Goal: Task Accomplishment & Management: Use online tool/utility

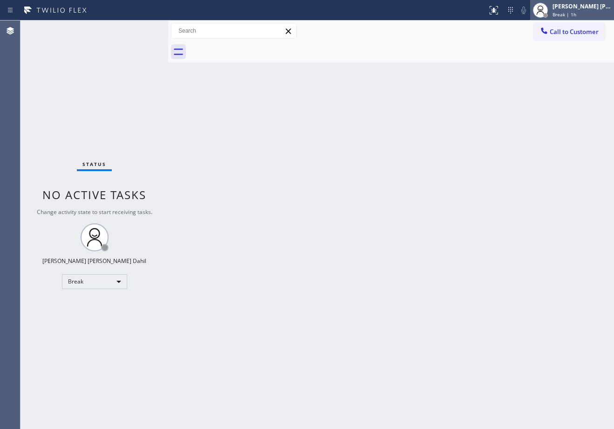
click at [581, 10] on div "[PERSON_NAME] [PERSON_NAME] Dahil Break | 1h" at bounding box center [582, 10] width 63 height 16
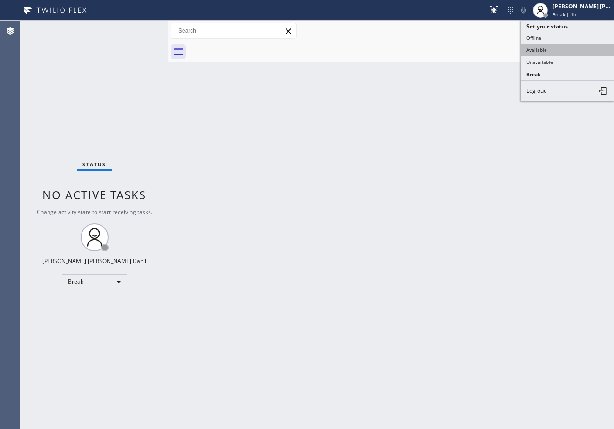
click at [556, 45] on button "Available" at bounding box center [567, 50] width 93 height 12
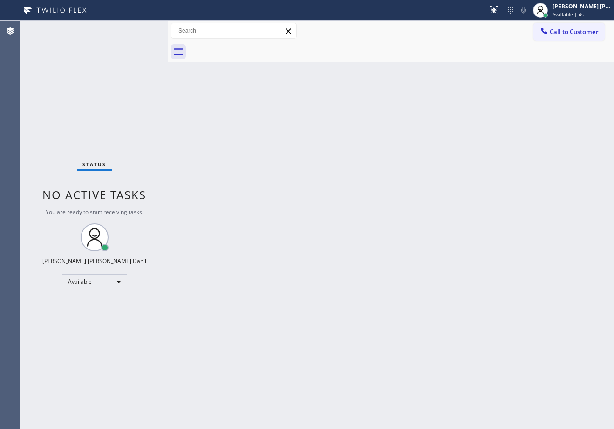
click at [457, 32] on div "Call to Customer Outbound call Location Search location Your caller id phone nu…" at bounding box center [391, 31] width 446 height 16
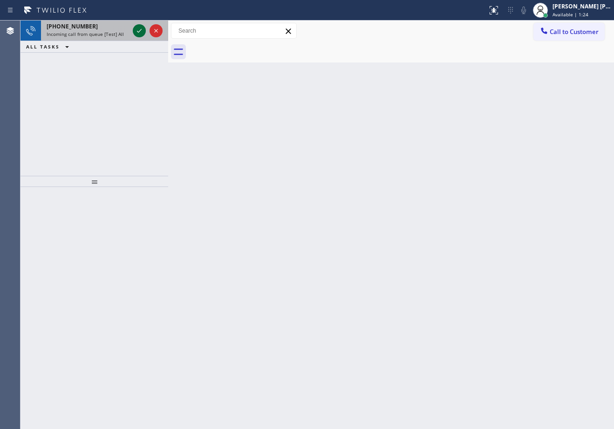
click at [138, 28] on icon at bounding box center [139, 30] width 11 height 11
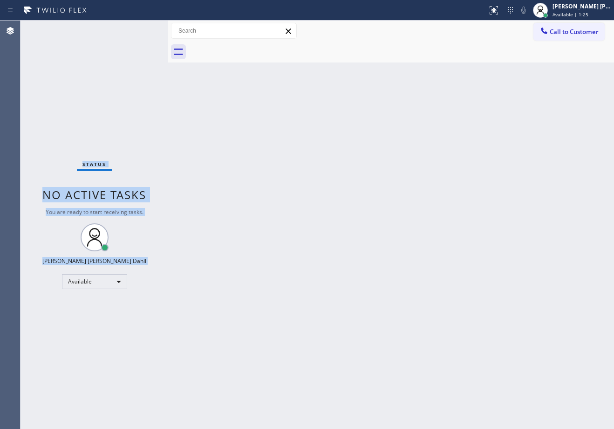
click at [138, 28] on div "Status No active tasks You are ready to start receiving tasks. [PERSON_NAME] [P…" at bounding box center [94, 224] width 148 height 408
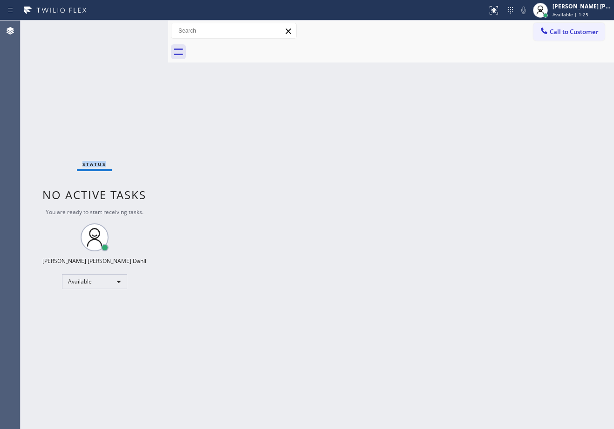
click at [138, 28] on div "Status No active tasks You are ready to start receiving tasks. [PERSON_NAME] [P…" at bounding box center [94, 224] width 148 height 408
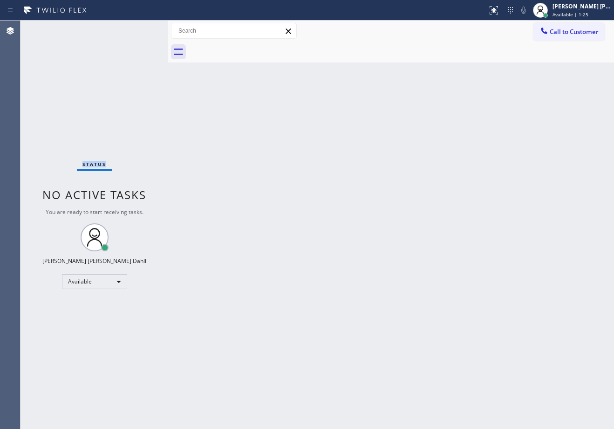
click at [138, 28] on div "Status No active tasks You are ready to start receiving tasks. [PERSON_NAME] [P…" at bounding box center [94, 224] width 148 height 408
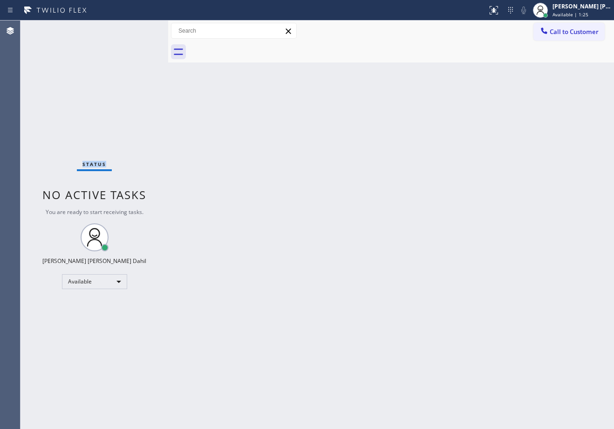
click at [138, 28] on div "Status No active tasks You are ready to start receiving tasks. [PERSON_NAME] [P…" at bounding box center [94, 224] width 148 height 408
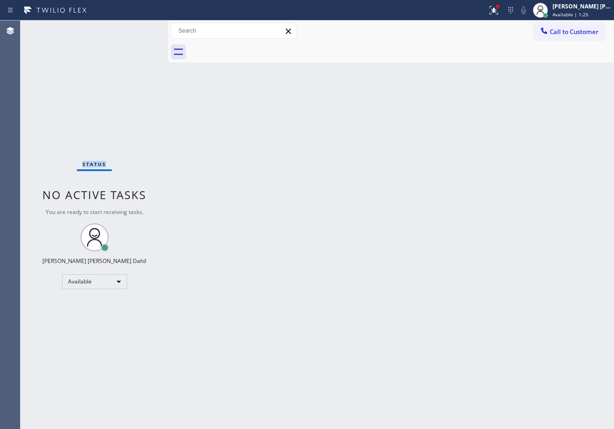
click at [138, 28] on div "Status No active tasks You are ready to start receiving tasks. [PERSON_NAME] [P…" at bounding box center [94, 224] width 148 height 408
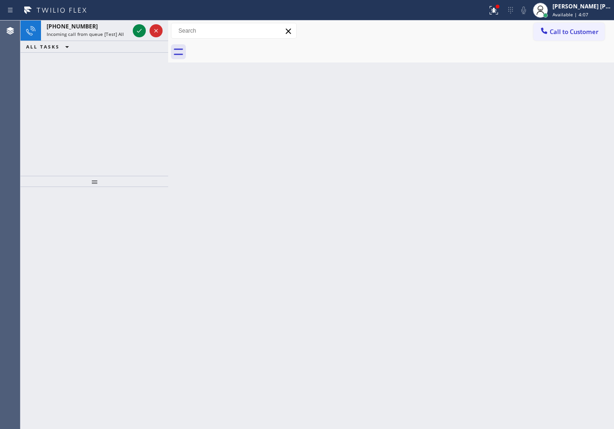
click at [138, 28] on icon at bounding box center [139, 30] width 11 height 11
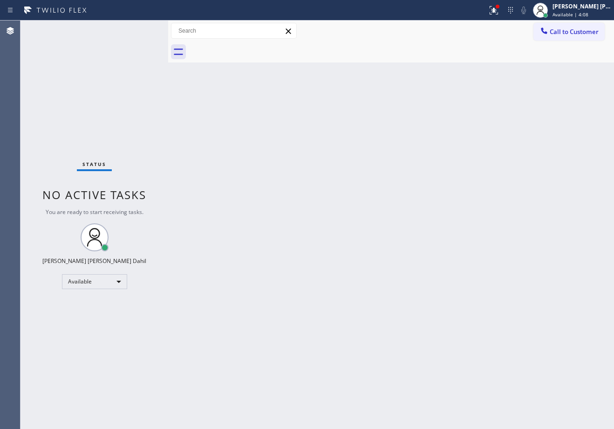
click at [138, 28] on div "Status No active tasks You are ready to start receiving tasks. [PERSON_NAME] [P…" at bounding box center [94, 224] width 148 height 408
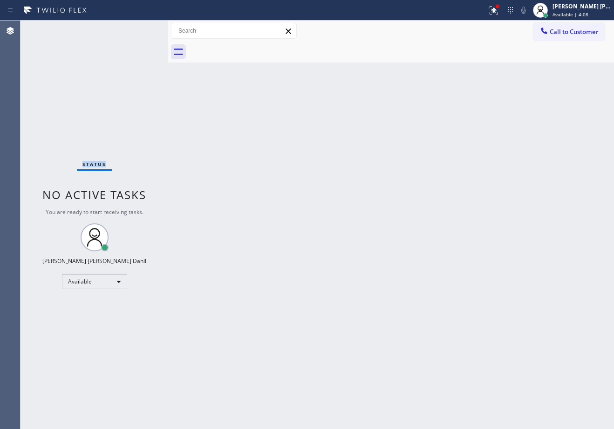
click at [138, 28] on div "Status No active tasks You are ready to start receiving tasks. [PERSON_NAME] [P…" at bounding box center [94, 224] width 148 height 408
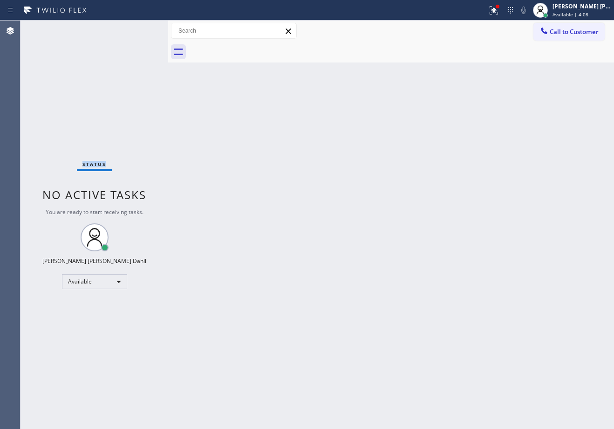
click at [138, 28] on div "Status No active tasks You are ready to start receiving tasks. [PERSON_NAME] [P…" at bounding box center [94, 224] width 148 height 408
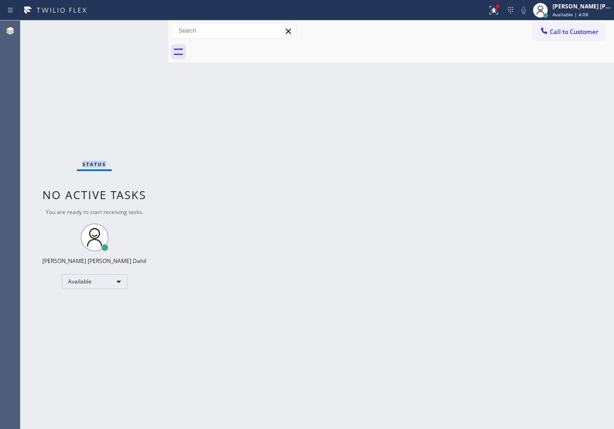
click at [138, 28] on div "Status No active tasks You are ready to start receiving tasks. [PERSON_NAME] [P…" at bounding box center [94, 224] width 148 height 408
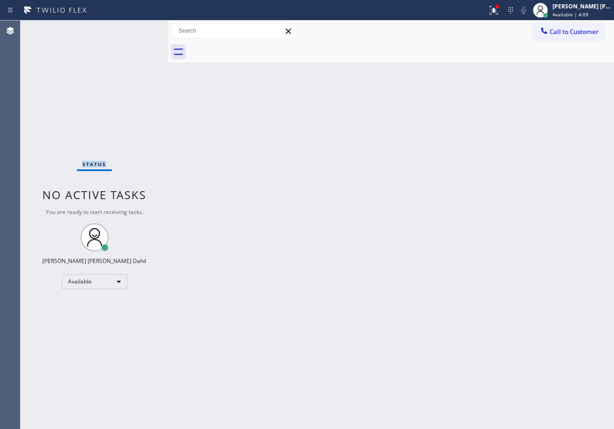
click at [138, 28] on div "Status No active tasks You are ready to start receiving tasks. [PERSON_NAME] [P…" at bounding box center [94, 224] width 148 height 408
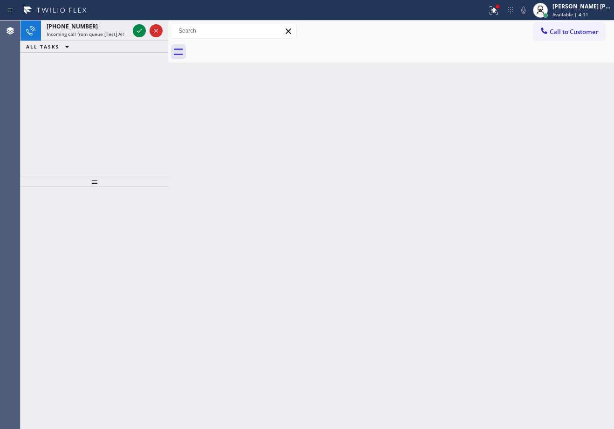
click at [138, 28] on icon at bounding box center [139, 30] width 11 height 11
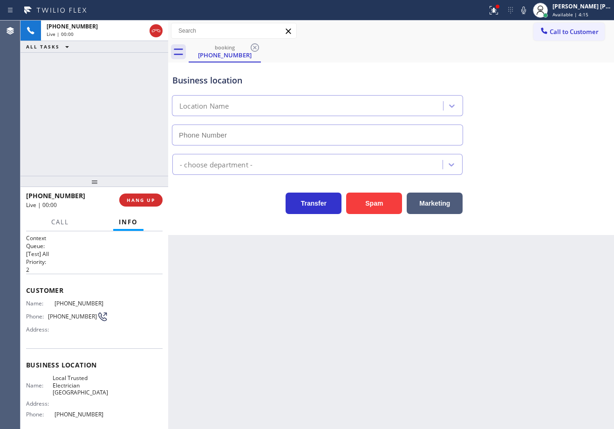
type input "[PHONE_NUMBER]"
click at [381, 213] on button "Spam" at bounding box center [374, 202] width 56 height 21
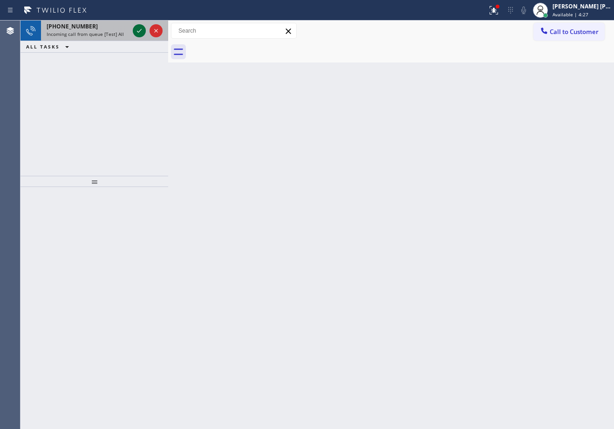
click at [138, 28] on icon at bounding box center [139, 30] width 11 height 11
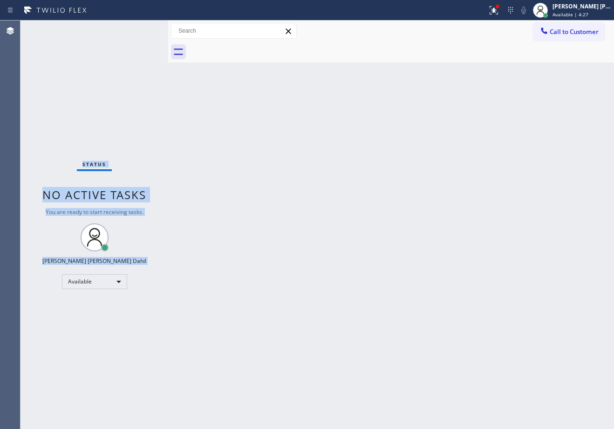
click at [138, 28] on div "Status No active tasks You are ready to start receiving tasks. [PERSON_NAME] [P…" at bounding box center [94, 224] width 148 height 408
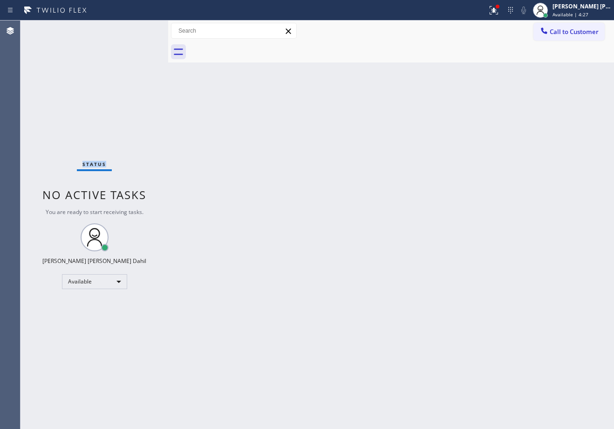
click at [138, 28] on div "Status No active tasks You are ready to start receiving tasks. [PERSON_NAME] [P…" at bounding box center [94, 224] width 148 height 408
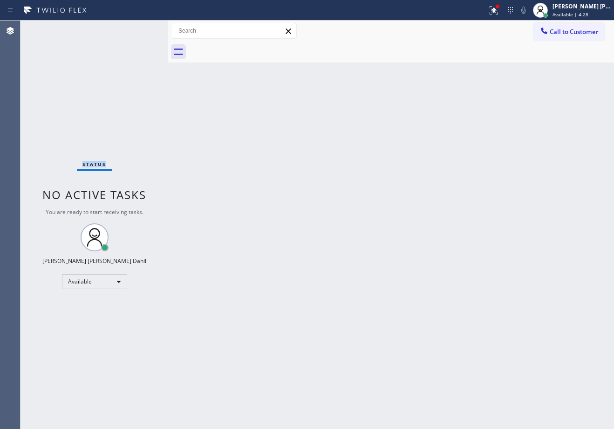
click at [138, 28] on div "Status No active tasks You are ready to start receiving tasks. [PERSON_NAME] [P…" at bounding box center [94, 224] width 148 height 408
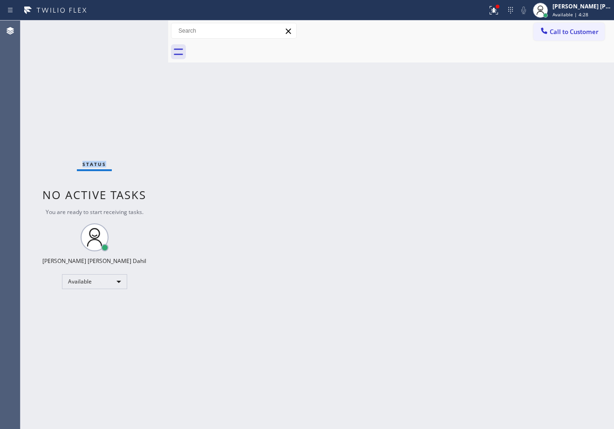
click at [138, 28] on div "Status No active tasks You are ready to start receiving tasks. [PERSON_NAME] [P…" at bounding box center [94, 224] width 148 height 408
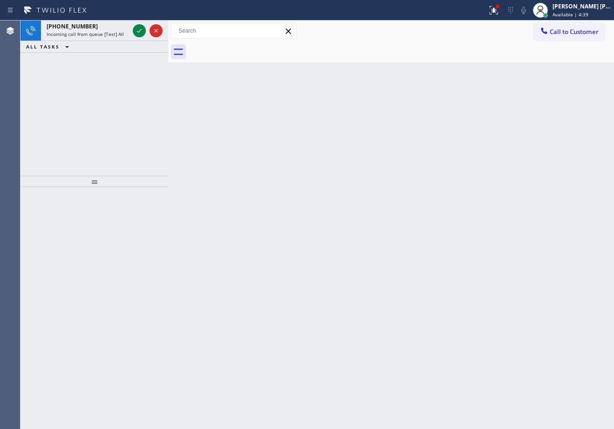
click at [138, 28] on icon at bounding box center [139, 30] width 11 height 11
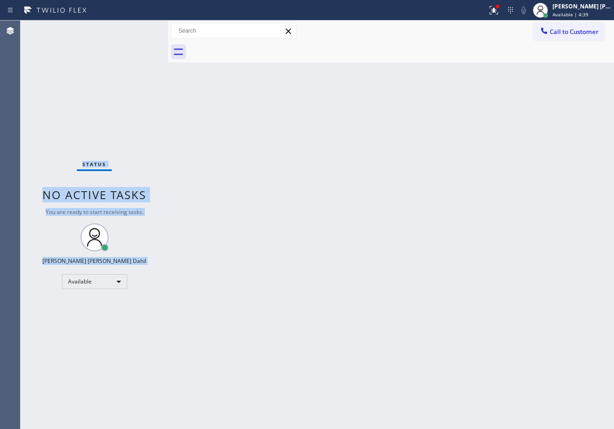
click at [138, 28] on div "Status No active tasks You are ready to start receiving tasks. [PERSON_NAME] [P…" at bounding box center [94, 224] width 148 height 408
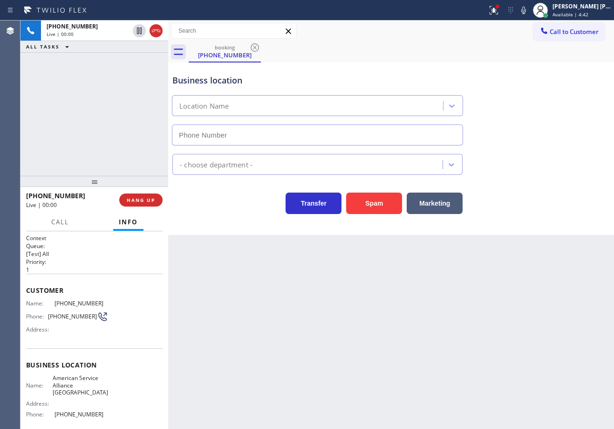
type input "[PHONE_NUMBER]"
click at [295, 345] on div "Back to Dashboard Change Sender ID Customers Technicians Select a contact Outbo…" at bounding box center [391, 224] width 446 height 408
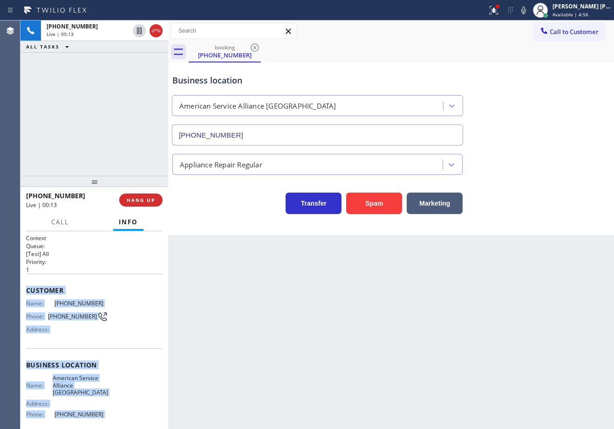
scroll to position [78, 0]
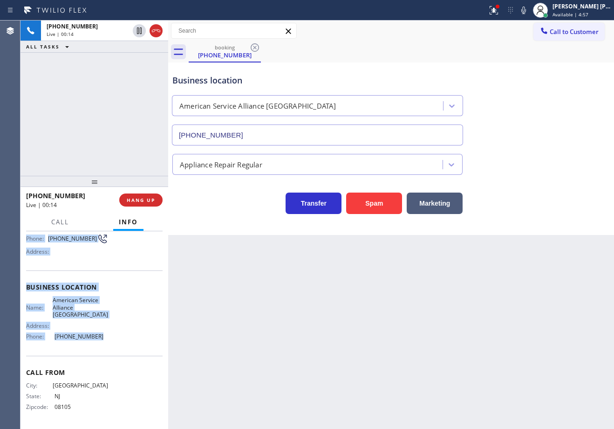
drag, startPoint x: 25, startPoint y: 289, endPoint x: 94, endPoint y: 347, distance: 90.3
click at [94, 347] on div "Context Queue: [Test] All Priority: 1 Customer Name: [PHONE_NUMBER] Phone: [PHO…" at bounding box center [94, 330] width 148 height 198
copy div "Customer Name: [PHONE_NUMBER] Phone: [PHONE_NUMBER] Address: Business location …"
drag, startPoint x: 316, startPoint y: 369, endPoint x: 134, endPoint y: 398, distance: 184.8
click at [315, 369] on div "Back to Dashboard Change Sender ID Customers Technicians Select a contact Outbo…" at bounding box center [391, 224] width 446 height 408
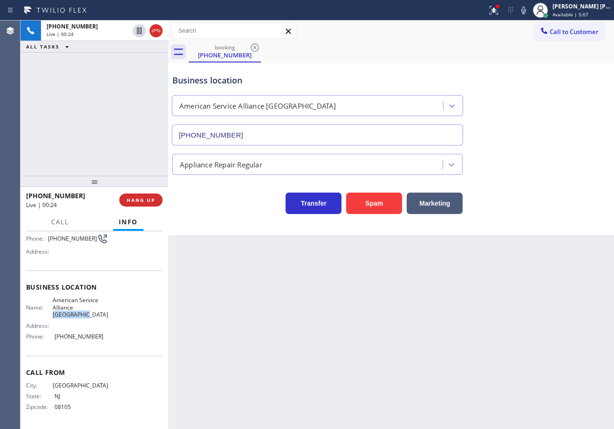
drag, startPoint x: 87, startPoint y: 316, endPoint x: 75, endPoint y: 311, distance: 13.6
click at [75, 311] on span "American Service Alliance [GEOGRAPHIC_DATA]" at bounding box center [80, 306] width 55 height 21
copy span "San Leandro"
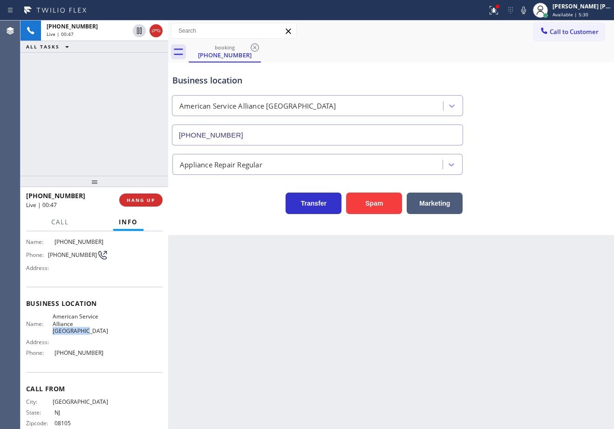
scroll to position [0, 0]
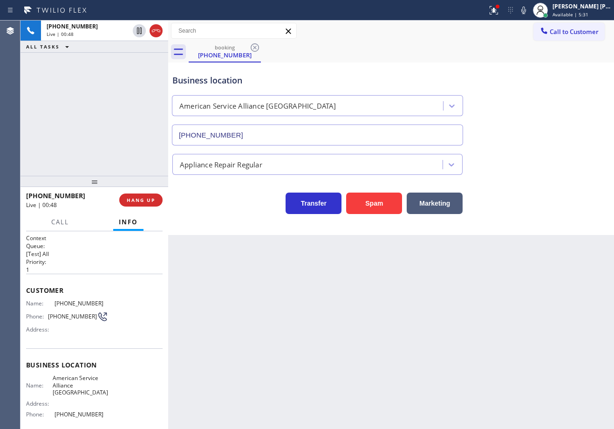
click at [240, 289] on div "Back to Dashboard Change Sender ID Customers Technicians Select a contact Outbo…" at bounding box center [391, 224] width 446 height 408
click at [120, 138] on div "[PHONE_NUMBER] Live | 00:59 ALL TASKS ALL TASKS ACTIVE TASKS TASKS IN WRAP UP" at bounding box center [94, 97] width 148 height 155
click at [138, 201] on span "HANG UP" at bounding box center [141, 200] width 28 height 7
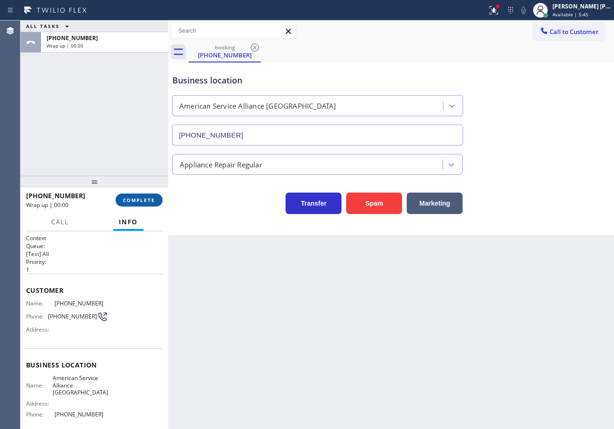
click at [135, 200] on span "COMPLETE" at bounding box center [139, 200] width 32 height 7
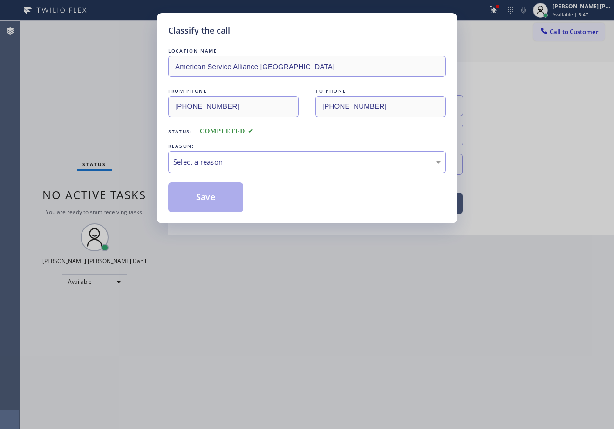
click at [212, 164] on div "Select a reason" at bounding box center [306, 162] width 267 height 11
click at [206, 201] on button "Save" at bounding box center [205, 197] width 75 height 30
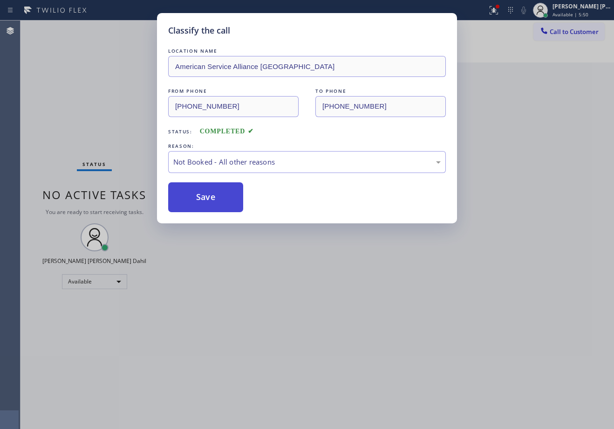
click at [206, 201] on button "Save" at bounding box center [205, 197] width 75 height 30
click at [272, 259] on div "Classify the call LOCATION NAME American Service Alliance San Leandro FROM PHON…" at bounding box center [307, 214] width 614 height 429
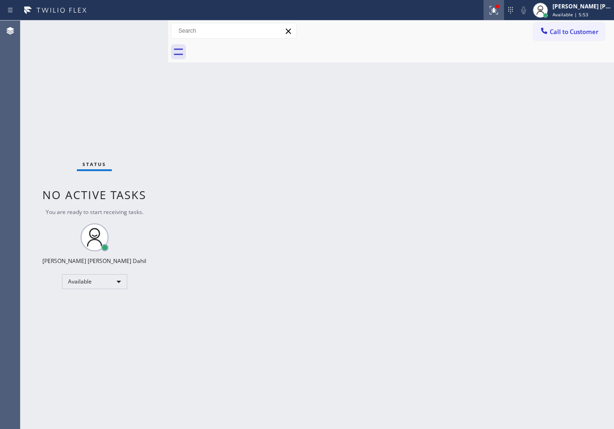
click at [495, 10] on icon at bounding box center [493, 9] width 6 height 7
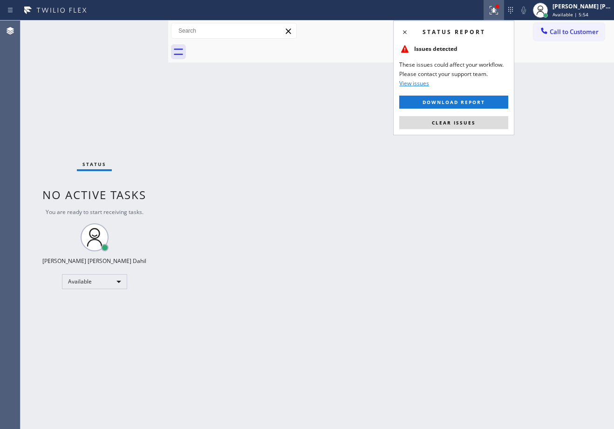
drag, startPoint x: 485, startPoint y: 121, endPoint x: 479, endPoint y: 126, distance: 7.9
click at [484, 122] on button "Clear issues" at bounding box center [453, 122] width 109 height 13
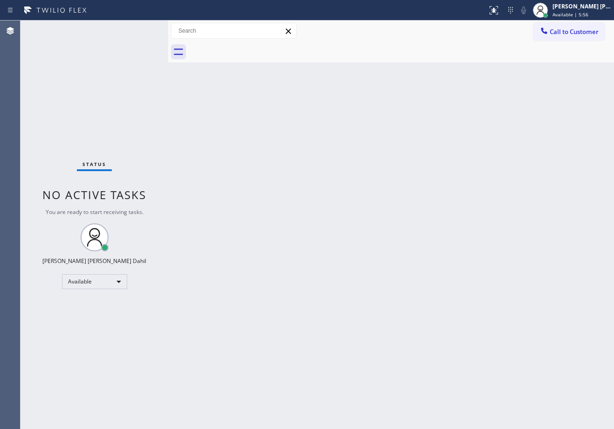
click at [79, 42] on div "Status No active tasks You are ready to start receiving tasks. [PERSON_NAME] [P…" at bounding box center [94, 224] width 148 height 408
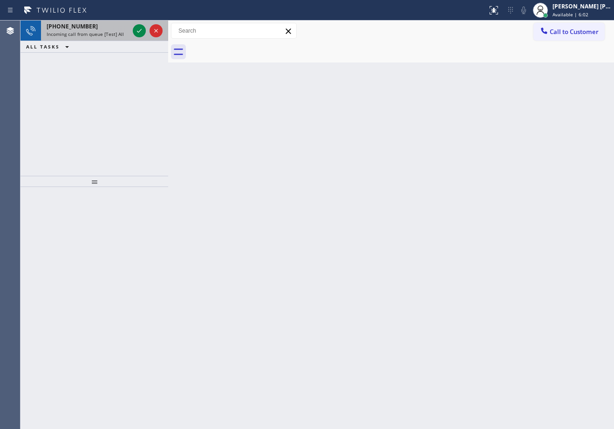
click at [104, 31] on span "Incoming call from queue [Test] All" at bounding box center [85, 34] width 77 height 7
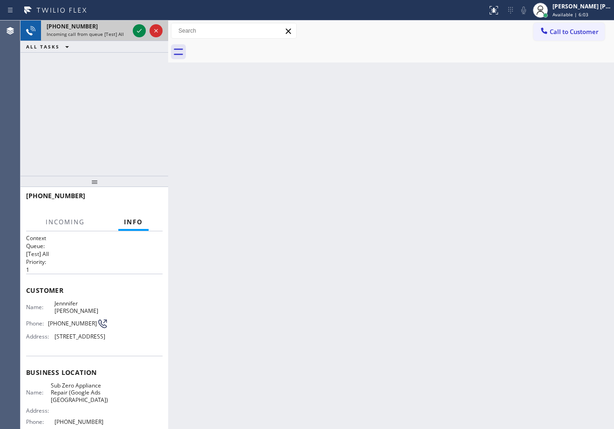
click at [104, 31] on span "Incoming call from queue [Test] All" at bounding box center [85, 34] width 77 height 7
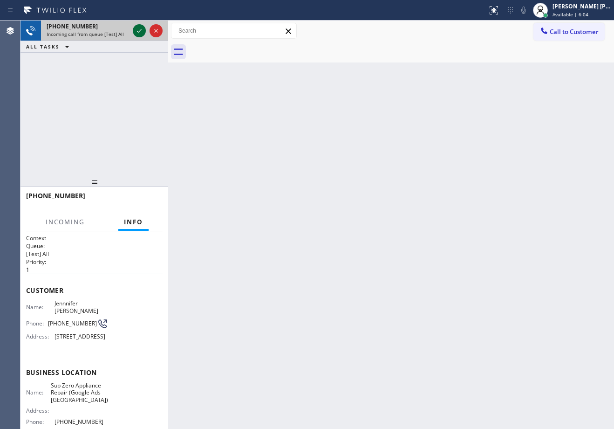
click at [137, 32] on icon at bounding box center [139, 30] width 11 height 11
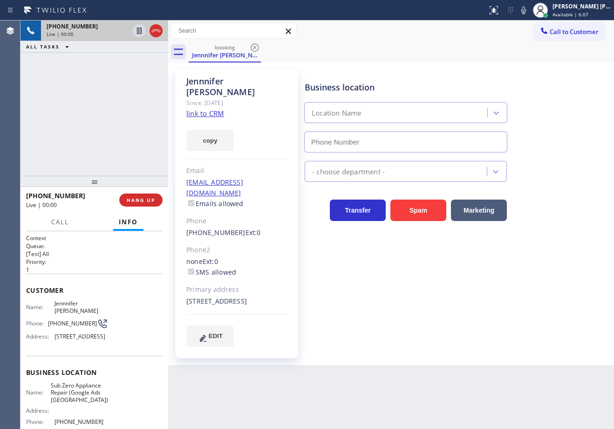
type input "[PHONE_NUMBER]"
drag, startPoint x: 137, startPoint y: 68, endPoint x: 217, endPoint y: 93, distance: 84.3
click at [155, 68] on div "[PHONE_NUMBER] Live | 00:04 ALL TASKS ALL TASKS ACTIVE TASKS TASKS IN WRAP UP" at bounding box center [94, 97] width 148 height 155
click at [205, 109] on link "link to CRM" at bounding box center [205, 113] width 38 height 9
click at [195, 109] on link "link to CRM" at bounding box center [205, 113] width 38 height 9
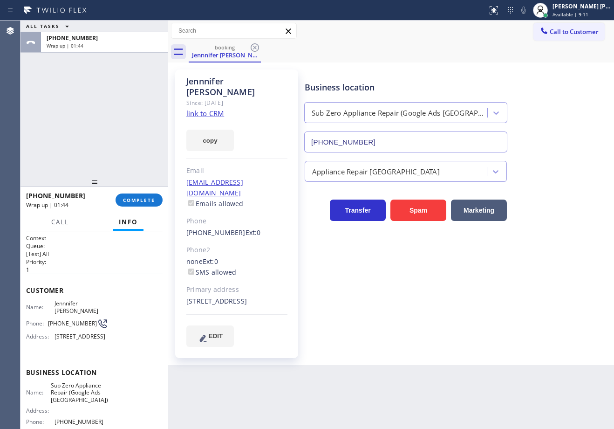
click at [43, 79] on div "ALL TASKS ALL TASKS ACTIVE TASKS TASKS IN WRAP UP [PHONE_NUMBER] Wrap up | 01:44" at bounding box center [94, 97] width 148 height 155
drag, startPoint x: 131, startPoint y: 181, endPoint x: 140, endPoint y: 195, distance: 16.5
click at [133, 183] on div at bounding box center [94, 181] width 148 height 11
click at [141, 198] on button "COMPLETE" at bounding box center [139, 201] width 47 height 13
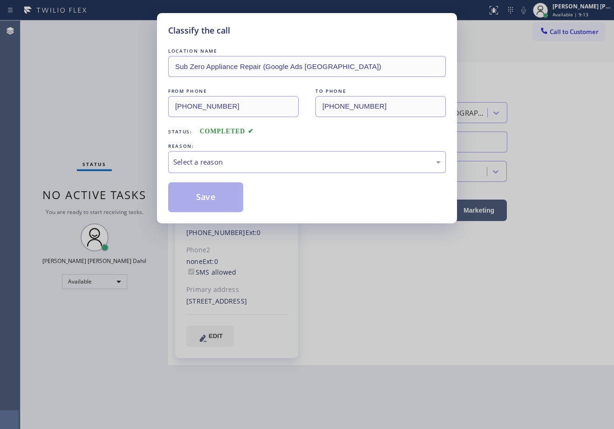
click at [207, 163] on div "Select a reason" at bounding box center [306, 162] width 267 height 11
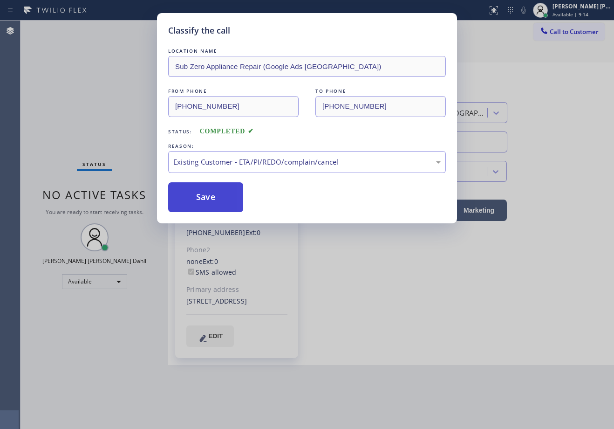
click at [216, 203] on button "Save" at bounding box center [205, 197] width 75 height 30
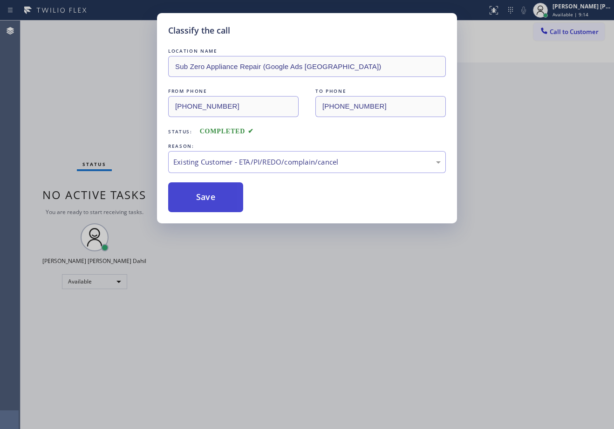
click at [216, 203] on button "Save" at bounding box center [205, 197] width 75 height 30
click at [314, 256] on div "Classify the call LOCATION NAME Sub Zero Appliance Repair (Google Ads [GEOGRAPH…" at bounding box center [307, 214] width 614 height 429
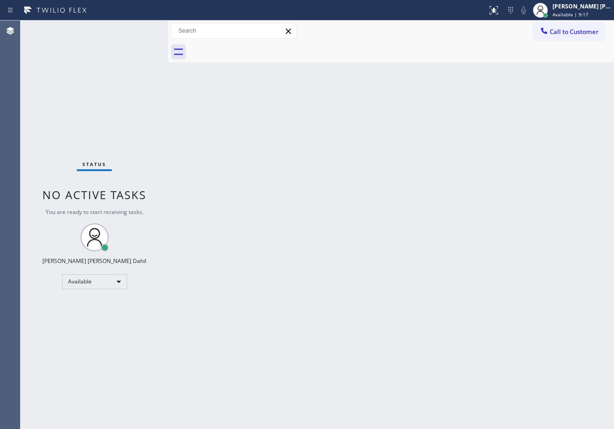
click at [272, 135] on div "Back to Dashboard Change Sender ID Customers Technicians Select a contact Outbo…" at bounding box center [391, 224] width 446 height 408
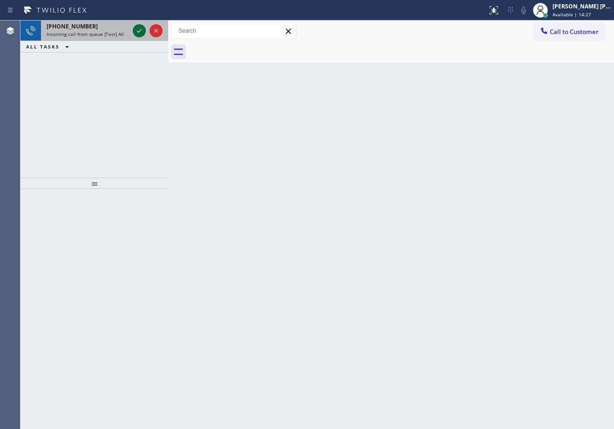
click at [138, 28] on icon at bounding box center [139, 30] width 11 height 11
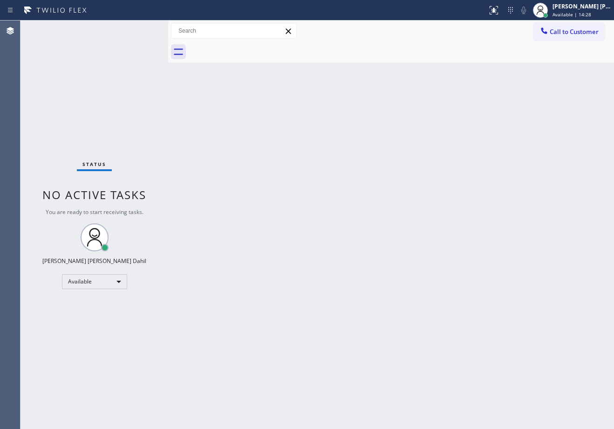
click at [138, 28] on div "Status No active tasks You are ready to start receiving tasks. [PERSON_NAME] [P…" at bounding box center [94, 224] width 148 height 408
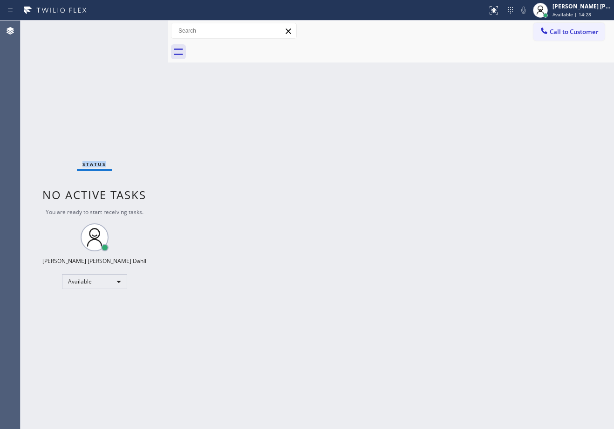
click at [138, 28] on div "Status No active tasks You are ready to start receiving tasks. [PERSON_NAME] [P…" at bounding box center [94, 224] width 148 height 408
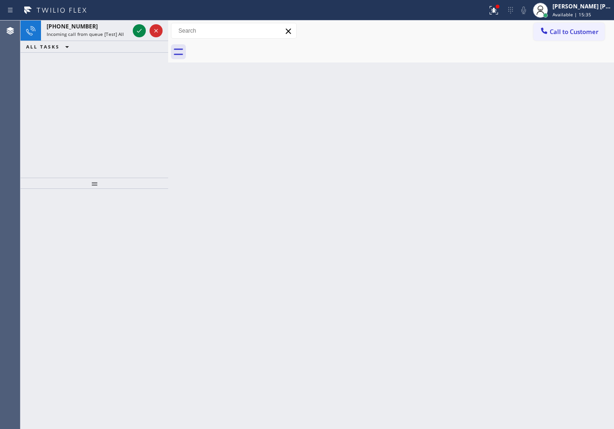
click at [138, 28] on icon at bounding box center [139, 30] width 11 height 11
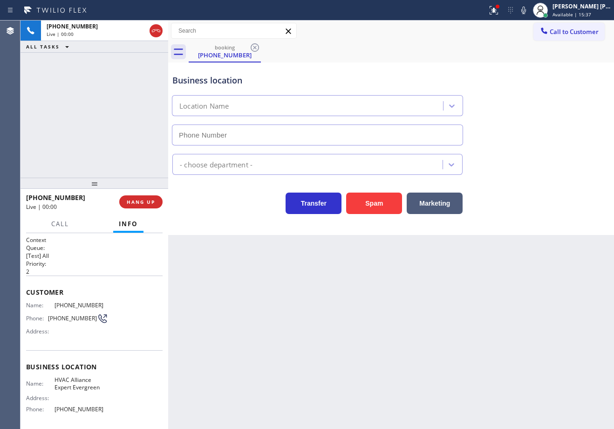
type input "[PHONE_NUMBER]"
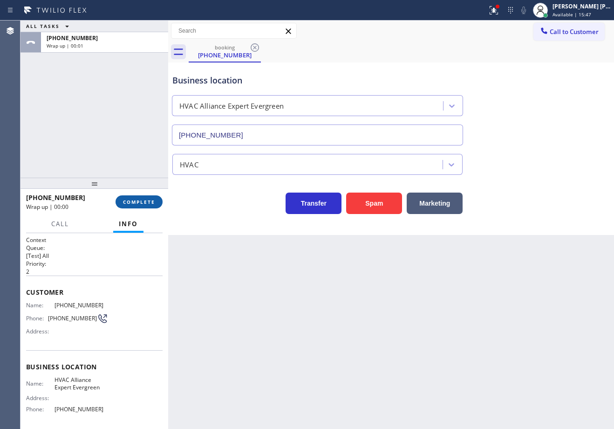
click at [155, 195] on button "COMPLETE" at bounding box center [139, 201] width 47 height 13
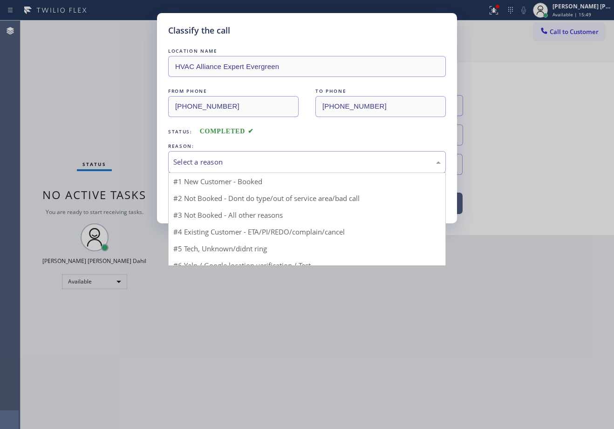
click at [175, 155] on div "Select a reason" at bounding box center [307, 162] width 278 height 22
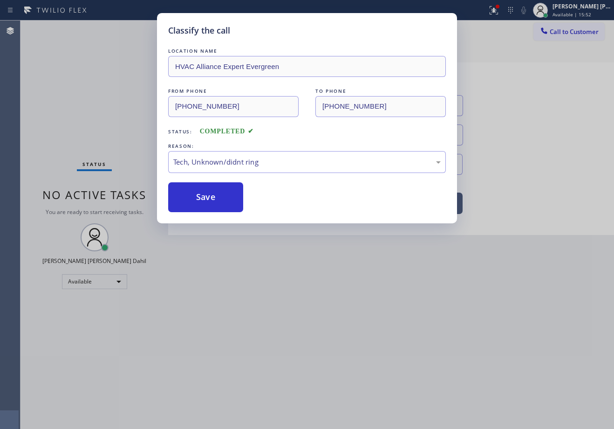
drag, startPoint x: 232, startPoint y: 205, endPoint x: 274, endPoint y: 190, distance: 45.3
click at [233, 205] on button "Save" at bounding box center [205, 197] width 75 height 30
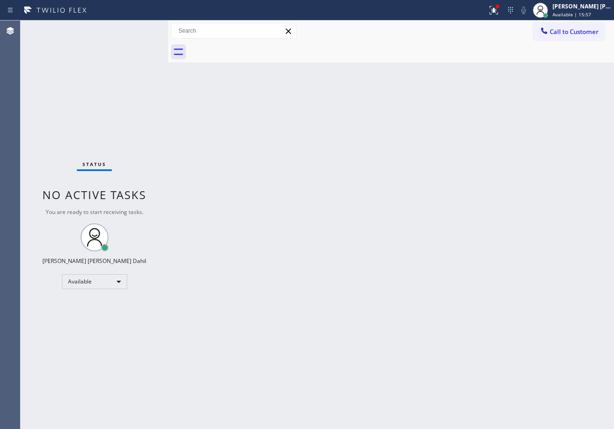
click at [138, 28] on div "Status No active tasks You are ready to start receiving tasks. [PERSON_NAME] [P…" at bounding box center [94, 224] width 148 height 408
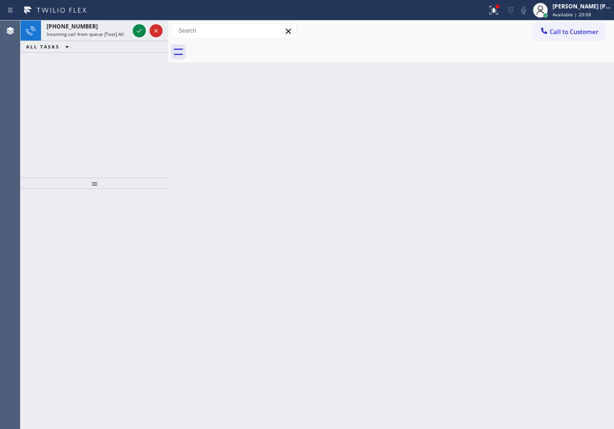
click at [138, 28] on icon at bounding box center [139, 30] width 11 height 11
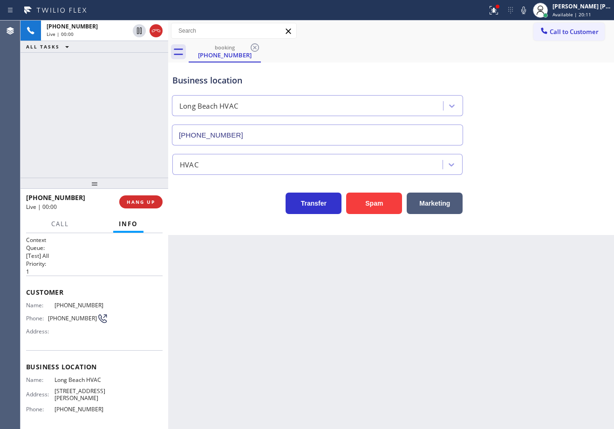
type input "[PHONE_NUMBER]"
drag, startPoint x: 117, startPoint y: 388, endPoint x: 54, endPoint y: 388, distance: 63.4
click at [54, 388] on div "Name: Long Beach HVAC Address: [STREET_ADDRESS][PERSON_NAME] Phone: [PHONE_NUMB…" at bounding box center [94, 396] width 137 height 40
copy span "[STREET_ADDRESS][PERSON_NAME]"
click at [529, 14] on icon at bounding box center [523, 10] width 11 height 11
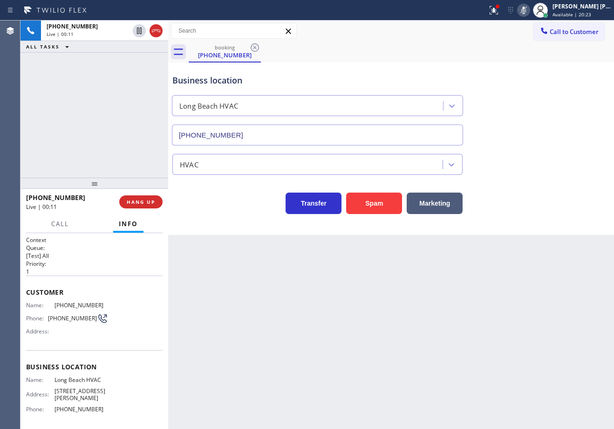
click at [519, 98] on div "Business location [GEOGRAPHIC_DATA] HVAC [PHONE_NUMBER]" at bounding box center [391, 103] width 441 height 84
click at [151, 198] on span "HANG UP" at bounding box center [141, 201] width 28 height 7
click at [152, 198] on button "HANG UP" at bounding box center [140, 201] width 43 height 13
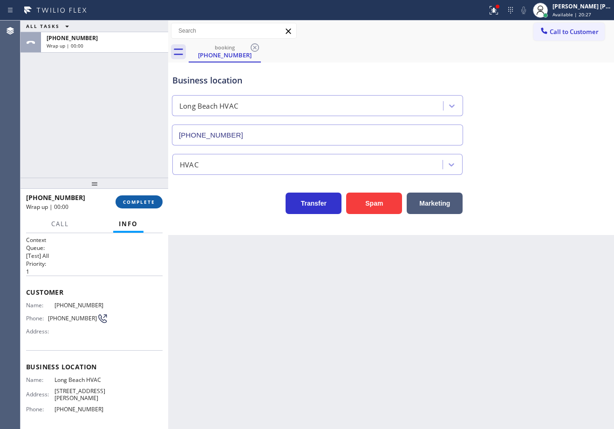
click at [152, 198] on span "COMPLETE" at bounding box center [139, 201] width 32 height 7
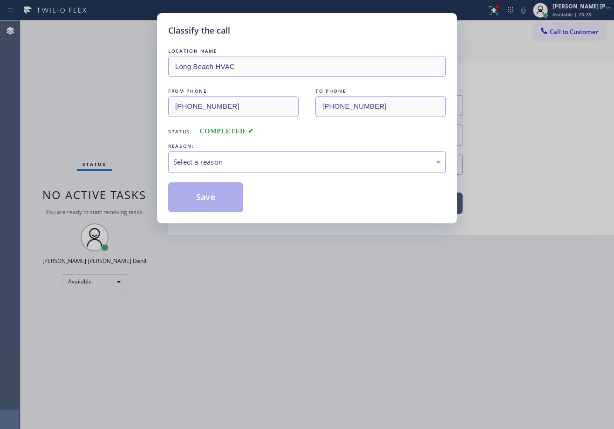
click at [218, 164] on div "Select a reason" at bounding box center [306, 162] width 267 height 11
drag, startPoint x: 203, startPoint y: 217, endPoint x: 202, endPoint y: 208, distance: 8.9
click at [203, 215] on div "Classify the call LOCATION NAME Long Beach HVAC FROM PHONE [PHONE_NUMBER] TO PH…" at bounding box center [307, 118] width 300 height 210
click at [202, 208] on button "Save" at bounding box center [205, 197] width 75 height 30
click at [201, 205] on button "Save" at bounding box center [205, 197] width 75 height 30
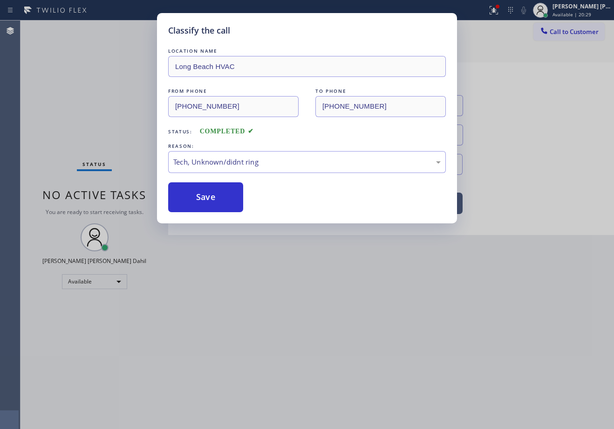
click at [201, 205] on button "Save" at bounding box center [205, 197] width 75 height 30
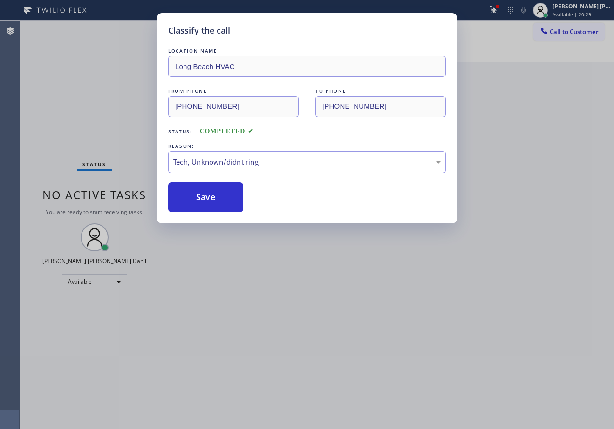
drag, startPoint x: 288, startPoint y: 334, endPoint x: 286, endPoint y: 329, distance: 5.6
click at [288, 334] on div "Classify the call LOCATION NAME Long Beach HVAC FROM PHONE [PHONE_NUMBER] TO PH…" at bounding box center [307, 214] width 614 height 429
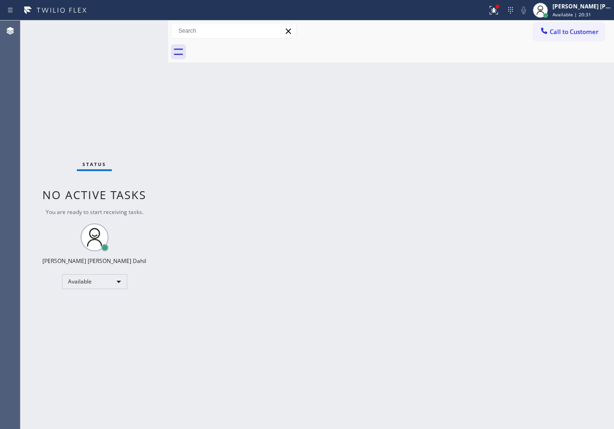
click at [138, 28] on div "Status No active tasks You are ready to start receiving tasks. [PERSON_NAME] [P…" at bounding box center [94, 224] width 148 height 408
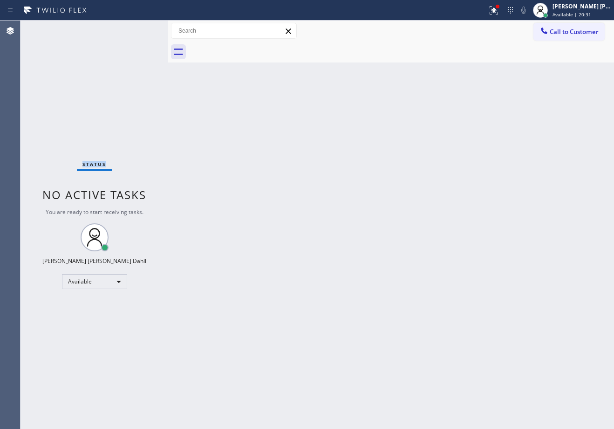
click at [138, 28] on div "Status No active tasks You are ready to start receiving tasks. [PERSON_NAME] [P…" at bounding box center [94, 224] width 148 height 408
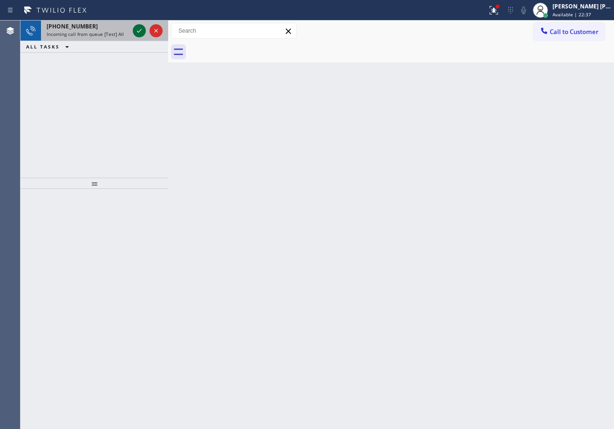
click at [138, 28] on icon at bounding box center [139, 30] width 11 height 11
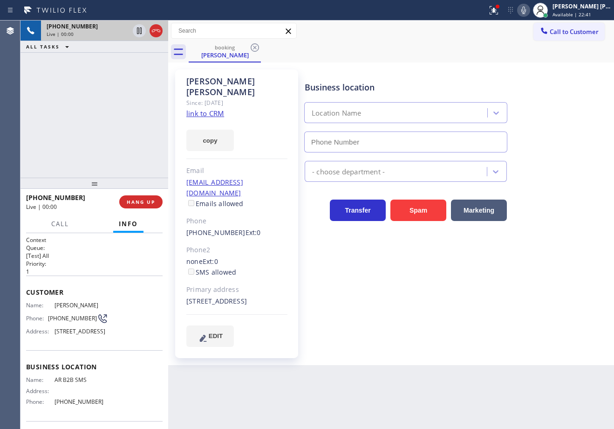
type input "[PHONE_NUMBER]"
click at [498, 14] on icon at bounding box center [494, 10] width 8 height 8
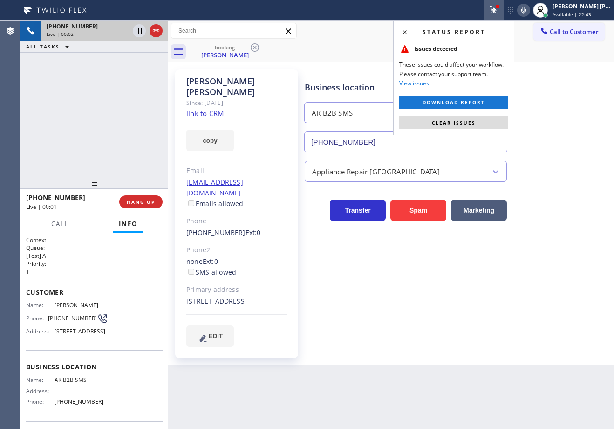
drag, startPoint x: 455, startPoint y: 123, endPoint x: 457, endPoint y: 96, distance: 27.1
click at [455, 122] on span "Clear issues" at bounding box center [454, 122] width 44 height 7
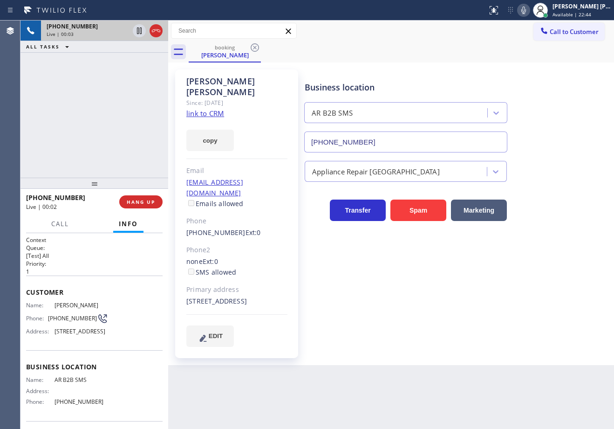
click at [205, 109] on link "link to CRM" at bounding box center [205, 113] width 38 height 9
click at [64, 109] on div "[PHONE_NUMBER] Live | 02:04 ALL TASKS ALL TASKS ACTIVE TASKS TASKS IN WRAP UP" at bounding box center [94, 98] width 148 height 157
click at [69, 109] on div "[PHONE_NUMBER] Live | 02:05 ALL TASKS ALL TASKS ACTIVE TASKS TASKS IN WRAP UP" at bounding box center [94, 98] width 148 height 157
click at [510, 50] on div "booking [PERSON_NAME]" at bounding box center [401, 51] width 425 height 21
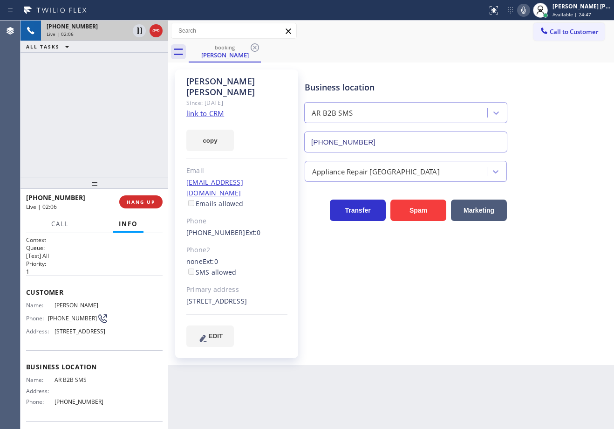
click at [510, 50] on div "booking [PERSON_NAME]" at bounding box center [401, 51] width 425 height 21
click at [529, 14] on icon at bounding box center [523, 10] width 11 height 11
click at [137, 31] on icon at bounding box center [139, 30] width 11 height 11
click at [131, 42] on div "ALL TASKS ALL TASKS ACTIVE TASKS TASKS IN WRAP UP" at bounding box center [94, 47] width 148 height 12
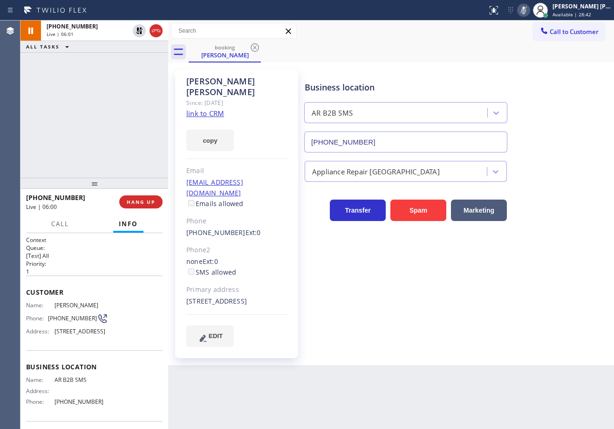
click at [136, 70] on div "[PHONE_NUMBER] Live | 06:01 ALL TASKS ALL TASKS ACTIVE TASKS TASKS IN WRAP UP" at bounding box center [94, 98] width 148 height 157
click at [137, 33] on icon at bounding box center [139, 30] width 11 height 11
click at [123, 68] on div "[PHONE_NUMBER] Live | 06:02 ALL TASKS ALL TASKS ACTIVE TASKS TASKS IN WRAP UP" at bounding box center [94, 98] width 148 height 157
drag, startPoint x: 534, startPoint y: 9, endPoint x: 535, endPoint y: 32, distance: 22.4
click at [529, 9] on icon at bounding box center [523, 10] width 11 height 11
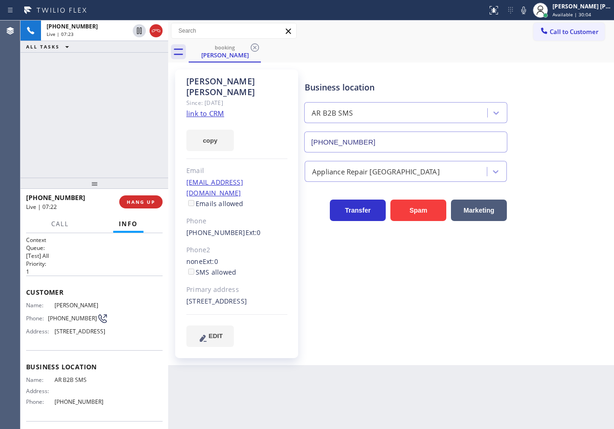
click at [80, 146] on div "[PHONE_NUMBER] Live | 07:23 ALL TASKS ALL TASKS ACTIVE TASKS TASKS IN WRAP UP" at bounding box center [94, 98] width 148 height 157
click at [98, 75] on div "[PHONE_NUMBER] Live | 07:32 ALL TASKS ALL TASKS ACTIVE TASKS TASKS IN WRAP UP" at bounding box center [94, 98] width 148 height 157
click at [536, 311] on div "Business location AR B2B SMS [PHONE_NUMBER] Appliance Repair High End Transfer …" at bounding box center [457, 208] width 309 height 272
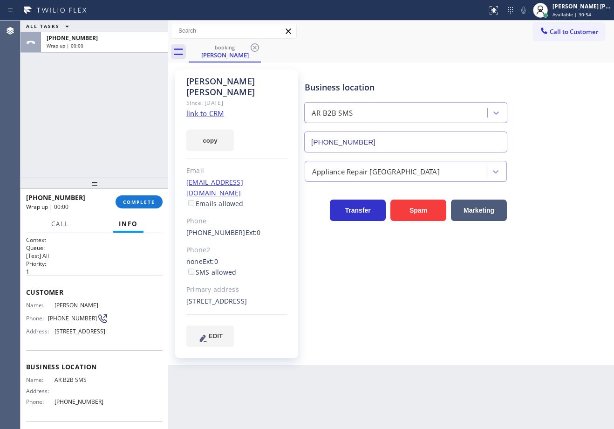
click at [132, 213] on div "[PHONE_NUMBER] Wrap up | 00:00 COMPLETE Call Info Call ended [PHONE_NUMBER] Wra…" at bounding box center [94, 309] width 148 height 240
click at [134, 200] on span "COMPLETE" at bounding box center [139, 201] width 32 height 7
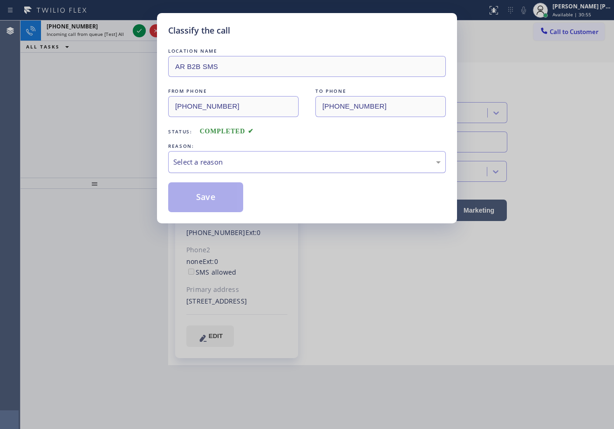
click at [231, 166] on div "Select a reason" at bounding box center [306, 162] width 267 height 11
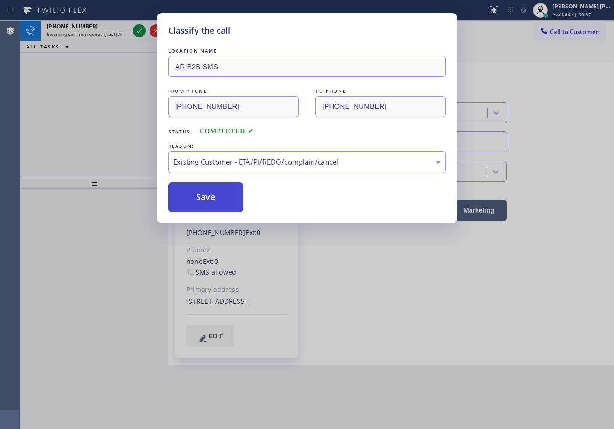
click at [203, 200] on button "Save" at bounding box center [205, 197] width 75 height 30
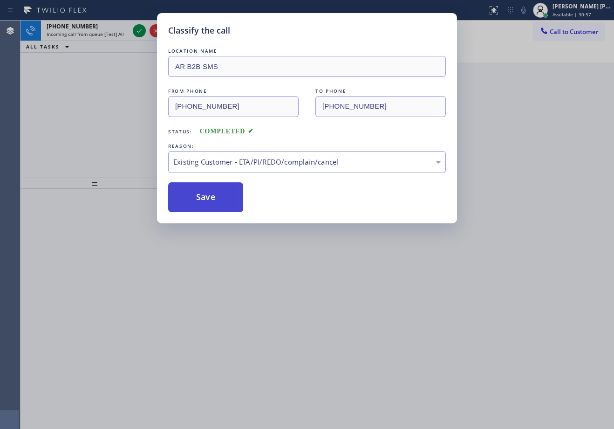
drag, startPoint x: 203, startPoint y: 200, endPoint x: 207, endPoint y: 194, distance: 7.0
click at [204, 198] on button "Save" at bounding box center [205, 197] width 75 height 30
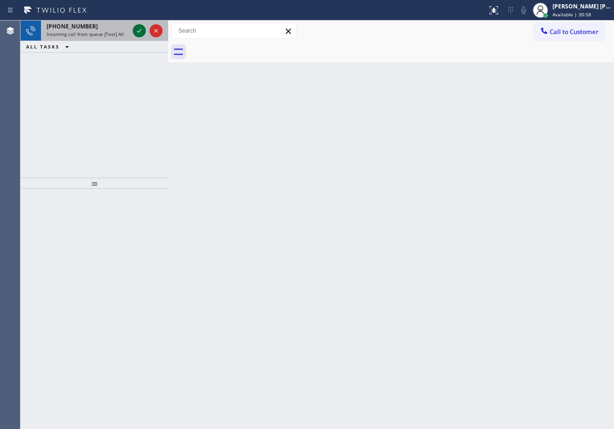
click at [138, 28] on icon at bounding box center [139, 30] width 11 height 11
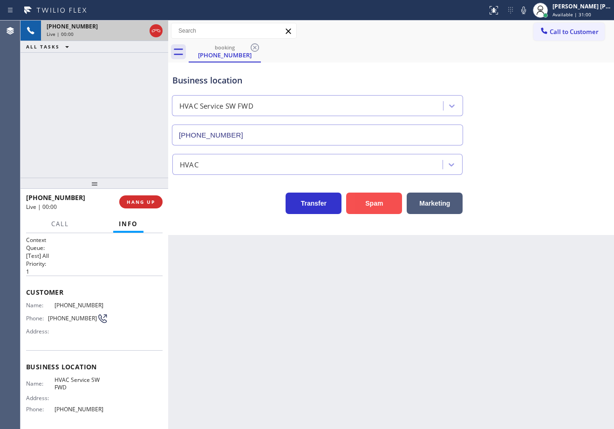
type input "[PHONE_NUMBER]"
click at [361, 197] on button "Spam" at bounding box center [374, 202] width 56 height 21
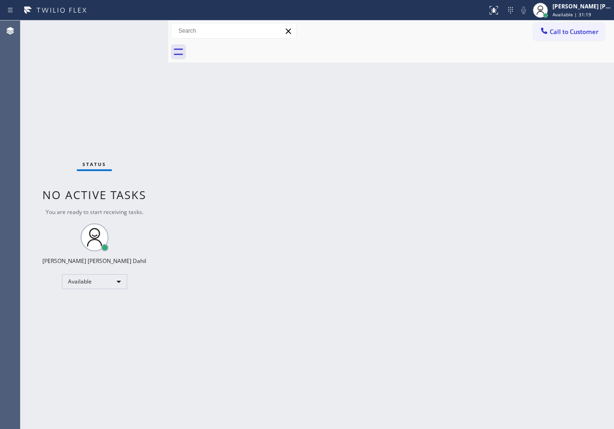
click at [302, 137] on div "Back to Dashboard Change Sender ID Customers Technicians Select a contact Outbo…" at bounding box center [391, 224] width 446 height 408
click at [138, 28] on div "Status No active tasks You are ready to start receiving tasks. [PERSON_NAME] [P…" at bounding box center [94, 224] width 148 height 408
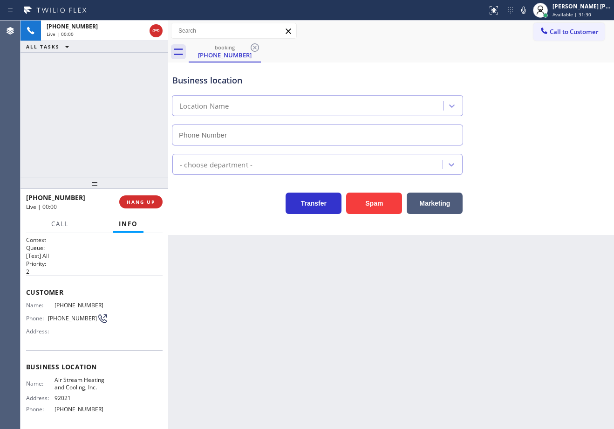
type input "[PHONE_NUMBER]"
drag, startPoint x: 468, startPoint y: 294, endPoint x: 479, endPoint y: 340, distance: 47.0
click at [468, 298] on div "Back to Dashboard Change Sender ID Customers Technicians Select a contact Outbo…" at bounding box center [391, 224] width 446 height 408
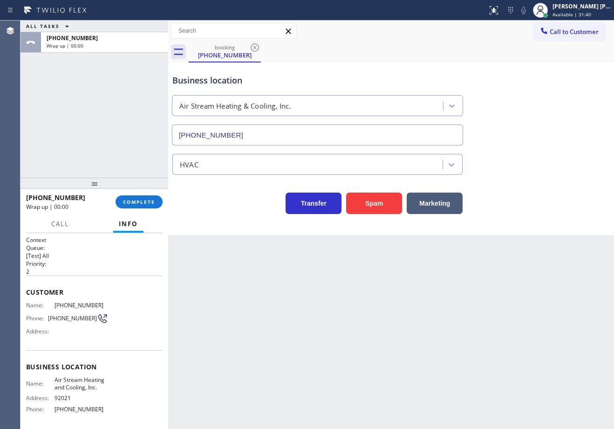
click at [143, 194] on div "[PHONE_NUMBER] Wrap up | 00:00 COMPLETE" at bounding box center [94, 202] width 137 height 24
click at [146, 197] on button "COMPLETE" at bounding box center [139, 201] width 47 height 13
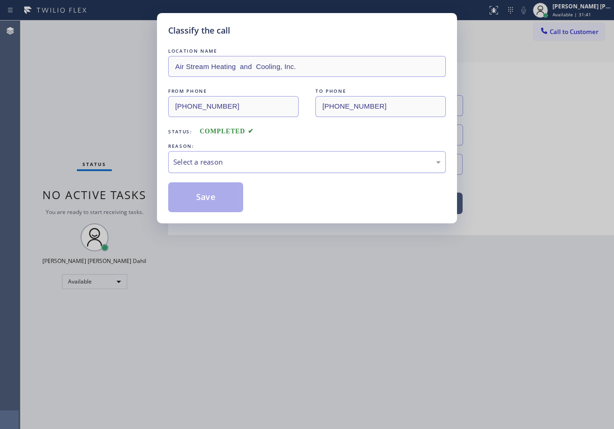
click at [221, 166] on div "Select a reason" at bounding box center [306, 162] width 267 height 11
click at [212, 200] on button "Save" at bounding box center [205, 197] width 75 height 30
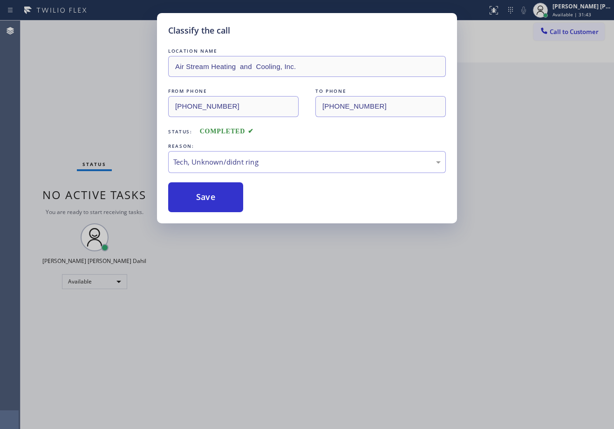
click at [242, 260] on div "Classify the call LOCATION NAME Air Stream Heating and Cooling, Inc. FROM PHONE…" at bounding box center [307, 214] width 614 height 429
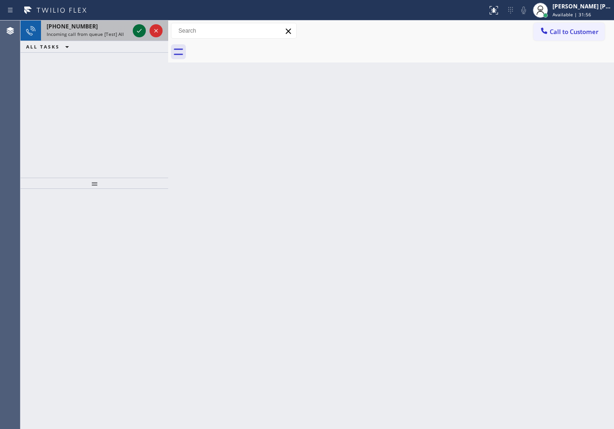
click at [138, 28] on icon at bounding box center [139, 30] width 11 height 11
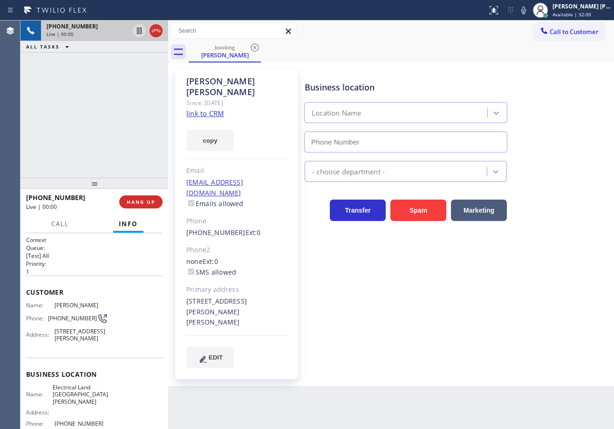
type input "[PHONE_NUMBER]"
click at [199, 109] on link "link to CRM" at bounding box center [205, 113] width 38 height 9
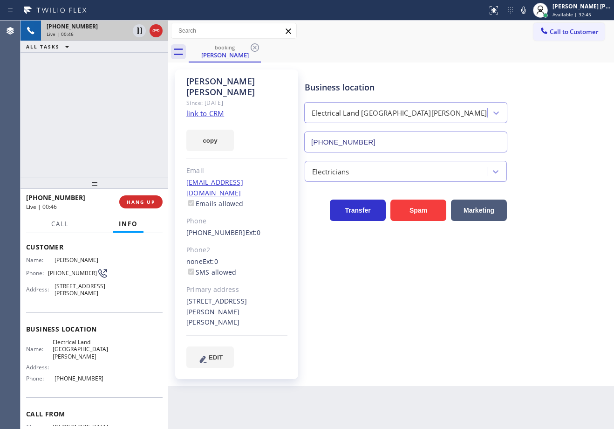
scroll to position [87, 0]
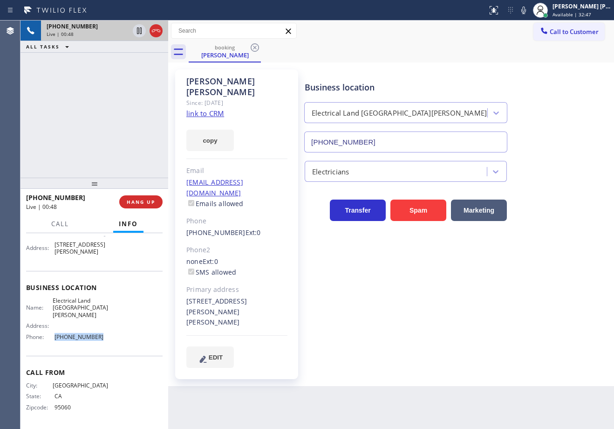
drag, startPoint x: 98, startPoint y: 339, endPoint x: 50, endPoint y: 339, distance: 48.0
click at [50, 339] on div "Name: Electrical Land [GEOGRAPHIC_DATA][PERSON_NAME] Address: Phone: [PHONE_NUM…" at bounding box center [94, 320] width 137 height 47
click at [438, 67] on div "[PERSON_NAME] Since: [DATE] link to CRM copy Email [EMAIL_ADDRESS][DOMAIN_NAME]…" at bounding box center [391, 224] width 441 height 319
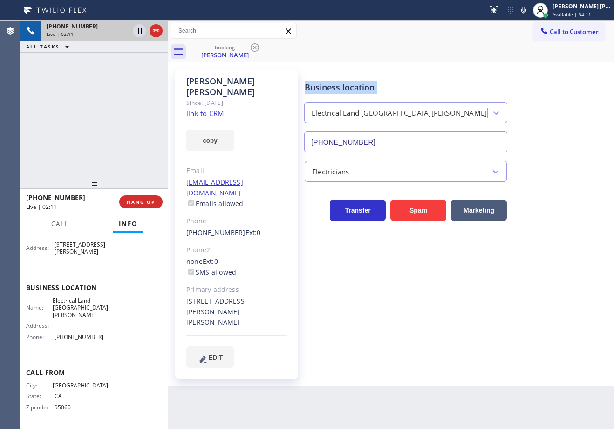
click at [438, 67] on div "[PERSON_NAME] Since: [DATE] link to CRM copy Email [EMAIL_ADDRESS][DOMAIN_NAME]…" at bounding box center [391, 224] width 441 height 319
click at [436, 44] on div "booking [PERSON_NAME]" at bounding box center [401, 51] width 425 height 21
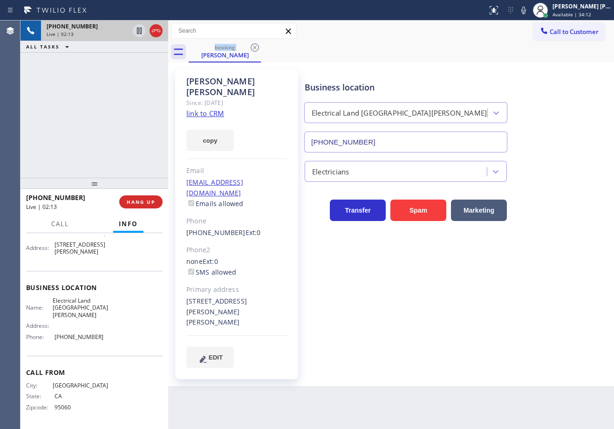
click at [436, 44] on div "booking [PERSON_NAME]" at bounding box center [401, 51] width 425 height 21
click at [444, 59] on div "booking [PERSON_NAME]" at bounding box center [401, 51] width 425 height 21
click at [439, 50] on div "booking [PERSON_NAME]" at bounding box center [401, 51] width 425 height 21
click at [450, 48] on div "booking [PERSON_NAME]" at bounding box center [401, 51] width 425 height 21
click at [449, 48] on div "booking [PERSON_NAME]" at bounding box center [401, 51] width 425 height 21
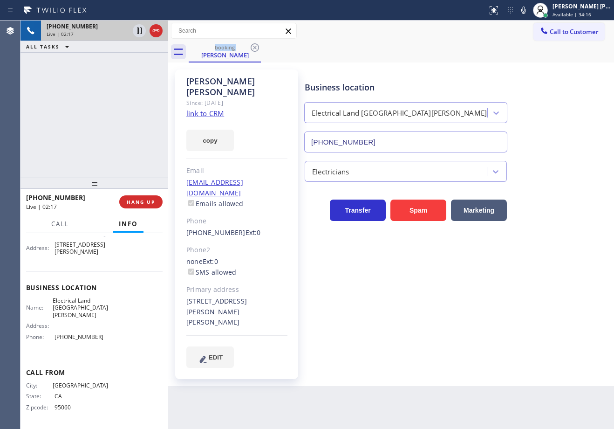
click at [449, 48] on div "booking [PERSON_NAME]" at bounding box center [401, 51] width 425 height 21
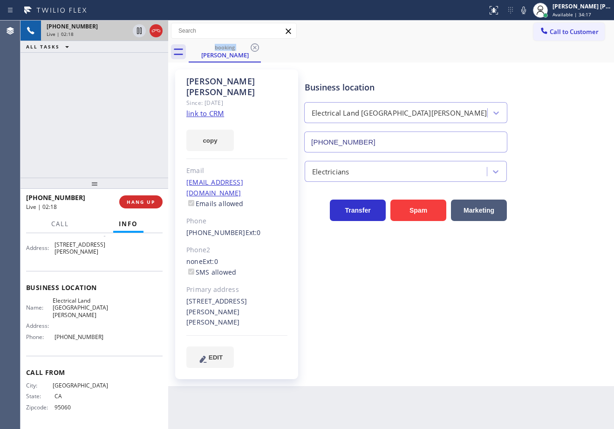
click at [449, 48] on div "booking [PERSON_NAME]" at bounding box center [401, 51] width 425 height 21
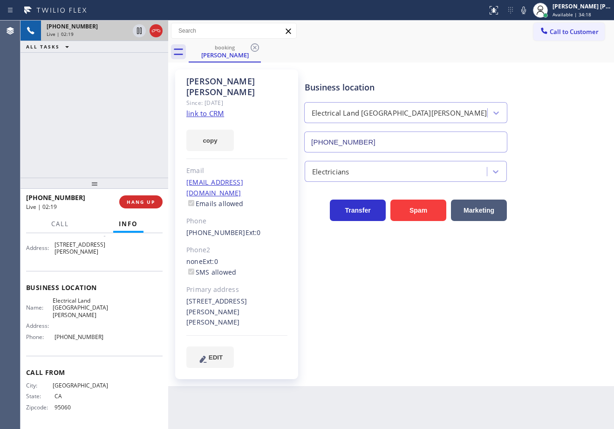
click at [449, 48] on div "booking [PERSON_NAME]" at bounding box center [401, 51] width 425 height 21
drag, startPoint x: 535, startPoint y: 8, endPoint x: 547, endPoint y: 47, distance: 40.5
click at [529, 8] on icon at bounding box center [523, 10] width 11 height 11
click at [553, 99] on div "Business location Electrical Land [GEOGRAPHIC_DATA][PERSON_NAME] [PHONE_NUMBER]" at bounding box center [457, 110] width 309 height 84
drag, startPoint x: 140, startPoint y: 51, endPoint x: 138, endPoint y: 34, distance: 16.9
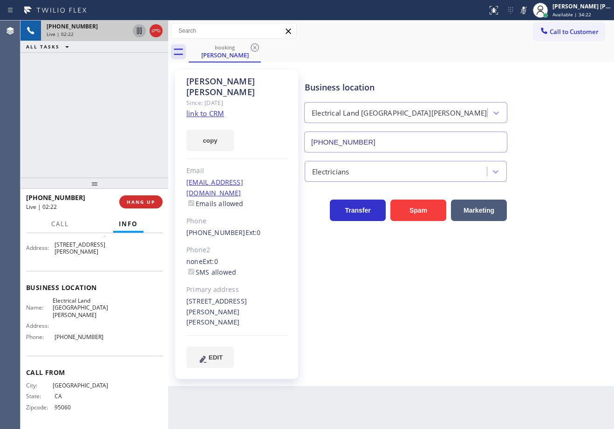
click at [141, 51] on div "ALL TASKS ALL TASKS ACTIVE TASKS TASKS IN WRAP UP" at bounding box center [94, 47] width 148 height 12
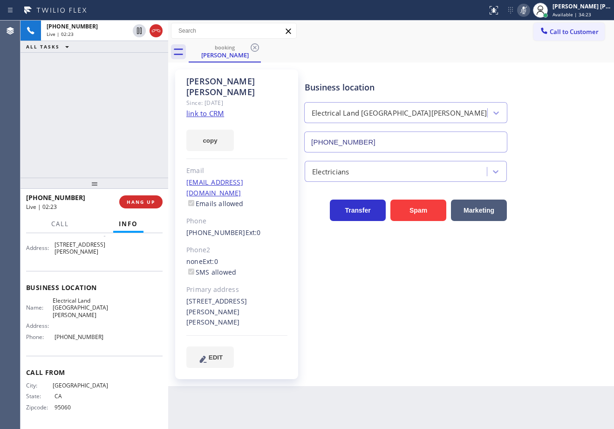
click at [529, 10] on icon at bounding box center [523, 10] width 11 height 11
click at [413, 75] on div "Business location Electrical Land [GEOGRAPHIC_DATA][PERSON_NAME] [PHONE_NUMBER]" at bounding box center [406, 112] width 206 height 81
click at [413, 74] on div "Business location Electrical Land [GEOGRAPHIC_DATA][PERSON_NAME] [PHONE_NUMBER]" at bounding box center [406, 112] width 206 height 81
click at [414, 75] on div "Business location Electrical Land [GEOGRAPHIC_DATA][PERSON_NAME] [PHONE_NUMBER]" at bounding box center [406, 112] width 206 height 81
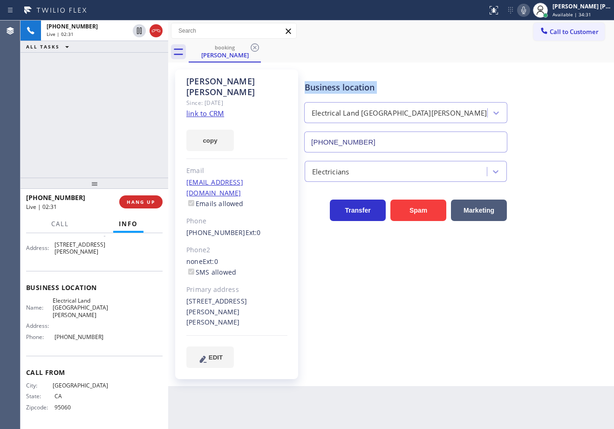
click at [416, 75] on div "Business location Electrical Land [GEOGRAPHIC_DATA][PERSON_NAME] [PHONE_NUMBER]" at bounding box center [406, 112] width 206 height 81
click at [424, 66] on div "[PERSON_NAME] Since: [DATE] link to CRM copy Email [EMAIL_ADDRESS][DOMAIN_NAME]…" at bounding box center [391, 224] width 441 height 319
click at [424, 65] on div "[PERSON_NAME] Since: [DATE] link to CRM copy Email [EMAIL_ADDRESS][DOMAIN_NAME]…" at bounding box center [391, 224] width 441 height 319
click at [425, 66] on div "[PERSON_NAME] Since: [DATE] link to CRM copy Email [EMAIL_ADDRESS][DOMAIN_NAME]…" at bounding box center [391, 224] width 441 height 319
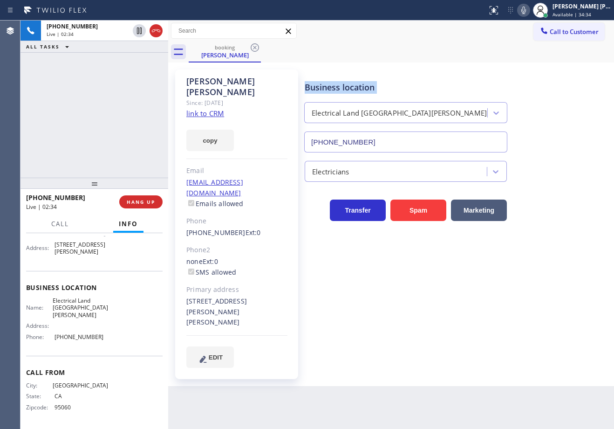
click at [526, 12] on icon at bounding box center [523, 10] width 5 height 7
click at [533, 42] on div "booking [PERSON_NAME]" at bounding box center [401, 51] width 425 height 21
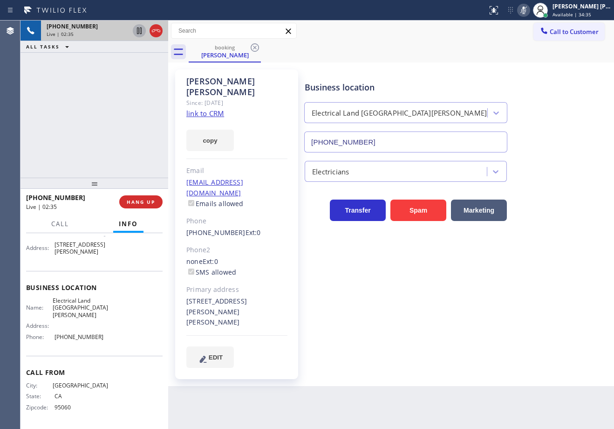
drag, startPoint x: 136, startPoint y: 55, endPoint x: 139, endPoint y: 36, distance: 19.8
click at [137, 55] on div "[PHONE_NUMBER] Live | 02:35 ALL TASKS ALL TASKS ACTIVE TASKS TASKS IN WRAP UP" at bounding box center [94, 98] width 148 height 157
click at [140, 31] on icon at bounding box center [139, 30] width 11 height 11
click at [133, 31] on div at bounding box center [148, 30] width 34 height 20
click at [137, 31] on icon at bounding box center [139, 30] width 11 height 11
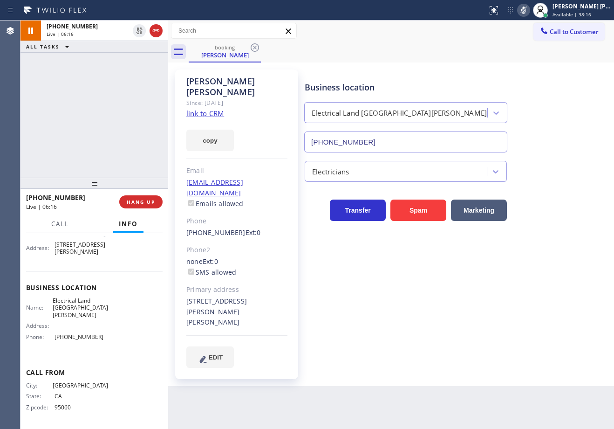
click at [529, 12] on icon at bounding box center [523, 10] width 11 height 11
drag, startPoint x: 468, startPoint y: 41, endPoint x: 464, endPoint y: 44, distance: 4.8
click at [468, 41] on div "booking [PERSON_NAME]" at bounding box center [401, 51] width 425 height 21
drag, startPoint x: 102, startPoint y: 113, endPoint x: 104, endPoint y: 129, distance: 16.0
click at [102, 114] on div "[PHONE_NUMBER] Live | 08:09 ALL TASKS ALL TASKS ACTIVE TASKS TASKS IN WRAP UP" at bounding box center [94, 98] width 148 height 157
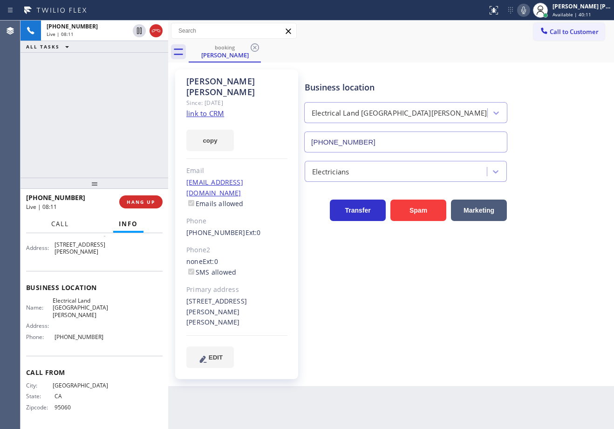
click at [55, 224] on span "Call" at bounding box center [60, 223] width 18 height 8
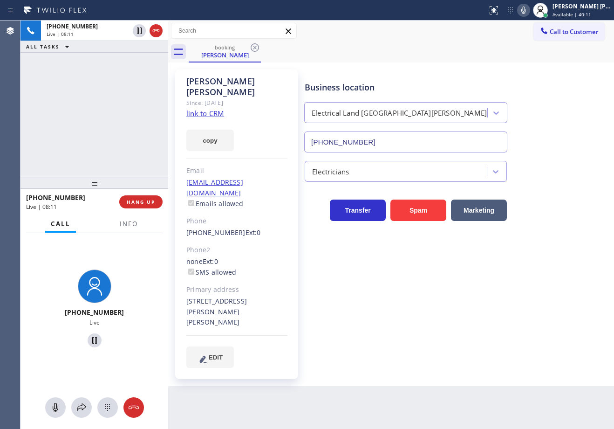
click at [67, 110] on div "[PHONE_NUMBER] Live | 08:11 ALL TASKS ALL TASKS ACTIVE TASKS TASKS IN WRAP UP" at bounding box center [94, 98] width 148 height 157
click at [77, 403] on icon at bounding box center [81, 407] width 11 height 11
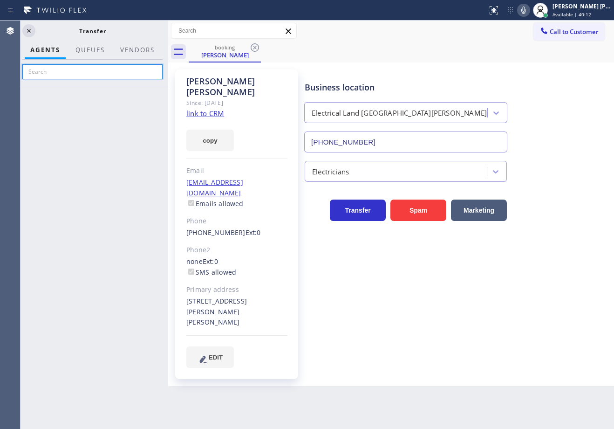
click at [103, 70] on input "text" at bounding box center [92, 71] width 140 height 15
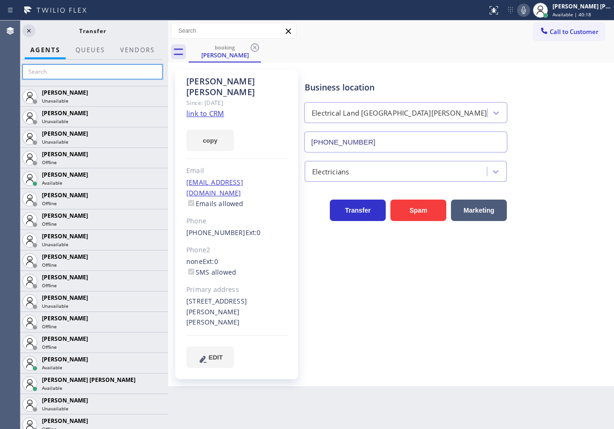
click at [95, 70] on input "text" at bounding box center [92, 71] width 140 height 15
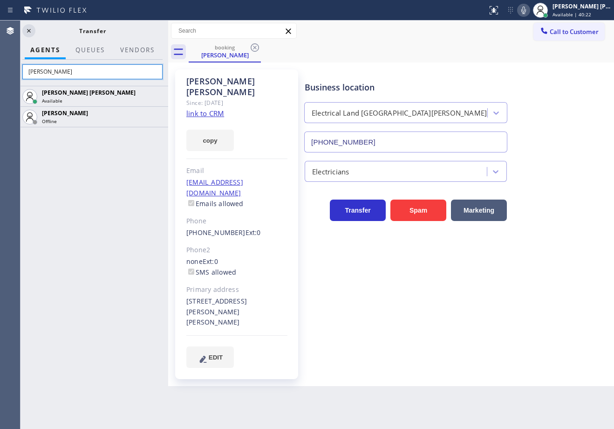
type input "[PERSON_NAME]"
drag, startPoint x: 91, startPoint y: 173, endPoint x: 106, endPoint y: 142, distance: 34.2
click at [91, 173] on div "[PERSON_NAME] [PERSON_NAME] Available Barbie Aying Offline" at bounding box center [92, 257] width 151 height 343
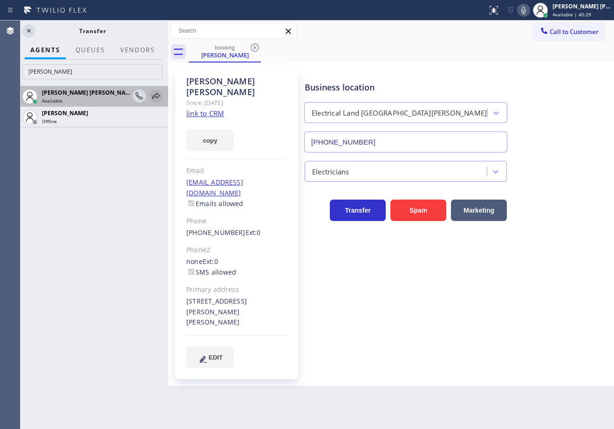
click at [157, 96] on icon at bounding box center [155, 95] width 11 height 11
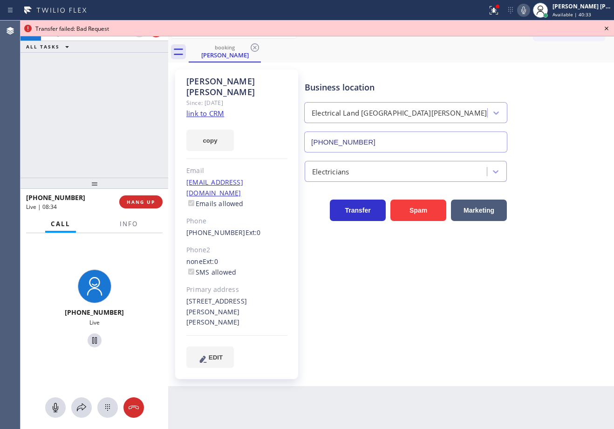
click at [529, 7] on icon at bounding box center [523, 10] width 11 height 11
click at [139, 38] on div at bounding box center [148, 30] width 34 height 20
click at [608, 28] on icon at bounding box center [606, 28] width 11 height 11
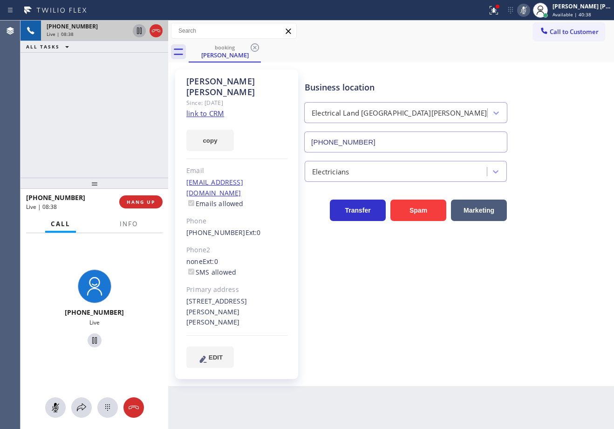
click at [136, 31] on icon at bounding box center [139, 30] width 11 height 11
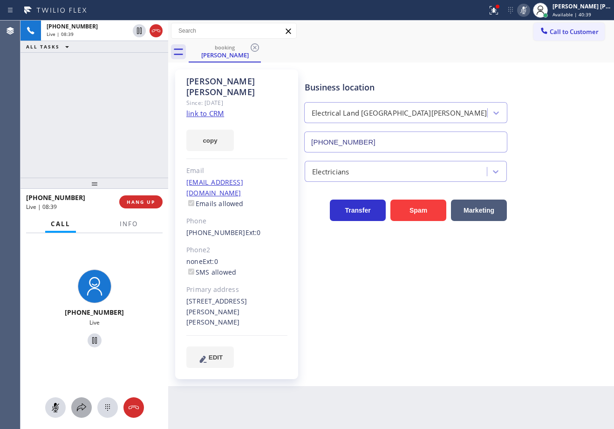
click at [81, 408] on icon at bounding box center [81, 407] width 9 height 8
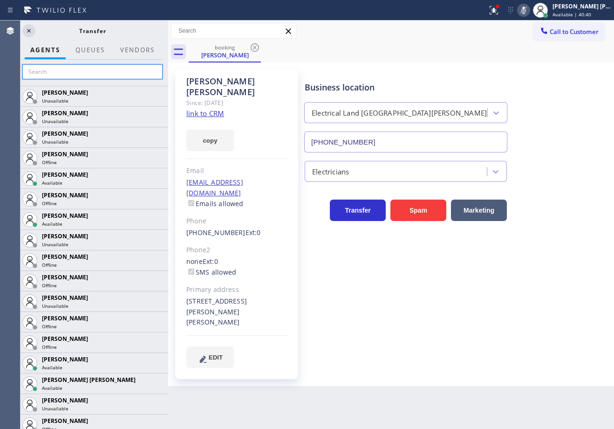
click at [91, 78] on input "text" at bounding box center [92, 71] width 140 height 15
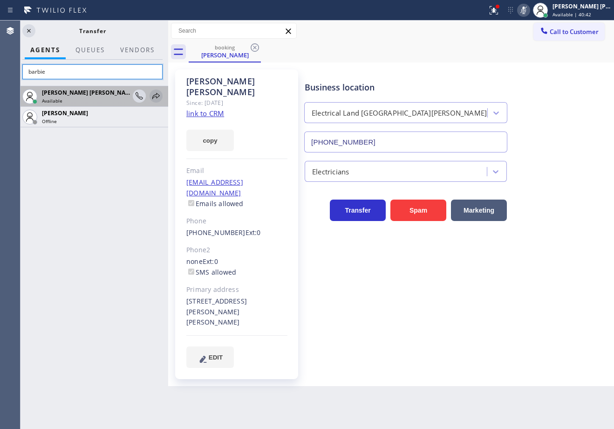
type input "barbie"
click at [152, 97] on icon at bounding box center [155, 95] width 11 height 11
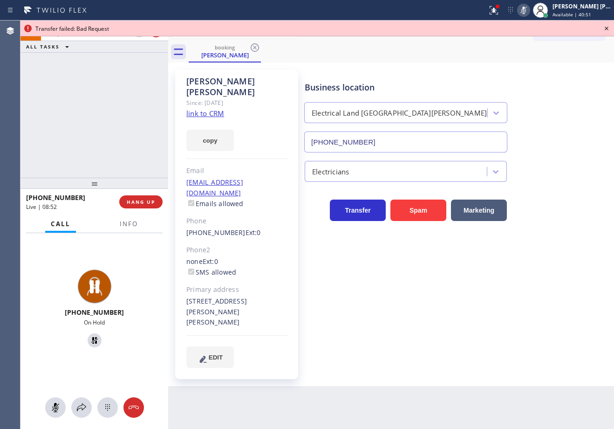
click at [605, 31] on icon at bounding box center [606, 28] width 11 height 11
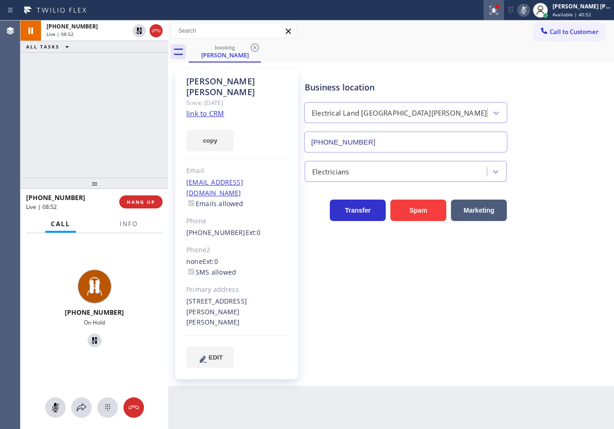
click at [499, 11] on icon at bounding box center [493, 10] width 11 height 11
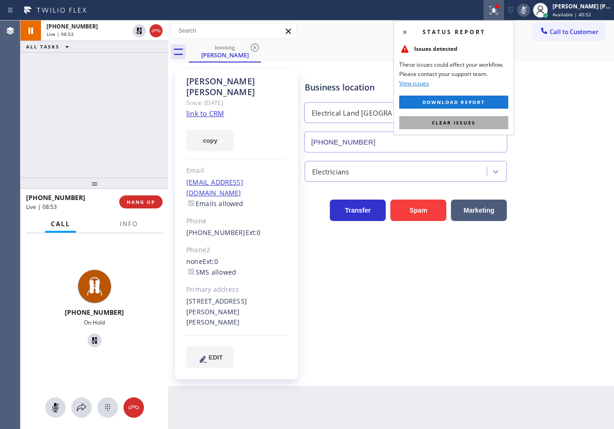
click at [485, 121] on button "Clear issues" at bounding box center [453, 122] width 109 height 13
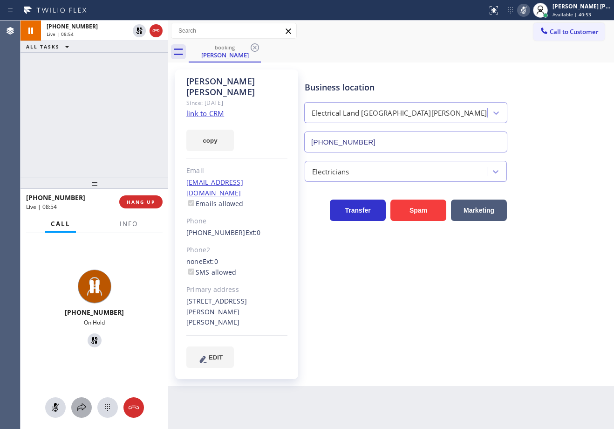
click at [76, 410] on icon at bounding box center [81, 407] width 11 height 11
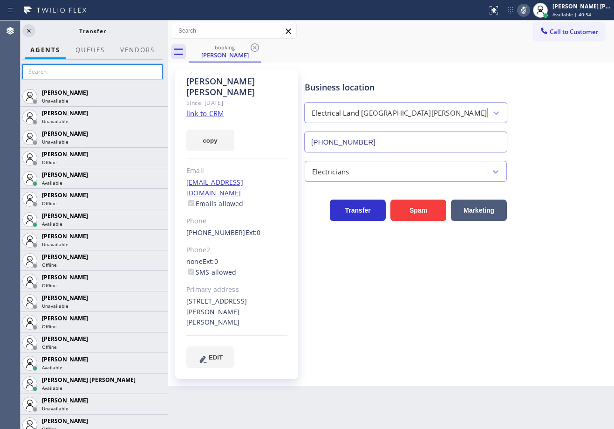
click at [97, 72] on input "text" at bounding box center [92, 71] width 140 height 15
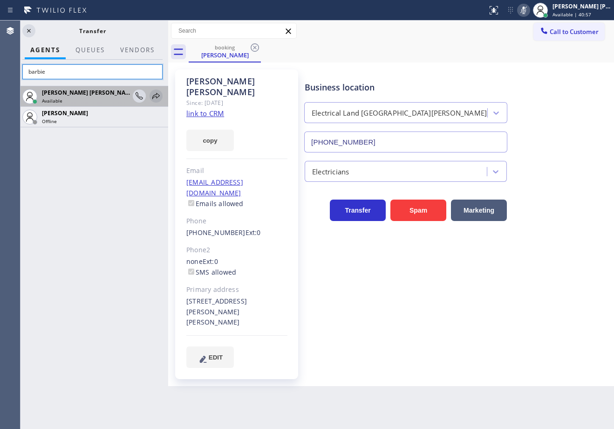
type input "barbie"
click at [154, 94] on icon at bounding box center [155, 95] width 11 height 11
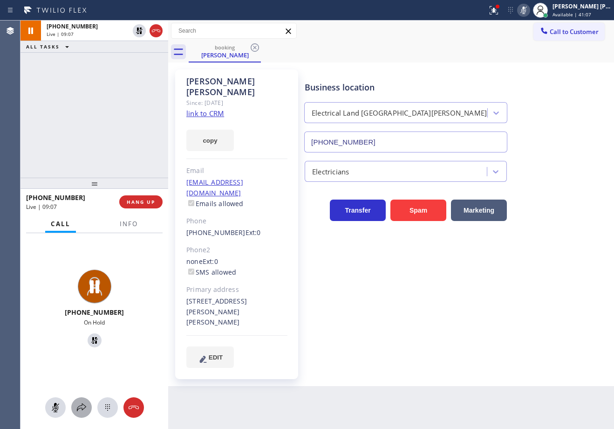
click at [87, 403] on div at bounding box center [81, 407] width 20 height 11
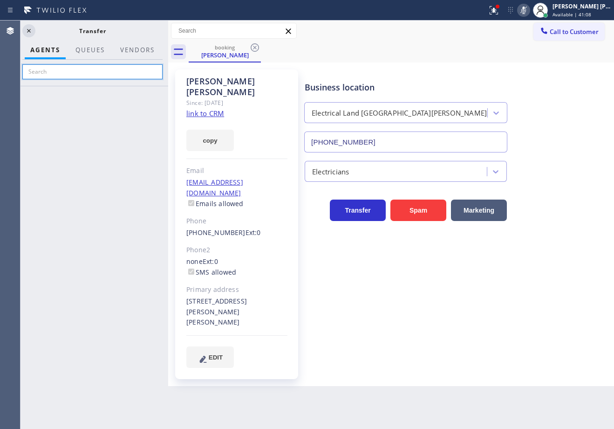
click at [94, 68] on input "text" at bounding box center [92, 71] width 140 height 15
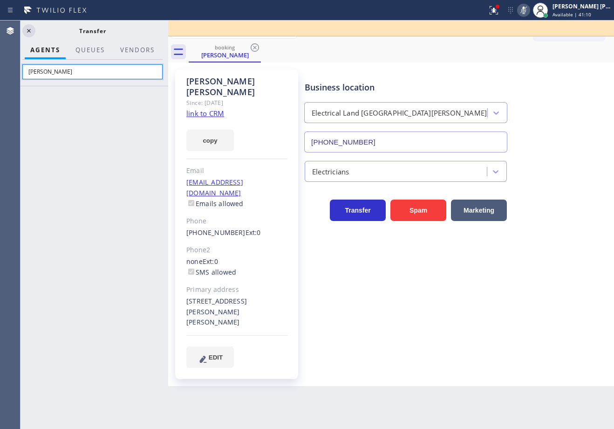
type input "barbi"
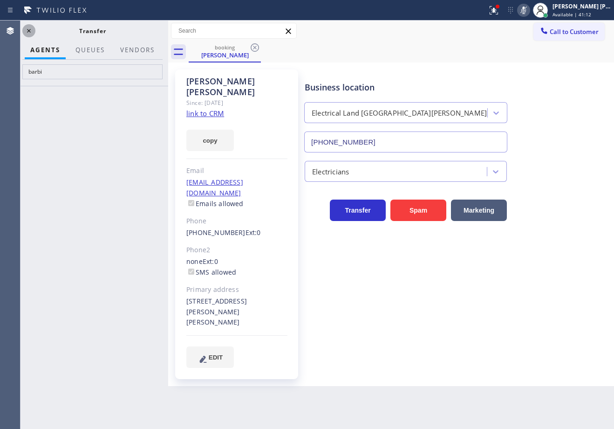
click at [31, 32] on icon at bounding box center [28, 30] width 11 height 11
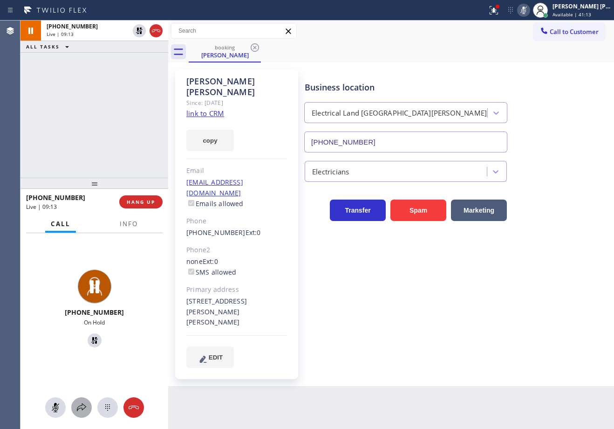
click at [84, 407] on icon at bounding box center [81, 407] width 11 height 11
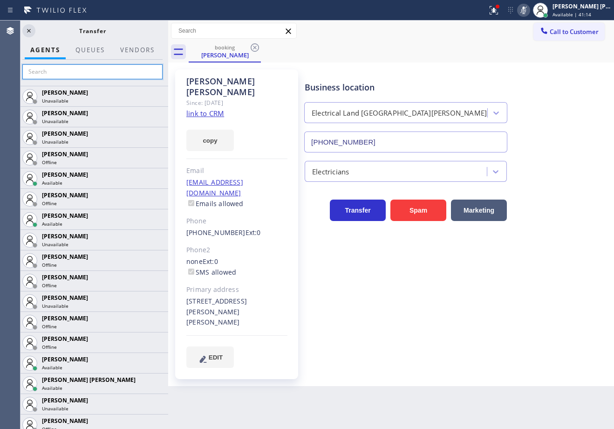
click at [81, 68] on input "text" at bounding box center [92, 71] width 140 height 15
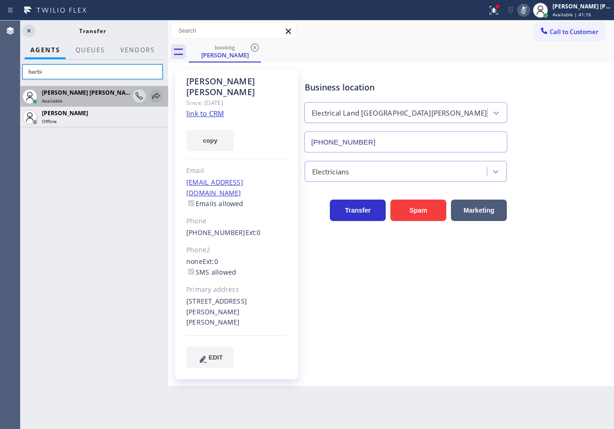
type input "barbi"
click at [155, 97] on icon at bounding box center [155, 95] width 11 height 11
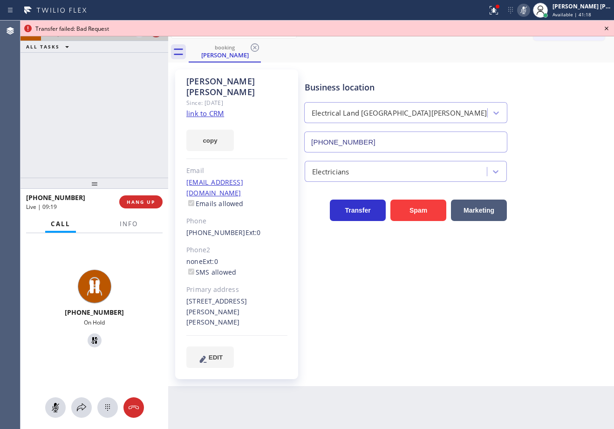
click at [156, 36] on button at bounding box center [156, 30] width 13 height 13
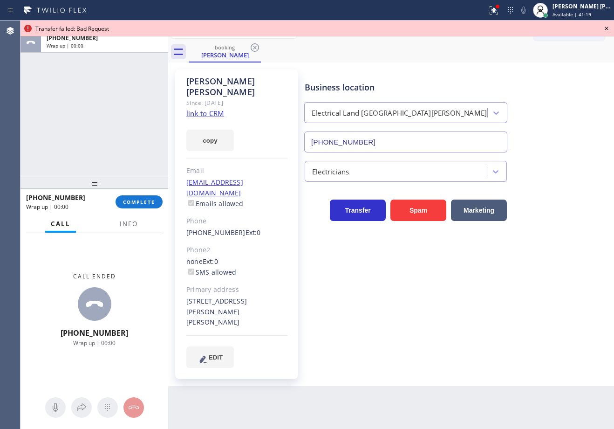
click at [606, 28] on icon at bounding box center [606, 28] width 11 height 11
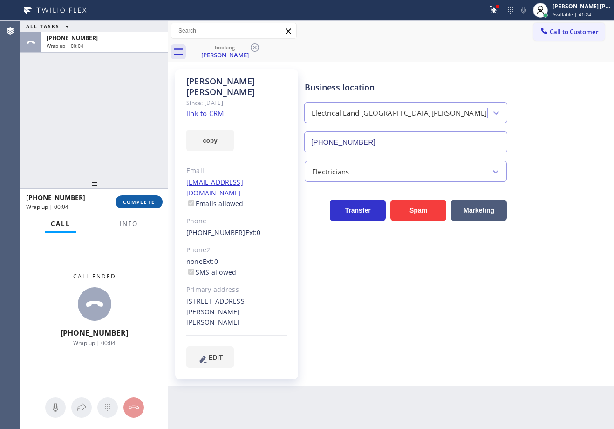
click at [128, 199] on span "COMPLETE" at bounding box center [139, 201] width 32 height 7
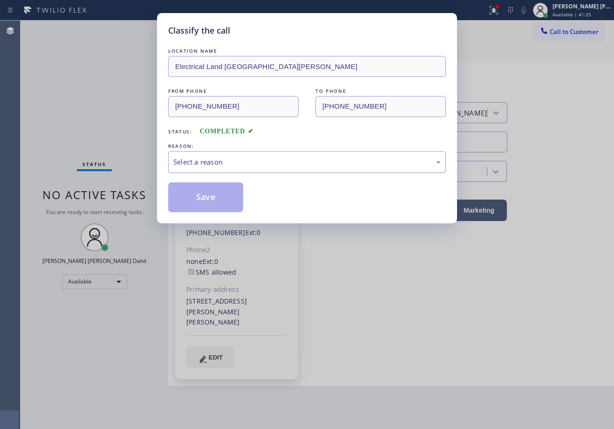
click at [216, 161] on div "Select a reason" at bounding box center [306, 162] width 267 height 11
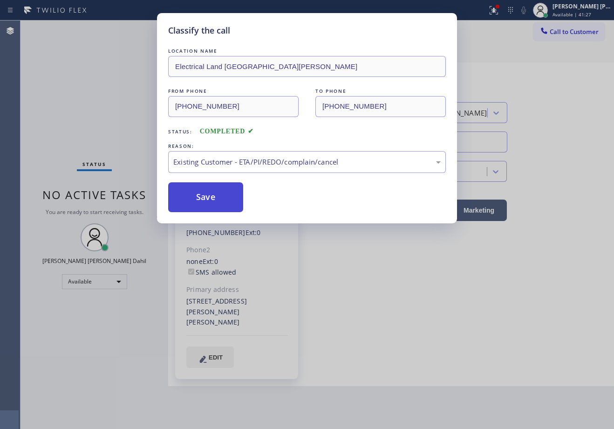
click at [216, 205] on button "Save" at bounding box center [205, 197] width 75 height 30
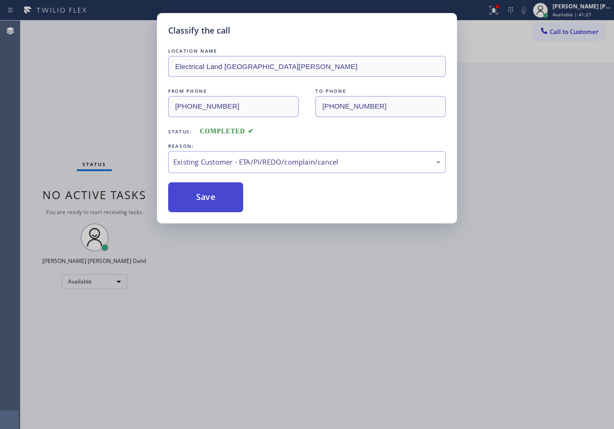
click at [216, 205] on button "Save" at bounding box center [205, 197] width 75 height 30
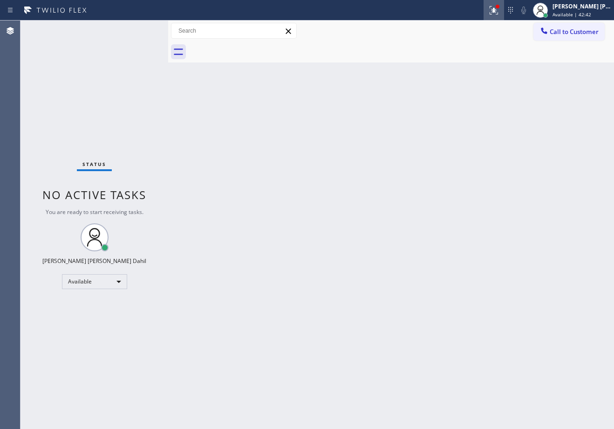
click at [496, 6] on div at bounding box center [494, 10] width 20 height 11
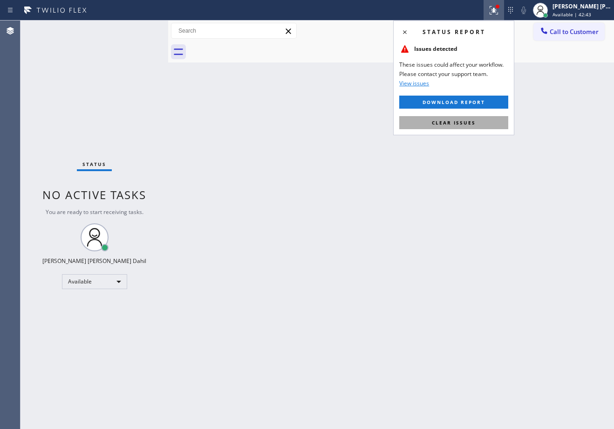
click at [476, 121] on button "Clear issues" at bounding box center [453, 122] width 109 height 13
click at [495, 177] on div "Back to Dashboard Change Sender ID Customers Technicians Select a contact Outbo…" at bounding box center [391, 224] width 446 height 408
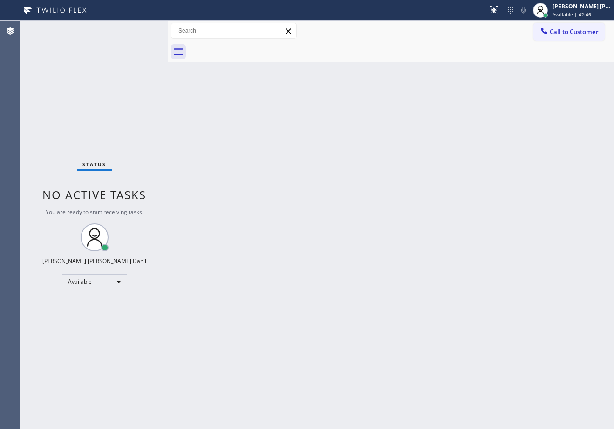
drag, startPoint x: 377, startPoint y: 310, endPoint x: 383, endPoint y: 311, distance: 6.5
click at [383, 311] on div "Back to Dashboard Change Sender ID Customers Technicians Select a contact Outbo…" at bounding box center [391, 224] width 446 height 408
click at [417, 269] on div "Back to Dashboard Change Sender ID Customers Technicians Select a contact Outbo…" at bounding box center [391, 224] width 446 height 408
click at [416, 268] on div "Back to Dashboard Change Sender ID Customers Technicians Select a contact Outbo…" at bounding box center [391, 224] width 446 height 408
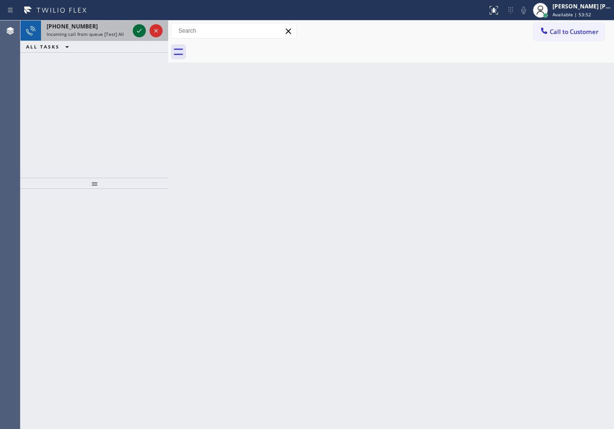
click at [138, 28] on icon at bounding box center [139, 30] width 11 height 11
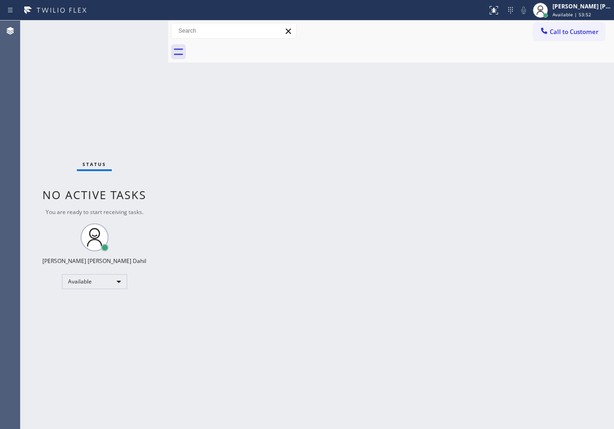
click at [138, 28] on div "Status No active tasks You are ready to start receiving tasks. [PERSON_NAME] [P…" at bounding box center [94, 224] width 148 height 408
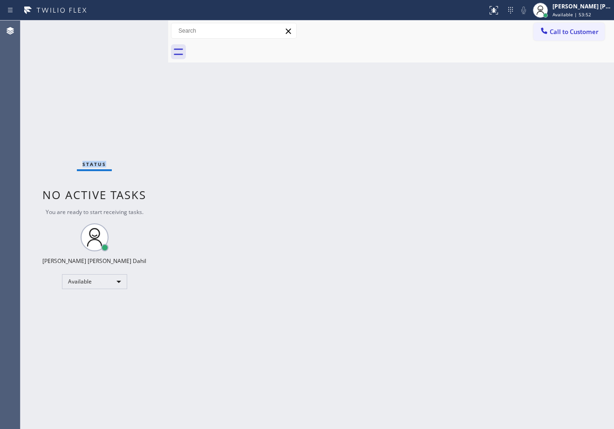
click at [138, 28] on div "Status No active tasks You are ready to start receiving tasks. [PERSON_NAME] [P…" at bounding box center [94, 224] width 148 height 408
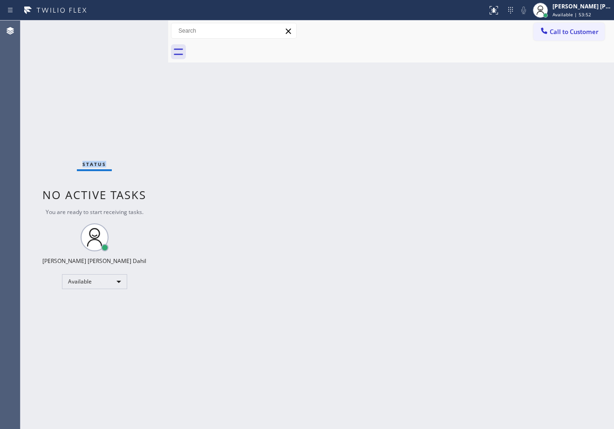
click at [138, 28] on div "Status No active tasks You are ready to start receiving tasks. [PERSON_NAME] [P…" at bounding box center [94, 224] width 148 height 408
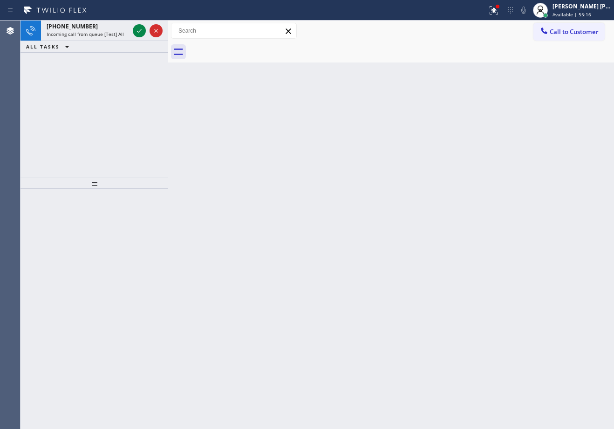
click at [138, 28] on icon at bounding box center [139, 30] width 11 height 11
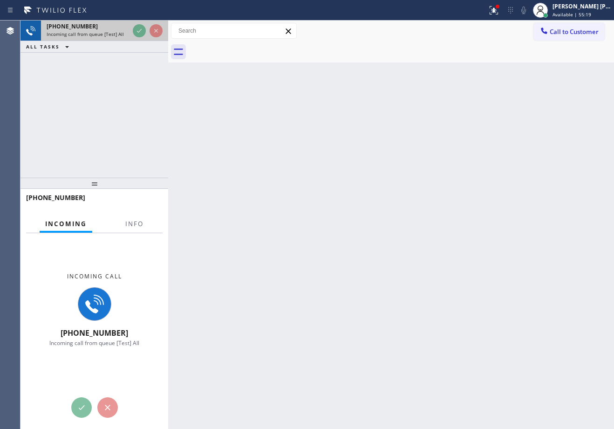
click at [138, 48] on div "[PHONE_NUMBER] Incoming call from queue [Test] All ALL TASKS ALL TASKS ACTIVE T…" at bounding box center [94, 36] width 148 height 32
click at [136, 70] on div "[PHONE_NUMBER] Incoming call from queue [Test] All ALL TASKS ALL TASKS ACTIVE T…" at bounding box center [94, 98] width 148 height 157
click at [134, 48] on div "ALL TASKS ALL TASKS ACTIVE TASKS TASKS IN WRAP UP" at bounding box center [94, 47] width 148 height 12
click at [136, 37] on div at bounding box center [148, 30] width 34 height 20
click at [139, 41] on div "[PHONE_NUMBER] Incoming call from queue [Test] All ALL TASKS ALL TASKS ACTIVE T…" at bounding box center [94, 36] width 148 height 32
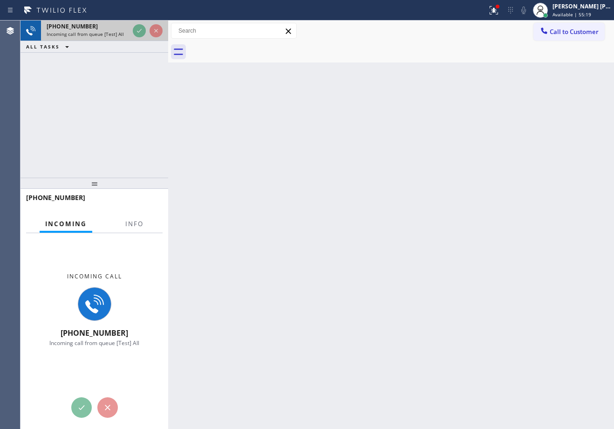
click at [138, 41] on div "[PHONE_NUMBER] Incoming call from queue [Test] All ALL TASKS ALL TASKS ACTIVE T…" at bounding box center [94, 36] width 148 height 32
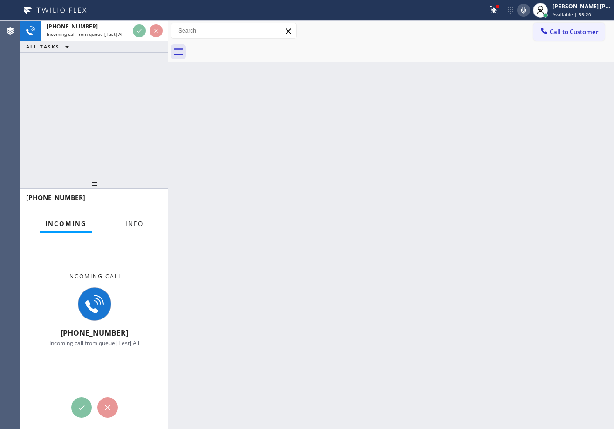
click at [135, 219] on span "Info" at bounding box center [134, 223] width 18 height 8
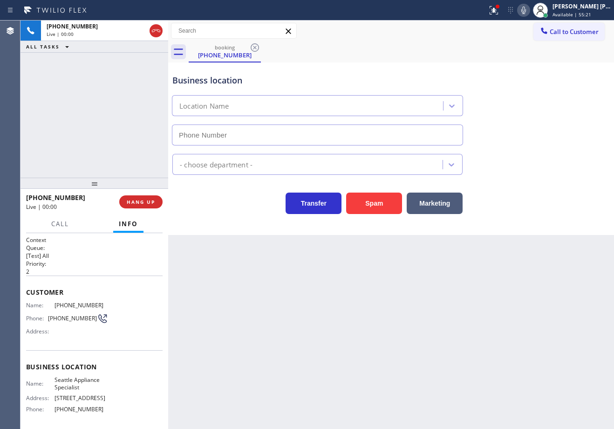
type input "[PHONE_NUMBER]"
click at [142, 198] on button "HANG UP" at bounding box center [140, 201] width 43 height 13
click at [142, 197] on button "HANG UP" at bounding box center [140, 201] width 43 height 13
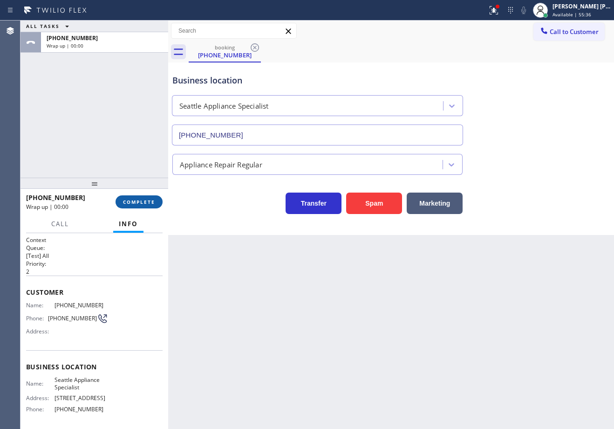
click at [142, 198] on button "COMPLETE" at bounding box center [139, 201] width 47 height 13
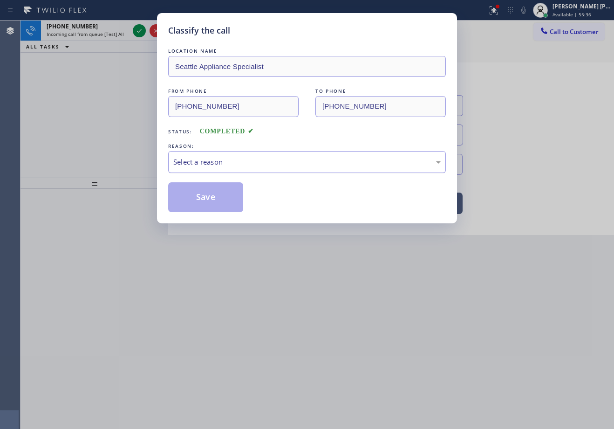
click at [200, 161] on div "Select a reason" at bounding box center [306, 162] width 267 height 11
click at [215, 209] on button "Save" at bounding box center [205, 197] width 75 height 30
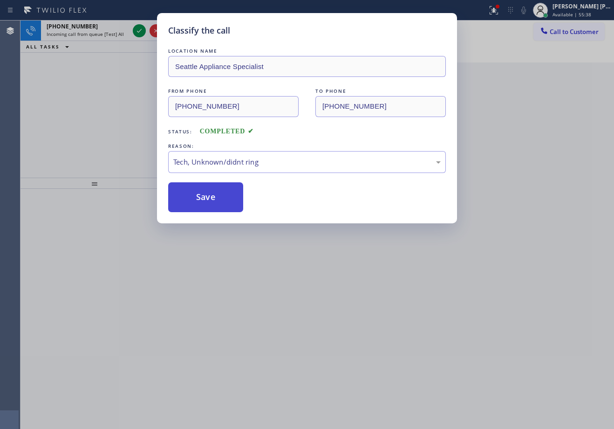
click at [213, 199] on button "Save" at bounding box center [205, 197] width 75 height 30
click at [213, 198] on button "Save" at bounding box center [205, 197] width 75 height 30
click at [354, 309] on div "Classify the call LOCATION NAME Seattle Appliance Specialist FROM PHONE [PHONE_…" at bounding box center [307, 214] width 614 height 429
click at [354, 305] on div "Classify the call LOCATION NAME Seattle Appliance Specialist FROM PHONE [PHONE_…" at bounding box center [307, 214] width 614 height 429
click at [357, 298] on div "Back to Dashboard Change Sender ID Customers Technicians Select a contact Outbo…" at bounding box center [391, 224] width 446 height 408
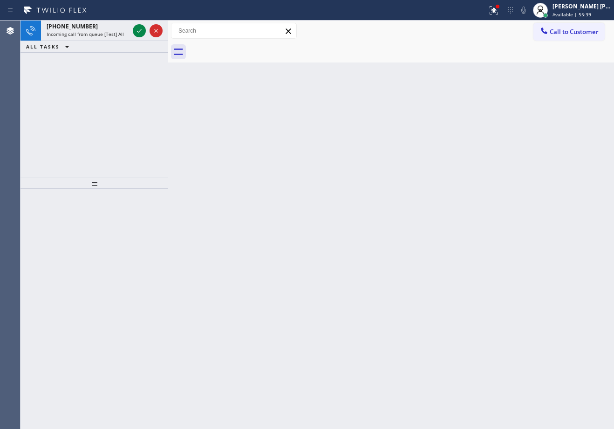
click at [357, 298] on div "Back to Dashboard Change Sender ID Customers Technicians Select a contact Outbo…" at bounding box center [391, 224] width 446 height 408
click at [138, 28] on icon at bounding box center [139, 30] width 11 height 11
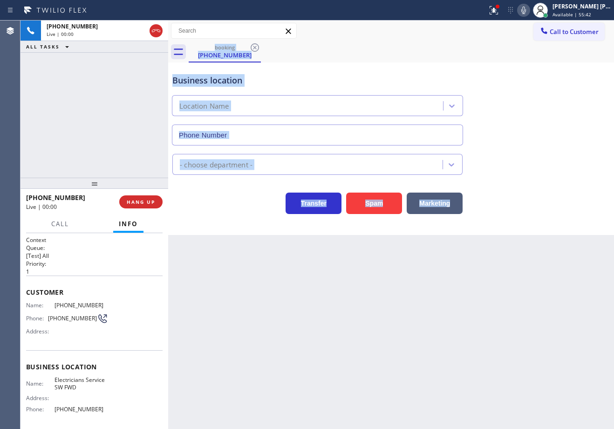
type input "[PHONE_NUMBER]"
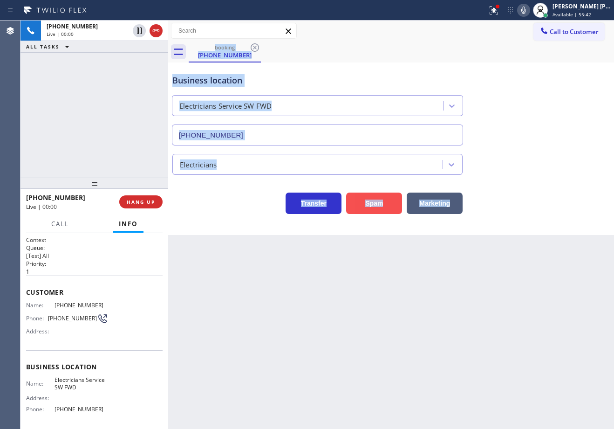
click at [372, 203] on button "Spam" at bounding box center [374, 202] width 56 height 21
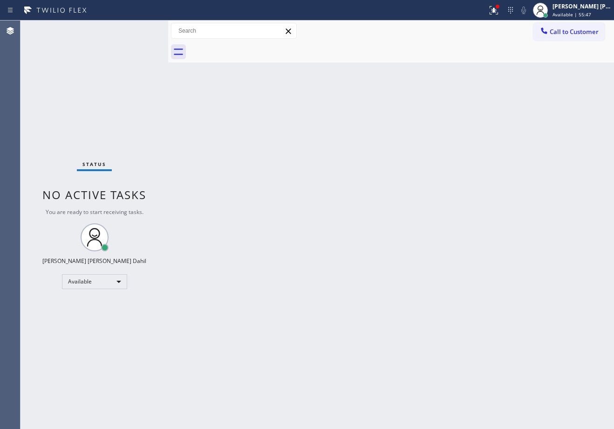
click at [247, 97] on div "Back to Dashboard Change Sender ID Customers Technicians Select a contact Outbo…" at bounding box center [391, 224] width 446 height 408
click at [500, 8] on div at bounding box center [498, 7] width 6 height 6
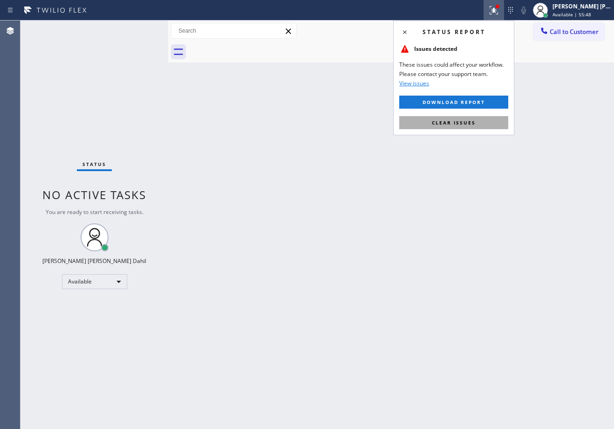
click at [468, 126] on button "Clear issues" at bounding box center [453, 122] width 109 height 13
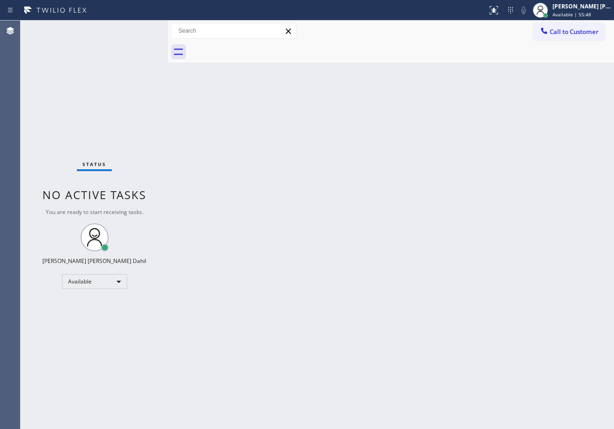
click at [468, 126] on div "Back to Dashboard Change Sender ID Customers Technicians Select a contact Outbo…" at bounding box center [391, 224] width 446 height 408
click at [110, 29] on div "Status No active tasks You are ready to start receiving tasks. [PERSON_NAME] [P…" at bounding box center [94, 224] width 148 height 408
click at [147, 34] on div "Status No active tasks You are ready to start receiving tasks. [PERSON_NAME] [P…" at bounding box center [94, 224] width 148 height 408
click at [138, 28] on div "Status No active tasks You are ready to start receiving tasks. [PERSON_NAME] [P…" at bounding box center [94, 224] width 148 height 408
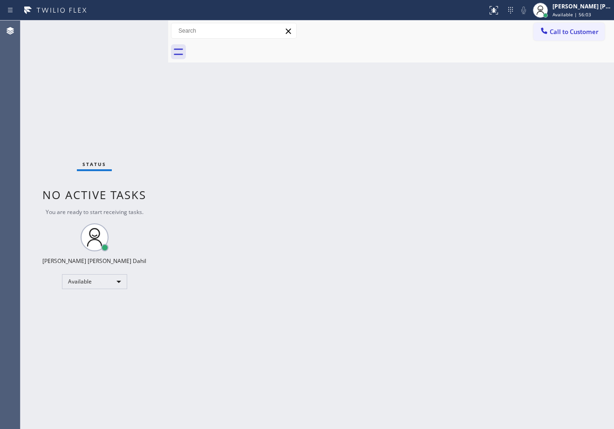
click at [138, 28] on div "Status No active tasks You are ready to start receiving tasks. [PERSON_NAME] [P…" at bounding box center [94, 224] width 148 height 408
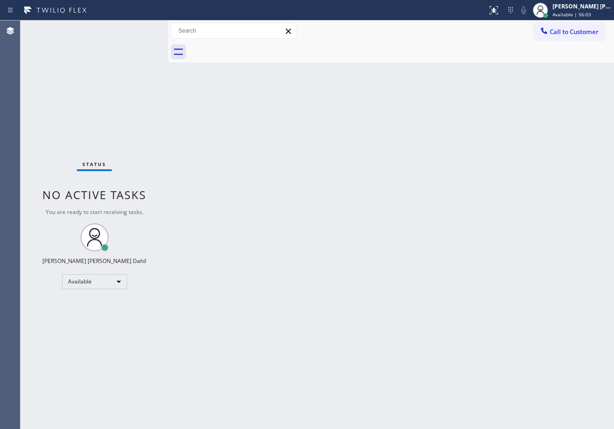
drag, startPoint x: 218, startPoint y: 122, endPoint x: 225, endPoint y: 123, distance: 6.6
click at [221, 123] on div "Back to Dashboard Change Sender ID Customers Technicians Select a contact Outbo…" at bounding box center [391, 224] width 446 height 408
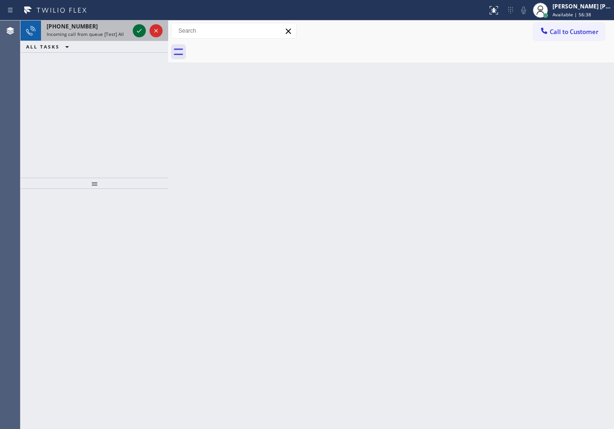
click at [138, 28] on icon at bounding box center [139, 30] width 11 height 11
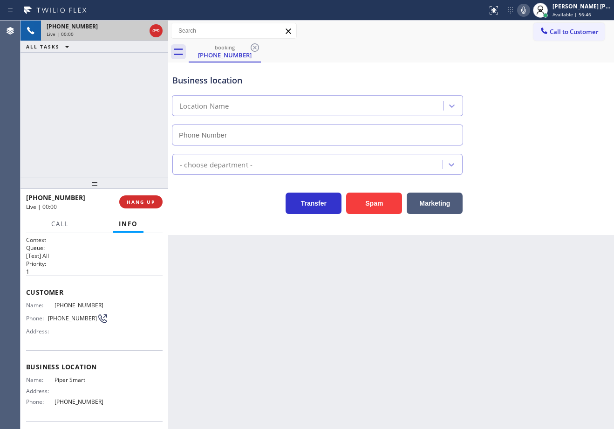
type input "[PHONE_NUMBER]"
click at [212, 354] on div "Back to Dashboard Change Sender ID Customers Technicians Select a contact Outbo…" at bounding box center [391, 224] width 446 height 408
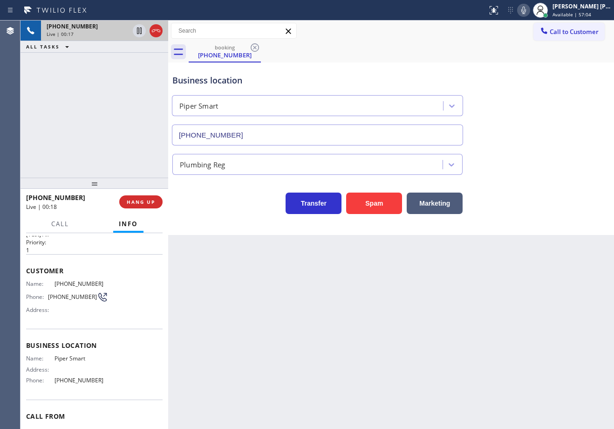
scroll to position [65, 0]
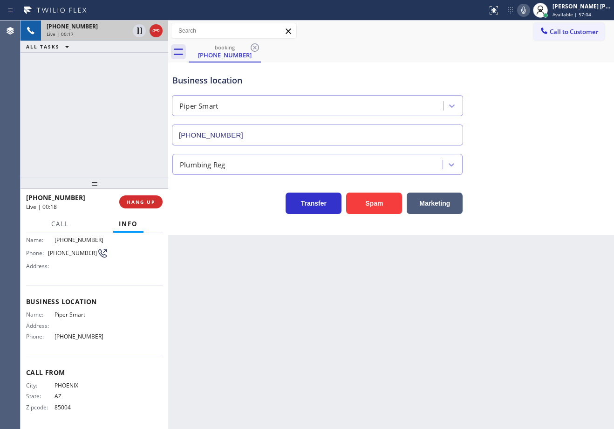
click at [127, 124] on div "[PHONE_NUMBER] Live | 00:17 ALL TASKS ALL TASKS ACTIVE TASKS TASKS IN WRAP UP" at bounding box center [94, 98] width 148 height 157
click at [127, 124] on div "[PHONE_NUMBER] Live | 00:18 ALL TASKS ALL TASKS ACTIVE TASKS TASKS IN WRAP UP" at bounding box center [94, 98] width 148 height 157
click at [142, 130] on div "[PHONE_NUMBER] Live | 00:19 ALL TASKS ALL TASKS ACTIVE TASKS TASKS IN WRAP UP" at bounding box center [94, 98] width 148 height 157
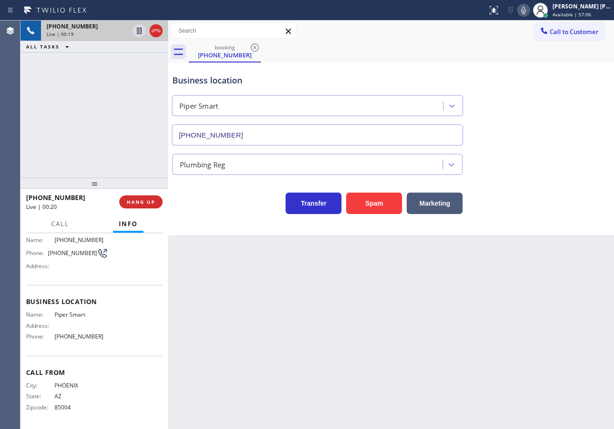
click at [138, 130] on div "[PHONE_NUMBER] Live | 00:19 ALL TASKS ALL TASKS ACTIVE TASKS TASKS IN WRAP UP" at bounding box center [94, 98] width 148 height 157
click at [138, 202] on span "HANG UP" at bounding box center [141, 201] width 28 height 7
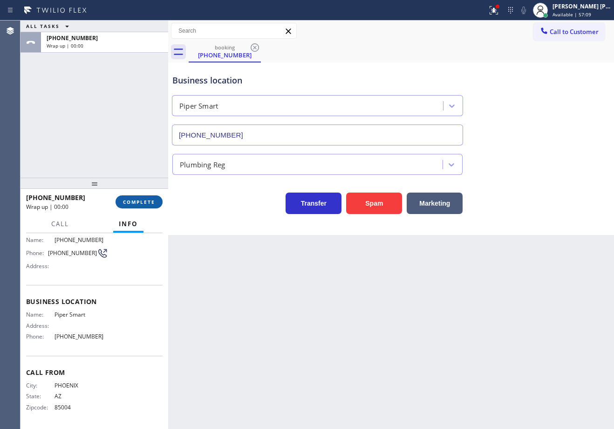
click at [139, 202] on span "COMPLETE" at bounding box center [139, 201] width 32 height 7
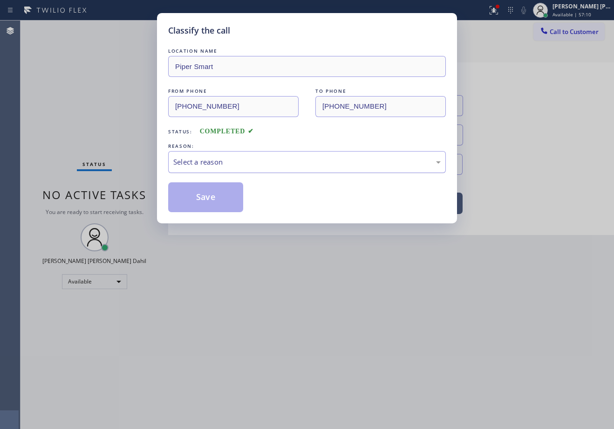
click at [211, 159] on div "Select a reason" at bounding box center [306, 162] width 267 height 11
click at [198, 195] on button "Save" at bounding box center [205, 197] width 75 height 30
click at [235, 265] on div "Classify the call LOCATION NAME [PERSON_NAME] FROM PHONE [PHONE_NUMBER] TO PHON…" at bounding box center [307, 214] width 614 height 429
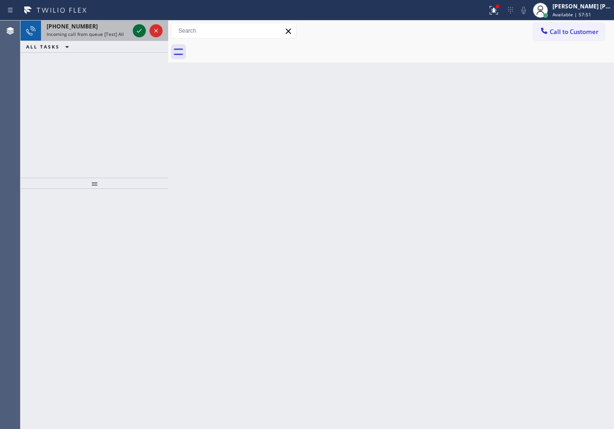
click at [138, 28] on icon at bounding box center [139, 30] width 11 height 11
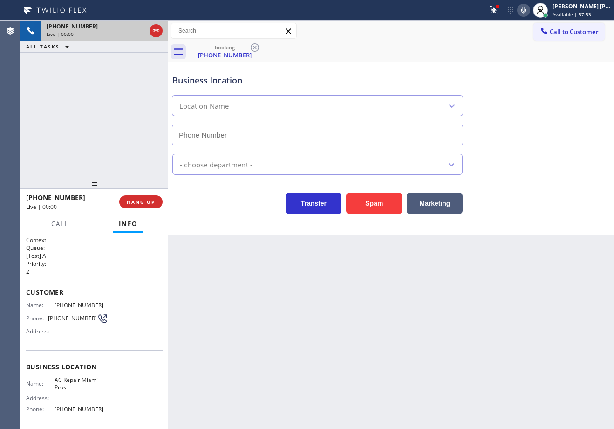
type input "[PHONE_NUMBER]"
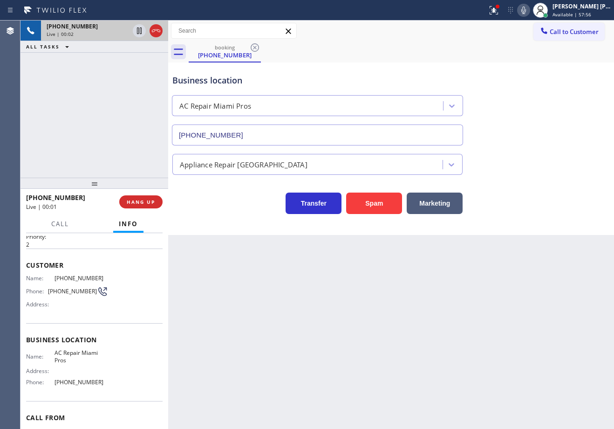
scroll to position [72, 0]
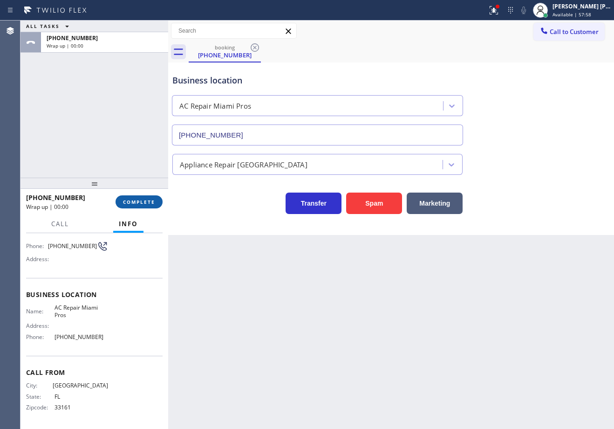
click at [152, 202] on span "COMPLETE" at bounding box center [139, 201] width 32 height 7
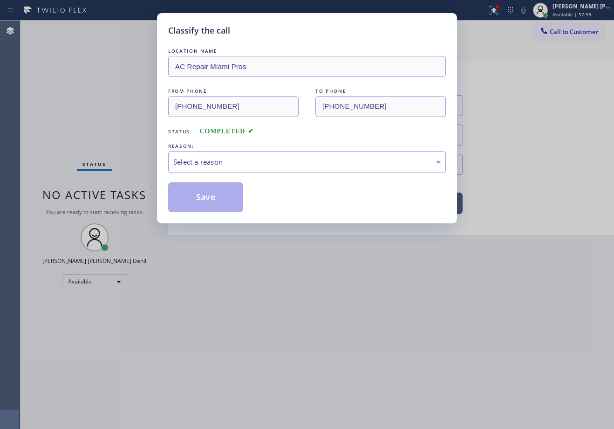
click at [211, 160] on div "Select a reason" at bounding box center [306, 162] width 267 height 11
click at [204, 202] on button "Save" at bounding box center [205, 197] width 75 height 30
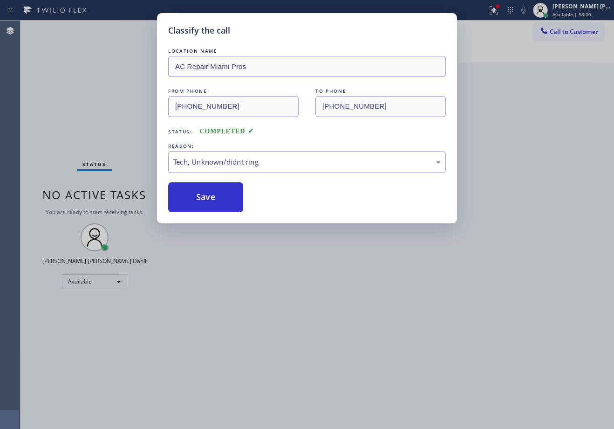
drag, startPoint x: 204, startPoint y: 202, endPoint x: 247, endPoint y: 266, distance: 77.5
click at [204, 202] on button "Save" at bounding box center [205, 197] width 75 height 30
drag, startPoint x: 276, startPoint y: 284, endPoint x: 270, endPoint y: 264, distance: 20.8
click at [276, 282] on div "Classify the call LOCATION NAME AC Repair Miami Pros FROM PHONE [PHONE_NUMBER] …" at bounding box center [307, 214] width 614 height 429
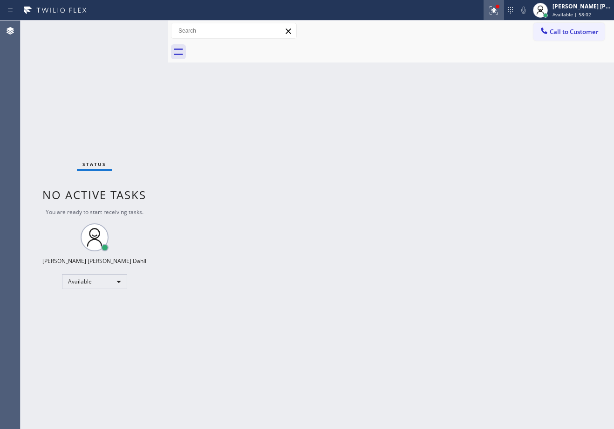
click at [495, 12] on icon at bounding box center [493, 9] width 6 height 7
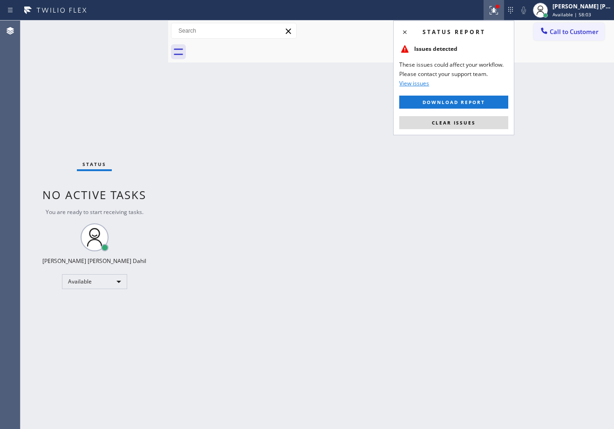
click at [459, 128] on button "Clear issues" at bounding box center [453, 122] width 109 height 13
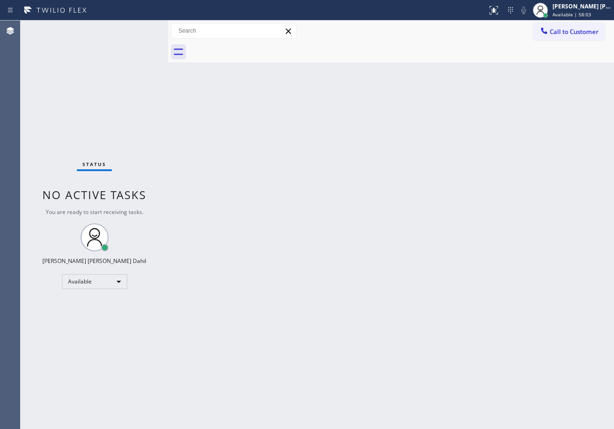
click at [459, 127] on div "Back to Dashboard Change Sender ID Customers Technicians Select a contact Outbo…" at bounding box center [391, 224] width 446 height 408
drag, startPoint x: 459, startPoint y: 127, endPoint x: 468, endPoint y: 113, distance: 16.4
click at [461, 126] on div "Back to Dashboard Change Sender ID Customers Technicians Select a contact Outbo…" at bounding box center [391, 224] width 446 height 408
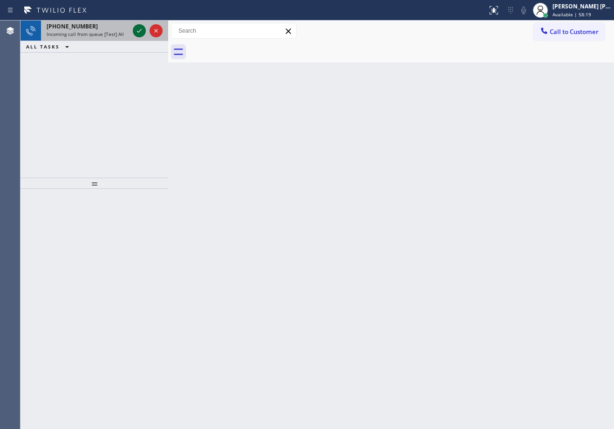
click at [138, 28] on icon at bounding box center [139, 30] width 11 height 11
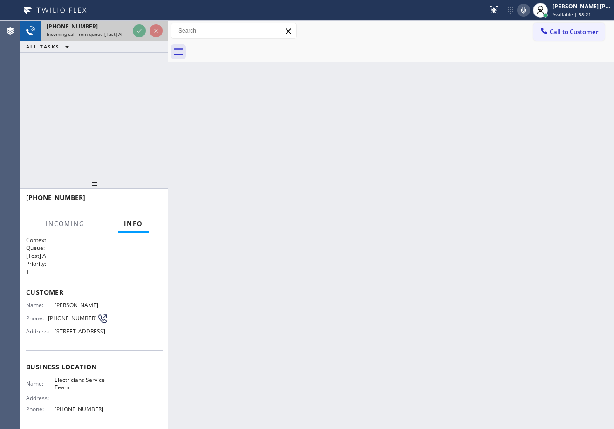
click at [138, 28] on icon at bounding box center [139, 30] width 11 height 11
click at [129, 28] on div "[PHONE_NUMBER]" at bounding box center [88, 26] width 82 height 8
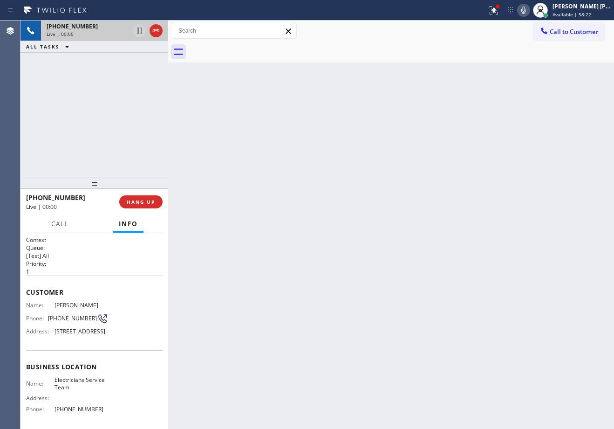
click at [129, 28] on div "[PHONE_NUMBER]" at bounding box center [88, 26] width 82 height 8
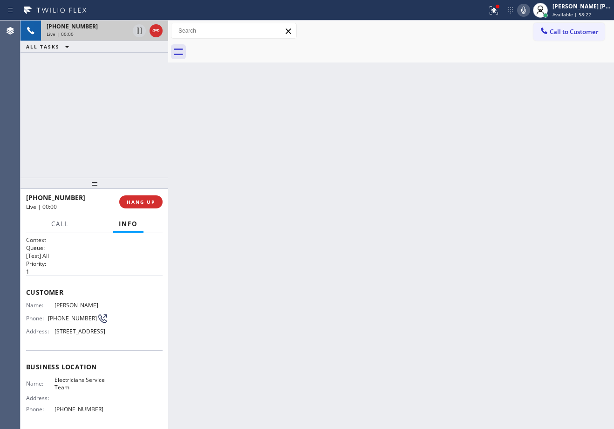
click at [129, 28] on div "[PHONE_NUMBER]" at bounding box center [88, 26] width 82 height 8
click at [259, 33] on input "text" at bounding box center [233, 30] width 125 height 15
click at [140, 52] on div "[PHONE_NUMBER] Live | 00:00 ALL TASKS ALL TASKS ACTIVE TASKS TASKS IN WRAP UP" at bounding box center [94, 36] width 148 height 32
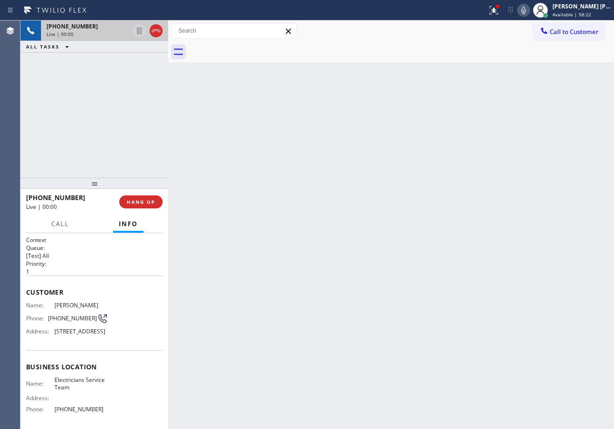
click at [173, 110] on div "[PHONE_NUMBER] Live | 00:00 ALL TASKS ALL TASKS ACTIVE TASKS TASKS IN WRAP UP […" at bounding box center [317, 224] width 594 height 408
click at [195, 77] on div "[PHONE_NUMBER] Live | 00:00 ALL TASKS ALL TASKS ACTIVE TASKS TASKS IN WRAP UP […" at bounding box center [317, 224] width 594 height 408
click at [183, 53] on div "[PHONE_NUMBER] Live | 00:00 ALL TASKS ALL TASKS ACTIVE TASKS TASKS IN WRAP UP […" at bounding box center [317, 224] width 594 height 408
click at [153, 35] on div at bounding box center [148, 30] width 34 height 20
click at [129, 29] on div "[PHONE_NUMBER]" at bounding box center [88, 26] width 82 height 8
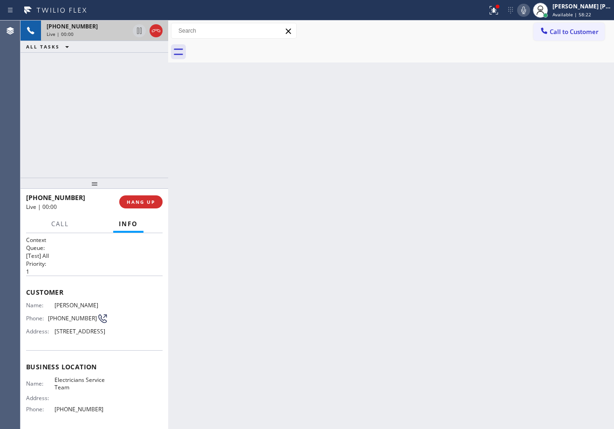
click at [131, 34] on div "[PHONE_NUMBER] Live | 00:00" at bounding box center [86, 30] width 90 height 20
click at [144, 41] on div "[PHONE_NUMBER] Live | 00:00 ALL TASKS ALL TASKS ACTIVE TASKS TASKS IN WRAP UP" at bounding box center [94, 36] width 148 height 32
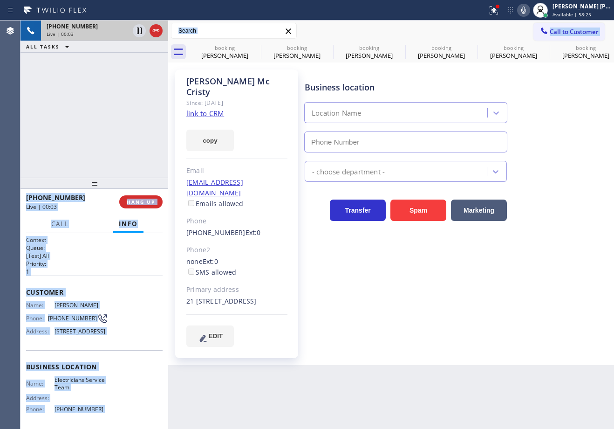
click at [114, 36] on div "Live | 00:03" at bounding box center [88, 34] width 82 height 7
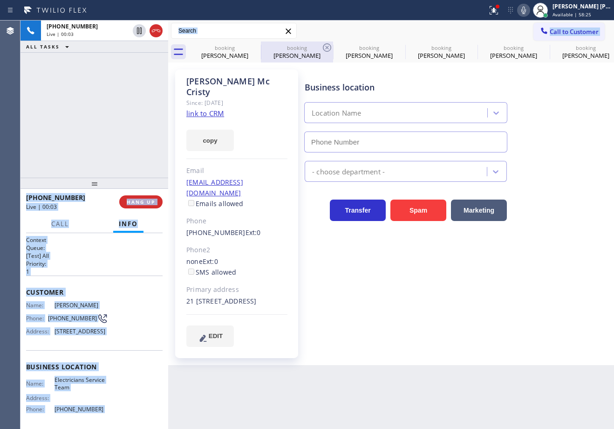
click at [93, 109] on div "[PHONE_NUMBER] Live | 00:03 ALL TASKS ALL TASKS ACTIVE TASKS TASKS IN WRAP UP" at bounding box center [94, 98] width 148 height 157
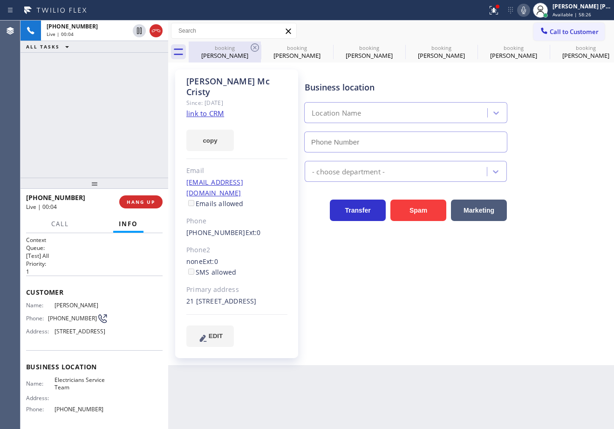
type input "[PHONE_NUMBER]"
click at [255, 47] on icon at bounding box center [255, 47] width 8 height 8
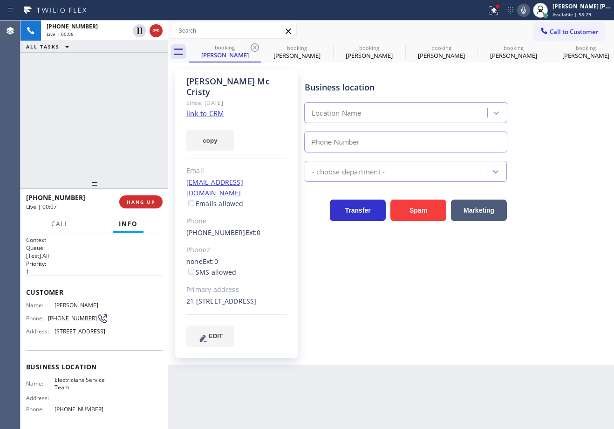
click at [255, 47] on icon at bounding box center [255, 47] width 8 height 8
click at [0, 0] on icon at bounding box center [0, 0] width 0 height 0
click at [255, 47] on icon at bounding box center [255, 47] width 8 height 8
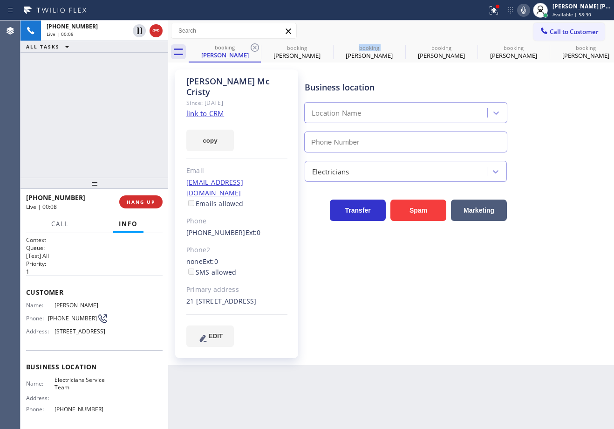
click at [0, 0] on icon at bounding box center [0, 0] width 0 height 0
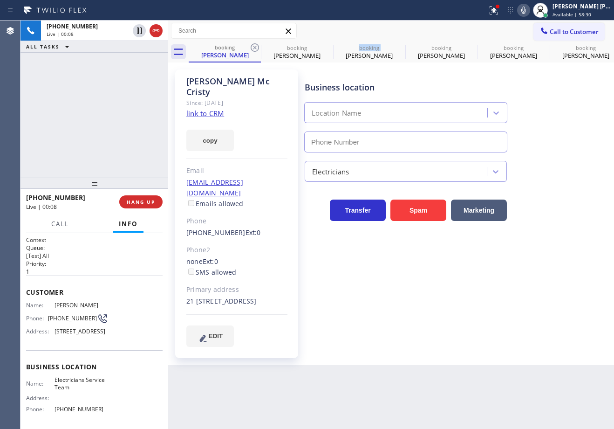
click at [0, 0] on icon at bounding box center [0, 0] width 0 height 0
drag, startPoint x: 255, startPoint y: 47, endPoint x: 223, endPoint y: 56, distance: 33.8
click at [0, 0] on icon at bounding box center [0, 0] width 0 height 0
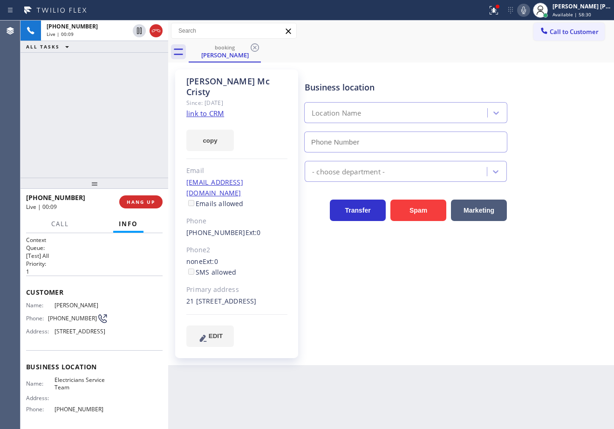
click at [72, 110] on div "[PHONE_NUMBER] Live | 00:09 ALL TASKS ALL TASKS ACTIVE TASKS TASKS IN WRAP UP" at bounding box center [94, 98] width 148 height 157
click at [214, 109] on link "link to CRM" at bounding box center [205, 113] width 38 height 9
type input "[PHONE_NUMBER]"
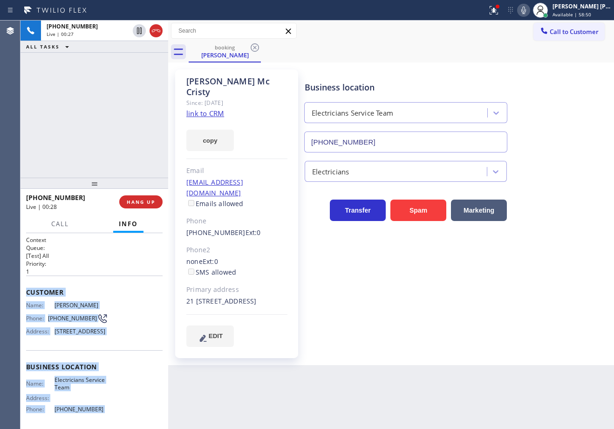
scroll to position [87, 0]
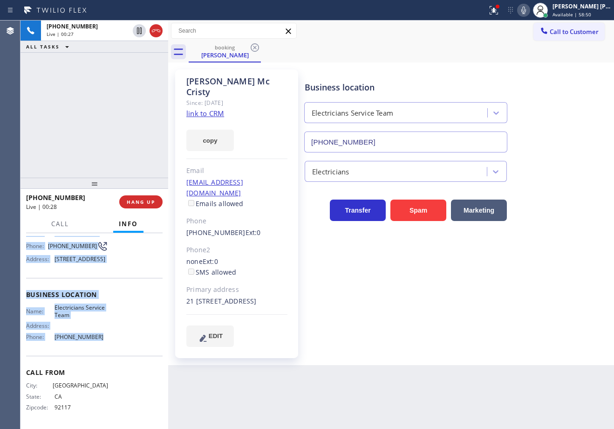
drag, startPoint x: 24, startPoint y: 288, endPoint x: 111, endPoint y: 347, distance: 105.0
click at [111, 347] on div "Context Queue: [Test] All Priority: 1 Customer Name: [PERSON_NAME] Phone: [PHON…" at bounding box center [94, 331] width 148 height 196
copy div "Customer Name: [PERSON_NAME] Phone: [PHONE_NUMBER] Address: [STREET_ADDRESS] Bu…"
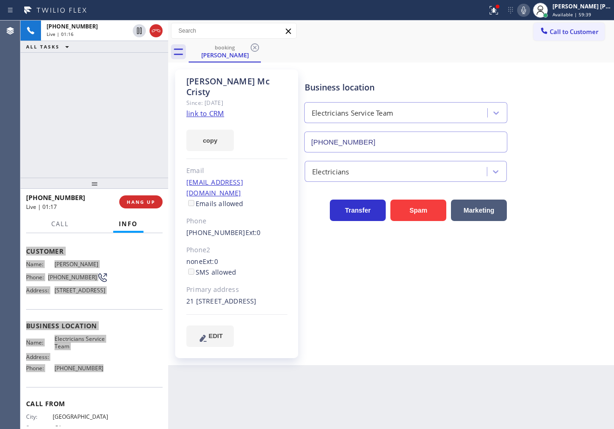
scroll to position [0, 0]
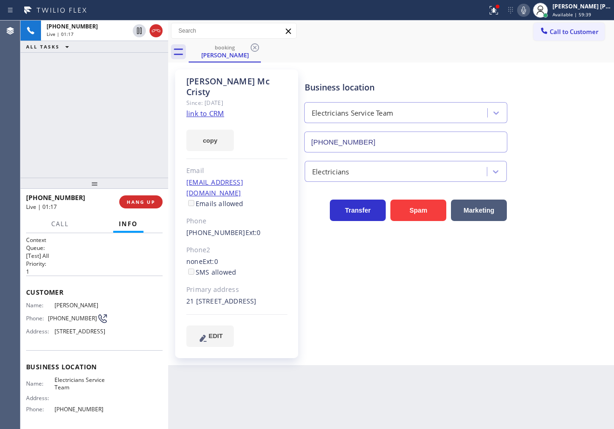
click at [450, 314] on div "Business location Electricians Service Team [PHONE_NUMBER] Electricians Transfe…" at bounding box center [457, 208] width 309 height 272
click at [124, 103] on div "[PHONE_NUMBER] Live | 02:30 ALL TASKS ALL TASKS ACTIVE TASKS TASKS IN WRAP UP" at bounding box center [94, 98] width 148 height 157
click at [124, 103] on div "[PHONE_NUMBER] Live | 02:31 ALL TASKS ALL TASKS ACTIVE TASKS TASKS IN WRAP UP" at bounding box center [94, 98] width 148 height 157
click at [537, 98] on div "Business location Electricians Service Team [PHONE_NUMBER]" at bounding box center [457, 110] width 309 height 84
click at [529, 7] on icon at bounding box center [523, 10] width 11 height 11
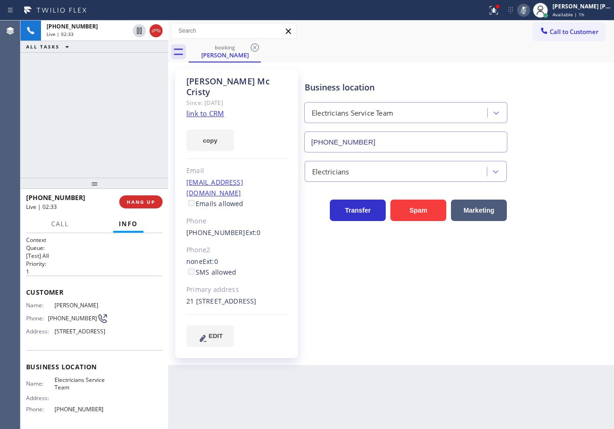
drag, startPoint x: 516, startPoint y: 39, endPoint x: 179, endPoint y: 42, distance: 337.3
click at [513, 40] on div "Call to Customer Outbound call Location Search location Your caller id phone nu…" at bounding box center [391, 30] width 446 height 21
click at [138, 28] on icon at bounding box center [139, 30] width 5 height 7
click at [433, 380] on div "Back to Dashboard Change Sender ID Customers Technicians Select a contact Outbo…" at bounding box center [391, 224] width 446 height 408
drag, startPoint x: 126, startPoint y: 120, endPoint x: 214, endPoint y: 131, distance: 88.7
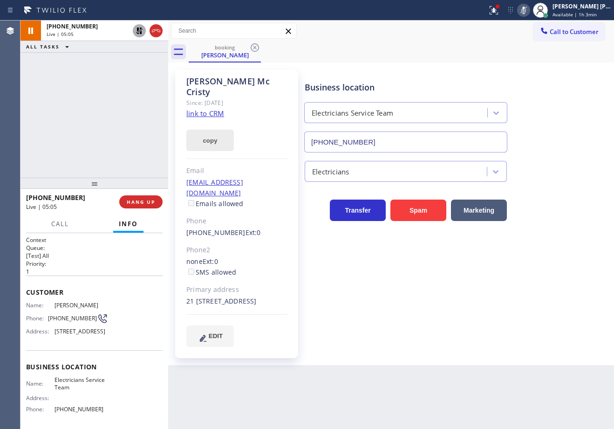
click at [127, 120] on div "[PHONE_NUMBER] Live | 05:05 ALL TASKS ALL TASKS ACTIVE TASKS TASKS IN WRAP UP" at bounding box center [94, 98] width 148 height 157
click at [121, 61] on div "[PHONE_NUMBER] Live | 05:40 ALL TASKS ALL TASKS ACTIVE TASKS TASKS IN WRAP UP" at bounding box center [94, 98] width 148 height 157
click at [140, 33] on icon at bounding box center [139, 30] width 7 height 7
click at [526, 8] on icon at bounding box center [523, 10] width 5 height 7
click at [499, 12] on icon at bounding box center [493, 10] width 11 height 11
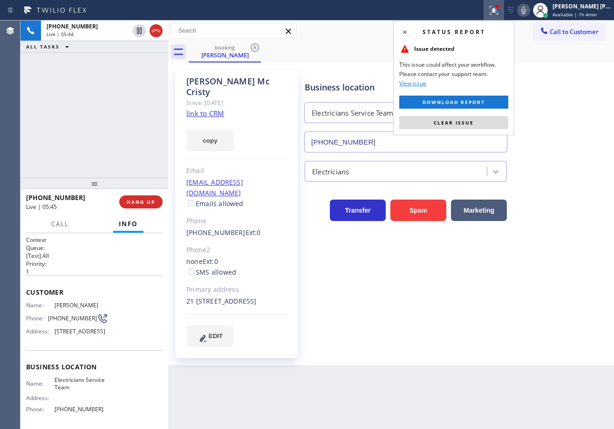
click at [483, 115] on div "Status report Issue detected This issue could affect your workflow. Please cont…" at bounding box center [453, 77] width 121 height 115
click at [483, 124] on button "Clear issue" at bounding box center [453, 122] width 109 height 13
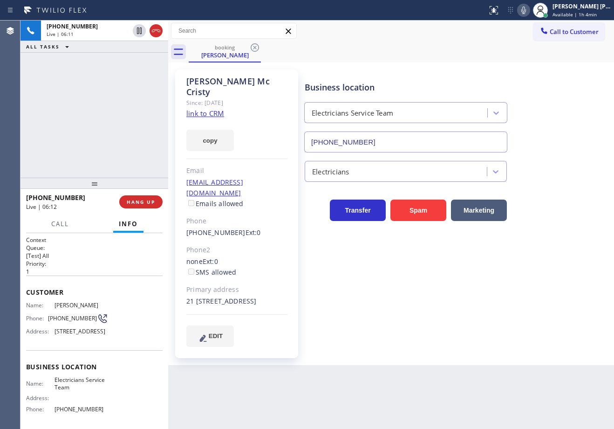
click at [141, 61] on div "[PHONE_NUMBER] Live | 06:11 ALL TASKS ALL TASKS ACTIVE TASKS TASKS IN WRAP UP" at bounding box center [94, 98] width 148 height 157
click at [124, 73] on div "[PHONE_NUMBER] Live | 06:15 ALL TASKS ALL TASKS ACTIVE TASKS TASKS IN WRAP UP" at bounding box center [94, 98] width 148 height 157
click at [154, 201] on span "HANG UP" at bounding box center [141, 201] width 28 height 7
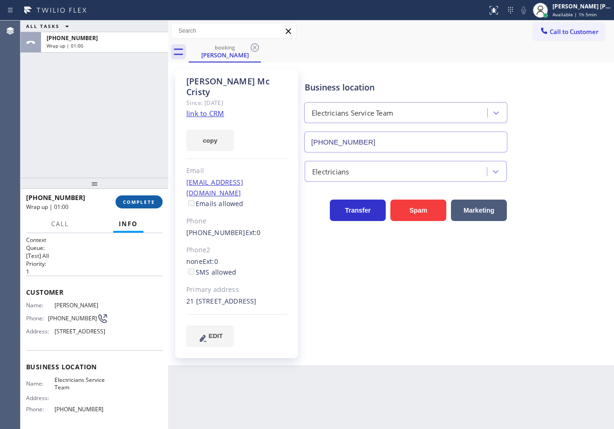
click at [140, 204] on span "COMPLETE" at bounding box center [139, 201] width 32 height 7
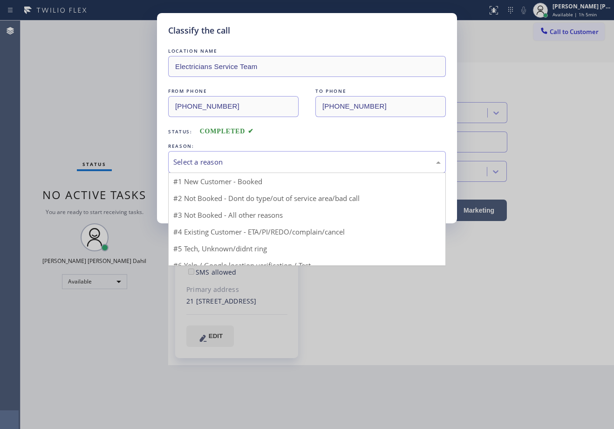
click at [218, 164] on div "Select a reason" at bounding box center [306, 162] width 267 height 11
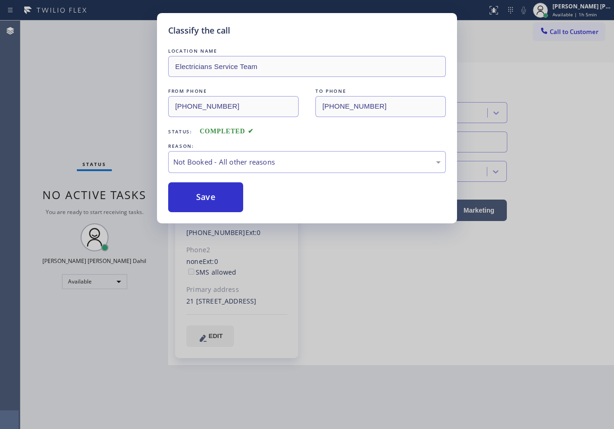
click at [195, 203] on button "Save" at bounding box center [205, 197] width 75 height 30
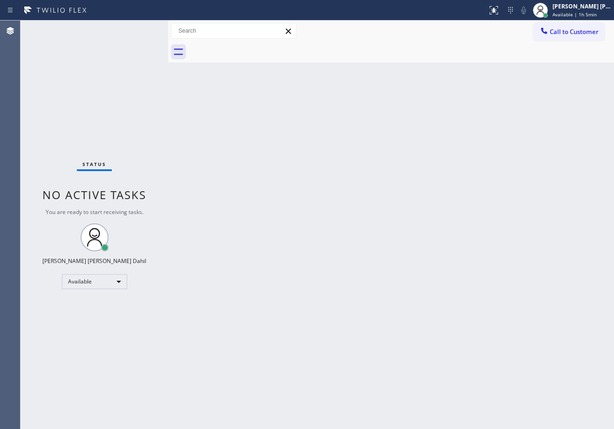
drag, startPoint x: 271, startPoint y: 185, endPoint x: 420, endPoint y: 413, distance: 272.1
click at [271, 185] on div "Back to Dashboard Change Sender ID Customers Technicians Select a contact Outbo…" at bounding box center [391, 224] width 446 height 408
click at [118, 76] on div "Status No active tasks You are ready to start receiving tasks. [PERSON_NAME] [P…" at bounding box center [94, 224] width 148 height 408
click at [397, 192] on div "Back to Dashboard Change Sender ID Customers Technicians Select a contact Outbo…" at bounding box center [391, 224] width 446 height 408
click at [423, 213] on div "Back to Dashboard Change Sender ID Customers Technicians Select a contact Outbo…" at bounding box center [391, 224] width 446 height 408
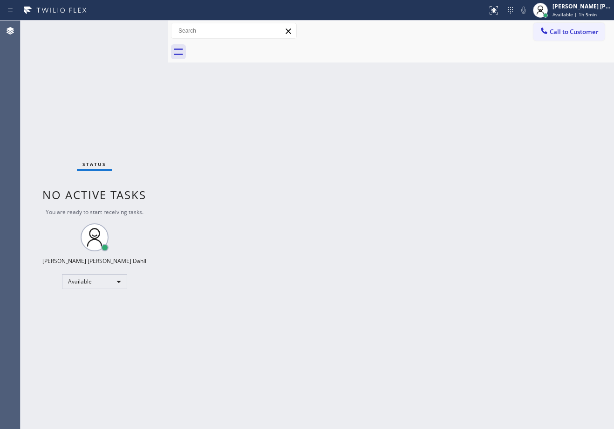
click at [138, 28] on div "Status No active tasks You are ready to start receiving tasks. [PERSON_NAME] [P…" at bounding box center [94, 224] width 148 height 408
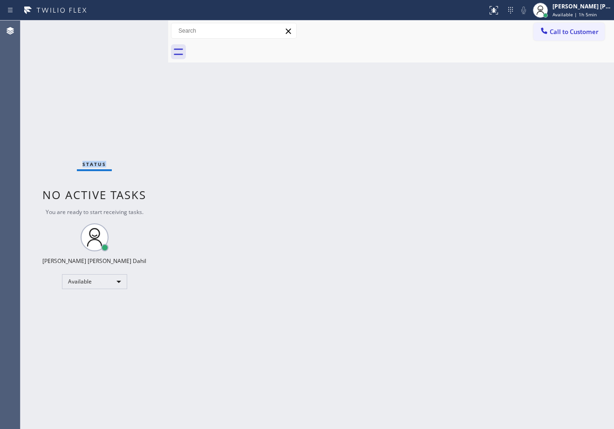
click at [138, 28] on div "Status No active tasks You are ready to start receiving tasks. [PERSON_NAME] [P…" at bounding box center [94, 224] width 148 height 408
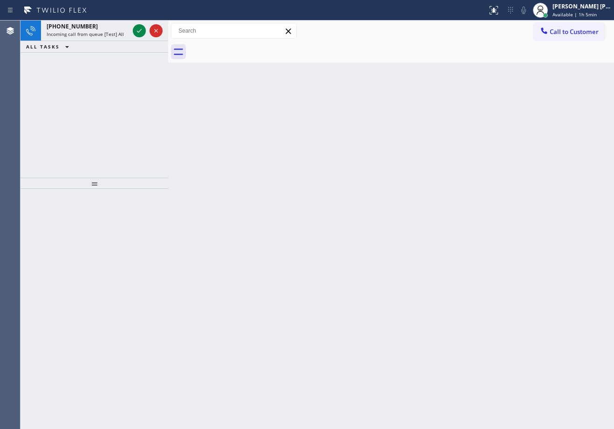
click at [138, 28] on icon at bounding box center [139, 30] width 11 height 11
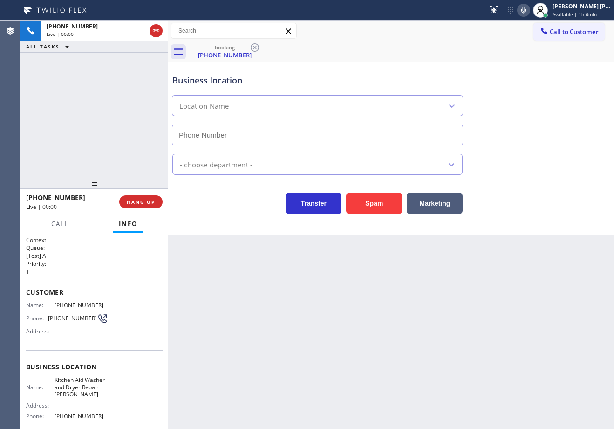
type input "[PHONE_NUMBER]"
drag, startPoint x: 96, startPoint y: 119, endPoint x: 101, endPoint y: 125, distance: 7.4
click at [96, 119] on div "[PHONE_NUMBER] Live | 00:07 ALL TASKS ALL TASKS ACTIVE TASKS TASKS IN WRAP UP" at bounding box center [94, 98] width 148 height 157
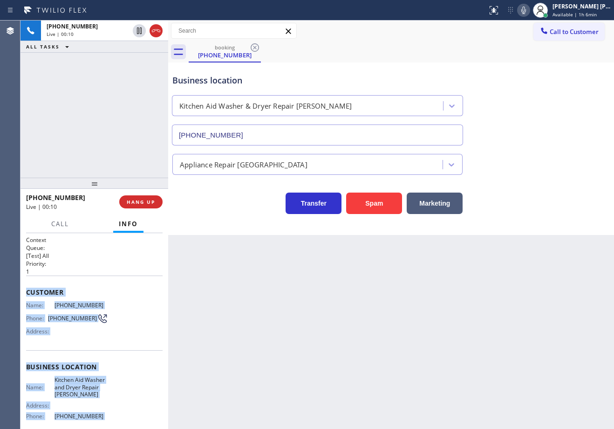
scroll to position [80, 0]
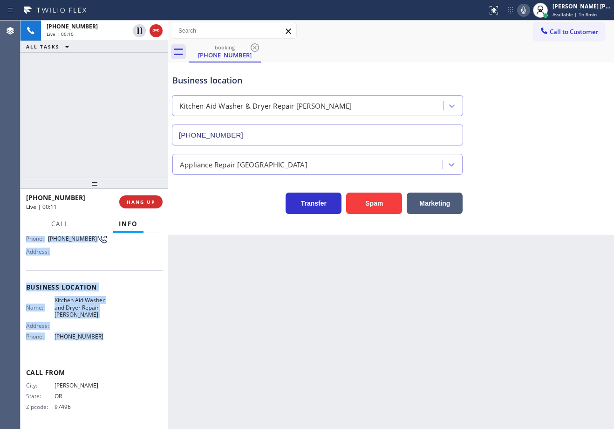
drag, startPoint x: 35, startPoint y: 297, endPoint x: 102, endPoint y: 345, distance: 82.8
click at [102, 345] on div "Context Queue: [Test] All Priority: 1 Customer Name: [PHONE_NUMBER] Phone: [PHO…" at bounding box center [94, 291] width 137 height 270
copy div "Customer Name: [PHONE_NUMBER] Phone: [PHONE_NUMBER] Address: Business location …"
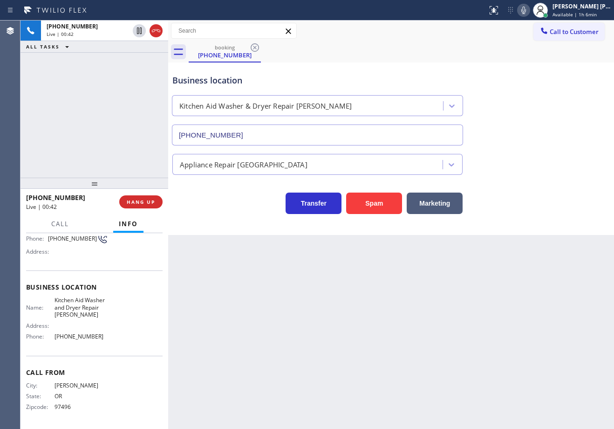
click at [274, 328] on div "Back to Dashboard Change Sender ID Customers Technicians Select a contact Outbo…" at bounding box center [391, 224] width 446 height 408
click at [141, 207] on button "HANG UP" at bounding box center [140, 201] width 43 height 13
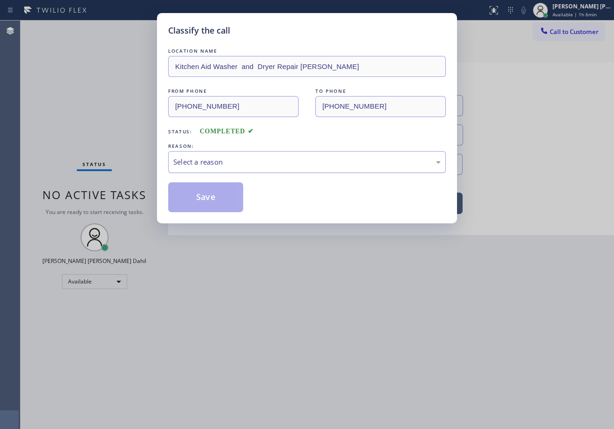
click at [211, 168] on div "Select a reason" at bounding box center [307, 162] width 278 height 22
click at [204, 197] on button "Save" at bounding box center [205, 197] width 75 height 30
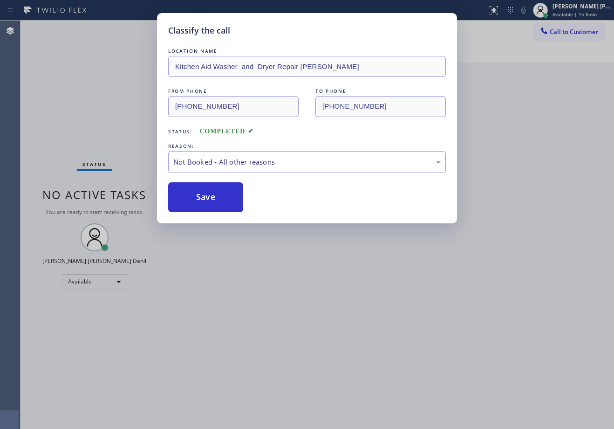
click at [204, 197] on button "Save" at bounding box center [205, 197] width 75 height 30
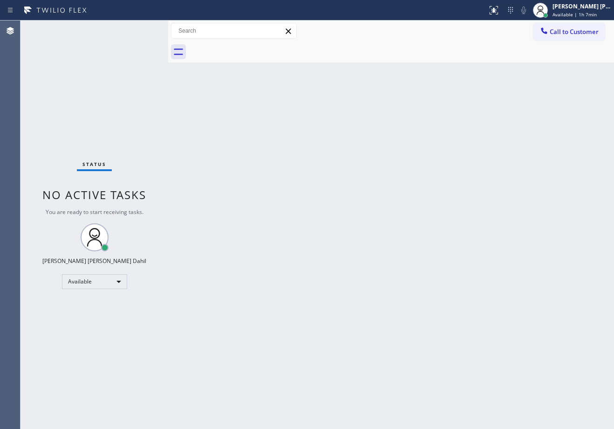
drag, startPoint x: 262, startPoint y: 164, endPoint x: 345, endPoint y: 206, distance: 92.9
click at [264, 164] on div "Back to Dashboard Change Sender ID Customers Technicians Select a contact Outbo…" at bounding box center [391, 224] width 446 height 408
click at [380, 263] on div "Back to Dashboard Change Sender ID Customers Technicians Select a contact Outbo…" at bounding box center [391, 224] width 446 height 408
click at [138, 28] on div "Status No active tasks You are ready to start receiving tasks. [PERSON_NAME] [P…" at bounding box center [94, 224] width 148 height 408
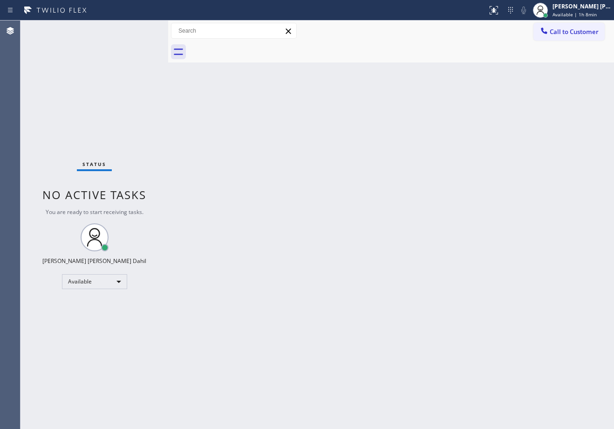
click at [138, 28] on div "Status No active tasks You are ready to start receiving tasks. [PERSON_NAME] [P…" at bounding box center [94, 224] width 148 height 408
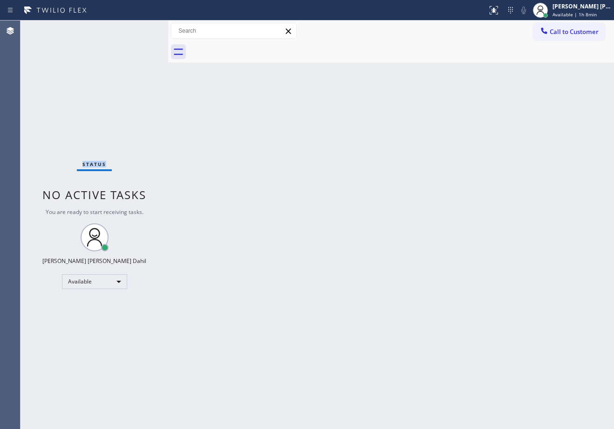
click at [138, 28] on div "Status No active tasks You are ready to start receiving tasks. [PERSON_NAME] [P…" at bounding box center [94, 224] width 148 height 408
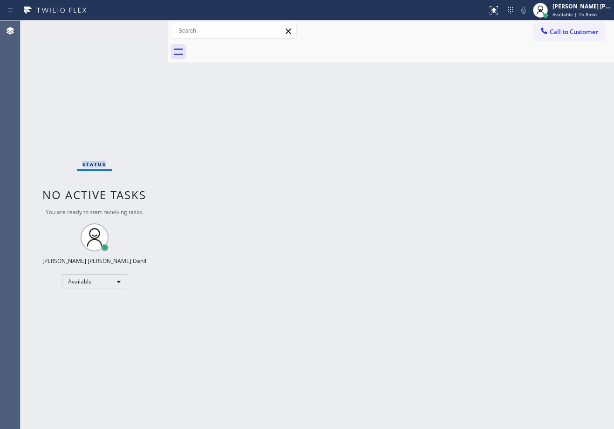
click at [138, 28] on div "Status No active tasks You are ready to start receiving tasks. [PERSON_NAME] [P…" at bounding box center [94, 224] width 148 height 408
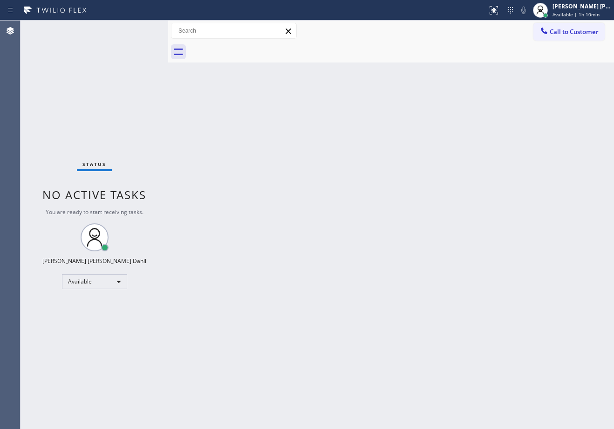
drag, startPoint x: 333, startPoint y: 53, endPoint x: 313, endPoint y: 83, distance: 36.3
click at [332, 54] on div at bounding box center [401, 51] width 425 height 21
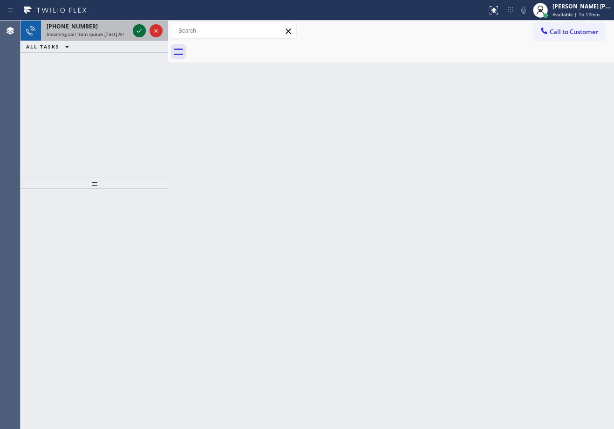
click at [138, 28] on icon at bounding box center [139, 30] width 11 height 11
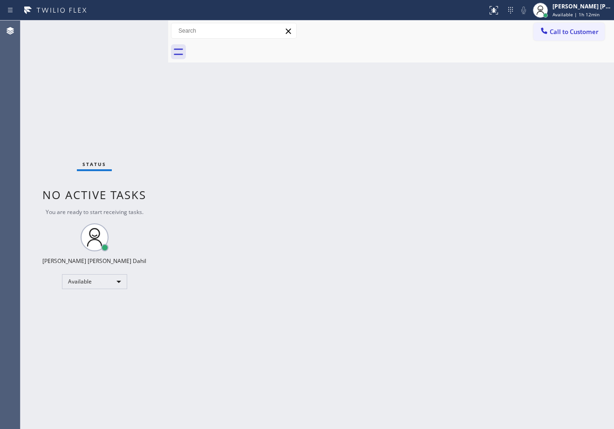
click at [138, 28] on div "Status No active tasks You are ready to start receiving tasks. [PERSON_NAME] [P…" at bounding box center [94, 224] width 148 height 408
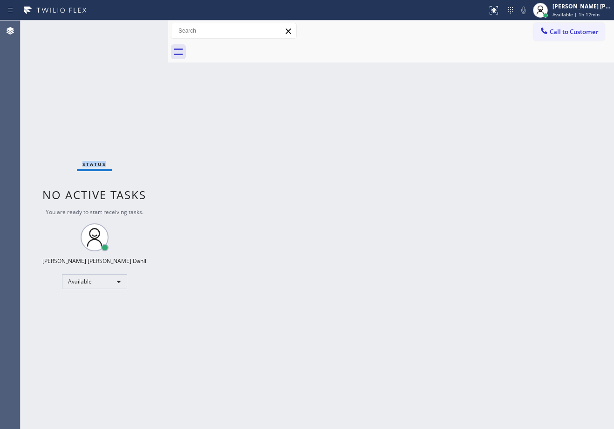
click at [138, 28] on div "Status No active tasks You are ready to start receiving tasks. [PERSON_NAME] [P…" at bounding box center [94, 224] width 148 height 408
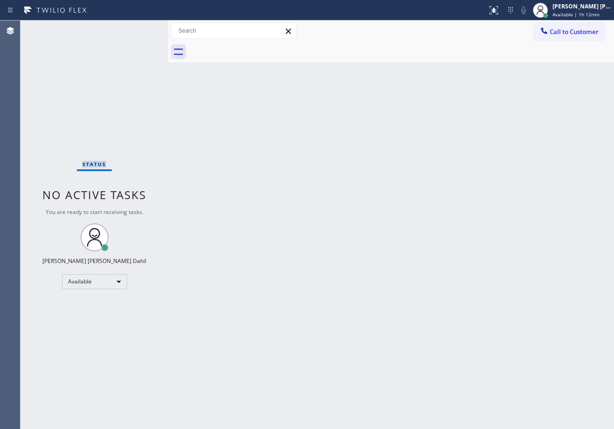
click at [138, 28] on div "Status No active tasks You are ready to start receiving tasks. [PERSON_NAME] [P…" at bounding box center [94, 224] width 148 height 408
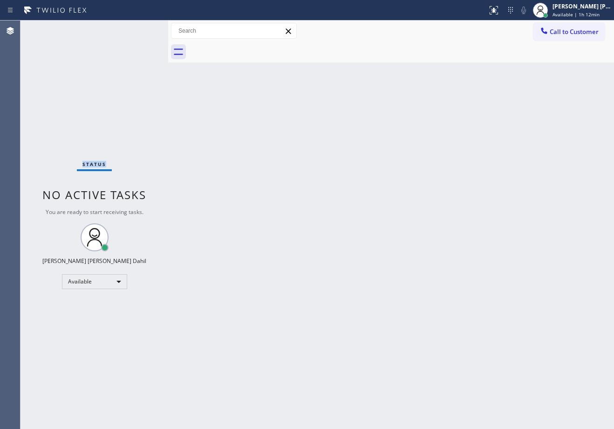
click at [138, 28] on div "Status No active tasks You are ready to start receiving tasks. [PERSON_NAME] [P…" at bounding box center [94, 224] width 148 height 408
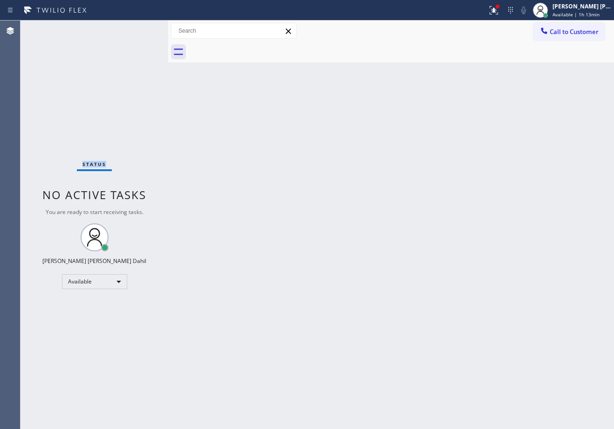
click at [138, 28] on div "Status No active tasks You are ready to start receiving tasks. [PERSON_NAME] [P…" at bounding box center [94, 224] width 148 height 408
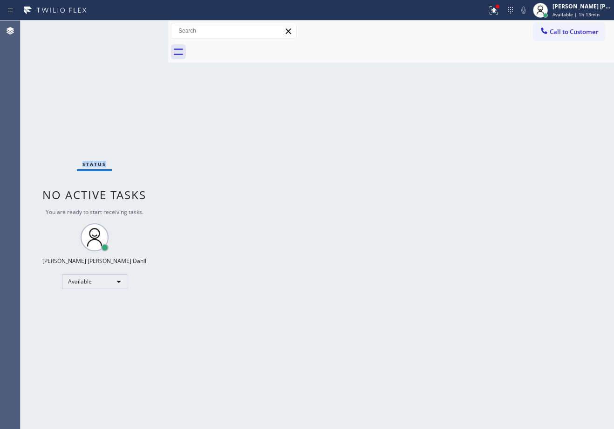
click at [138, 28] on div "Status No active tasks You are ready to start receiving tasks. [PERSON_NAME] [P…" at bounding box center [94, 224] width 148 height 408
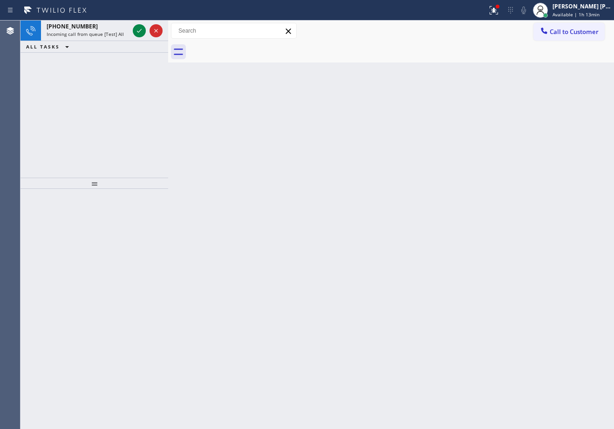
click at [138, 28] on icon at bounding box center [139, 30] width 11 height 11
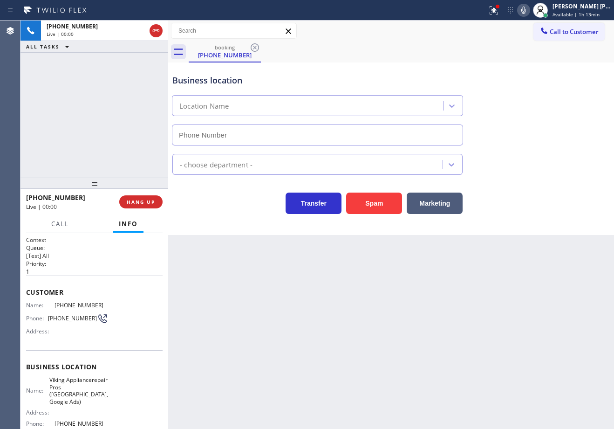
type input "[PHONE_NUMBER]"
click at [237, 360] on div "Back to Dashboard Change Sender ID Customers Technicians Select a contact Outbo…" at bounding box center [391, 224] width 446 height 408
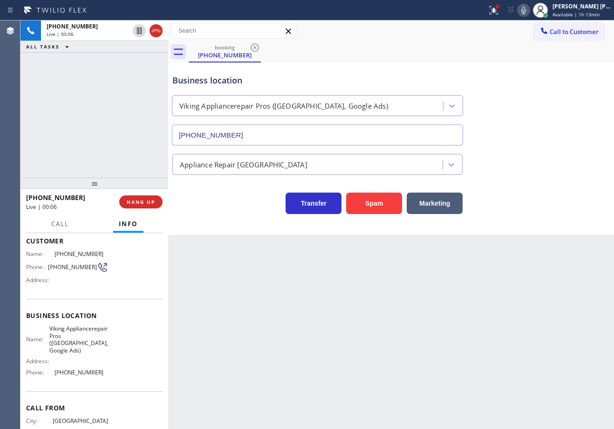
scroll to position [94, 0]
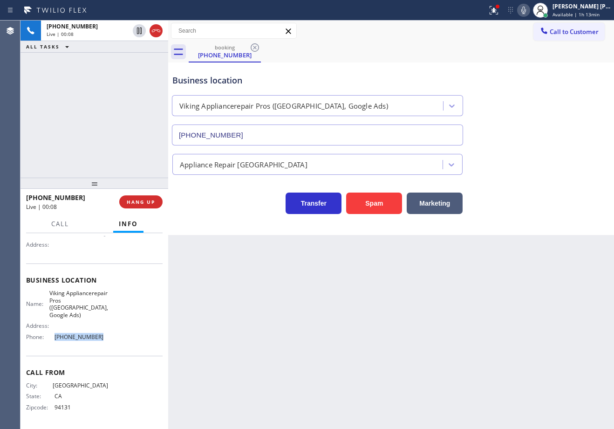
drag, startPoint x: 91, startPoint y: 339, endPoint x: 51, endPoint y: 321, distance: 44.0
click at [49, 342] on div "Name: Viking Appliancerepair Pros ([GEOGRAPHIC_DATA], Google Ads) Address: Phon…" at bounding box center [67, 316] width 82 height 55
copy div "[PHONE_NUMBER]"
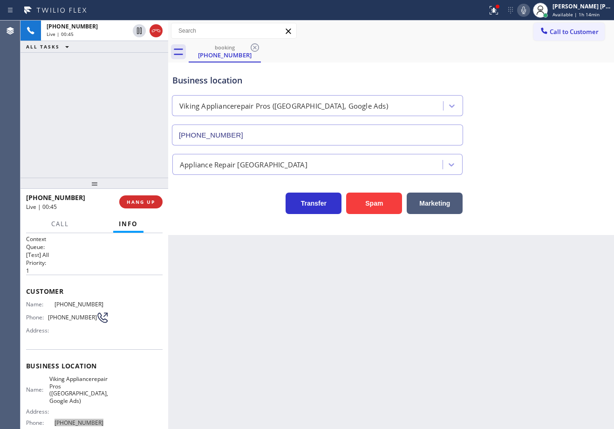
scroll to position [0, 0]
drag, startPoint x: 262, startPoint y: 308, endPoint x: 225, endPoint y: 301, distance: 38.4
click at [225, 301] on div "Back to Dashboard Change Sender ID Customers Technicians Select a contact Outbo…" at bounding box center [391, 224] width 446 height 408
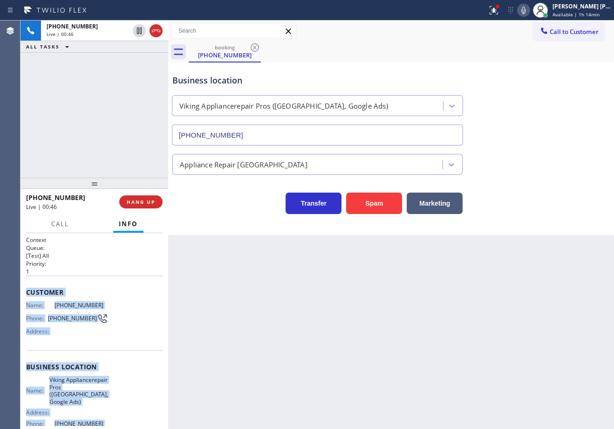
scroll to position [94, 0]
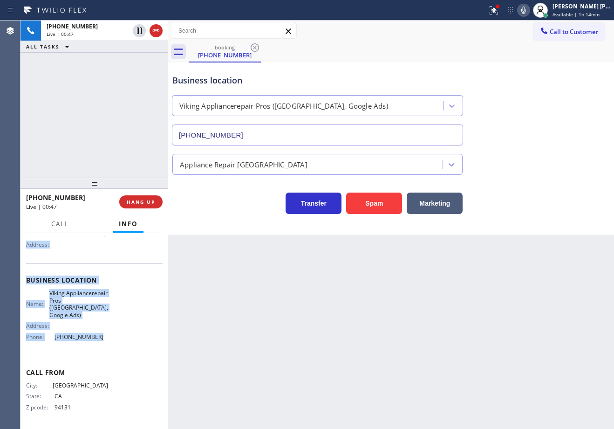
drag, startPoint x: 26, startPoint y: 288, endPoint x: 136, endPoint y: 327, distance: 116.3
click at [112, 340] on div "Context Queue: [Test] All Priority: 1 Customer Name: [PHONE_NUMBER] Phone: [PHO…" at bounding box center [94, 287] width 137 height 277
copy div "Customer Name: [PHONE_NUMBER] Phone: [PHONE_NUMBER] Address: Business location …"
click at [529, 10] on icon at bounding box center [523, 10] width 11 height 11
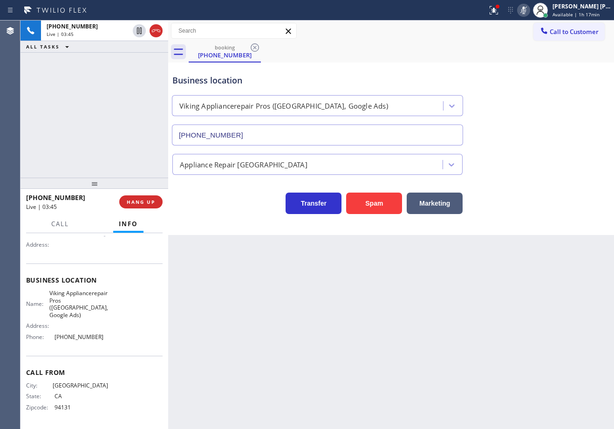
click at [538, 125] on div "Business location Viking Appliancerepair Pros ([GEOGRAPHIC_DATA], Google Ads) […" at bounding box center [391, 103] width 441 height 84
drag, startPoint x: 532, startPoint y: 11, endPoint x: 542, endPoint y: 107, distance: 96.5
click at [529, 11] on icon at bounding box center [523, 10] width 11 height 11
drag, startPoint x: 542, startPoint y: 107, endPoint x: 518, endPoint y: 108, distance: 24.7
click at [543, 107] on div "Business location Viking Appliancerepair Pros ([GEOGRAPHIC_DATA], Google Ads) […" at bounding box center [391, 103] width 441 height 84
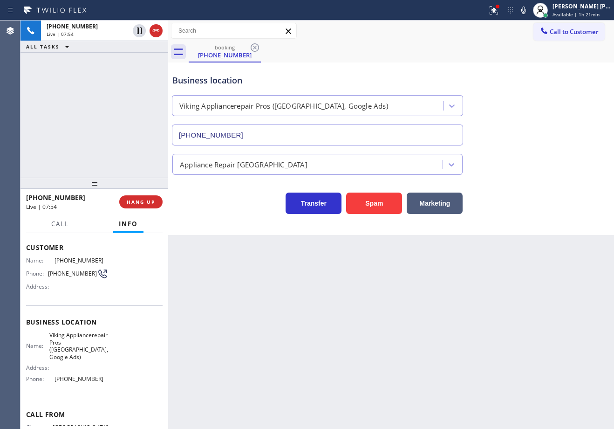
scroll to position [0, 0]
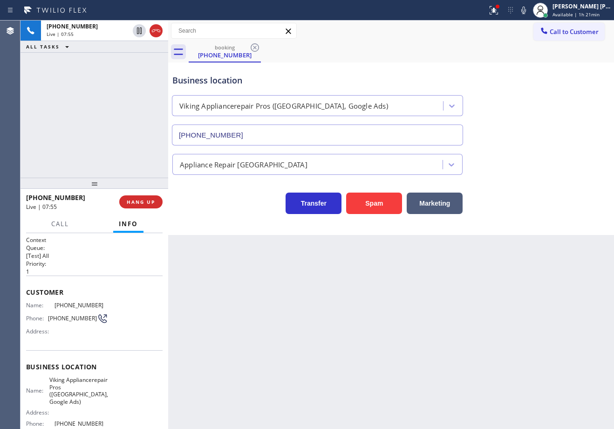
click at [336, 344] on div "Back to Dashboard Change Sender ID Customers Technicians Select a contact Outbo…" at bounding box center [391, 224] width 446 height 408
click at [408, 48] on div "booking [PHONE_NUMBER]" at bounding box center [401, 51] width 425 height 21
click at [495, 11] on icon at bounding box center [493, 9] width 6 height 7
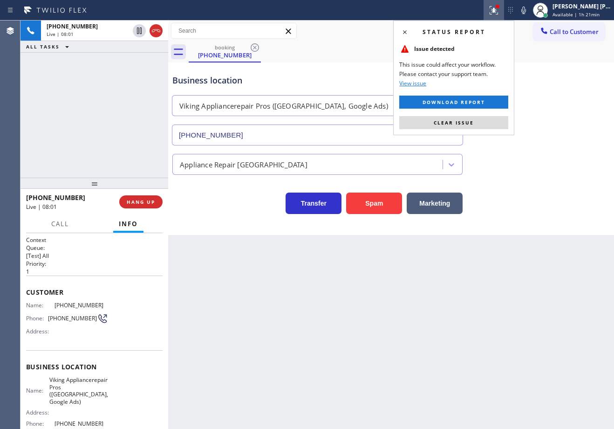
click at [484, 126] on button "Clear issue" at bounding box center [453, 122] width 109 height 13
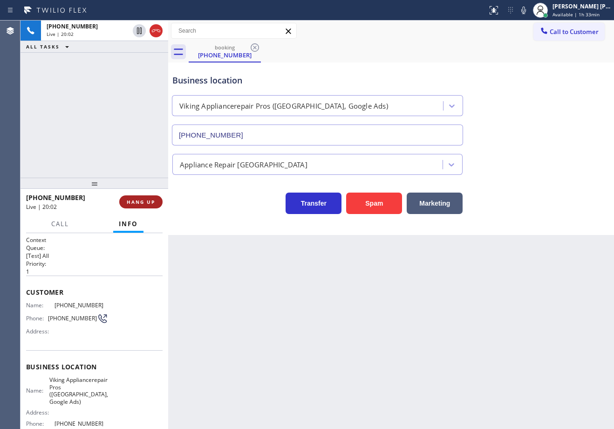
click at [137, 200] on span "HANG UP" at bounding box center [141, 201] width 28 height 7
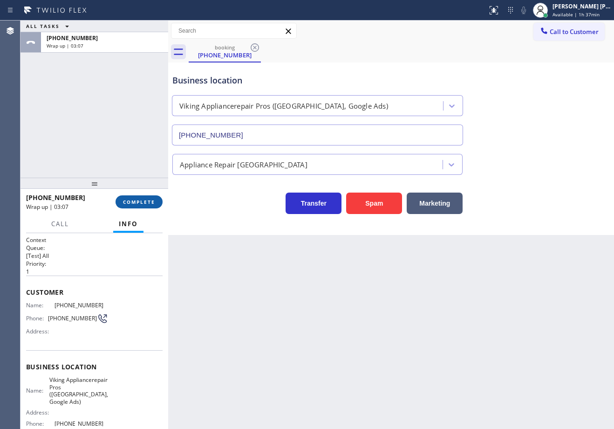
click at [141, 205] on span "COMPLETE" at bounding box center [139, 201] width 32 height 7
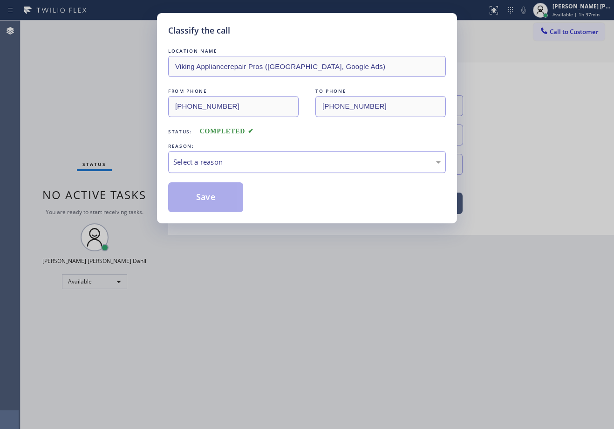
click at [215, 171] on div "Select a reason" at bounding box center [307, 162] width 278 height 22
click at [213, 191] on button "Save" at bounding box center [205, 197] width 75 height 30
click at [213, 192] on button "Save" at bounding box center [205, 197] width 75 height 30
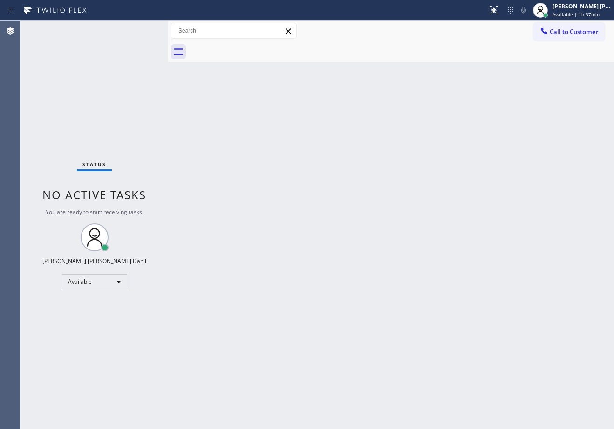
click at [348, 203] on div "Back to Dashboard Change Sender ID Customers Technicians Select a contact Outbo…" at bounding box center [391, 224] width 446 height 408
click at [461, 334] on div "Back to Dashboard Change Sender ID Customers Technicians Select a contact Outbo…" at bounding box center [391, 224] width 446 height 408
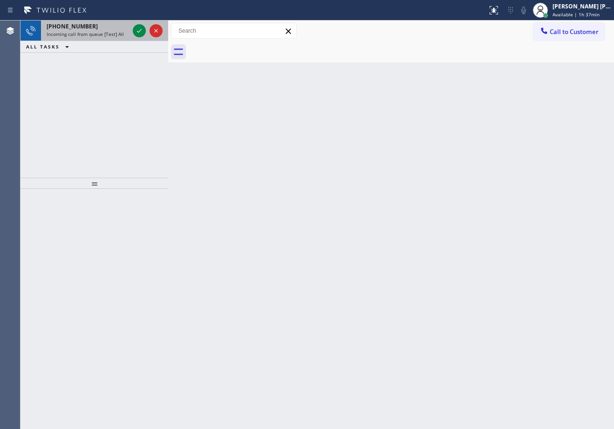
click at [120, 34] on span "Incoming call from queue [Test] All" at bounding box center [85, 34] width 77 height 7
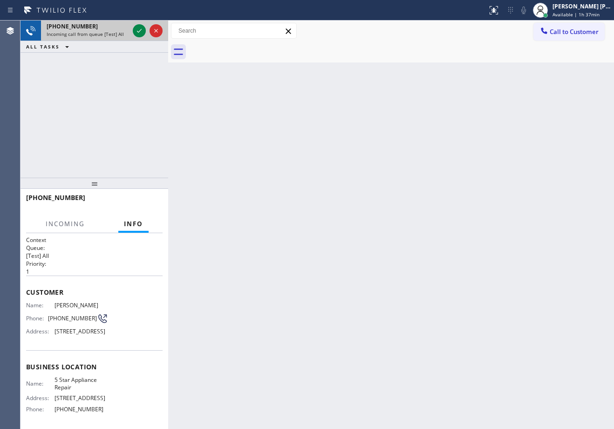
click at [120, 34] on span "Incoming call from queue [Test] All" at bounding box center [85, 34] width 77 height 7
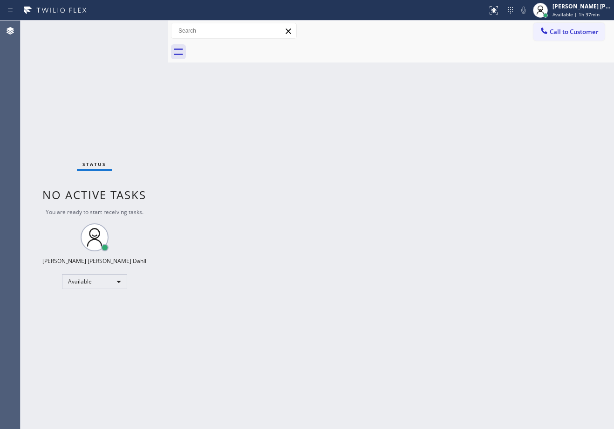
click at [126, 29] on div "Status No active tasks You are ready to start receiving tasks. [PERSON_NAME] [P…" at bounding box center [94, 224] width 148 height 408
click at [323, 249] on div "Back to Dashboard Change Sender ID Customers Technicians Select a contact Outbo…" at bounding box center [391, 224] width 446 height 408
click at [444, 297] on div "Back to Dashboard Change Sender ID Customers Technicians Select a contact Outbo…" at bounding box center [391, 224] width 446 height 408
click at [428, 350] on div "Back to Dashboard Change Sender ID Customers Technicians Select a contact Outbo…" at bounding box center [391, 224] width 446 height 408
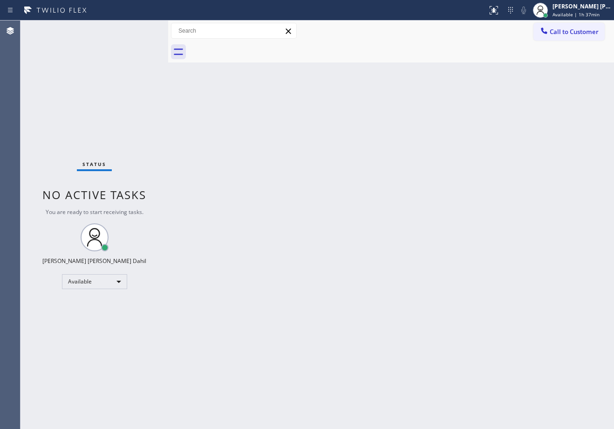
click at [447, 343] on div "Back to Dashboard Change Sender ID Customers Technicians Select a contact Outbo…" at bounding box center [391, 224] width 446 height 408
drag, startPoint x: 468, startPoint y: 356, endPoint x: 489, endPoint y: 358, distance: 21.5
click at [468, 356] on div "Back to Dashboard Change Sender ID Customers Technicians Select a contact Outbo…" at bounding box center [391, 224] width 446 height 408
click at [341, 212] on div "Back to Dashboard Change Sender ID Customers Technicians Select a contact Outbo…" at bounding box center [391, 224] width 446 height 408
click at [389, 283] on div "Back to Dashboard Change Sender ID Customers Technicians Select a contact Outbo…" at bounding box center [391, 224] width 446 height 408
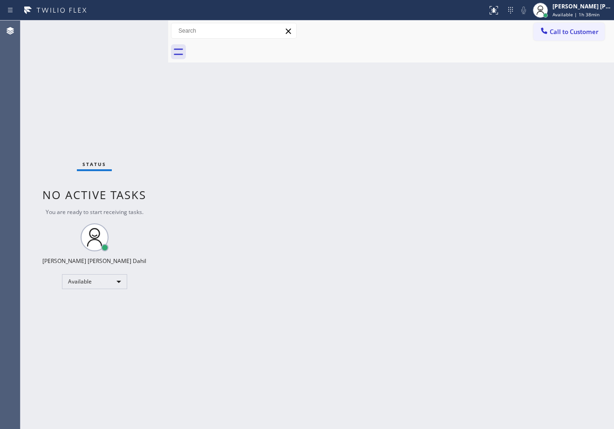
drag, startPoint x: 323, startPoint y: 310, endPoint x: 403, endPoint y: 392, distance: 115.0
click at [333, 314] on div "Back to Dashboard Change Sender ID Customers Technicians Select a contact Outbo…" at bounding box center [391, 224] width 446 height 408
drag, startPoint x: 112, startPoint y: 46, endPoint x: 139, endPoint y: 55, distance: 27.8
click at [112, 47] on div "Status No active tasks You are ready to start receiving tasks. [PERSON_NAME] [P…" at bounding box center [94, 224] width 148 height 408
drag, startPoint x: 300, startPoint y: 169, endPoint x: 386, endPoint y: 302, distance: 158.7
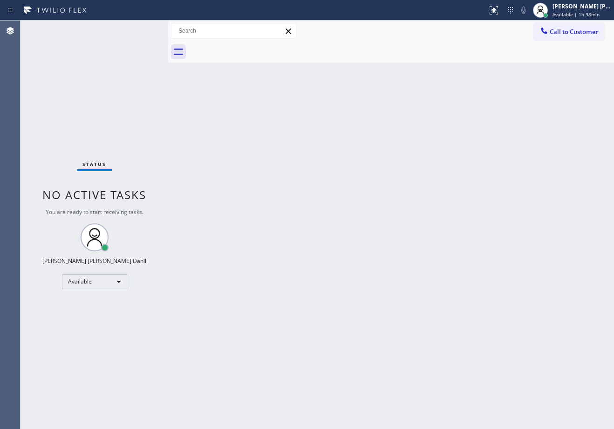
click at [310, 180] on div "Back to Dashboard Change Sender ID Customers Technicians Select a contact Outbo…" at bounding box center [391, 224] width 446 height 408
drag, startPoint x: 362, startPoint y: 56, endPoint x: 368, endPoint y: 51, distance: 7.3
click at [366, 54] on div at bounding box center [401, 51] width 425 height 21
click at [516, 355] on div "Back to Dashboard Change Sender ID Customers Technicians Select a contact Outbo…" at bounding box center [391, 224] width 446 height 408
click at [534, 396] on div "Back to Dashboard Change Sender ID Customers Technicians Select a contact Outbo…" at bounding box center [391, 224] width 446 height 408
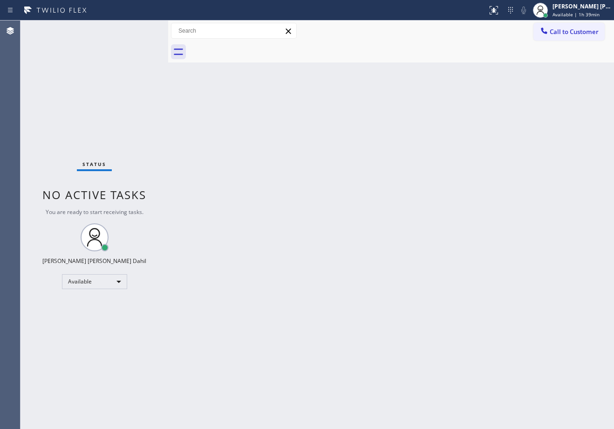
click at [543, 376] on div "Back to Dashboard Change Sender ID Customers Technicians Select a contact Outbo…" at bounding box center [391, 224] width 446 height 408
click at [123, 42] on div "Status No active tasks You are ready to start receiving tasks. [PERSON_NAME] [P…" at bounding box center [94, 224] width 148 height 408
click at [317, 178] on div "Back to Dashboard Change Sender ID Customers Technicians Select a contact Outbo…" at bounding box center [391, 224] width 446 height 408
click at [562, 15] on div "[PERSON_NAME] [PERSON_NAME] Dahil Available | 1h 41min" at bounding box center [582, 10] width 63 height 16
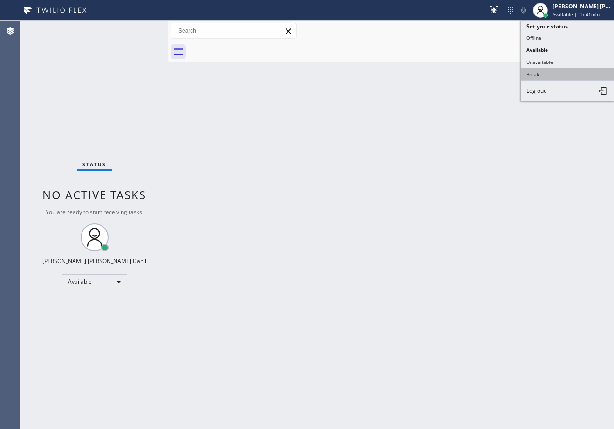
click at [553, 72] on button "Break" at bounding box center [567, 74] width 93 height 12
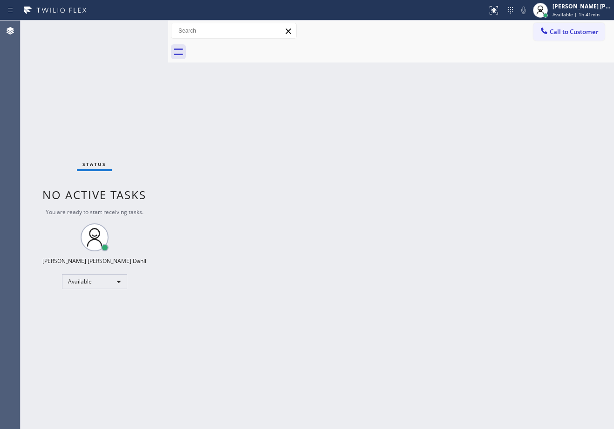
click at [553, 72] on div "Back to Dashboard Change Sender ID Customers Technicians Select a contact Outbo…" at bounding box center [391, 224] width 446 height 408
click at [580, 14] on span "Break | 1:54" at bounding box center [567, 14] width 28 height 7
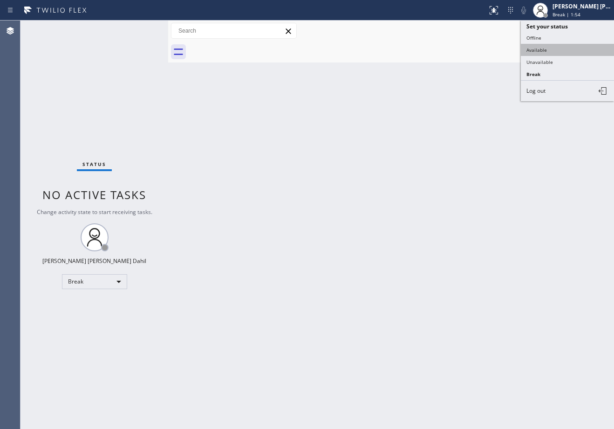
click at [559, 49] on button "Available" at bounding box center [567, 50] width 93 height 12
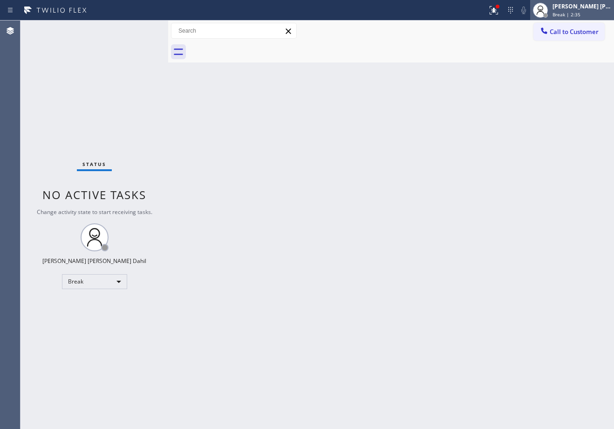
drag, startPoint x: 594, startPoint y: 9, endPoint x: 592, endPoint y: 19, distance: 9.6
click at [594, 9] on div "[PERSON_NAME] [PERSON_NAME] Dahil" at bounding box center [582, 6] width 59 height 8
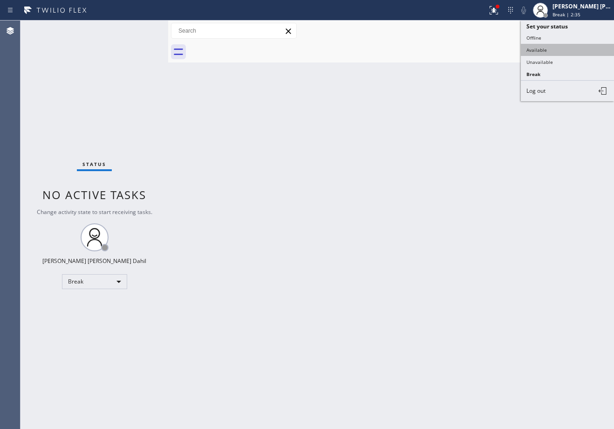
click at [575, 48] on button "Available" at bounding box center [567, 50] width 93 height 12
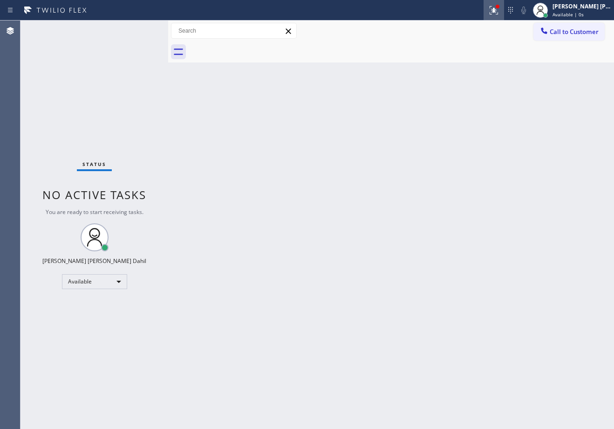
click at [497, 10] on icon at bounding box center [494, 8] width 6 height 3
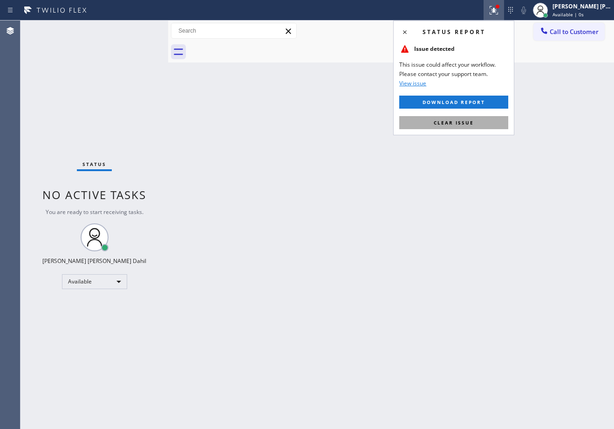
click at [484, 126] on button "Clear issue" at bounding box center [453, 122] width 109 height 13
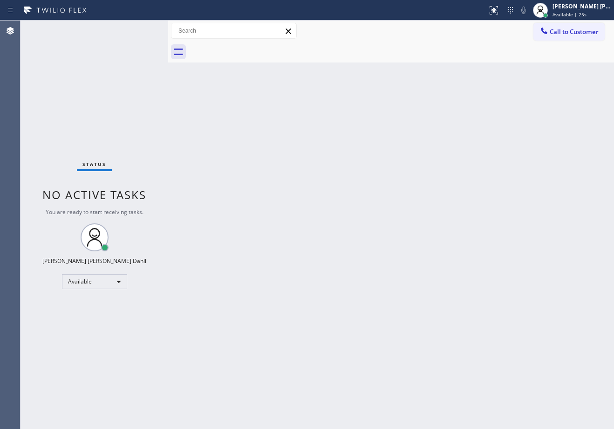
click at [138, 28] on div "Status No active tasks You are ready to start receiving tasks. [PERSON_NAME] [P…" at bounding box center [94, 224] width 148 height 408
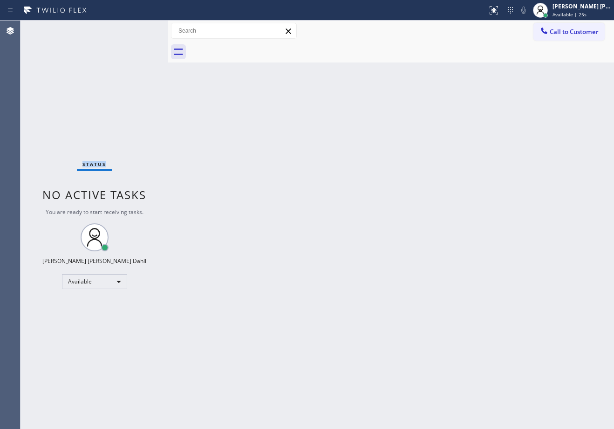
click at [138, 28] on div "Status No active tasks You are ready to start receiving tasks. [PERSON_NAME] [P…" at bounding box center [94, 224] width 148 height 408
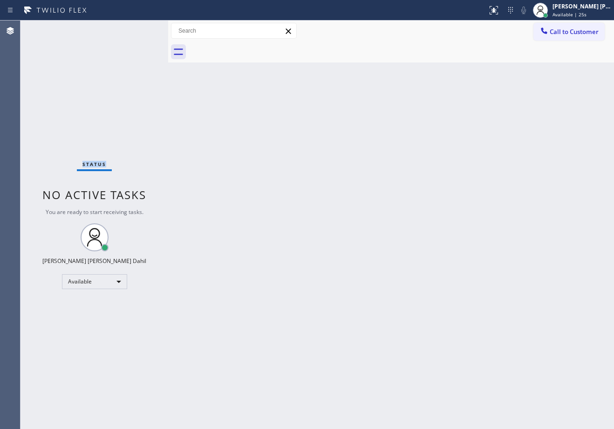
click at [138, 28] on div "Status No active tasks You are ready to start receiving tasks. [PERSON_NAME] [P…" at bounding box center [94, 224] width 148 height 408
click at [433, 309] on div "Back to Dashboard Change Sender ID Customers Technicians Select a contact Outbo…" at bounding box center [391, 224] width 446 height 408
click at [392, 362] on div "Back to Dashboard Change Sender ID Customers Technicians Select a contact Outbo…" at bounding box center [391, 224] width 446 height 408
click at [271, 67] on div "Back to Dashboard Change Sender ID Customers Technicians Select a contact Outbo…" at bounding box center [391, 224] width 446 height 408
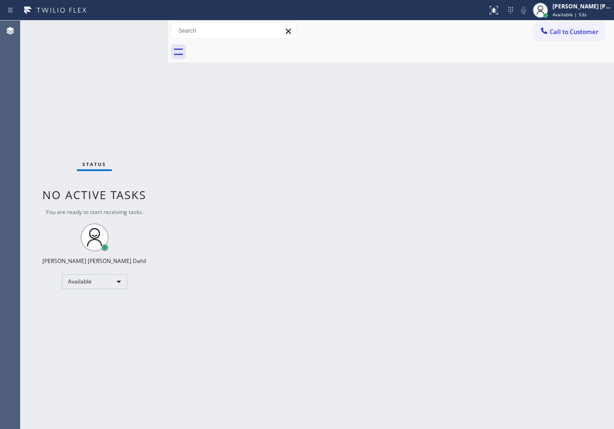
click at [438, 115] on div "Back to Dashboard Change Sender ID Customers Technicians Select a contact Outbo…" at bounding box center [391, 224] width 446 height 408
click at [362, 286] on div "Back to Dashboard Change Sender ID Customers Technicians Select a contact Outbo…" at bounding box center [391, 224] width 446 height 408
click at [247, 78] on div "Back to Dashboard Change Sender ID Customers Technicians Select a contact Outbo…" at bounding box center [391, 224] width 446 height 408
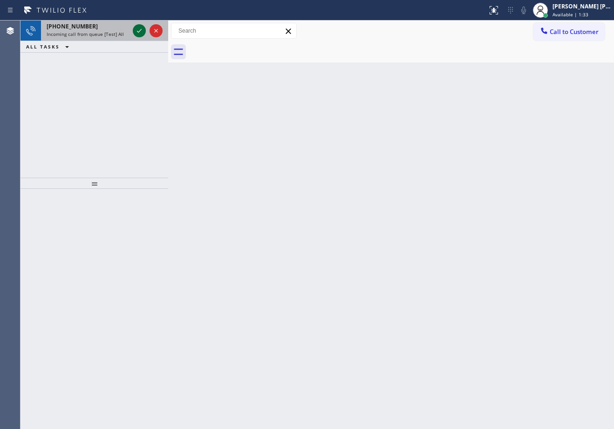
click at [138, 28] on icon at bounding box center [139, 30] width 11 height 11
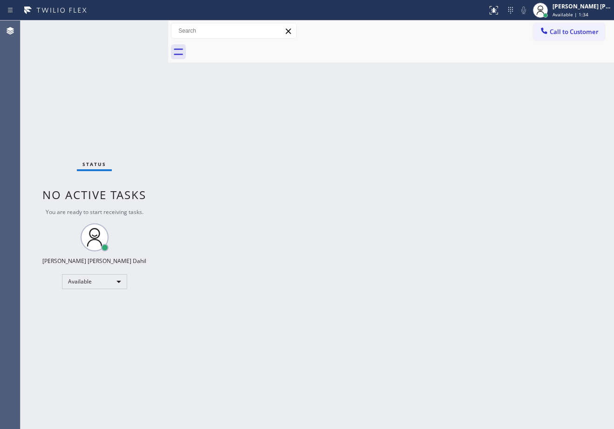
click at [138, 28] on div "Status No active tasks You are ready to start receiving tasks. [PERSON_NAME] [P…" at bounding box center [94, 224] width 148 height 408
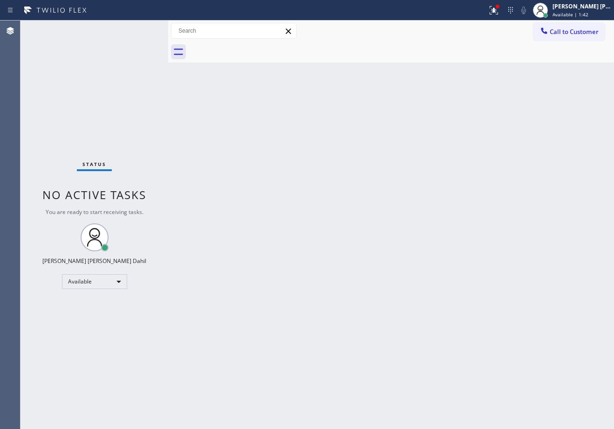
click at [138, 28] on div "Status No active tasks You are ready to start receiving tasks. [PERSON_NAME] [P…" at bounding box center [94, 224] width 148 height 408
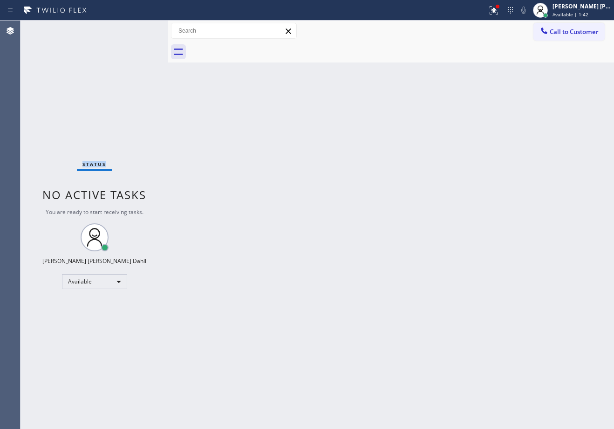
click at [138, 28] on div "Status No active tasks You are ready to start receiving tasks. [PERSON_NAME] [P…" at bounding box center [94, 224] width 148 height 408
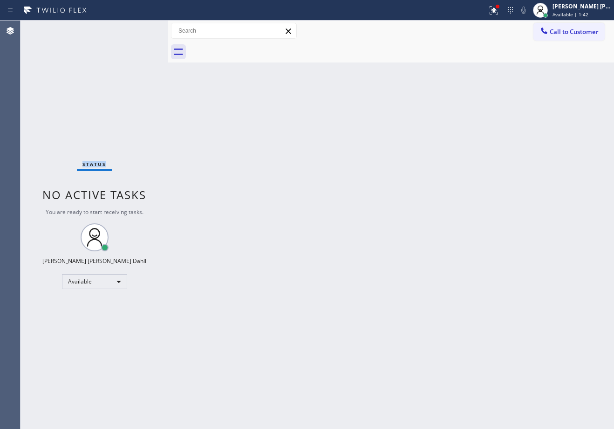
click at [138, 28] on div "Status No active tasks You are ready to start receiving tasks. [PERSON_NAME] [P…" at bounding box center [94, 224] width 148 height 408
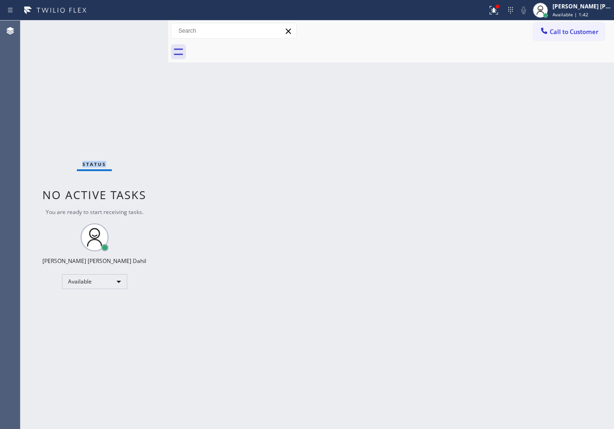
click at [138, 28] on div "Status No active tasks You are ready to start receiving tasks. [PERSON_NAME] [P…" at bounding box center [94, 224] width 148 height 408
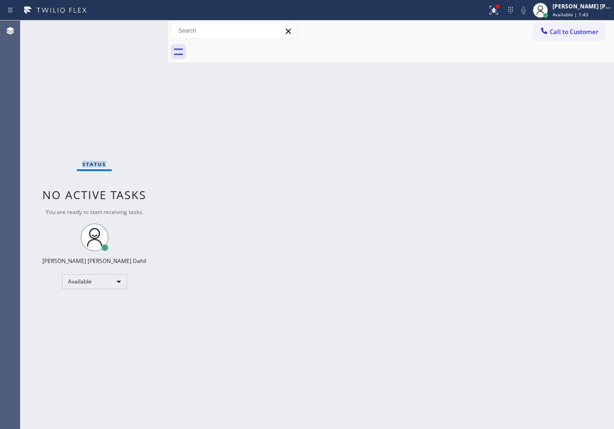
click at [138, 28] on div "Status No active tasks You are ready to start receiving tasks. [PERSON_NAME] [P…" at bounding box center [94, 224] width 148 height 408
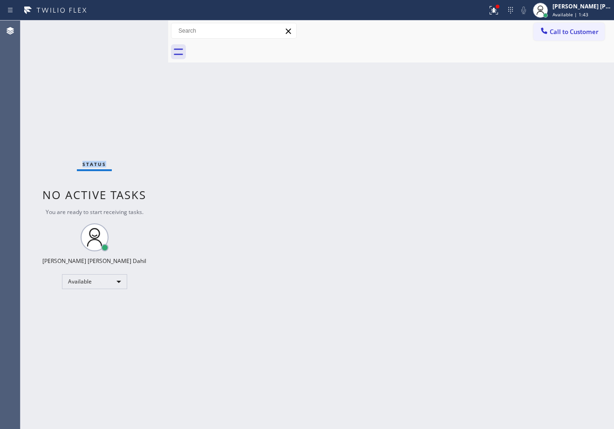
click at [138, 28] on div "Status No active tasks You are ready to start receiving tasks. [PERSON_NAME] [P…" at bounding box center [94, 224] width 148 height 408
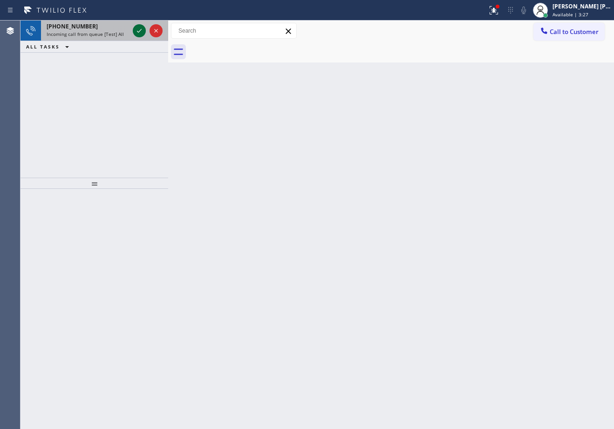
click at [138, 28] on icon at bounding box center [139, 30] width 11 height 11
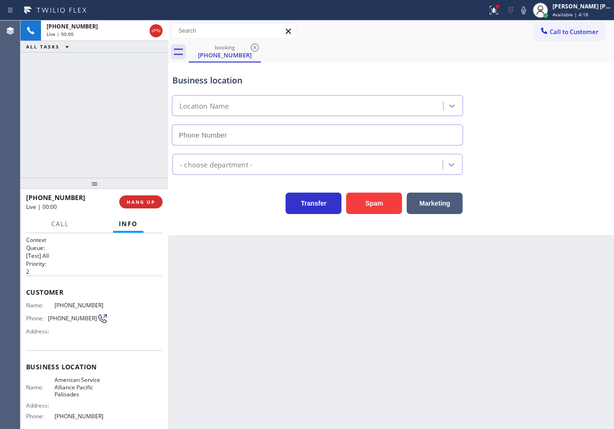
type input "[PHONE_NUMBER]"
click at [503, 17] on button at bounding box center [494, 10] width 20 height 20
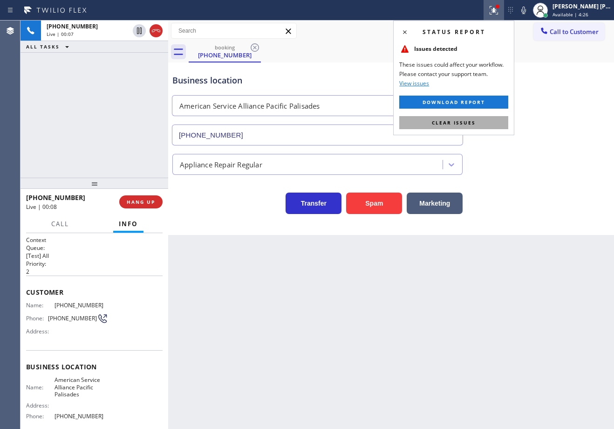
click at [478, 117] on button "Clear issues" at bounding box center [453, 122] width 109 height 13
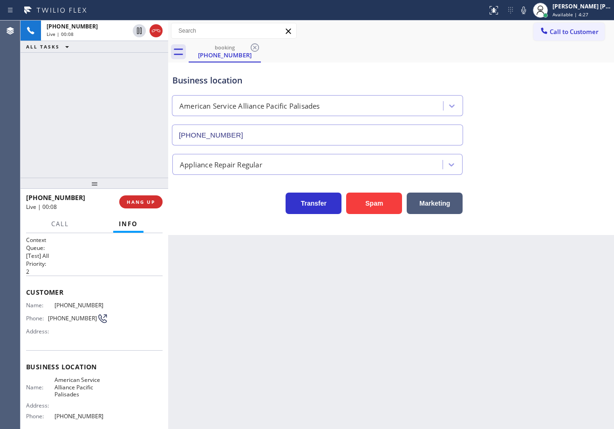
click at [495, 132] on div "Business location American Service Alliance Pacific Palisades [PHONE_NUMBER]" at bounding box center [391, 103] width 441 height 84
click at [497, 132] on div "Business location American Service Alliance Pacific Palisades [PHONE_NUMBER]" at bounding box center [391, 103] width 441 height 84
click at [100, 110] on div "[PHONE_NUMBER] Live | 00:09 ALL TASKS ALL TASKS ACTIVE TASKS TASKS IN WRAP UP" at bounding box center [94, 98] width 148 height 157
click at [87, 145] on div "[PHONE_NUMBER] Live | 00:10 ALL TASKS ALL TASKS ACTIVE TASKS TASKS IN WRAP UP" at bounding box center [94, 98] width 148 height 157
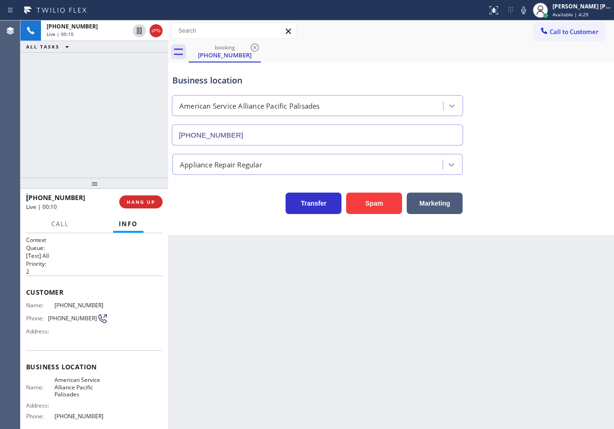
click at [87, 145] on div "[PHONE_NUMBER] Live | 00:10 ALL TASKS ALL TASKS ACTIVE TASKS TASKS IN WRAP UP" at bounding box center [94, 98] width 148 height 157
click at [138, 204] on span "HANG UP" at bounding box center [141, 201] width 28 height 7
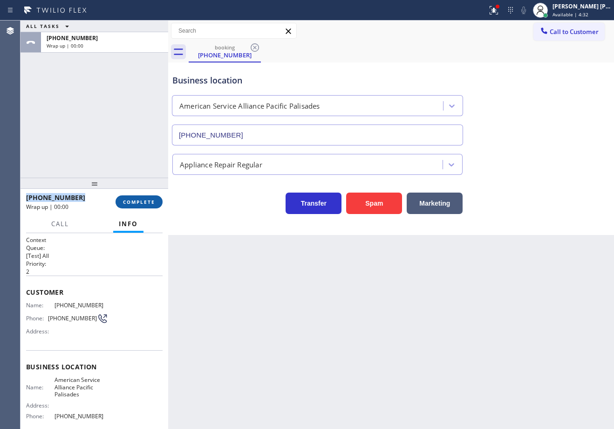
click at [138, 204] on span "COMPLETE" at bounding box center [139, 201] width 32 height 7
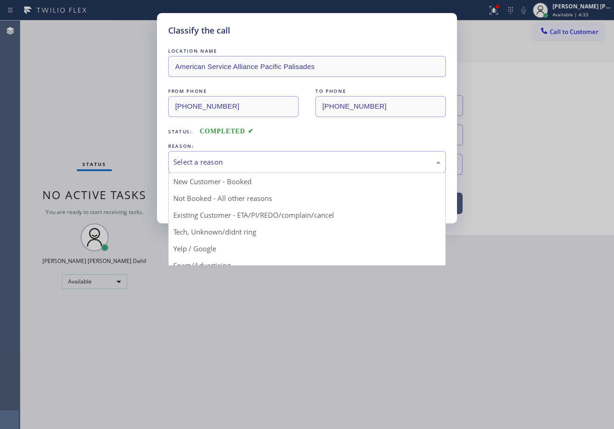
click at [247, 168] on div "Select a reason" at bounding box center [307, 162] width 278 height 22
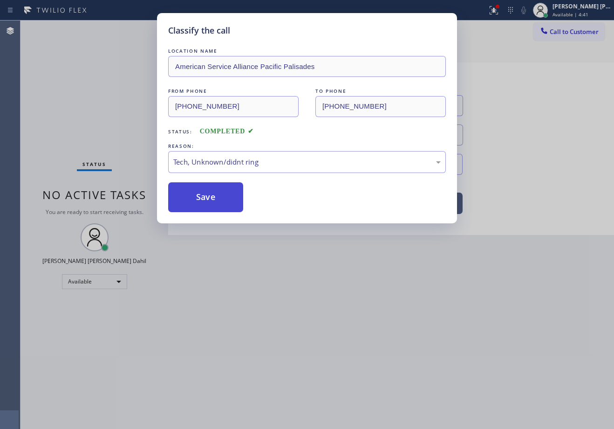
click at [216, 203] on button "Save" at bounding box center [205, 197] width 75 height 30
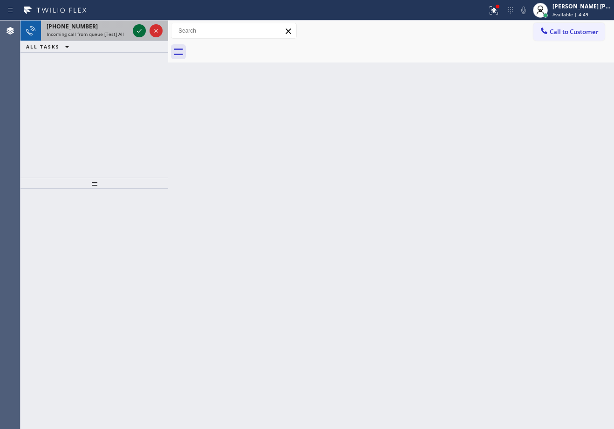
click at [138, 28] on icon at bounding box center [139, 30] width 11 height 11
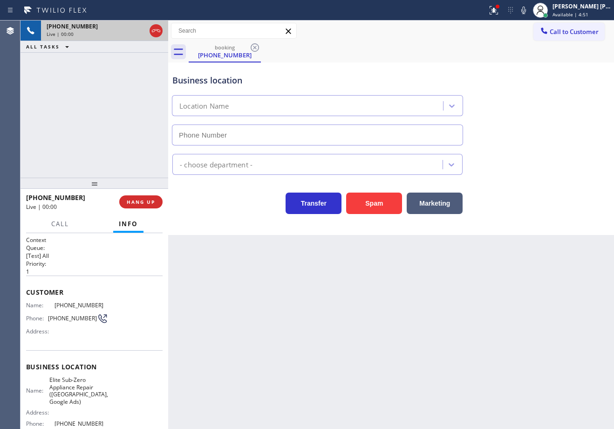
type input "[PHONE_NUMBER]"
click at [280, 255] on div "Back to Dashboard Change Sender ID Customers Technicians Select a contact Outbo…" at bounding box center [391, 224] width 446 height 408
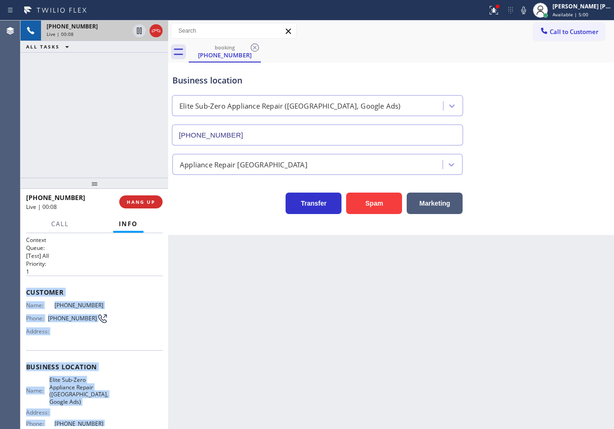
scroll to position [87, 0]
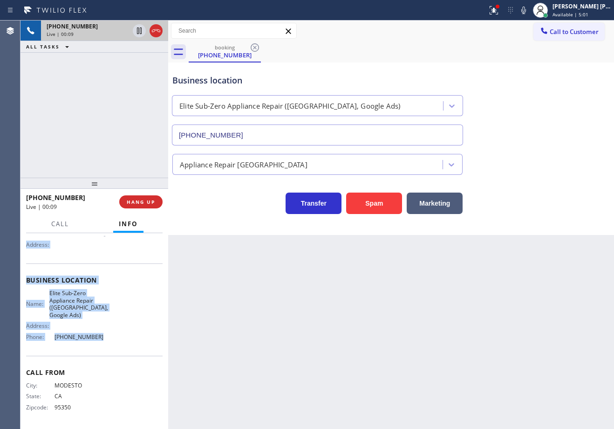
drag, startPoint x: 24, startPoint y: 288, endPoint x: 105, endPoint y: 335, distance: 94.1
click at [105, 335] on div "Context Queue: [Test] All Priority: 1 Customer Name: [PHONE_NUMBER] Phone: [PHO…" at bounding box center [94, 331] width 148 height 196
copy div "Customer Name: [PHONE_NUMBER] Phone: [PHONE_NUMBER] Address: Business location …"
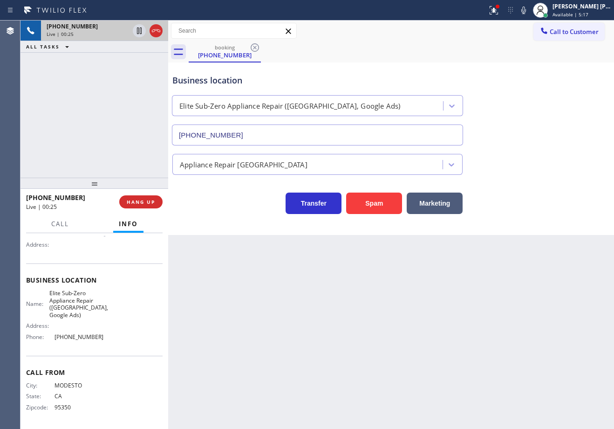
click at [91, 114] on div "[PHONE_NUMBER] Live | 00:25 ALL TASKS ALL TASKS ACTIVE TASKS TASKS IN WRAP UP" at bounding box center [94, 98] width 148 height 157
click at [298, 350] on div "Back to Dashboard Change Sender ID Customers Technicians Select a contact Outbo…" at bounding box center [391, 224] width 446 height 408
click at [101, 89] on div "[PHONE_NUMBER] Live | 00:27 ALL TASKS ALL TASKS ACTIVE TASKS TASKS IN WRAP UP" at bounding box center [94, 98] width 148 height 157
click at [142, 200] on span "HANG UP" at bounding box center [141, 201] width 28 height 7
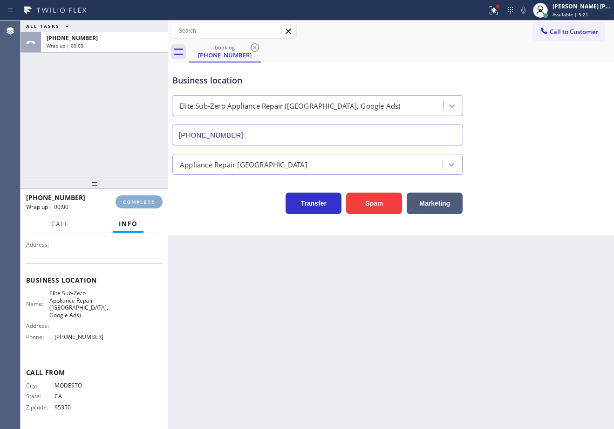
click at [142, 200] on span "COMPLETE" at bounding box center [139, 201] width 32 height 7
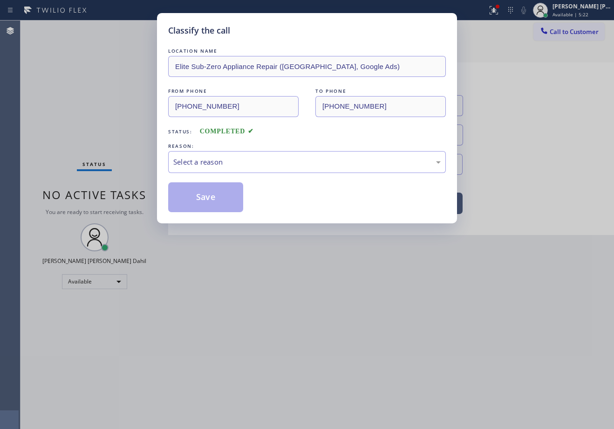
click at [142, 200] on div "Classify the call LOCATION NAME Elite Sub-Zero Appliance Repair ([GEOGRAPHIC_DA…" at bounding box center [307, 214] width 614 height 429
click at [220, 164] on div "Select a reason" at bounding box center [306, 162] width 267 height 11
click at [210, 198] on button "Save" at bounding box center [205, 197] width 75 height 30
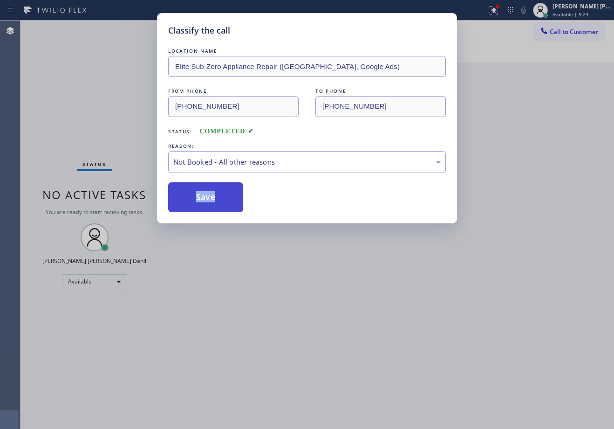
click at [210, 198] on button "Save" at bounding box center [205, 197] width 75 height 30
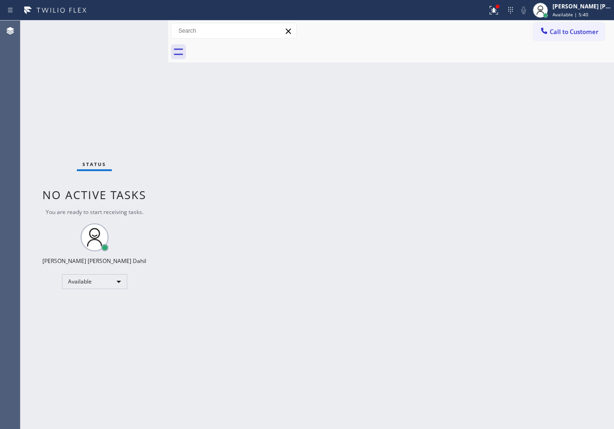
click at [401, 208] on div "Back to Dashboard Change Sender ID Customers Technicians Select a contact Outbo…" at bounding box center [391, 224] width 446 height 408
click at [499, 13] on icon at bounding box center [493, 10] width 11 height 11
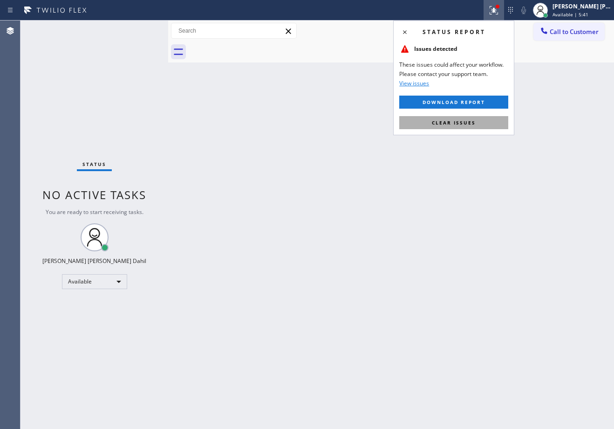
click at [488, 123] on button "Clear issues" at bounding box center [453, 122] width 109 height 13
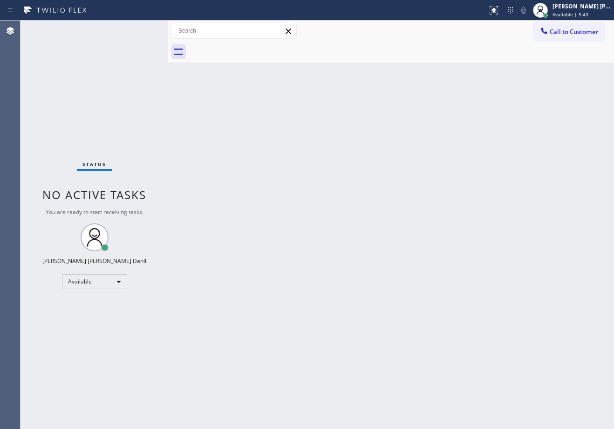
click at [232, 153] on div "Back to Dashboard Change Sender ID Customers Technicians Select a contact Outbo…" at bounding box center [391, 224] width 446 height 408
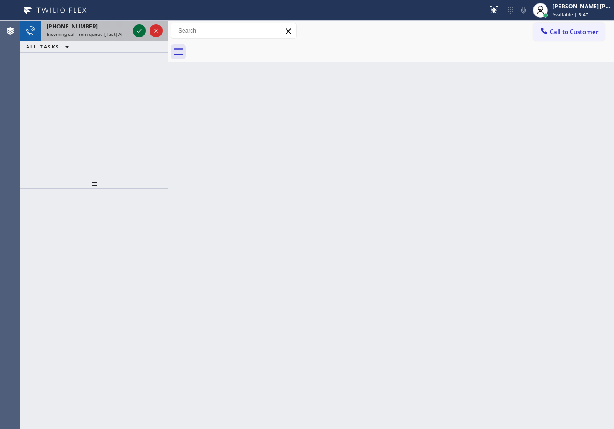
click at [138, 28] on icon at bounding box center [139, 30] width 11 height 11
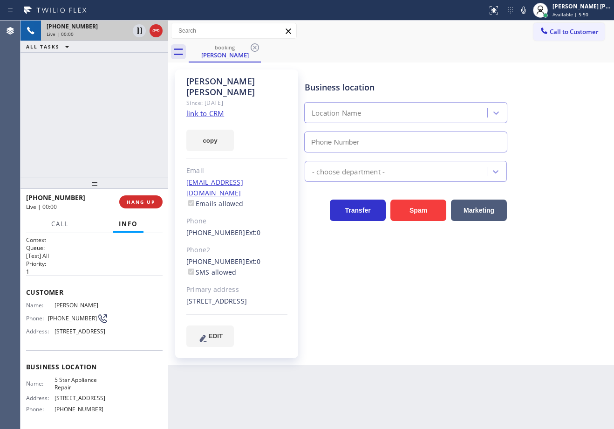
type input "[PHONE_NUMBER]"
click at [200, 109] on link "link to CRM" at bounding box center [205, 113] width 38 height 9
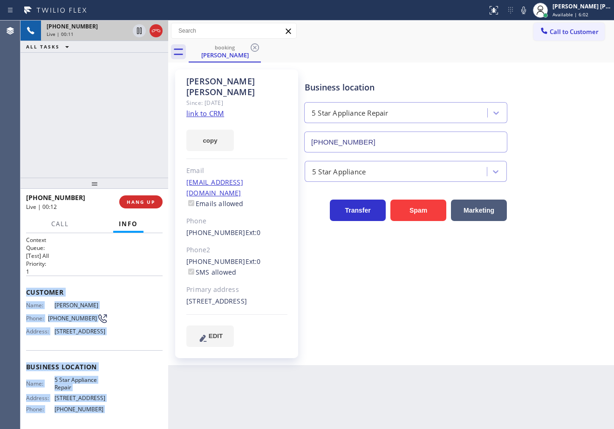
scroll to position [87, 0]
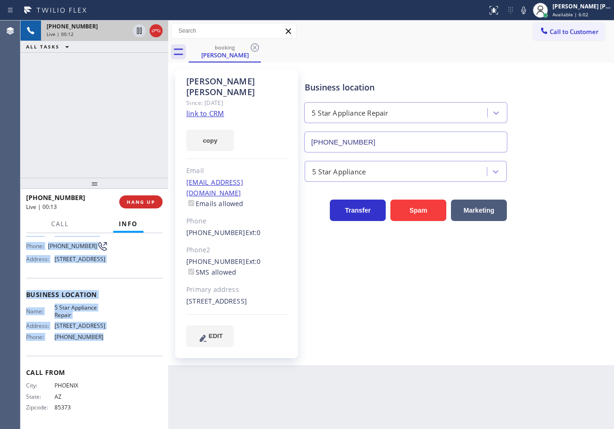
drag, startPoint x: 24, startPoint y: 287, endPoint x: 120, endPoint y: 335, distance: 107.5
click at [120, 335] on div "Context Queue: [Test] All Priority: 1 Customer Name: [PERSON_NAME] Phone: [PHON…" at bounding box center [94, 331] width 148 height 196
copy div "Customer Name: [PERSON_NAME] Phone: [PHONE_NUMBER] Address: [STREET_ADDRESS] Bu…"
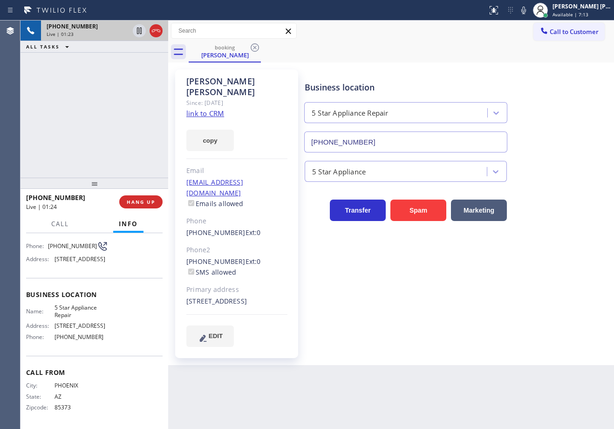
click at [115, 106] on div "[PHONE_NUMBER] Live | 01:23 ALL TASKS ALL TASKS ACTIVE TASKS TASKS IN WRAP UP" at bounding box center [94, 98] width 148 height 157
click at [542, 84] on div "Business location 5 Star Appliance Repair [PHONE_NUMBER]" at bounding box center [457, 110] width 309 height 84
click at [539, 84] on div "Business location 5 Star Appliance Repair [PHONE_NUMBER]" at bounding box center [457, 110] width 309 height 84
click at [526, 12] on icon at bounding box center [523, 10] width 5 height 7
click at [522, 55] on div "booking [PERSON_NAME]" at bounding box center [401, 51] width 425 height 21
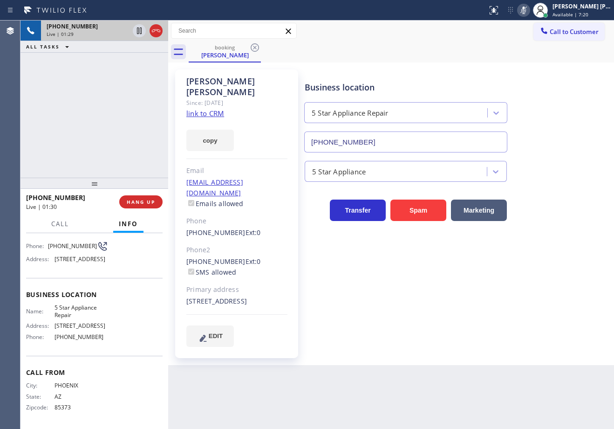
click at [137, 29] on icon at bounding box center [139, 30] width 5 height 7
click at [68, 137] on div "[PHONE_NUMBER] Live | 02:04 ALL TASKS ALL TASKS ACTIVE TASKS TASKS IN WRAP UP" at bounding box center [94, 98] width 148 height 157
click at [64, 222] on span "Call" at bounding box center [60, 223] width 18 height 8
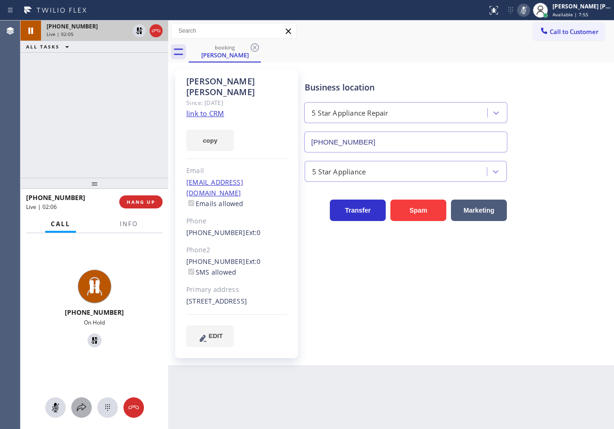
click at [73, 406] on div at bounding box center [81, 407] width 20 height 11
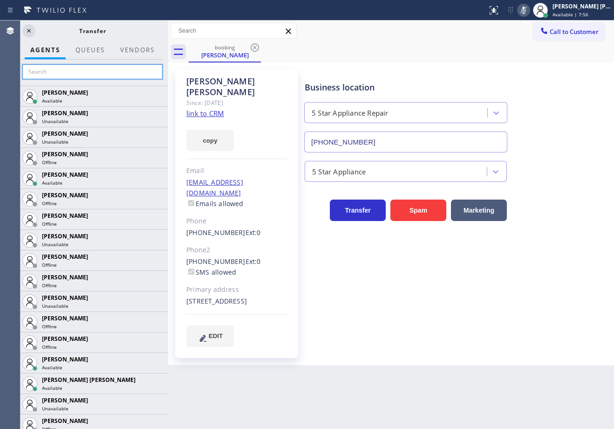
click at [84, 67] on input "text" at bounding box center [92, 71] width 140 height 15
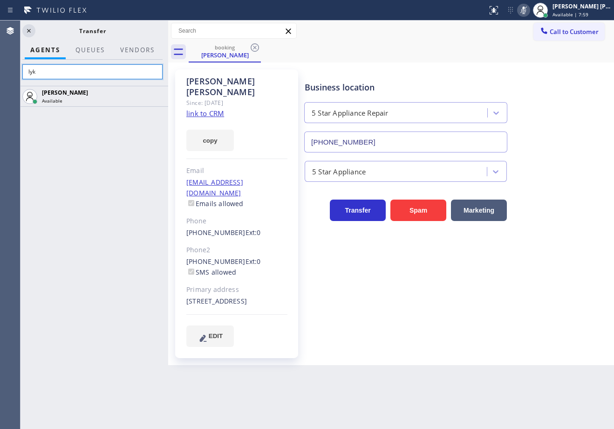
type input "lyk"
click at [0, 0] on icon at bounding box center [0, 0] width 0 height 0
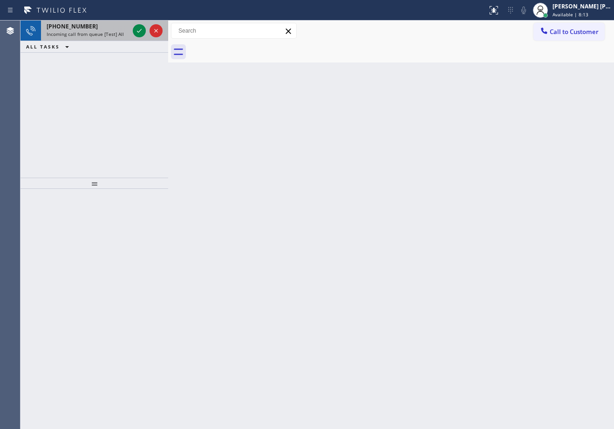
click at [110, 27] on div "[PHONE_NUMBER]" at bounding box center [88, 26] width 82 height 8
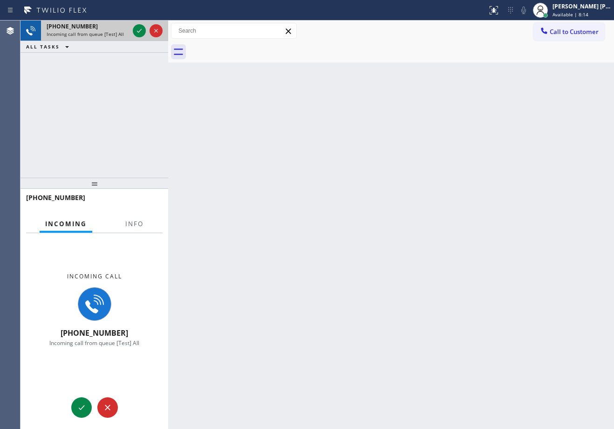
click at [111, 26] on div "[PHONE_NUMBER]" at bounding box center [88, 26] width 82 height 8
click at [125, 226] on span "Info" at bounding box center [134, 223] width 18 height 8
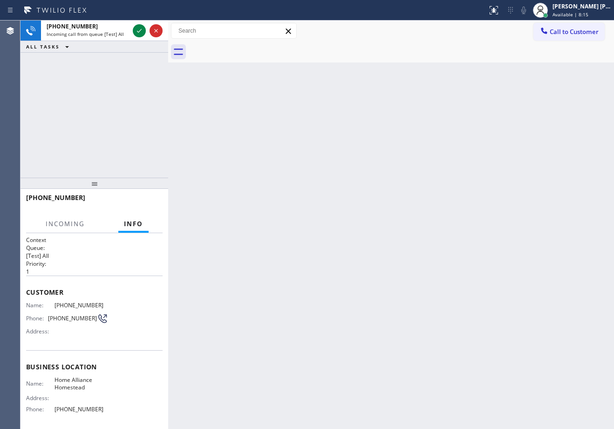
click at [125, 226] on span "Info" at bounding box center [133, 223] width 19 height 8
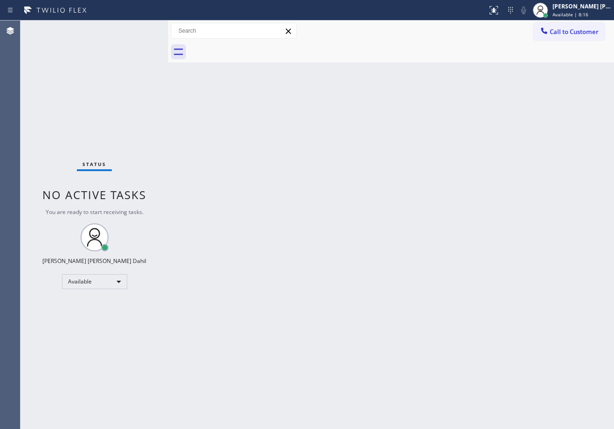
click at [138, 28] on div "Status No active tasks You are ready to start receiving tasks. [PERSON_NAME] [P…" at bounding box center [94, 224] width 148 height 408
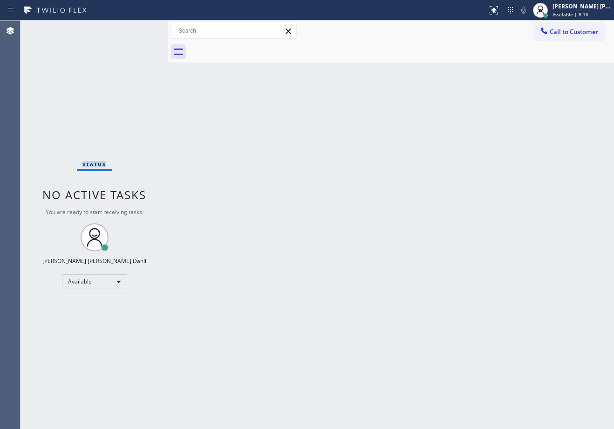
click at [138, 28] on div "Status No active tasks You are ready to start receiving tasks. [PERSON_NAME] [P…" at bounding box center [94, 224] width 148 height 408
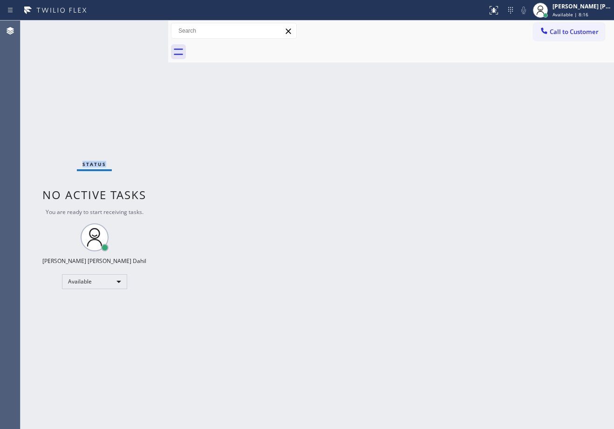
click at [138, 28] on div "Status No active tasks You are ready to start receiving tasks. [PERSON_NAME] [P…" at bounding box center [94, 224] width 148 height 408
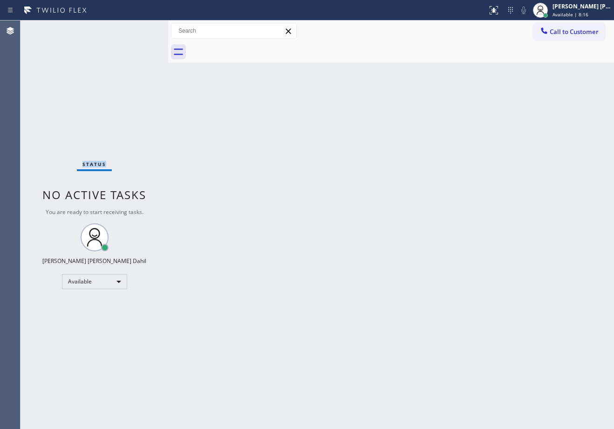
click at [138, 28] on div "Status No active tasks You are ready to start receiving tasks. [PERSON_NAME] [P…" at bounding box center [94, 224] width 148 height 408
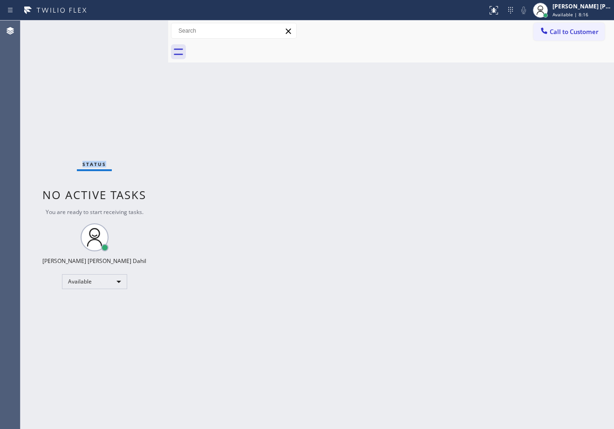
click at [138, 28] on div "Status No active tasks You are ready to start receiving tasks. [PERSON_NAME] [P…" at bounding box center [94, 224] width 148 height 408
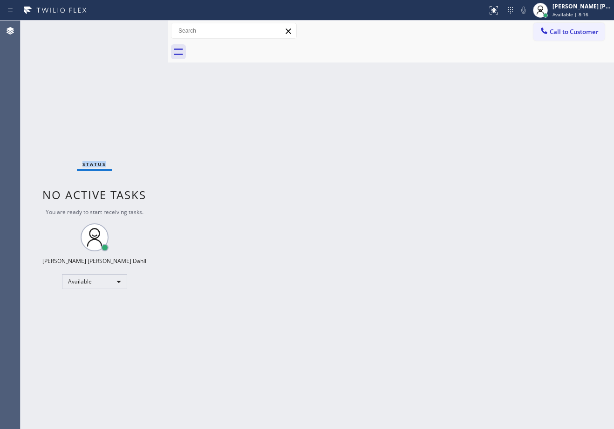
click at [138, 28] on div "Status No active tasks You are ready to start receiving tasks. [PERSON_NAME] [P…" at bounding box center [94, 224] width 148 height 408
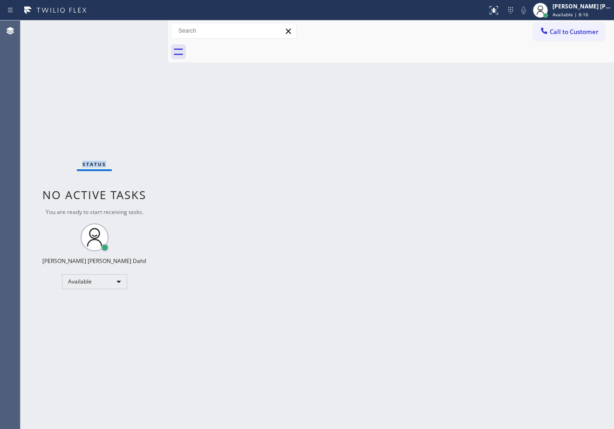
click at [138, 28] on div "Status No active tasks You are ready to start receiving tasks. [PERSON_NAME] [P…" at bounding box center [94, 224] width 148 height 408
click at [139, 29] on div "Status No active tasks You are ready to start receiving tasks. [PERSON_NAME] [P…" at bounding box center [94, 224] width 148 height 408
click at [138, 28] on div "Status No active tasks You are ready to start receiving tasks. [PERSON_NAME] [P…" at bounding box center [94, 224] width 148 height 408
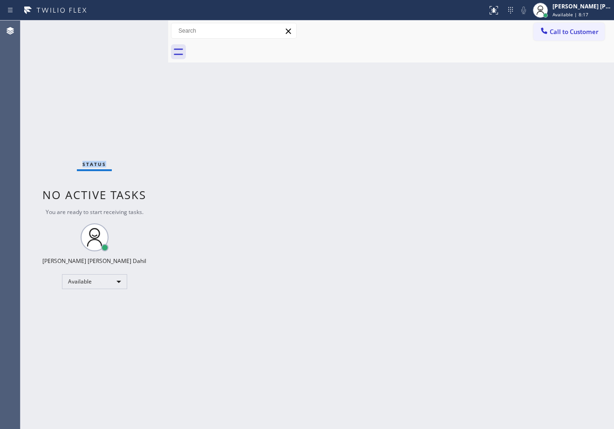
click at [138, 28] on div "Status No active tasks You are ready to start receiving tasks. [PERSON_NAME] [P…" at bounding box center [94, 224] width 148 height 408
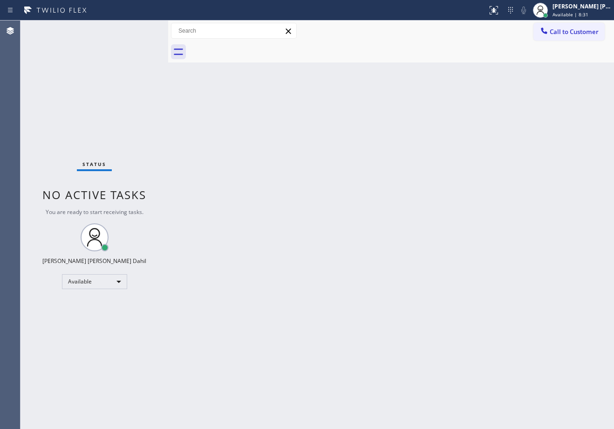
drag, startPoint x: 315, startPoint y: 197, endPoint x: 374, endPoint y: 245, distance: 75.8
click at [316, 198] on div "Back to Dashboard Change Sender ID Customers Technicians Select a contact Outbo…" at bounding box center [391, 224] width 446 height 408
click at [538, 362] on div "Back to Dashboard Change Sender ID Customers Technicians Select a contact Outbo…" at bounding box center [391, 224] width 446 height 408
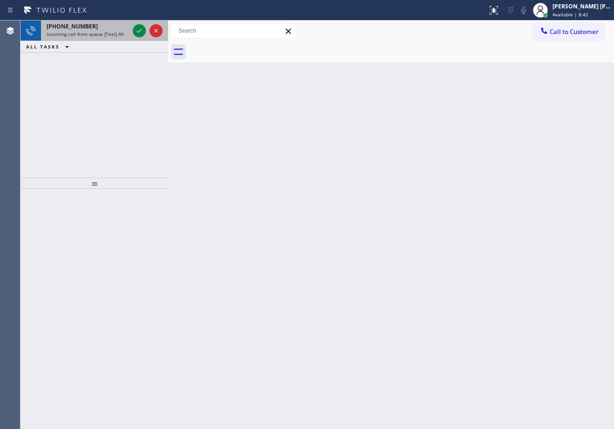
click at [125, 31] on div "Incoming call from queue [Test] All" at bounding box center [88, 34] width 82 height 7
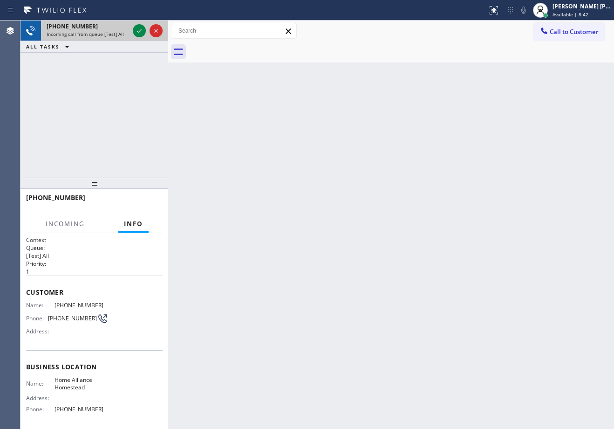
click at [125, 31] on div "Incoming call from queue [Test] All" at bounding box center [88, 34] width 82 height 7
click at [133, 32] on div at bounding box center [148, 30] width 34 height 20
click at [135, 32] on icon at bounding box center [139, 30] width 11 height 11
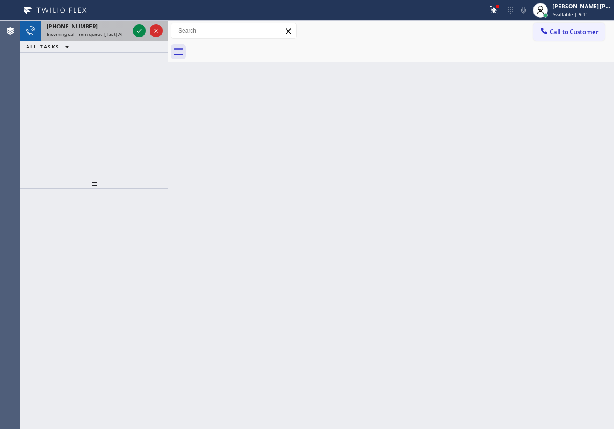
click at [105, 27] on div "[PHONE_NUMBER]" at bounding box center [88, 26] width 82 height 8
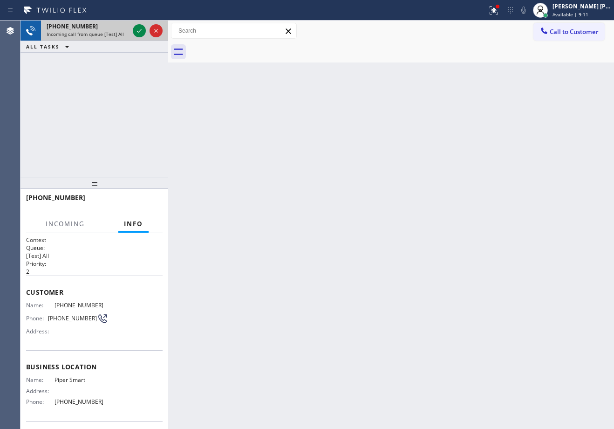
click at [105, 27] on div "[PHONE_NUMBER]" at bounding box center [88, 26] width 82 height 8
click at [108, 28] on div "[PHONE_NUMBER]" at bounding box center [88, 26] width 82 height 8
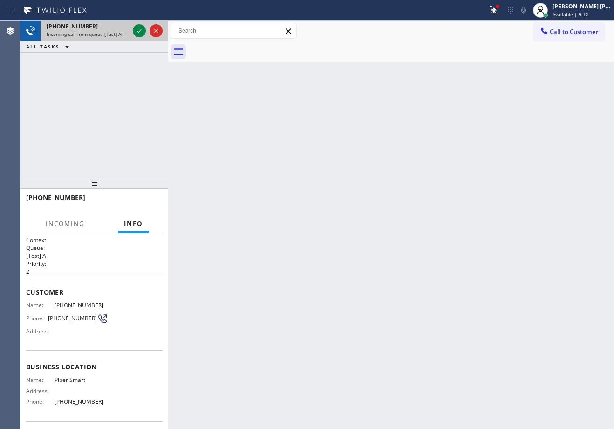
click at [108, 28] on div "[PHONE_NUMBER]" at bounding box center [88, 26] width 82 height 8
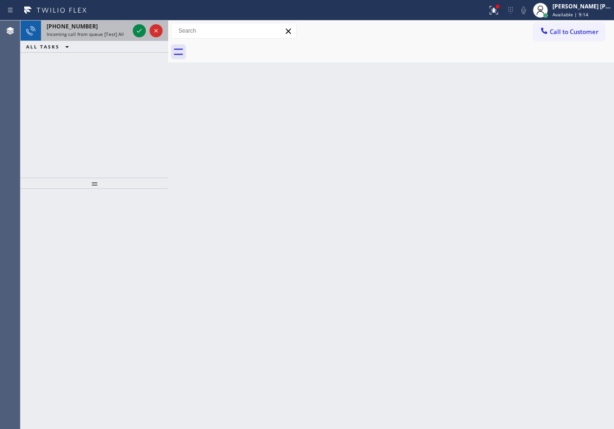
click at [129, 36] on div "Incoming call from queue [Test] All" at bounding box center [88, 34] width 82 height 7
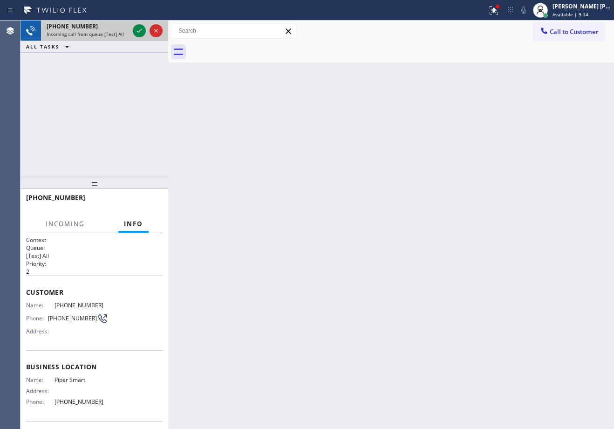
click at [129, 36] on div "Incoming call from queue [Test] All" at bounding box center [88, 34] width 82 height 7
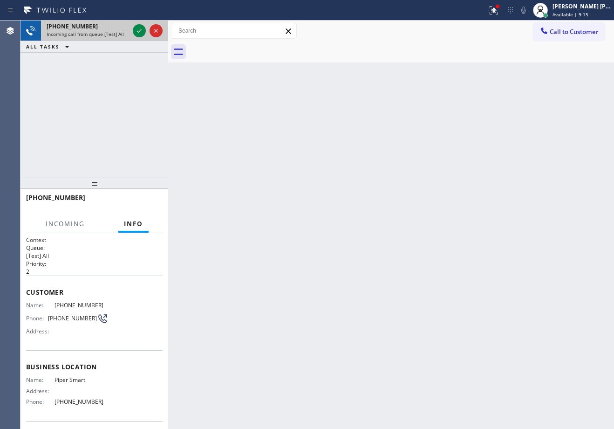
click at [129, 36] on div "Incoming call from queue [Test] All" at bounding box center [88, 34] width 82 height 7
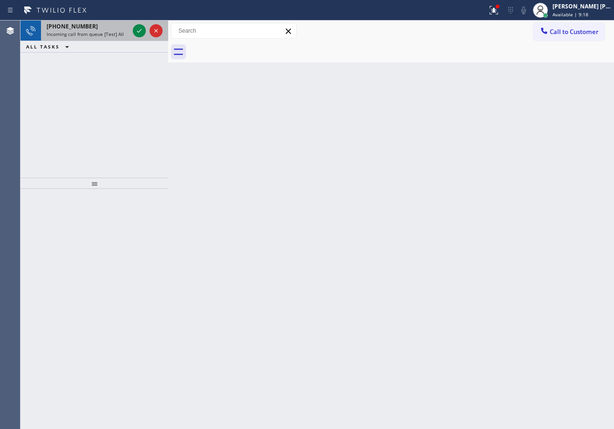
click at [147, 32] on div at bounding box center [148, 30] width 34 height 20
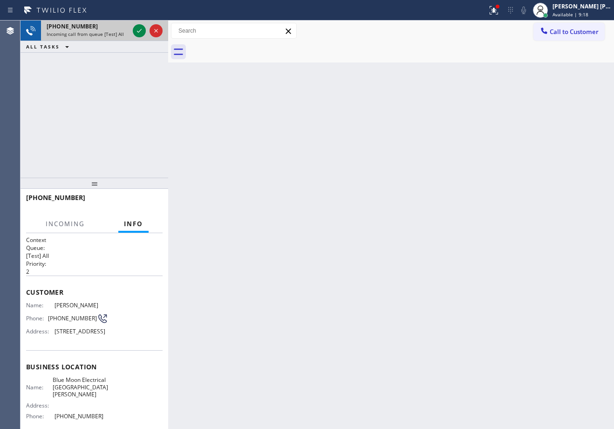
click at [147, 32] on div at bounding box center [148, 30] width 34 height 20
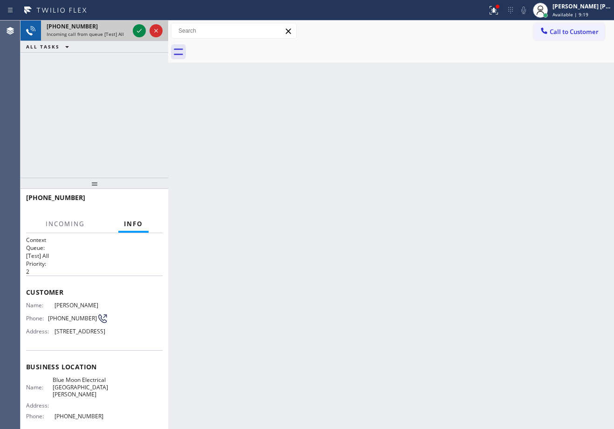
click at [147, 32] on div at bounding box center [148, 30] width 34 height 20
click at [137, 25] on button at bounding box center [139, 30] width 13 height 13
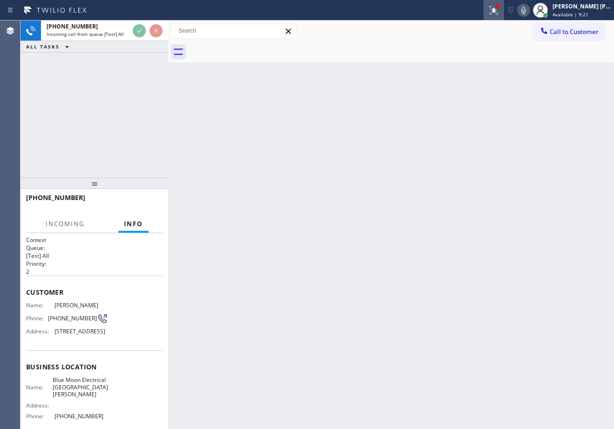
click at [499, 7] on icon at bounding box center [493, 10] width 11 height 11
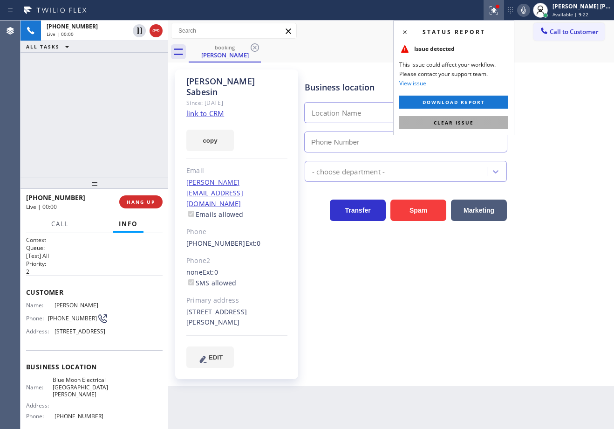
click at [470, 128] on button "Clear issue" at bounding box center [453, 122] width 109 height 13
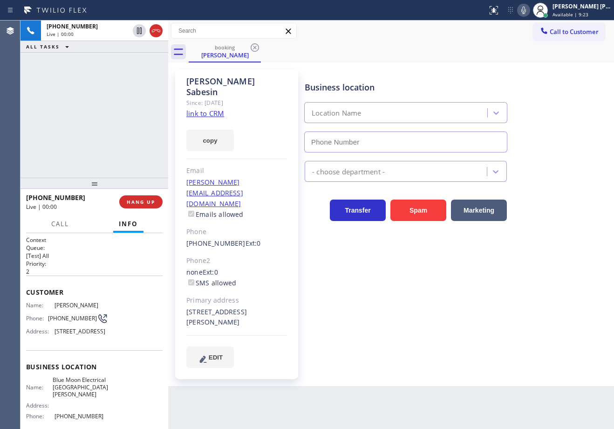
type input "[PHONE_NUMBER]"
click at [199, 109] on link "link to CRM" at bounding box center [205, 113] width 38 height 9
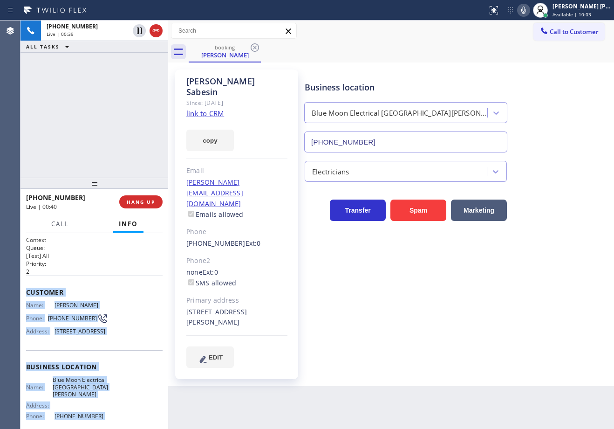
scroll to position [94, 0]
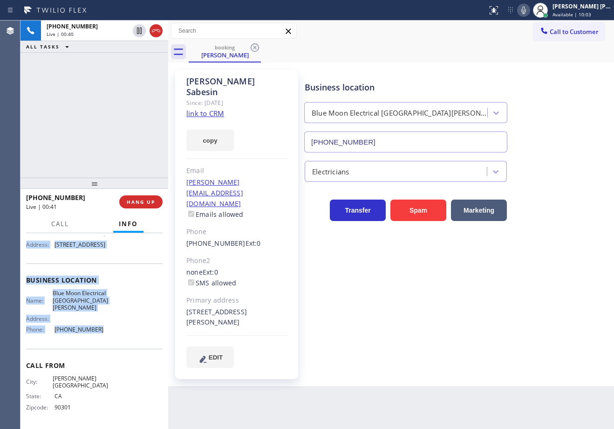
drag, startPoint x: 35, startPoint y: 308, endPoint x: 100, endPoint y: 342, distance: 72.9
click at [100, 342] on div "Context Queue: [Test] All Priority: 2 Customer Name: [PERSON_NAME] Phone: [PHON…" at bounding box center [94, 331] width 148 height 196
copy div "Customer Name: [PERSON_NAME] Phone: [PHONE_NUMBER] Address: [STREET_ADDRESS] Bu…"
click at [135, 32] on icon at bounding box center [139, 30] width 11 height 11
click at [529, 14] on icon at bounding box center [523, 10] width 11 height 11
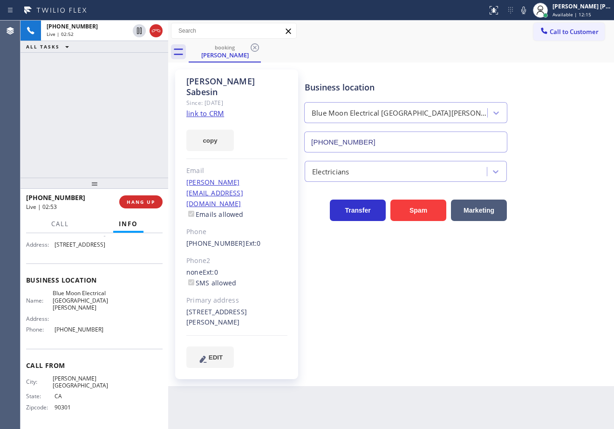
click at [483, 52] on div "booking [PERSON_NAME]" at bounding box center [401, 51] width 425 height 21
drag, startPoint x: 580, startPoint y: 68, endPoint x: 560, endPoint y: 69, distance: 19.2
click at [580, 68] on div "[PERSON_NAME] Since: [DATE] link to CRM copy Email [PERSON_NAME][EMAIL_ADDRESS]…" at bounding box center [391, 224] width 441 height 319
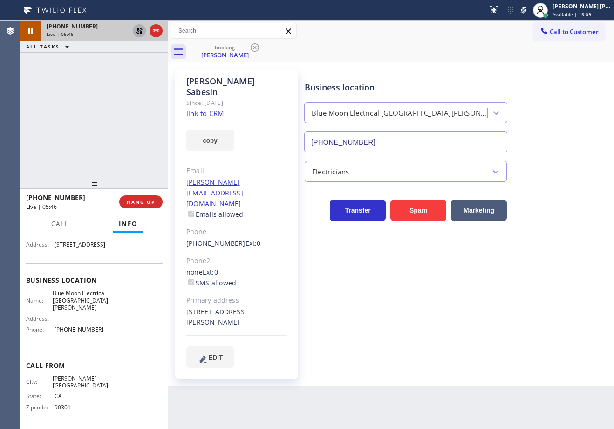
click at [137, 28] on icon at bounding box center [139, 30] width 7 height 7
drag, startPoint x: 128, startPoint y: 67, endPoint x: 358, endPoint y: 66, distance: 230.1
click at [130, 67] on div "[PHONE_NUMBER] Live | 05:46 ALL TASKS ALL TASKS ACTIVE TASKS TASKS IN WRAP UP" at bounding box center [94, 98] width 148 height 157
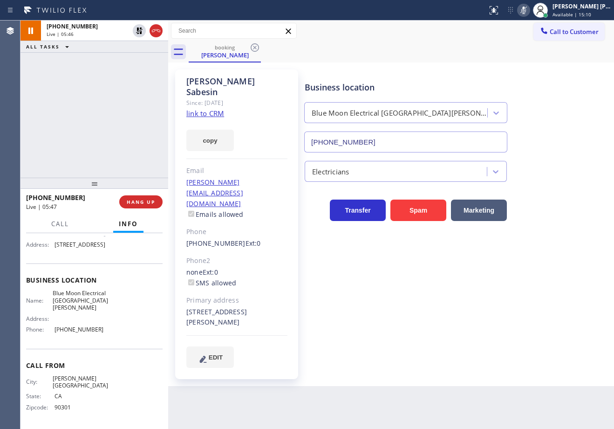
click at [529, 10] on icon at bounding box center [523, 10] width 11 height 11
click at [525, 46] on div "booking [PERSON_NAME]" at bounding box center [401, 51] width 425 height 21
click at [541, 296] on div "Business location Blue Moon Electrical [GEOGRAPHIC_DATA][PERSON_NAME] [PHONE_NU…" at bounding box center [457, 218] width 309 height 293
click at [540, 296] on div "Business location Blue Moon Electrical [GEOGRAPHIC_DATA][PERSON_NAME] [PHONE_NU…" at bounding box center [457, 218] width 309 height 293
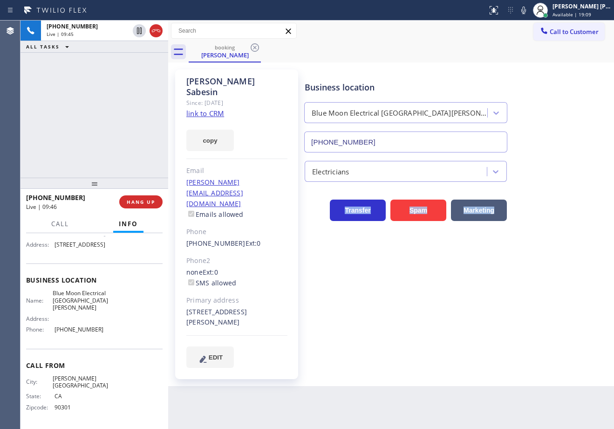
click at [540, 296] on div "Business location Blue Moon Electrical [GEOGRAPHIC_DATA][PERSON_NAME] [PHONE_NU…" at bounding box center [457, 218] width 309 height 293
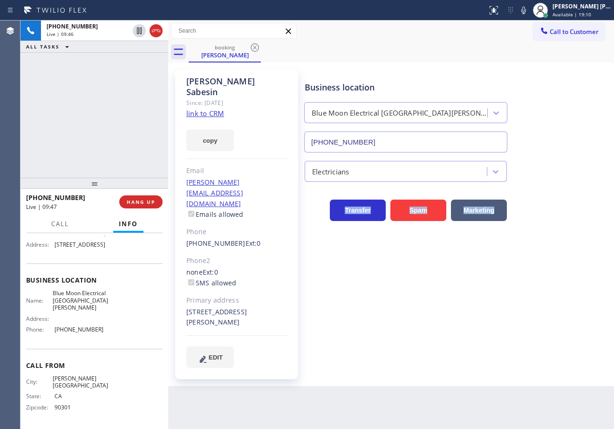
click at [540, 296] on div "Business location Blue Moon Electrical [GEOGRAPHIC_DATA][PERSON_NAME] [PHONE_NU…" at bounding box center [457, 218] width 309 height 293
click at [554, 168] on div "Electricians" at bounding box center [457, 169] width 309 height 25
drag, startPoint x: 554, startPoint y: 157, endPoint x: 554, endPoint y: 149, distance: 7.5
click at [554, 154] on div "Electricians" at bounding box center [457, 166] width 309 height 29
drag, startPoint x: 534, startPoint y: 10, endPoint x: 541, endPoint y: 51, distance: 41.5
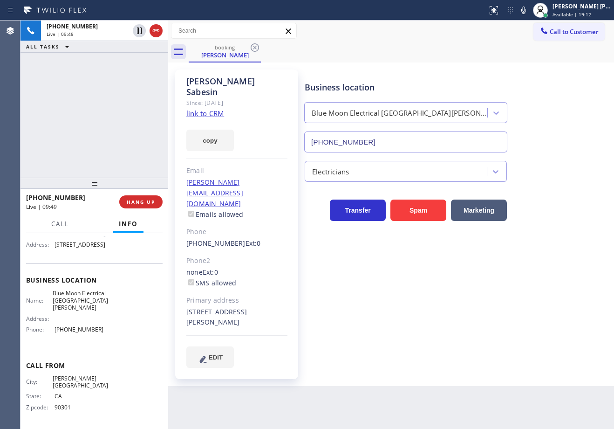
click at [529, 10] on icon at bounding box center [523, 10] width 11 height 11
click at [541, 55] on div "booking [PERSON_NAME]" at bounding box center [401, 51] width 425 height 21
drag, startPoint x: 123, startPoint y: 46, endPoint x: 130, endPoint y: 38, distance: 10.6
click at [124, 46] on div "ALL TASKS ALL TASKS ACTIVE TASKS TASKS IN WRAP UP" at bounding box center [94, 47] width 148 height 12
click at [137, 33] on icon at bounding box center [139, 30] width 5 height 7
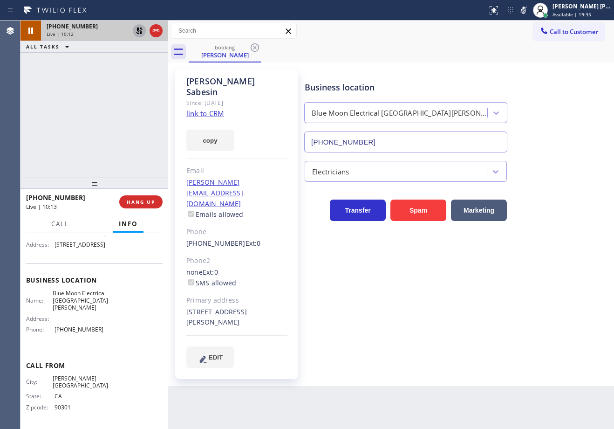
click at [139, 30] on icon at bounding box center [139, 30] width 11 height 11
click at [130, 61] on div "[PHONE_NUMBER] Live | 10:12 ALL TASKS ALL TASKS ACTIVE TASKS TASKS IN WRAP UP" at bounding box center [94, 98] width 148 height 157
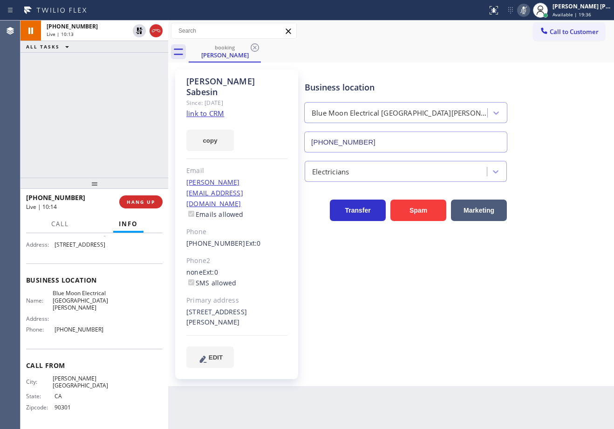
click at [529, 9] on icon at bounding box center [523, 10] width 11 height 11
click at [537, 29] on button "Call to Customer" at bounding box center [568, 32] width 71 height 18
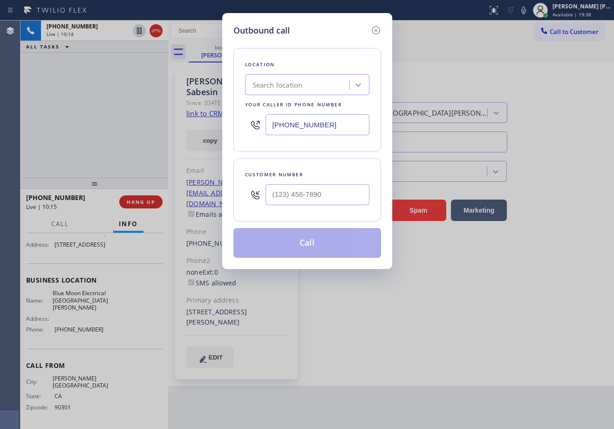
click at [376, 30] on icon at bounding box center [375, 30] width 8 height 8
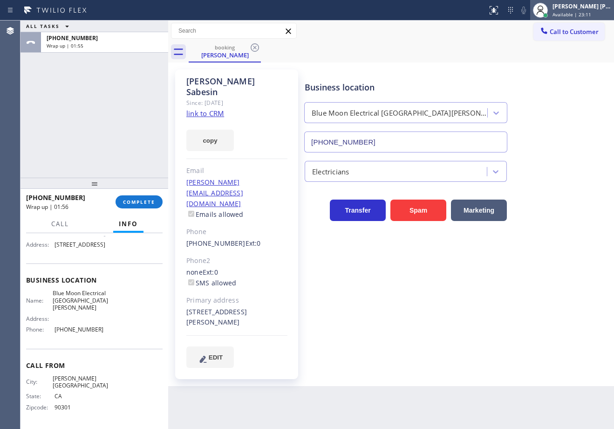
click at [584, 13] on span "Available | 23:11" at bounding box center [572, 14] width 39 height 7
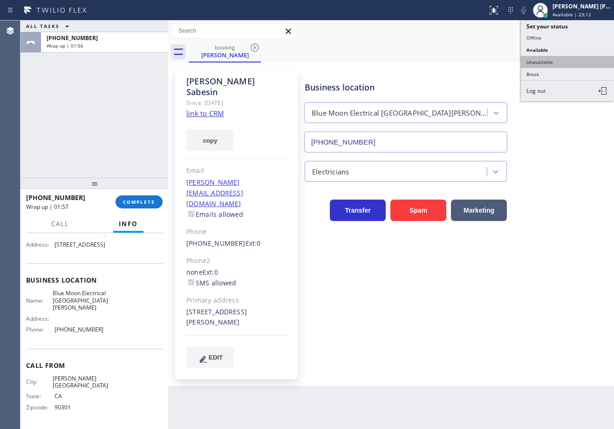
click at [549, 63] on button "Unavailable" at bounding box center [567, 62] width 93 height 12
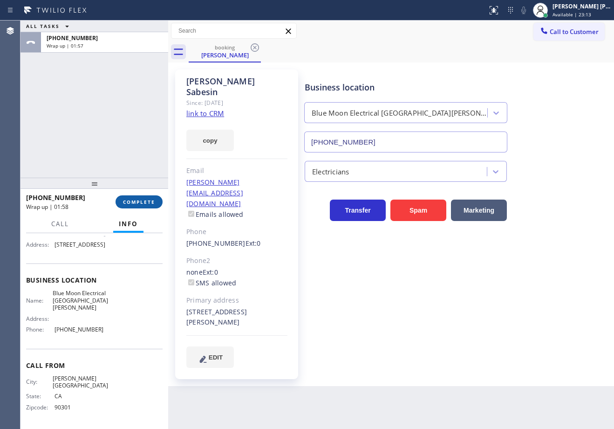
click at [143, 205] on span "COMPLETE" at bounding box center [139, 201] width 32 height 7
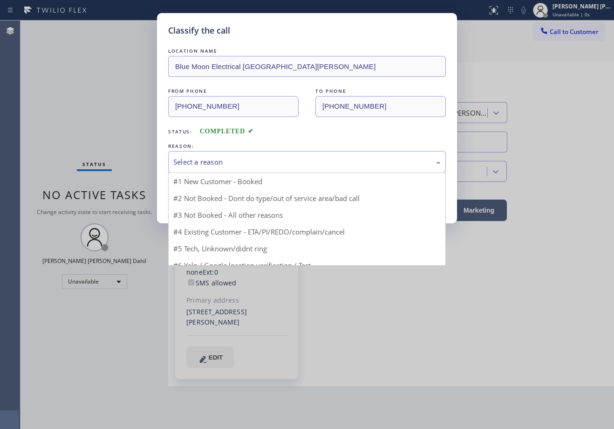
click at [217, 170] on div "Select a reason" at bounding box center [307, 162] width 278 height 22
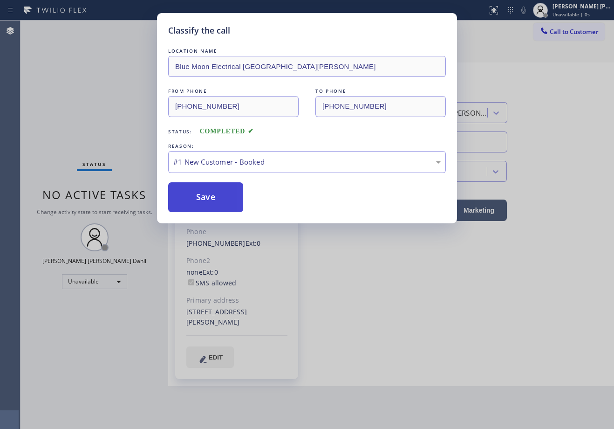
click at [217, 196] on button "Save" at bounding box center [205, 197] width 75 height 30
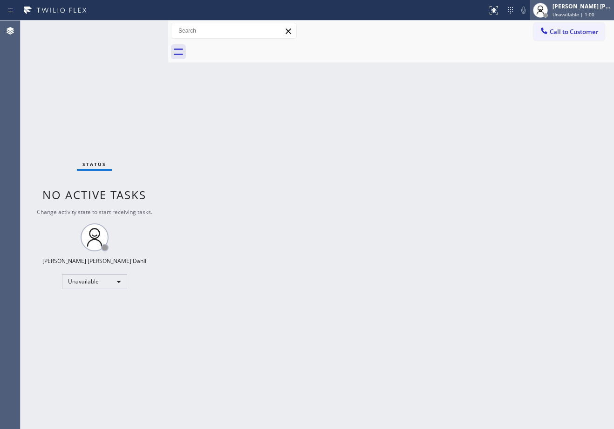
click at [563, 9] on div "[PERSON_NAME] [PERSON_NAME] Dahil" at bounding box center [582, 6] width 59 height 8
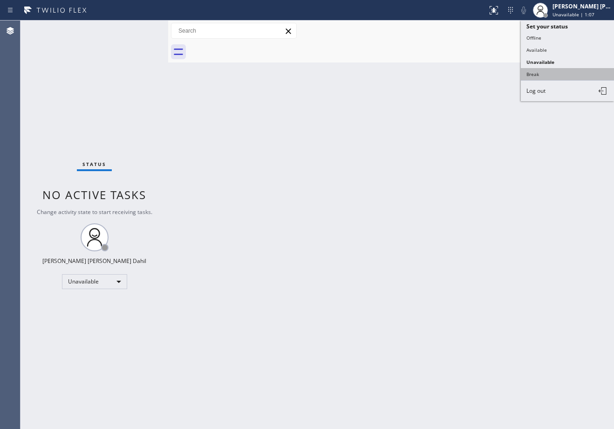
click at [546, 77] on button "Break" at bounding box center [567, 74] width 93 height 12
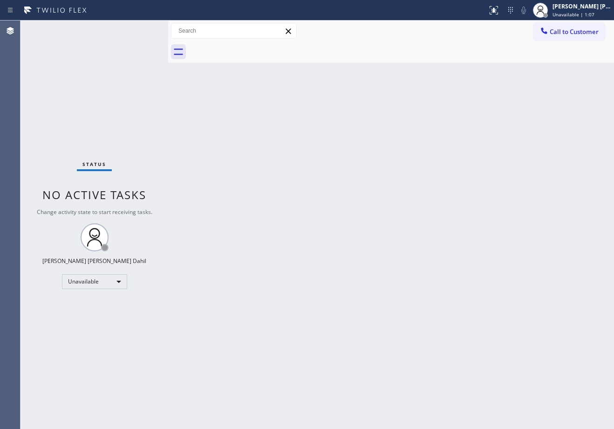
click at [506, 186] on div "Back to Dashboard Change Sender ID Customers Technicians Select a contact Outbo…" at bounding box center [391, 224] width 446 height 408
click at [567, 15] on span "Break | 15:33" at bounding box center [568, 14] width 31 height 7
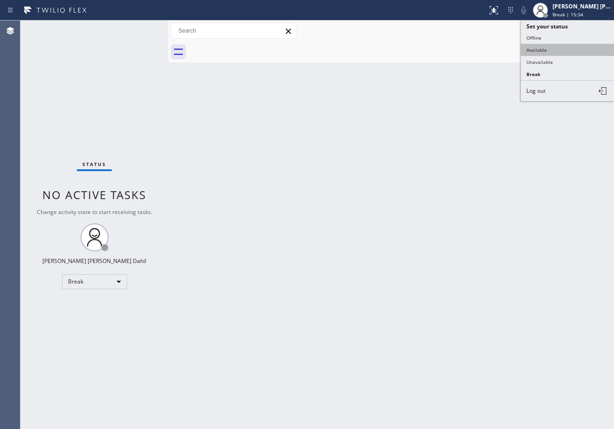
click at [562, 48] on button "Available" at bounding box center [567, 50] width 93 height 12
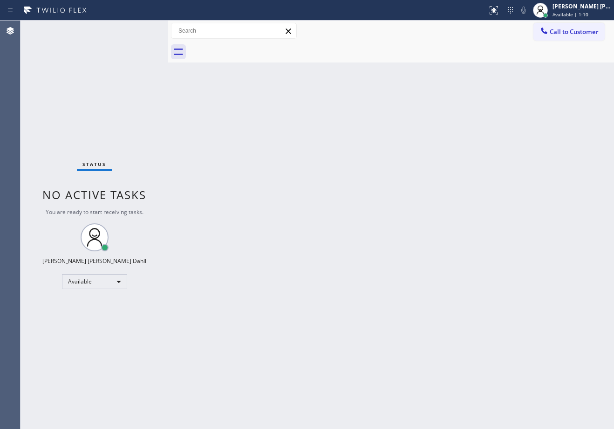
click at [138, 28] on div "Status No active tasks You are ready to start receiving tasks. [PERSON_NAME] [P…" at bounding box center [94, 224] width 148 height 408
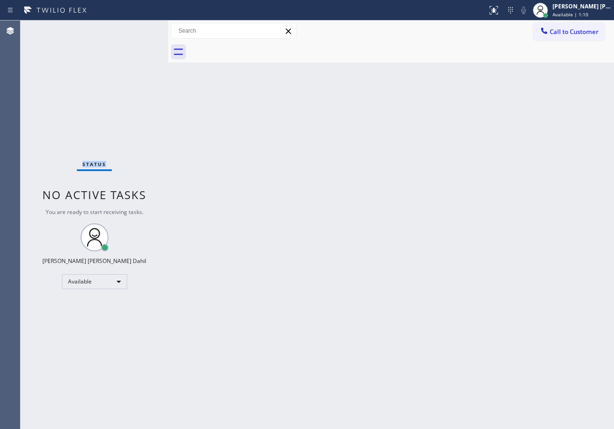
click at [138, 28] on div "Status No active tasks You are ready to start receiving tasks. [PERSON_NAME] [P…" at bounding box center [94, 224] width 148 height 408
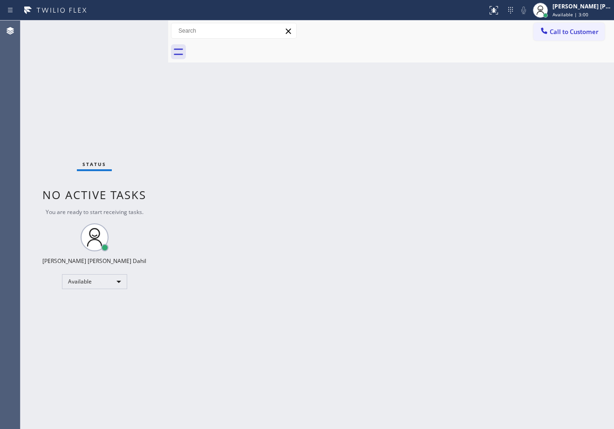
click at [138, 28] on div "Status No active tasks You are ready to start receiving tasks. [PERSON_NAME] [P…" at bounding box center [94, 224] width 148 height 408
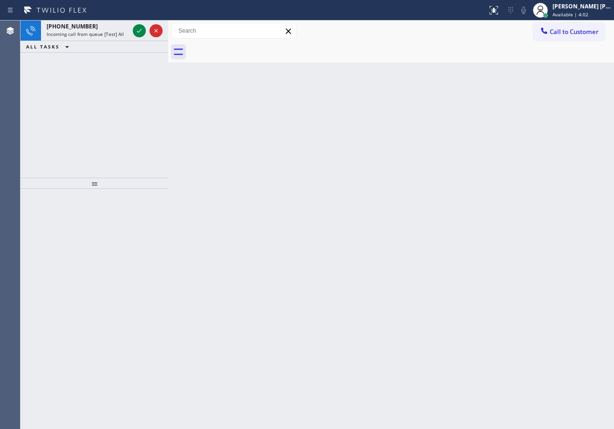
click at [138, 28] on icon at bounding box center [139, 30] width 11 height 11
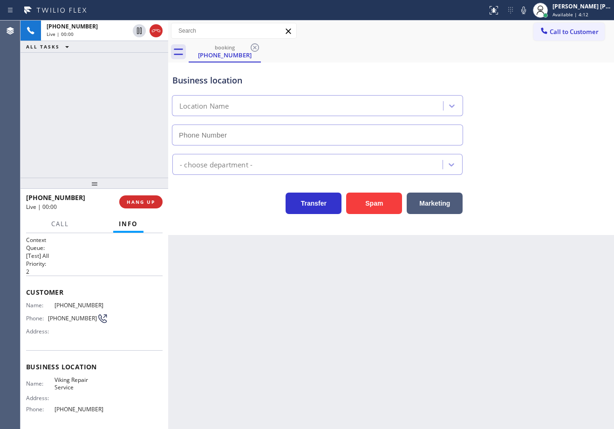
type input "[PHONE_NUMBER]"
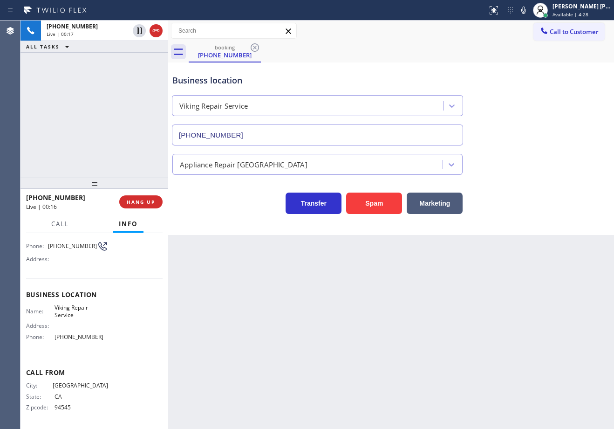
click at [250, 328] on div "Back to Dashboard Change Sender ID Customers Technicians Select a contact Outbo…" at bounding box center [391, 224] width 446 height 408
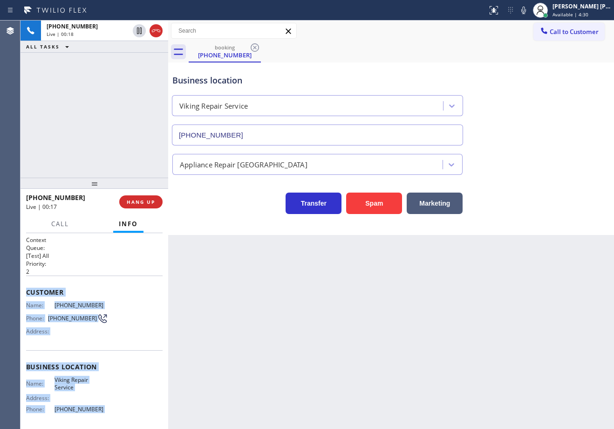
scroll to position [72, 0]
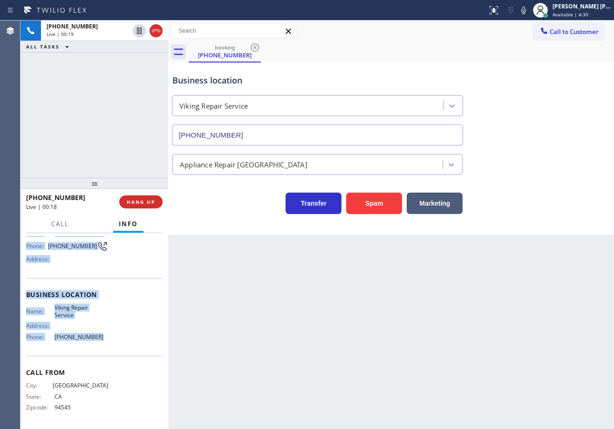
drag, startPoint x: 25, startPoint y: 287, endPoint x: 403, endPoint y: 246, distance: 379.6
click at [116, 335] on div "Context Queue: [Test] All Priority: 2 Customer Name: [PHONE_NUMBER] Phone: [PHO…" at bounding box center [94, 331] width 148 height 196
click at [390, 50] on div "booking [PHONE_NUMBER]" at bounding box center [401, 51] width 425 height 21
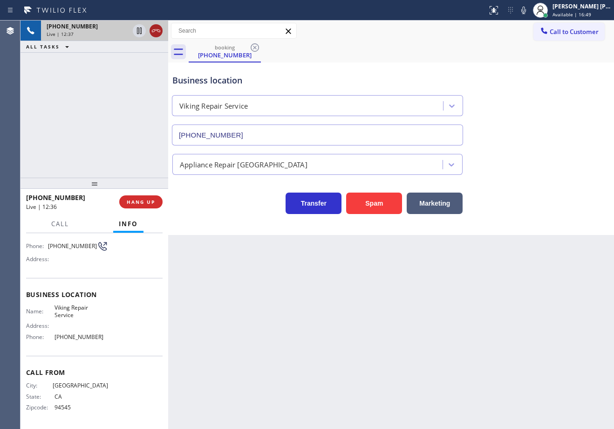
click at [158, 31] on icon at bounding box center [155, 30] width 11 height 11
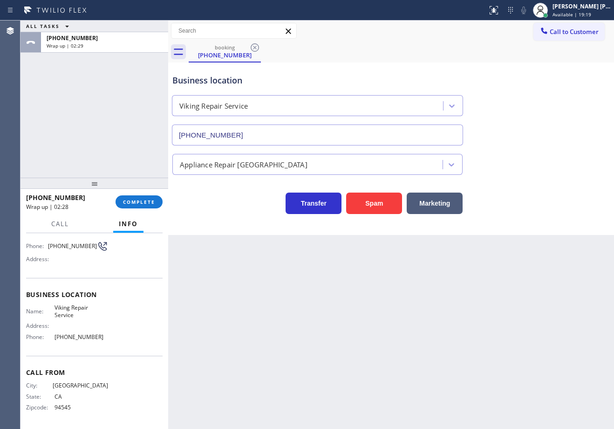
click at [141, 180] on div at bounding box center [94, 182] width 148 height 11
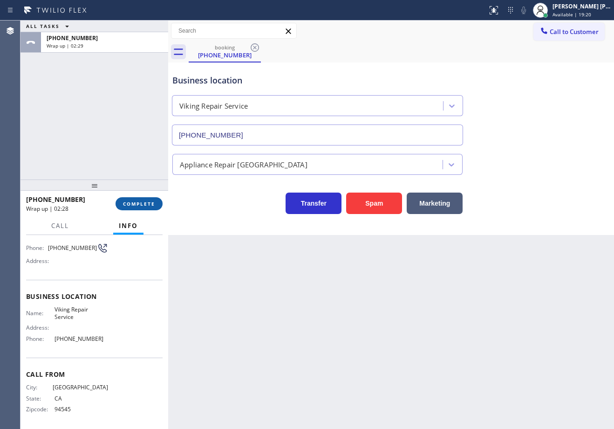
click at [145, 199] on button "COMPLETE" at bounding box center [139, 203] width 47 height 13
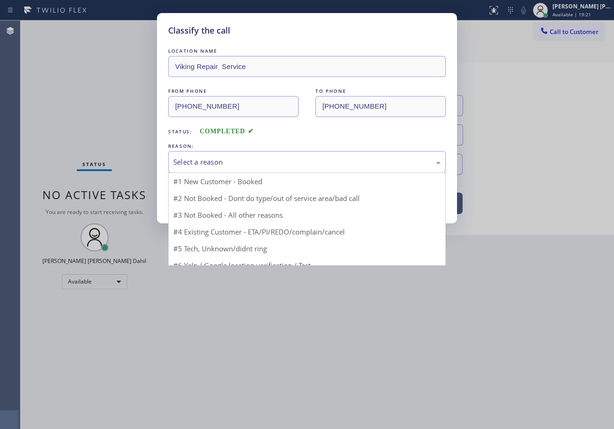
click at [225, 164] on div "Select a reason" at bounding box center [306, 162] width 267 height 11
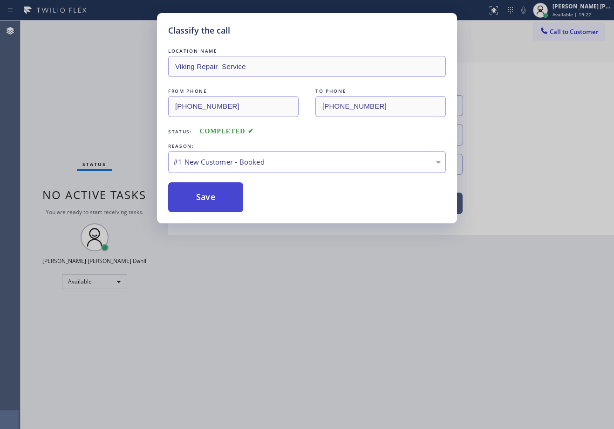
click at [209, 211] on button "Save" at bounding box center [205, 197] width 75 height 30
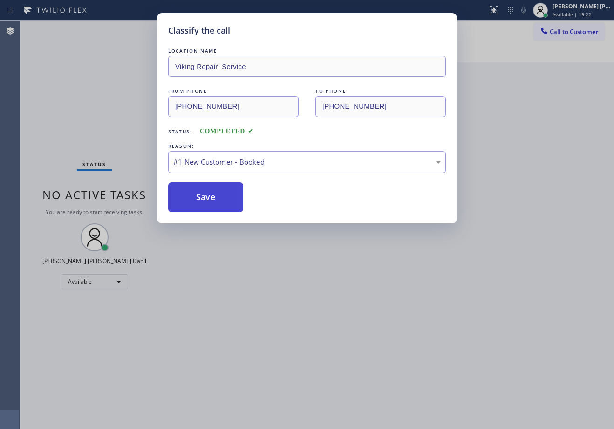
click at [208, 208] on button "Save" at bounding box center [205, 197] width 75 height 30
click at [206, 204] on button "Save" at bounding box center [205, 197] width 75 height 30
click at [205, 202] on button "Save" at bounding box center [205, 197] width 75 height 30
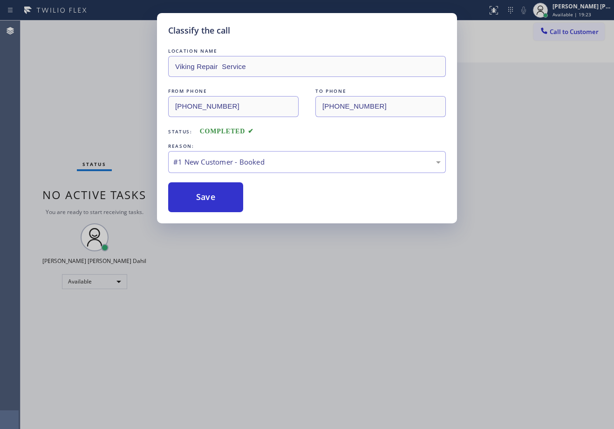
click at [205, 201] on div "Back to Dashboard Change Sender ID Customers Technicians Select a contact Outbo…" at bounding box center [391, 224] width 446 height 408
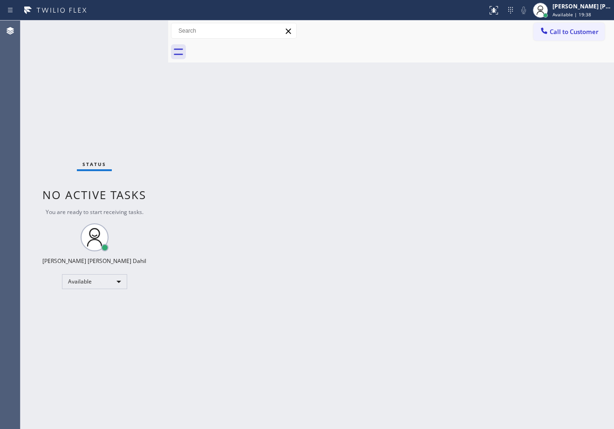
click at [392, 266] on div "Back to Dashboard Change Sender ID Customers Technicians Select a contact Outbo…" at bounding box center [391, 224] width 446 height 408
click at [233, 84] on div "Back to Dashboard Change Sender ID Customers Technicians Select a contact Outbo…" at bounding box center [391, 224] width 446 height 408
click at [417, 278] on div "Back to Dashboard Change Sender ID Customers Technicians Select a contact Outbo…" at bounding box center [391, 224] width 446 height 408
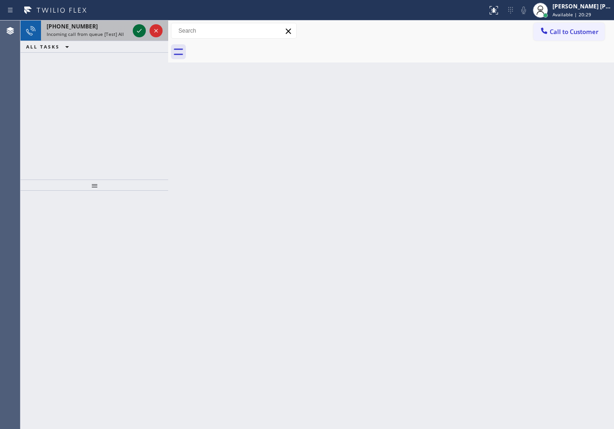
click at [145, 32] on div at bounding box center [139, 30] width 13 height 11
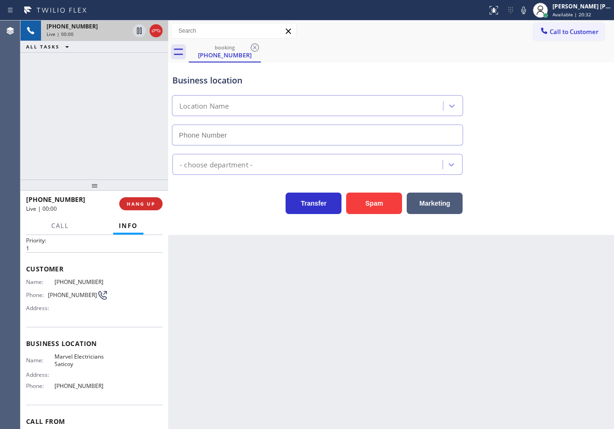
type input "[PHONE_NUMBER]"
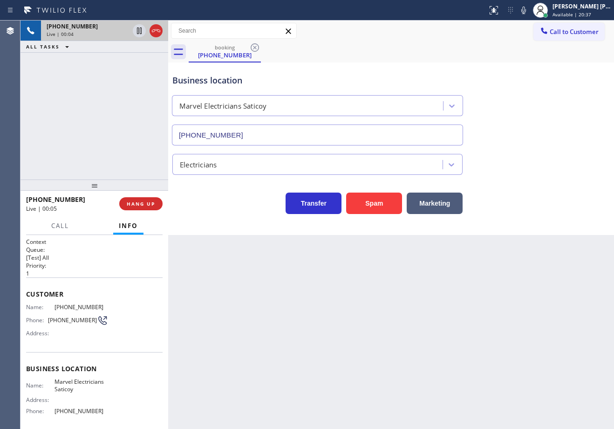
click at [240, 283] on div "Back to Dashboard Change Sender ID Customers Technicians Select a contact Outbo…" at bounding box center [391, 224] width 446 height 408
click at [36, 113] on div "[PHONE_NUMBER] Live | 00:08 ALL TASKS ALL TASKS ACTIVE TASKS TASKS IN WRAP UP" at bounding box center [94, 99] width 148 height 159
click at [131, 206] on span "HANG UP" at bounding box center [141, 203] width 28 height 7
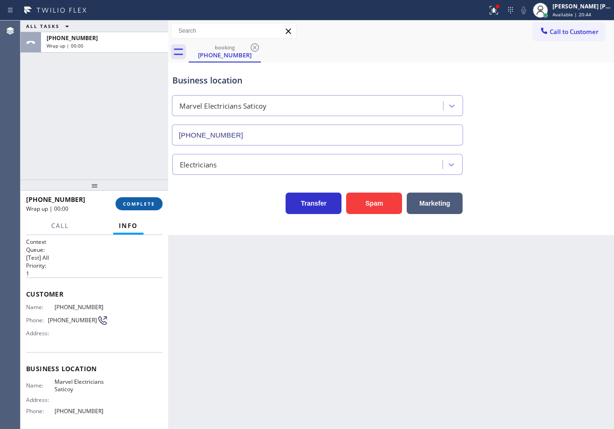
click at [131, 207] on button "COMPLETE" at bounding box center [139, 203] width 47 height 13
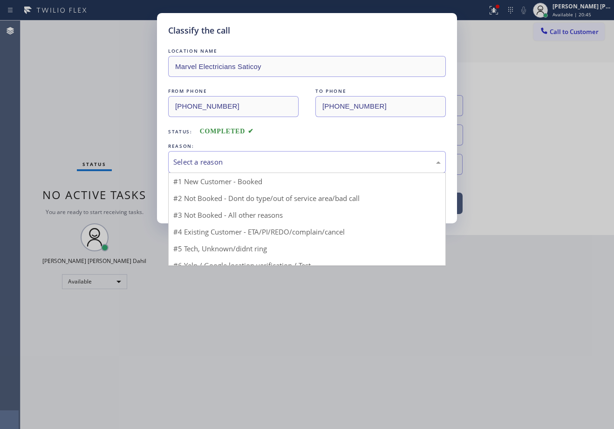
click at [211, 171] on div "Select a reason" at bounding box center [307, 162] width 278 height 22
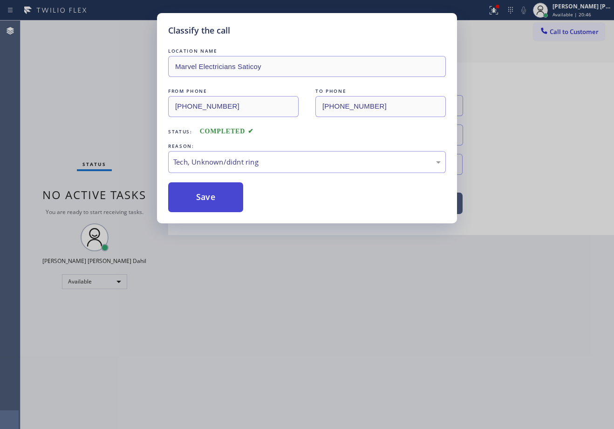
click at [209, 204] on button "Save" at bounding box center [205, 197] width 75 height 30
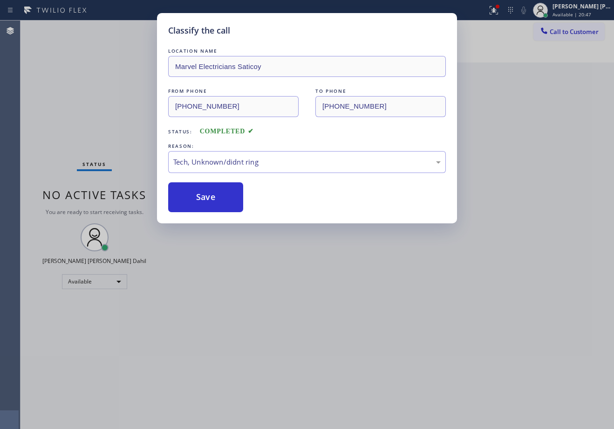
click at [252, 292] on div "Classify the call LOCATION NAME Marvel Electricians Saticoy FROM PHONE [PHONE_N…" at bounding box center [307, 214] width 614 height 429
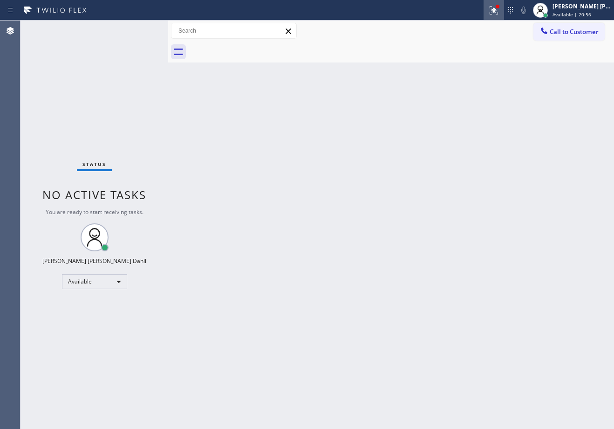
click at [500, 18] on button at bounding box center [494, 10] width 20 height 20
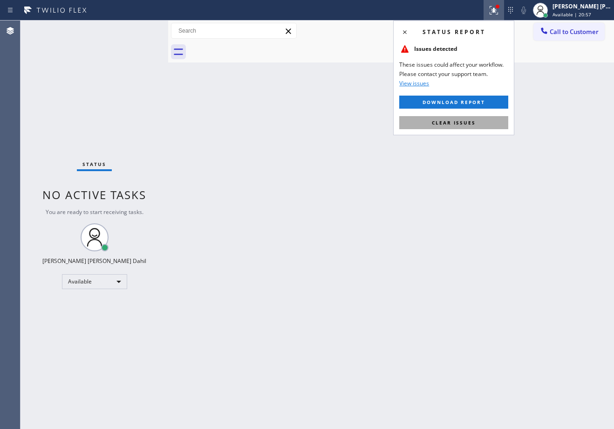
click at [467, 116] on button "Clear issues" at bounding box center [453, 122] width 109 height 13
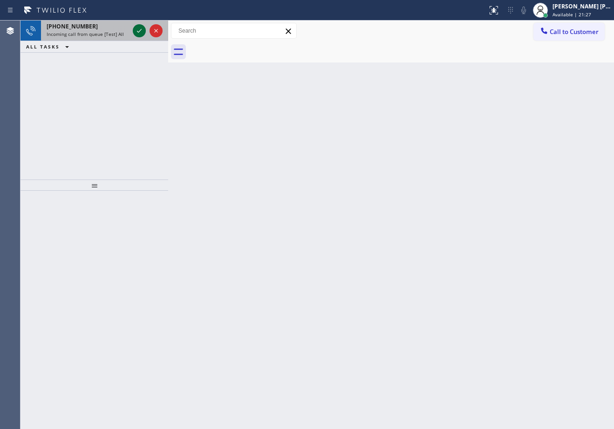
click at [138, 28] on icon at bounding box center [139, 30] width 11 height 11
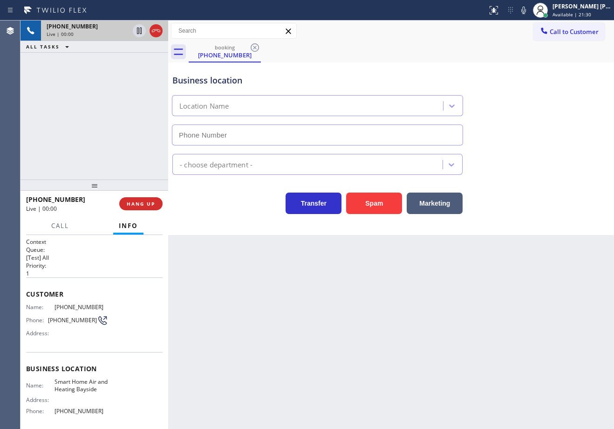
type input "[PHONE_NUMBER]"
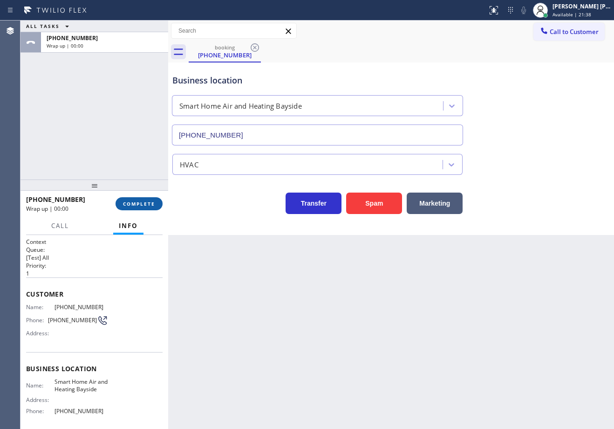
click at [135, 198] on button "COMPLETE" at bounding box center [139, 203] width 47 height 13
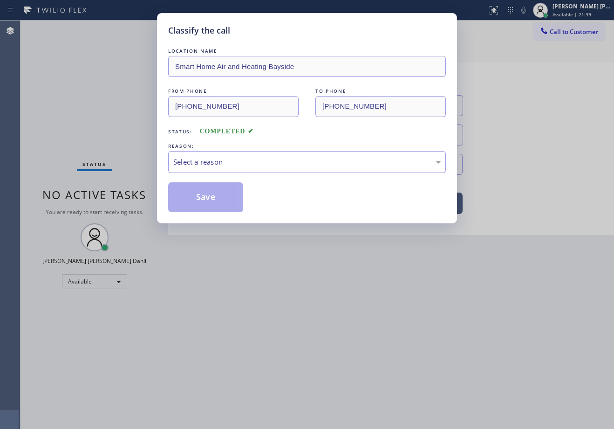
click at [229, 168] on div "Select a reason" at bounding box center [307, 162] width 278 height 22
drag, startPoint x: 218, startPoint y: 218, endPoint x: 205, endPoint y: 197, distance: 24.9
click at [211, 208] on div "Classify the call LOCATION NAME Smart Home Air and Heating Bayside FROM PHONE […" at bounding box center [307, 118] width 300 height 210
click at [205, 197] on button "Save" at bounding box center [205, 197] width 75 height 30
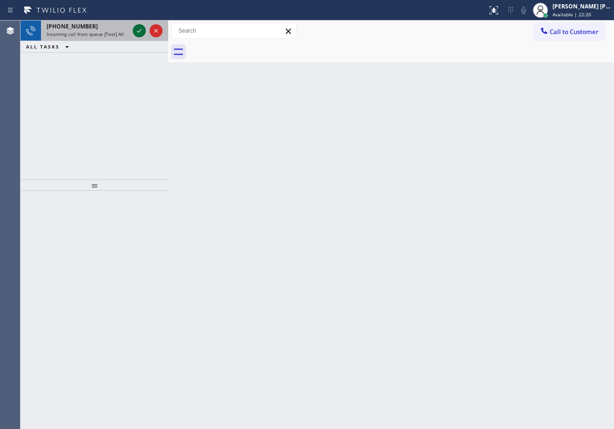
click at [138, 28] on icon at bounding box center [139, 30] width 11 height 11
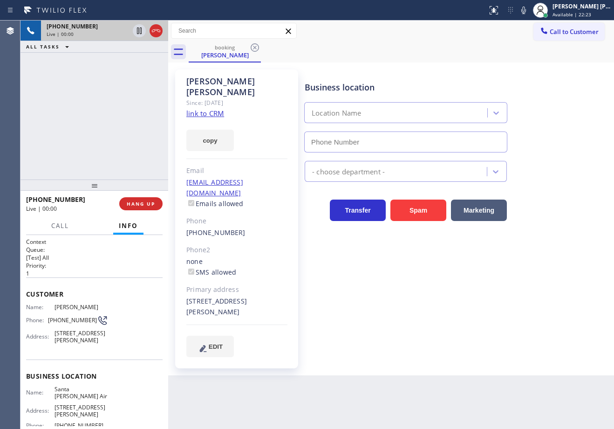
type input "[PHONE_NUMBER]"
click at [211, 109] on link "link to CRM" at bounding box center [205, 113] width 38 height 9
click at [427, 40] on div "Call to Customer Outbound call Location Search location Your caller id phone nu…" at bounding box center [391, 30] width 446 height 21
drag, startPoint x: 328, startPoint y: 30, endPoint x: 298, endPoint y: 16, distance: 32.3
click at [328, 30] on div "Call to Customer Outbound call Location Search location Your caller id phone nu…" at bounding box center [391, 31] width 446 height 16
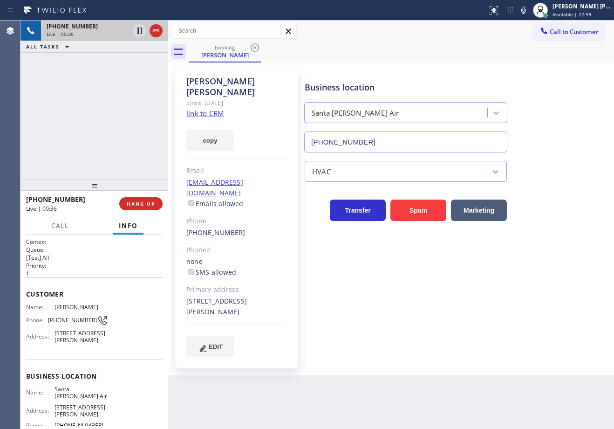
click at [105, 116] on div "[PHONE_NUMBER] Live | 00:36 ALL TASKS ALL TASKS ACTIVE TASKS TASKS IN WRAP UP" at bounding box center [94, 99] width 148 height 159
click at [105, 116] on div "[PHONE_NUMBER] Live | 00:37 ALL TASKS ALL TASKS ACTIVE TASKS TASKS IN WRAP UP" at bounding box center [94, 99] width 148 height 159
click at [102, 117] on div "[PHONE_NUMBER] Live | 00:38 ALL TASKS ALL TASKS ACTIVE TASKS TASKS IN WRAP UP" at bounding box center [94, 99] width 148 height 159
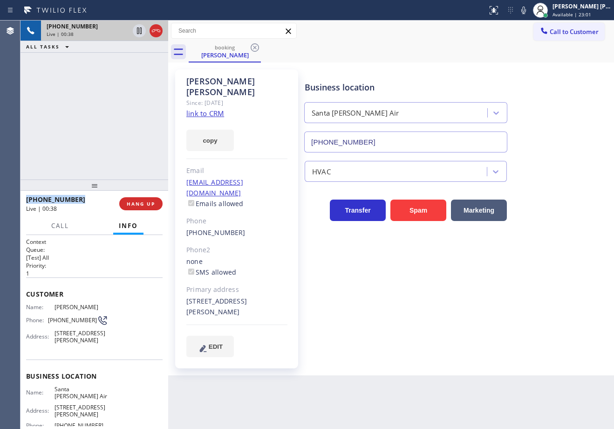
click at [102, 117] on div "[PHONE_NUMBER] Live | 00:38 ALL TASKS ALL TASKS ACTIVE TASKS TASKS IN WRAP UP" at bounding box center [94, 99] width 148 height 159
click at [102, 117] on div "[PHONE_NUMBER] Live | 00:39 ALL TASKS ALL TASKS ACTIVE TASKS TASKS IN WRAP UP" at bounding box center [94, 99] width 148 height 159
click at [102, 120] on div "[PHONE_NUMBER] Live | 00:39 ALL TASKS ALL TASKS ACTIVE TASKS TASKS IN WRAP UP" at bounding box center [94, 99] width 148 height 159
click at [132, 100] on div "[PHONE_NUMBER] Live | 00:42 ALL TASKS ALL TASKS ACTIVE TASKS TASKS IN WRAP UP" at bounding box center [94, 99] width 148 height 159
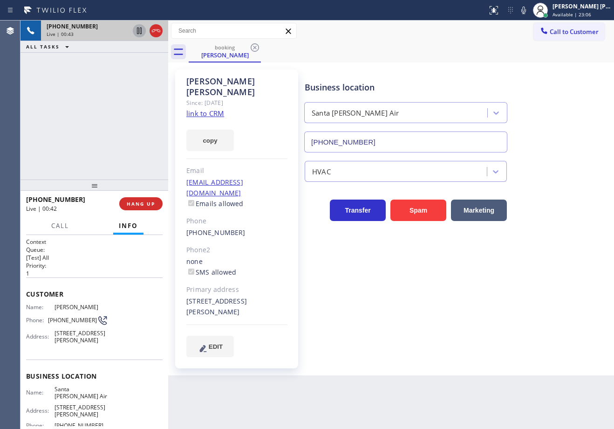
click at [139, 32] on icon at bounding box center [139, 30] width 5 height 7
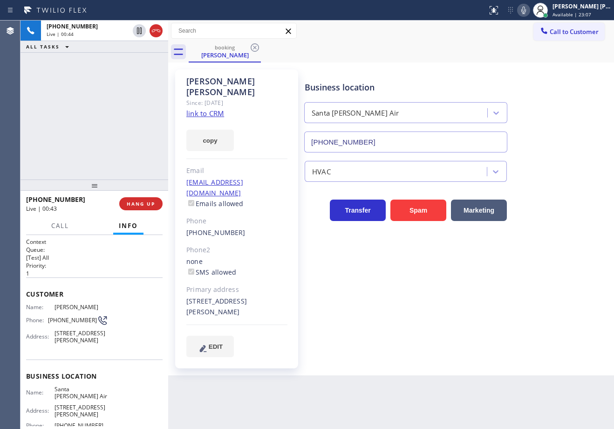
click at [529, 10] on icon at bounding box center [523, 10] width 11 height 11
click at [105, 110] on div "[PHONE_NUMBER] Live | 01:05 ALL TASKS ALL TASKS ACTIVE TASKS TASKS IN WRAP UP" at bounding box center [94, 99] width 148 height 159
click at [64, 232] on button "Call" at bounding box center [60, 226] width 29 height 18
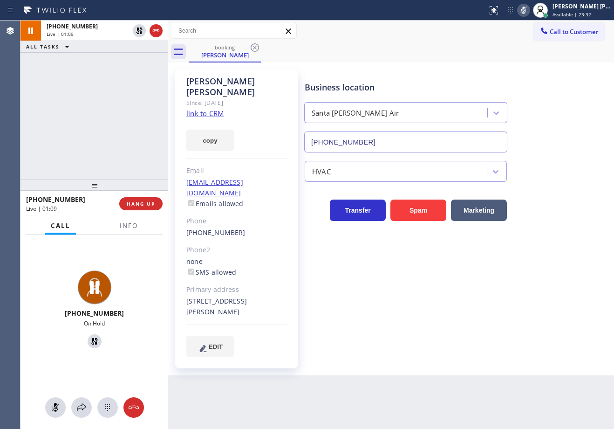
click at [99, 136] on div "[PHONE_NUMBER] Live | 01:09 ALL TASKS ALL TASKS ACTIVE TASKS TASKS IN WRAP UP" at bounding box center [94, 99] width 148 height 159
click at [78, 400] on button at bounding box center [81, 407] width 20 height 20
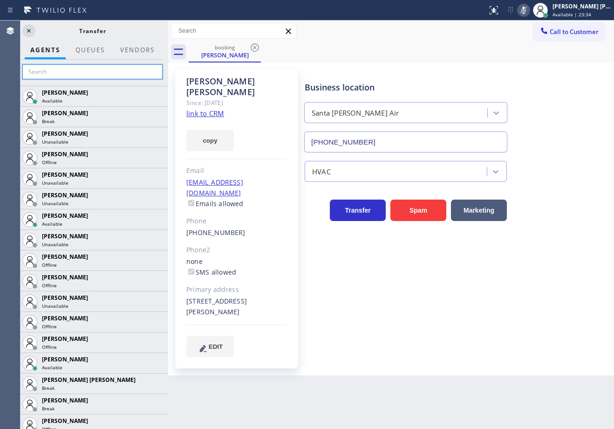
click at [77, 74] on input "text" at bounding box center [92, 71] width 140 height 15
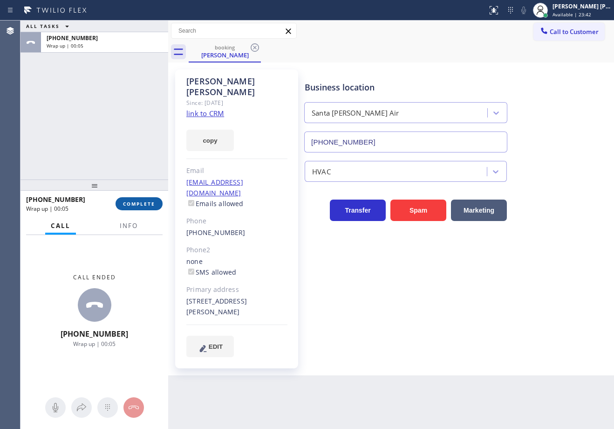
click at [137, 201] on span "COMPLETE" at bounding box center [139, 203] width 32 height 7
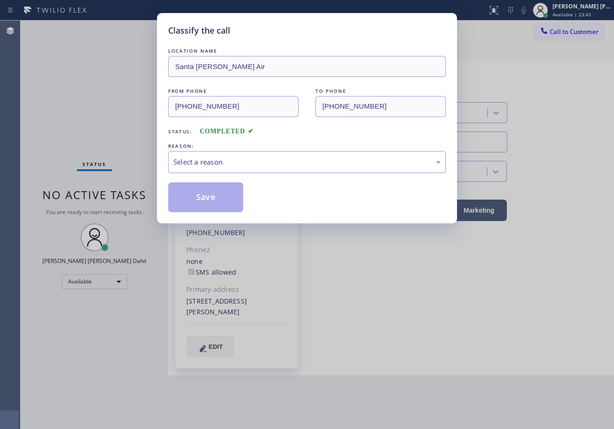
click at [253, 154] on div "Select a reason" at bounding box center [307, 162] width 278 height 22
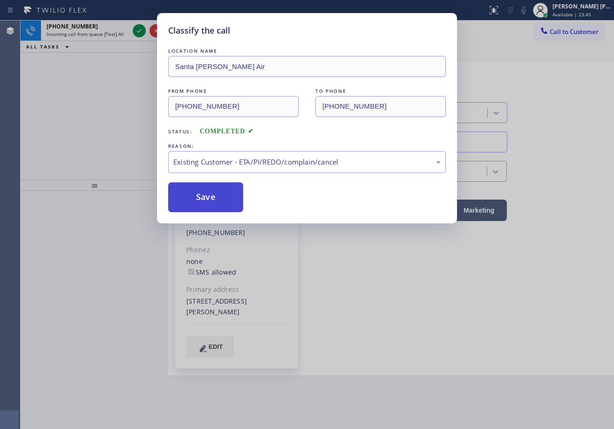
click at [233, 196] on button "Save" at bounding box center [205, 197] width 75 height 30
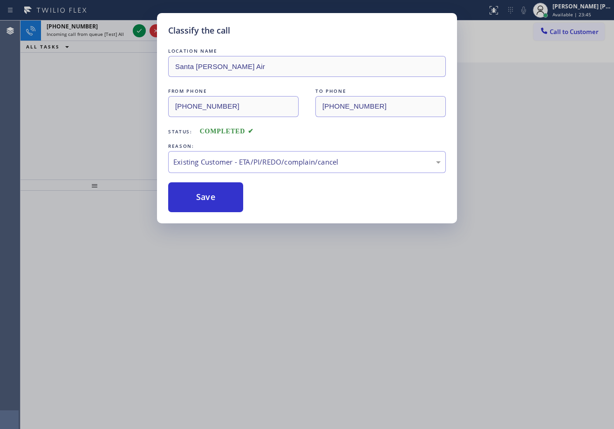
click at [114, 34] on div "Classify the call LOCATION NAME [GEOGRAPHIC_DATA][PERSON_NAME] Air FROM PHONE […" at bounding box center [307, 214] width 614 height 429
click at [114, 34] on span "Incoming call from queue [Test] All" at bounding box center [85, 34] width 77 height 7
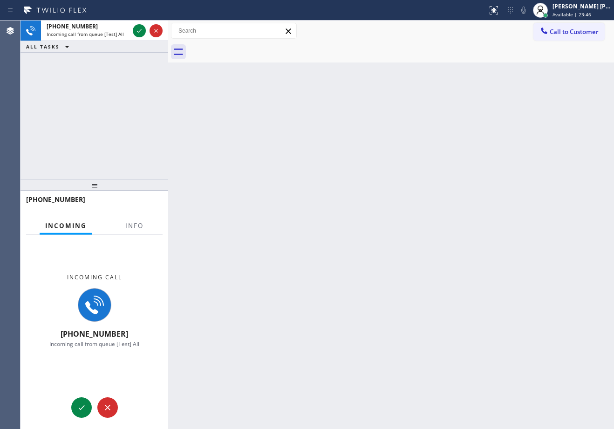
click at [114, 34] on span "Incoming call from queue [Test] All" at bounding box center [85, 34] width 77 height 7
click at [144, 230] on button "Info" at bounding box center [134, 226] width 29 height 18
click at [143, 229] on button "Info" at bounding box center [134, 226] width 29 height 18
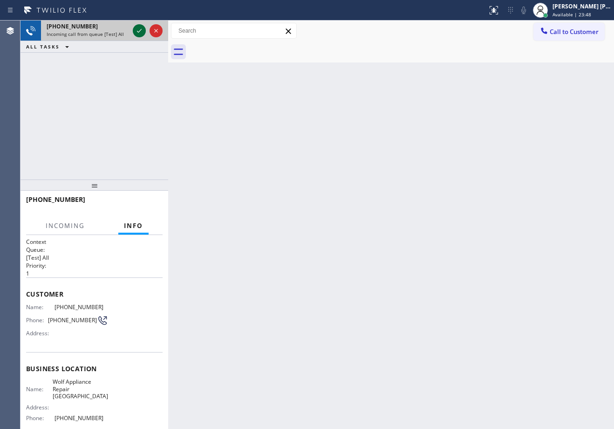
click at [138, 35] on icon at bounding box center [139, 30] width 11 height 11
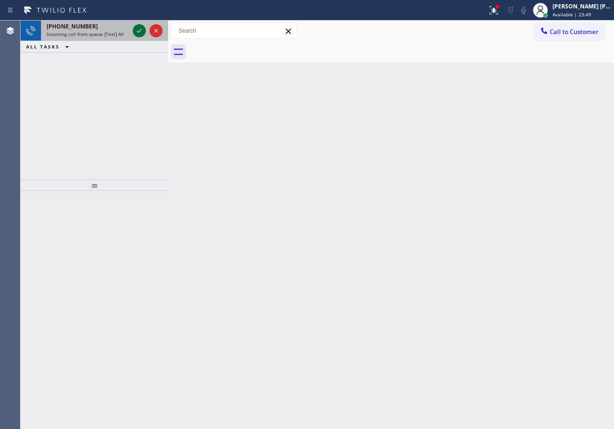
click at [140, 32] on icon at bounding box center [139, 30] width 11 height 11
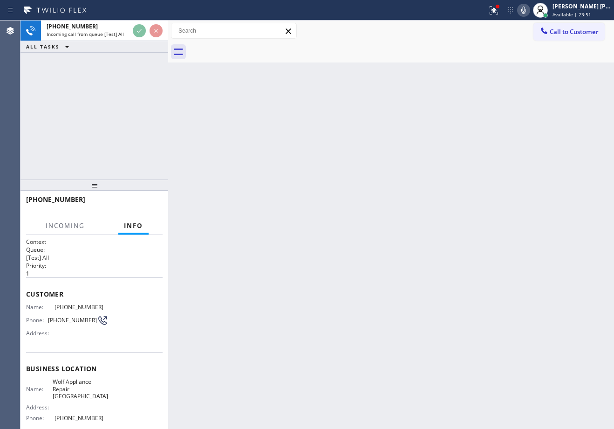
click at [501, 16] on button at bounding box center [494, 10] width 20 height 20
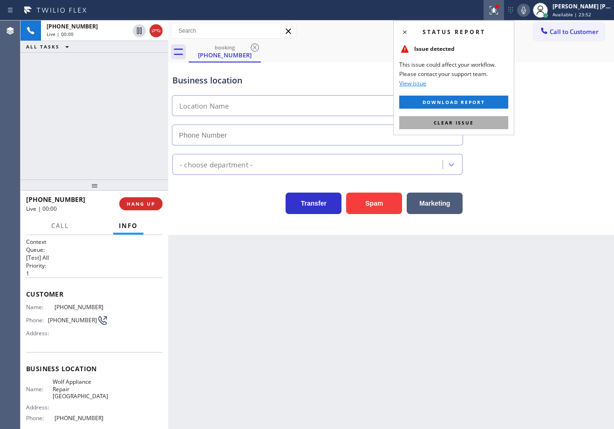
type input "[PHONE_NUMBER]"
click at [482, 118] on button "Clear issue" at bounding box center [453, 122] width 109 height 13
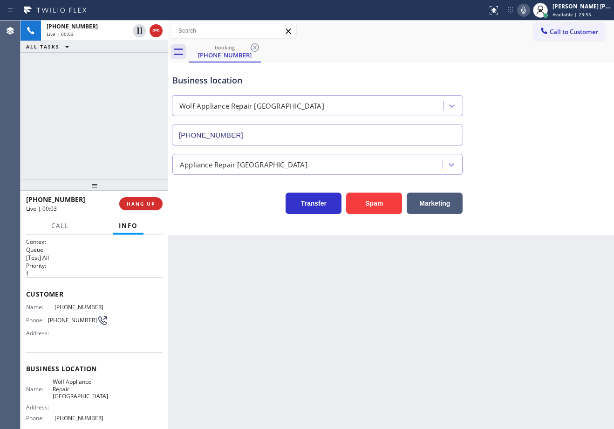
drag, startPoint x: 546, startPoint y: 387, endPoint x: 523, endPoint y: 387, distance: 23.3
click at [546, 387] on div "Back to Dashboard Change Sender ID Customers Technicians Select a contact Outbo…" at bounding box center [391, 224] width 446 height 408
click at [232, 334] on div "Back to Dashboard Change Sender ID Customers Technicians Select a contact Outbo…" at bounding box center [391, 224] width 446 height 408
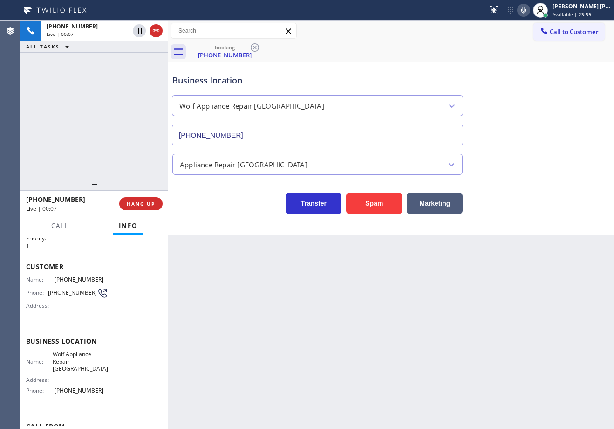
scroll to position [74, 0]
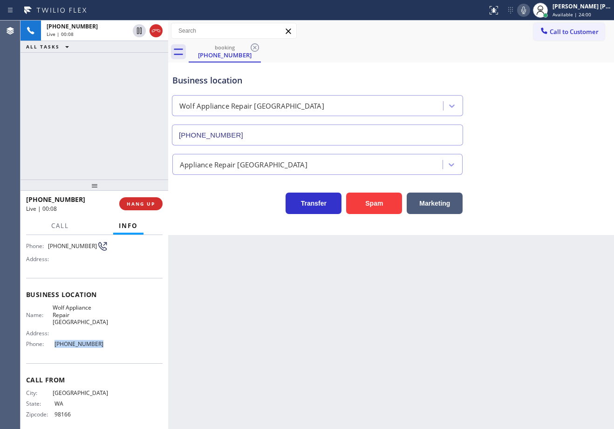
drag, startPoint x: 109, startPoint y: 338, endPoint x: 51, endPoint y: 337, distance: 58.7
click at [51, 337] on div "Name: Wolf Appliance Repair Phoenix Address: Phone: [PHONE_NUMBER]" at bounding box center [94, 327] width 137 height 47
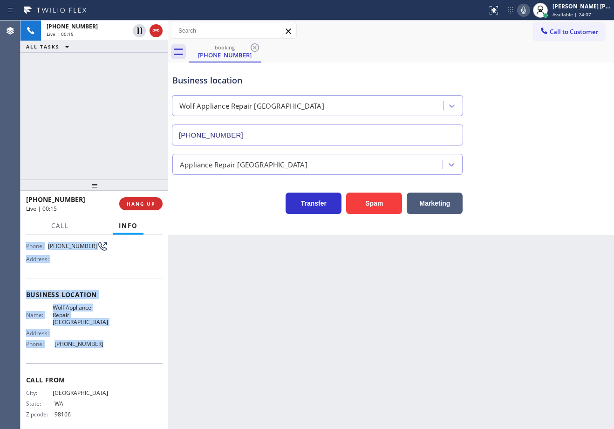
drag, startPoint x: 25, startPoint y: 288, endPoint x: 101, endPoint y: 337, distance: 90.3
click at [101, 338] on div "Context Queue: [Test] All Priority: 1 Customer Name: [PHONE_NUMBER] Phone: [PHO…" at bounding box center [94, 332] width 148 height 194
click at [529, 13] on icon at bounding box center [523, 10] width 11 height 11
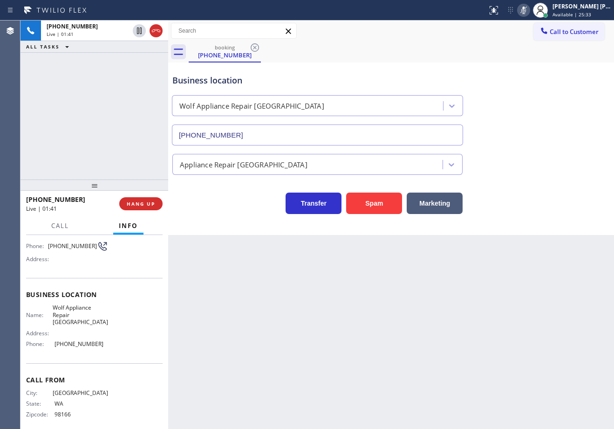
click at [523, 82] on div "Business location Wolf Appliance Repair [GEOGRAPHIC_DATA] [PHONE_NUMBER]" at bounding box center [391, 103] width 441 height 84
drag, startPoint x: 533, startPoint y: 11, endPoint x: 531, endPoint y: 112, distance: 101.1
click at [529, 10] on icon at bounding box center [523, 10] width 11 height 11
click at [534, 126] on div "Business location Wolf Appliance Repair [GEOGRAPHIC_DATA] [PHONE_NUMBER]" at bounding box center [391, 103] width 441 height 84
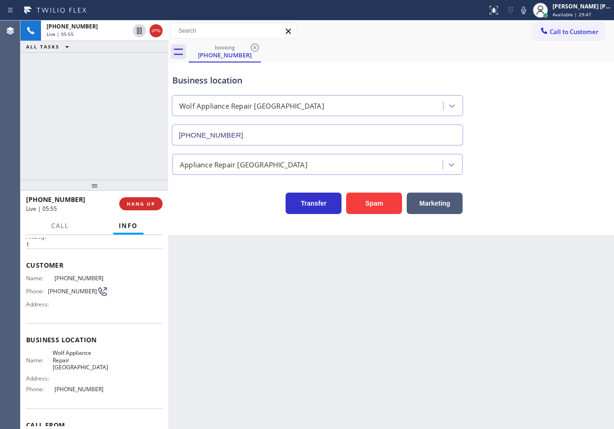
scroll to position [0, 0]
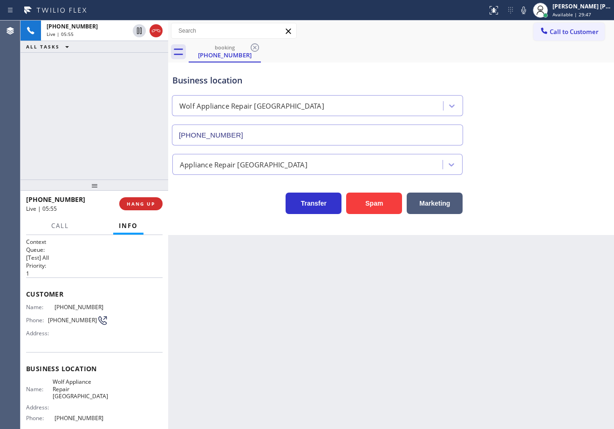
click at [373, 325] on div "Back to Dashboard Change Sender ID Customers Technicians Select a contact Outbo…" at bounding box center [391, 224] width 446 height 408
click at [422, 66] on div "Business location Wolf Appliance Repair [GEOGRAPHIC_DATA] [PHONE_NUMBER]" at bounding box center [318, 105] width 294 height 81
click at [121, 72] on div "+12066943473 Live | 13:56 ALL TASKS ALL TASKS ACTIVE TASKS TASKS IN WRAP UP" at bounding box center [94, 99] width 148 height 159
drag, startPoint x: 156, startPoint y: 31, endPoint x: 167, endPoint y: 3, distance: 30.7
click at [156, 30] on icon at bounding box center [155, 30] width 11 height 11
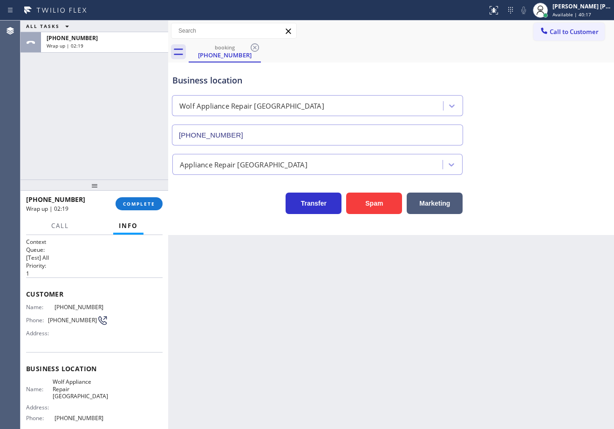
click at [546, 10] on icon at bounding box center [540, 10] width 11 height 11
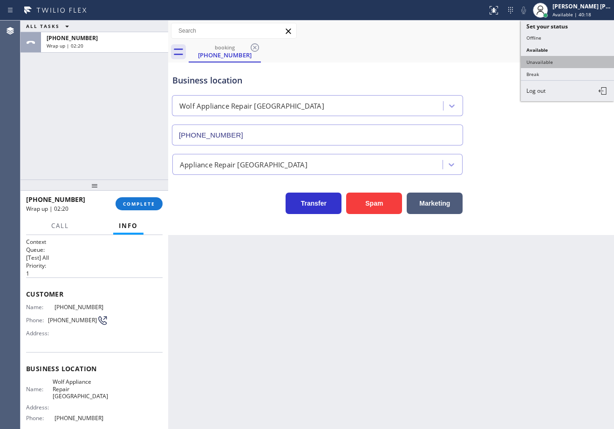
click at [547, 61] on button "Unavailable" at bounding box center [567, 62] width 93 height 12
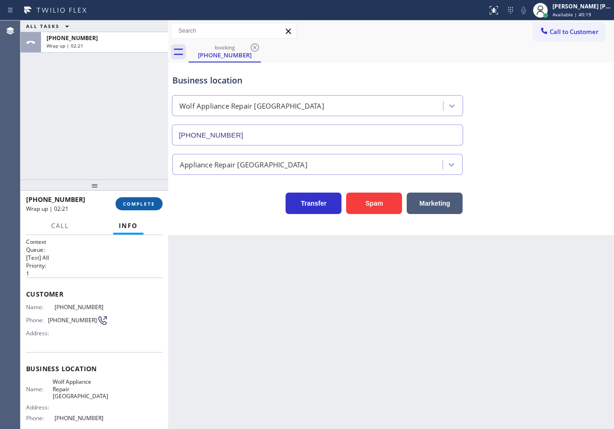
click at [129, 203] on span "COMPLETE" at bounding box center [139, 203] width 32 height 7
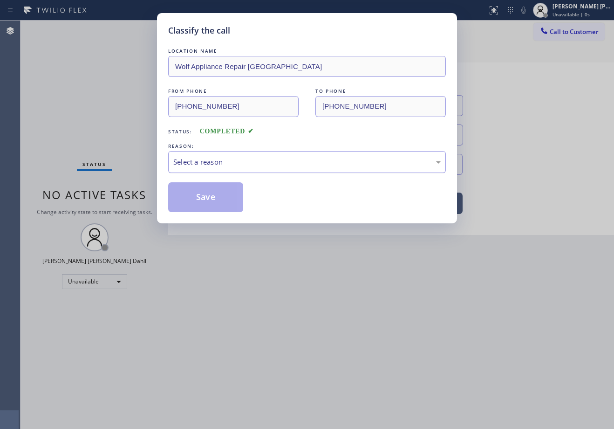
click at [217, 166] on div "Select a reason" at bounding box center [306, 162] width 267 height 11
click at [218, 195] on button "Save" at bounding box center [205, 197] width 75 height 30
click at [218, 197] on button "Save" at bounding box center [205, 197] width 75 height 30
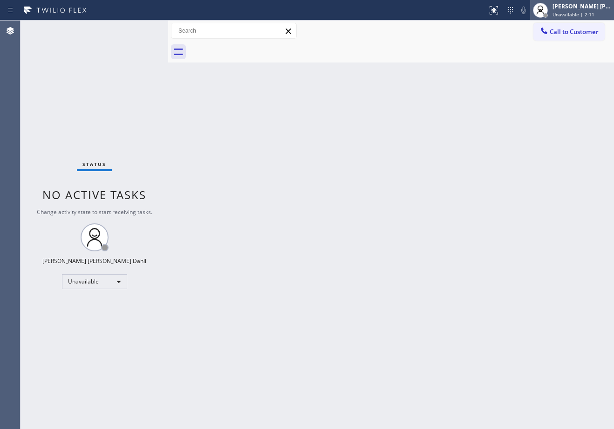
click at [566, 8] on div "[PERSON_NAME] [PERSON_NAME] Dahil" at bounding box center [582, 6] width 59 height 8
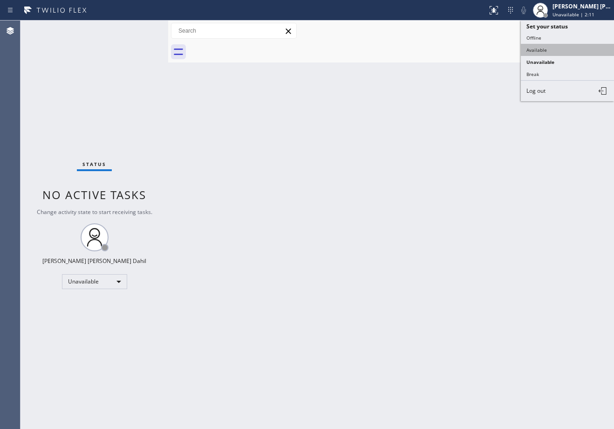
click at [553, 51] on button "Available" at bounding box center [567, 50] width 93 height 12
drag, startPoint x: 486, startPoint y: 165, endPoint x: 486, endPoint y: 194, distance: 28.9
click at [486, 176] on div "Back to Dashboard Change Sender ID Customers Technicians Select a contact Outbo…" at bounding box center [391, 224] width 446 height 408
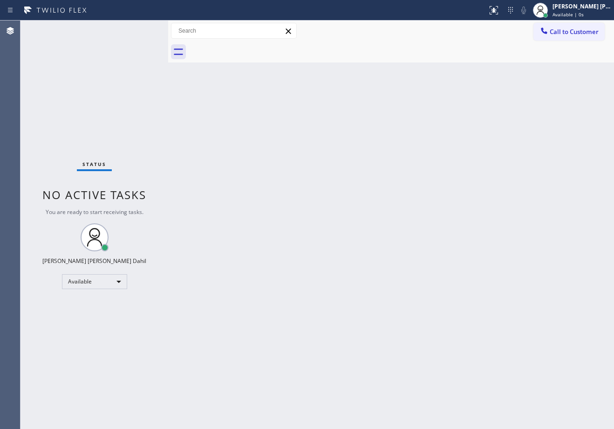
click at [251, 228] on div "Back to Dashboard Change Sender ID Customers Technicians Select a contact Outbo…" at bounding box center [391, 224] width 446 height 408
drag, startPoint x: 368, startPoint y: 219, endPoint x: 453, endPoint y: 321, distance: 132.6
click at [369, 223] on div "Back to Dashboard Change Sender ID Customers Technicians Select a contact Outbo…" at bounding box center [391, 224] width 446 height 408
click at [408, 230] on div "Back to Dashboard Change Sender ID Customers Technicians Select a contact Outbo…" at bounding box center [391, 224] width 446 height 408
drag, startPoint x: 337, startPoint y: 220, endPoint x: 479, endPoint y: 299, distance: 163.1
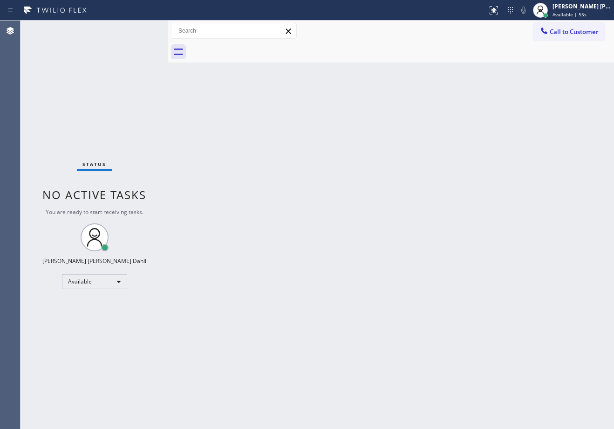
click at [339, 221] on div "Back to Dashboard Change Sender ID Customers Technicians Select a contact Outbo…" at bounding box center [391, 224] width 446 height 408
click at [488, 243] on div "Back to Dashboard Change Sender ID Customers Technicians Select a contact Outbo…" at bounding box center [391, 224] width 446 height 408
click at [313, 65] on div "Back to Dashboard Change Sender ID Customers Technicians Select a contact Outbo…" at bounding box center [391, 224] width 446 height 408
drag, startPoint x: 396, startPoint y: 304, endPoint x: 406, endPoint y: 328, distance: 25.7
click at [401, 311] on div "Back to Dashboard Change Sender ID Customers Technicians Select a contact Outbo…" at bounding box center [391, 224] width 446 height 408
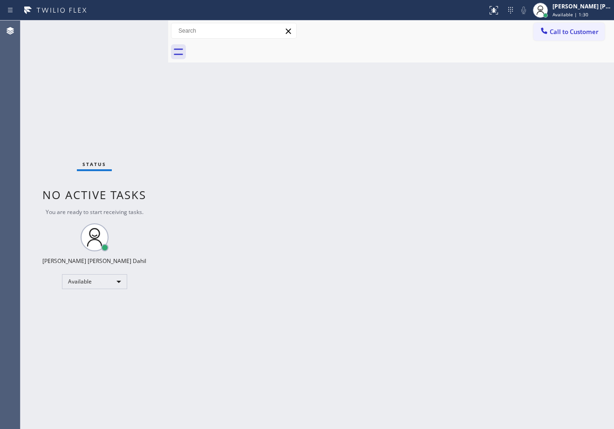
drag, startPoint x: 344, startPoint y: 194, endPoint x: 347, endPoint y: 213, distance: 18.8
click at [344, 203] on div "Back to Dashboard Change Sender ID Customers Technicians Select a contact Outbo…" at bounding box center [391, 224] width 446 height 408
click at [489, 353] on div "Back to Dashboard Change Sender ID Customers Technicians Select a contact Outbo…" at bounding box center [391, 224] width 446 height 408
click at [256, 180] on div "Back to Dashboard Change Sender ID Customers Technicians Select a contact Outbo…" at bounding box center [391, 224] width 446 height 408
click at [372, 349] on div "Back to Dashboard Change Sender ID Customers Technicians Select a contact Outbo…" at bounding box center [391, 224] width 446 height 408
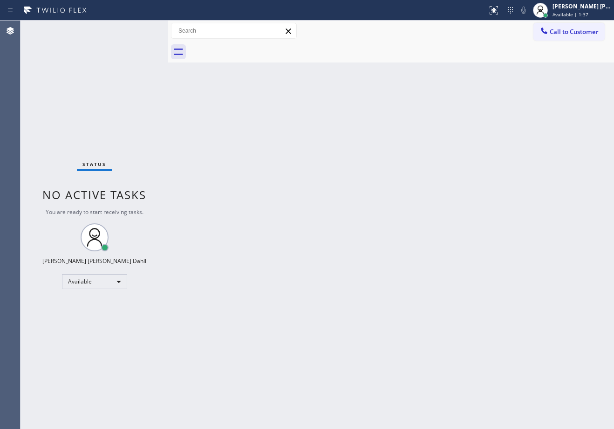
click at [372, 348] on div "Back to Dashboard Change Sender ID Customers Technicians Select a contact Outbo…" at bounding box center [391, 224] width 446 height 408
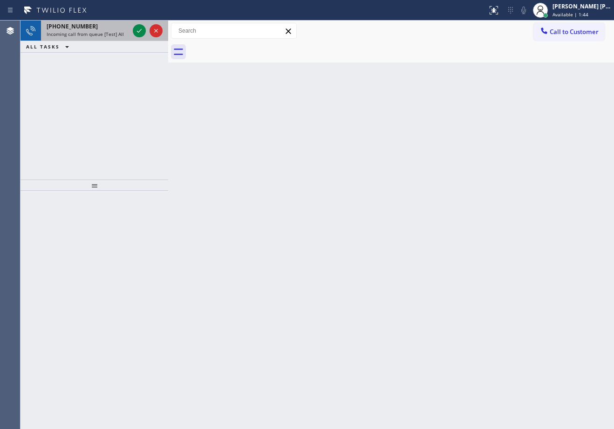
click at [115, 27] on div "[PHONE_NUMBER]" at bounding box center [88, 26] width 82 height 8
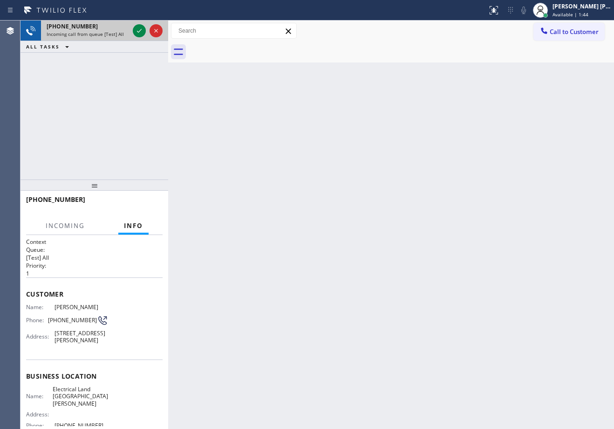
click at [115, 27] on div "[PHONE_NUMBER]" at bounding box center [88, 26] width 82 height 8
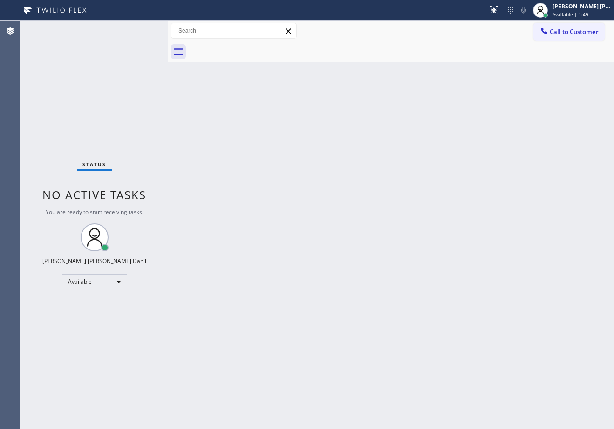
drag, startPoint x: 324, startPoint y: 191, endPoint x: 388, endPoint y: 234, distance: 77.4
click at [326, 192] on div "Back to Dashboard Change Sender ID Customers Technicians Select a contact Outbo…" at bounding box center [391, 224] width 446 height 408
click at [446, 297] on div "Back to Dashboard Change Sender ID Customers Technicians Select a contact Outbo…" at bounding box center [391, 224] width 446 height 408
click at [271, 156] on div "Back to Dashboard Change Sender ID Customers Technicians Select a contact Outbo…" at bounding box center [391, 224] width 446 height 408
click at [415, 291] on div "Back to Dashboard Change Sender ID Customers Technicians Select a contact Outbo…" at bounding box center [391, 224] width 446 height 408
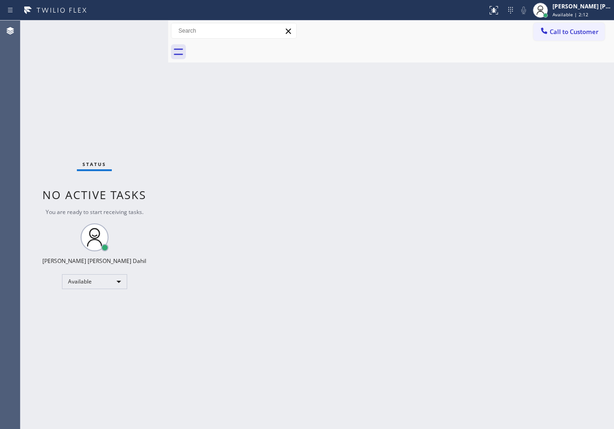
click at [379, 337] on div "Back to Dashboard Change Sender ID Customers Technicians Select a contact Outbo…" at bounding box center [391, 224] width 446 height 408
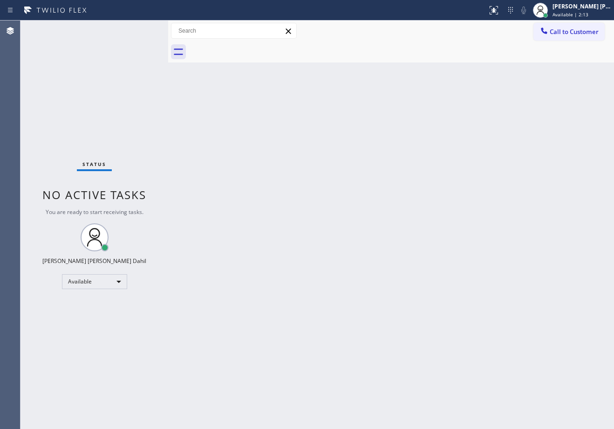
click at [379, 337] on div "Back to Dashboard Change Sender ID Customers Technicians Select a contact Outbo…" at bounding box center [391, 224] width 446 height 408
click at [249, 248] on div "Back to Dashboard Change Sender ID Customers Technicians Select a contact Outbo…" at bounding box center [391, 224] width 446 height 408
drag, startPoint x: 404, startPoint y: 288, endPoint x: 422, endPoint y: 296, distance: 19.2
click at [405, 289] on div "Back to Dashboard Change Sender ID Customers Technicians Select a contact Outbo…" at bounding box center [391, 224] width 446 height 408
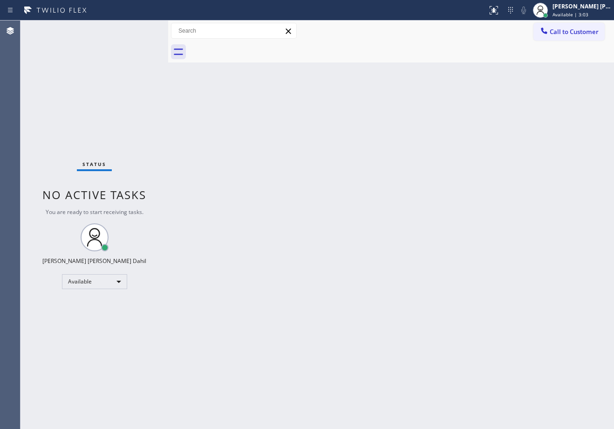
click at [426, 271] on div "Back to Dashboard Change Sender ID Customers Technicians Select a contact Outbo…" at bounding box center [391, 224] width 446 height 408
click at [232, 89] on div "Back to Dashboard Change Sender ID Customers Technicians Select a contact Outbo…" at bounding box center [391, 224] width 446 height 408
click at [387, 315] on div "Back to Dashboard Change Sender ID Customers Technicians Select a contact Outbo…" at bounding box center [391, 224] width 446 height 408
click at [541, 332] on div "Back to Dashboard Change Sender ID Customers Technicians Select a contact Outbo…" at bounding box center [391, 224] width 446 height 408
click at [254, 107] on div "Back to Dashboard Change Sender ID Customers Technicians Select a contact Outbo…" at bounding box center [391, 224] width 446 height 408
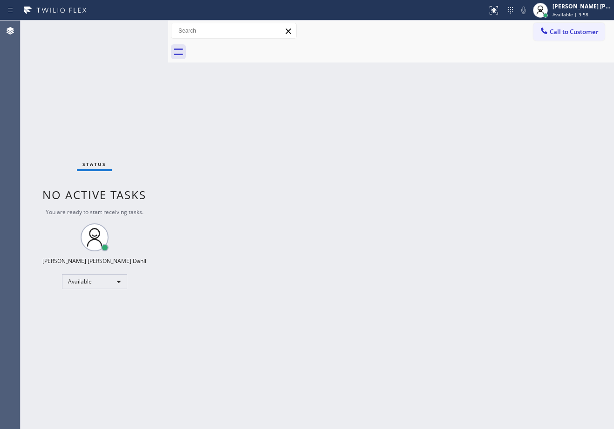
click at [254, 107] on div "Back to Dashboard Change Sender ID Customers Technicians Select a contact Outbo…" at bounding box center [391, 224] width 446 height 408
click at [138, 28] on div "Status No active tasks You are ready to start receiving tasks. [PERSON_NAME] [P…" at bounding box center [94, 224] width 148 height 408
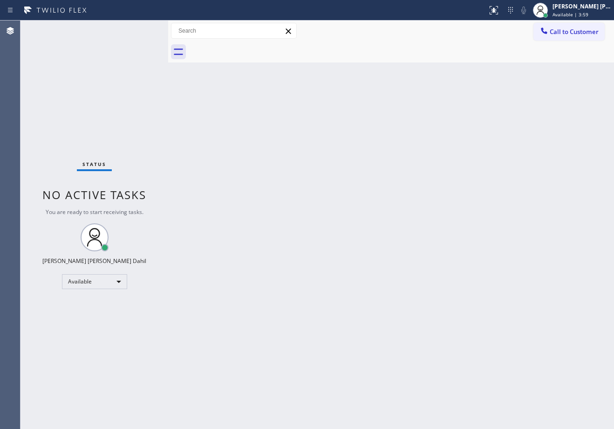
click at [138, 28] on div "Status No active tasks You are ready to start receiving tasks. [PERSON_NAME] [P…" at bounding box center [94, 224] width 148 height 408
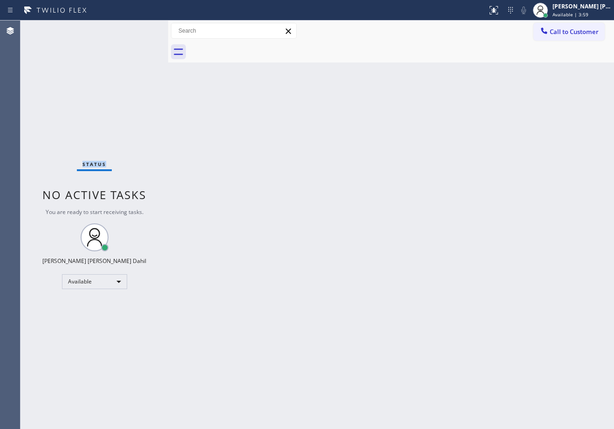
click at [138, 28] on div "Status No active tasks You are ready to start receiving tasks. [PERSON_NAME] [P…" at bounding box center [94, 224] width 148 height 408
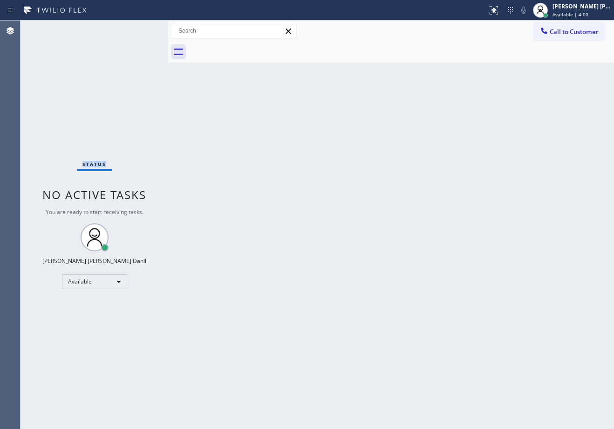
click at [138, 28] on div "Status No active tasks You are ready to start receiving tasks. [PERSON_NAME] [P…" at bounding box center [94, 224] width 148 height 408
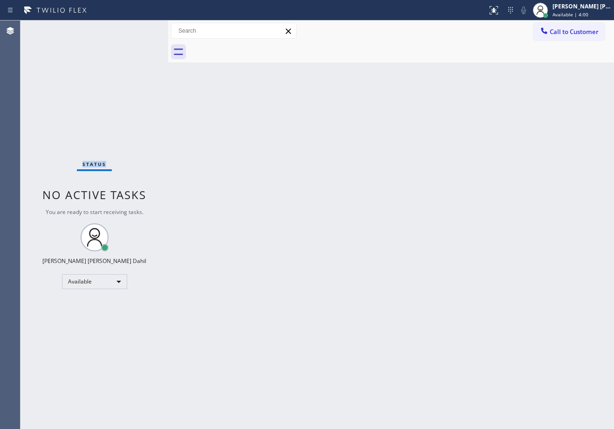
click at [138, 28] on div "Status No active tasks You are ready to start receiving tasks. [PERSON_NAME] [P…" at bounding box center [94, 224] width 148 height 408
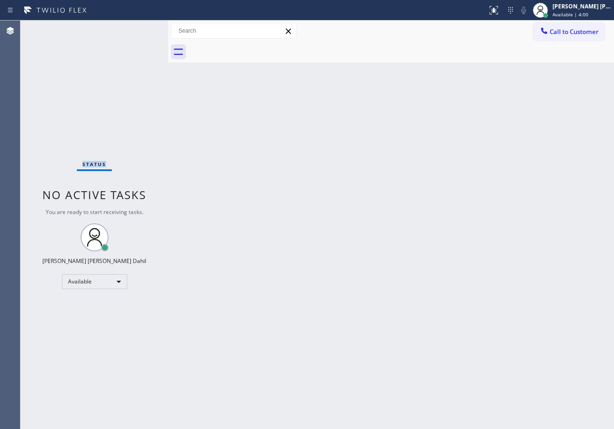
click at [138, 28] on div "Status No active tasks You are ready to start receiving tasks. [PERSON_NAME] [P…" at bounding box center [94, 224] width 148 height 408
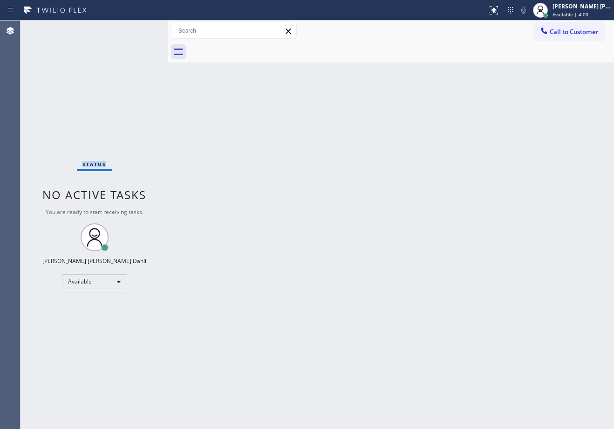
click at [138, 28] on div "Status No active tasks You are ready to start receiving tasks. [PERSON_NAME] [P…" at bounding box center [94, 224] width 148 height 408
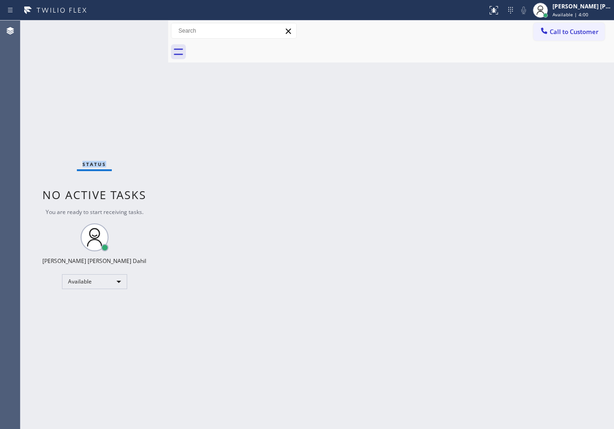
click at [138, 28] on div "Status No active tasks You are ready to start receiving tasks. [PERSON_NAME] [P…" at bounding box center [94, 224] width 148 height 408
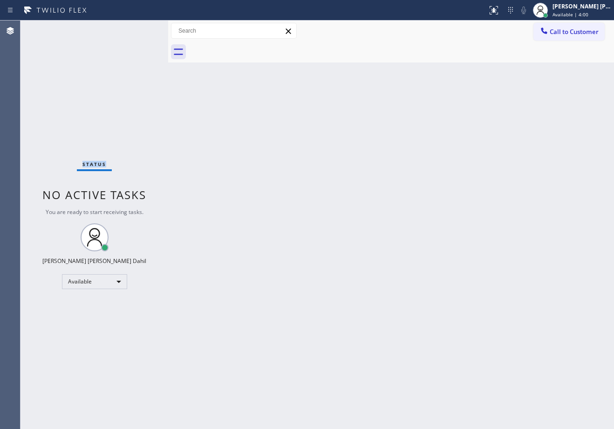
click at [138, 28] on div "Status No active tasks You are ready to start receiving tasks. [PERSON_NAME] [P…" at bounding box center [94, 224] width 148 height 408
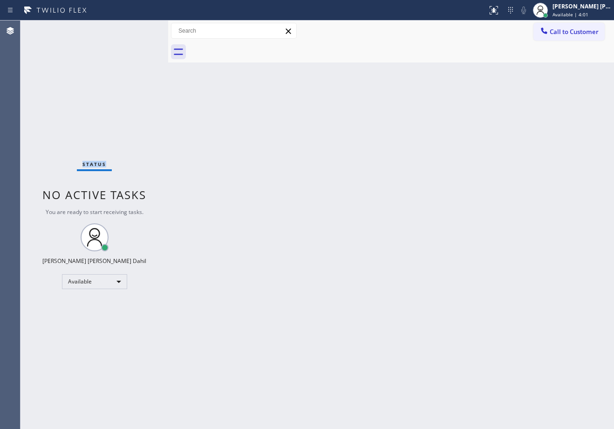
click at [138, 28] on div "Status No active tasks You are ready to start receiving tasks. [PERSON_NAME] [P…" at bounding box center [94, 224] width 148 height 408
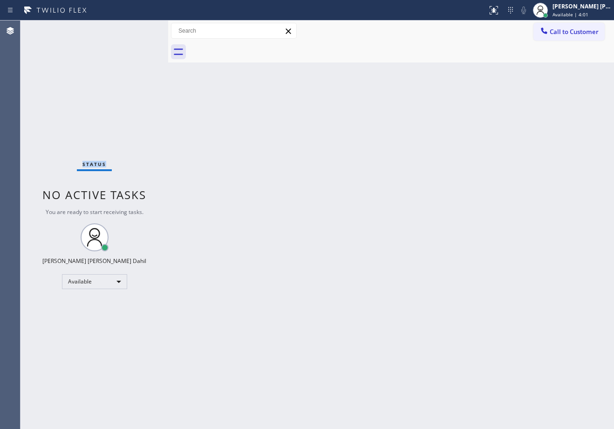
click at [138, 28] on div "Status No active tasks You are ready to start receiving tasks. [PERSON_NAME] [P…" at bounding box center [94, 224] width 148 height 408
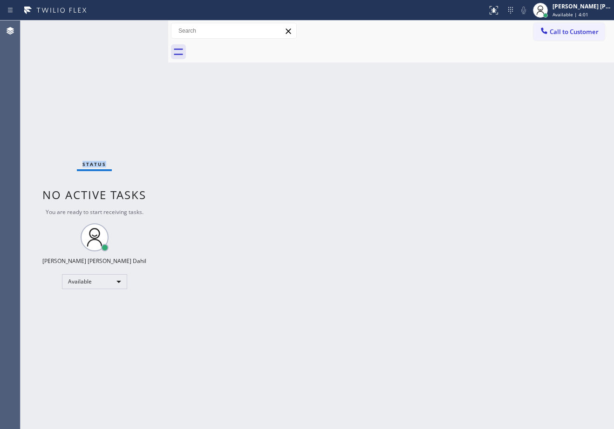
click at [138, 28] on div "Status No active tasks You are ready to start receiving tasks. [PERSON_NAME] [P…" at bounding box center [94, 224] width 148 height 408
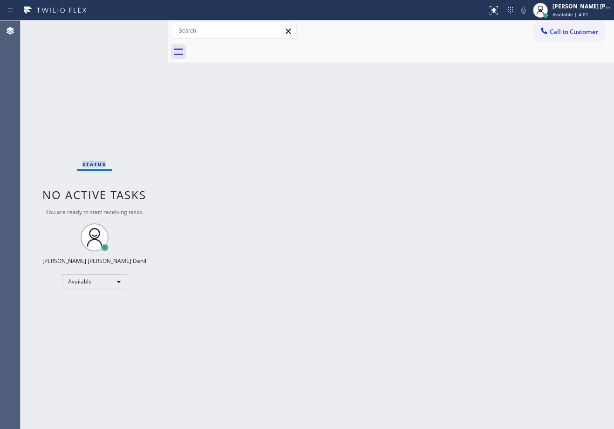
click at [138, 28] on div "Status No active tasks You are ready to start receiving tasks. [PERSON_NAME] [P…" at bounding box center [94, 224] width 148 height 408
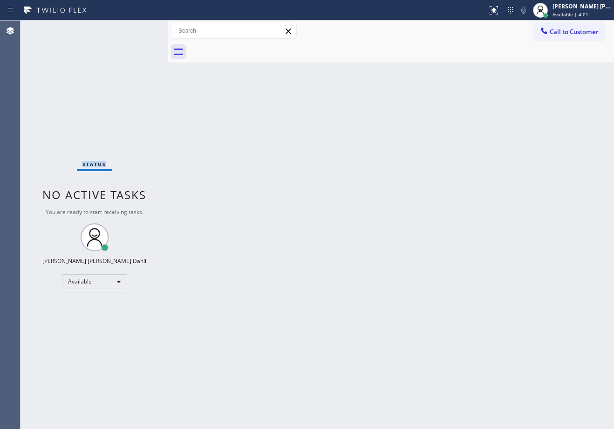
click at [138, 28] on div "Status No active tasks You are ready to start receiving tasks. [PERSON_NAME] [P…" at bounding box center [94, 224] width 148 height 408
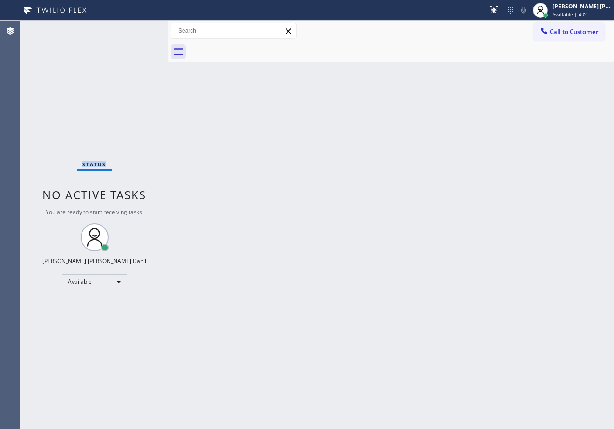
click at [138, 28] on div "Status No active tasks You are ready to start receiving tasks. [PERSON_NAME] [P…" at bounding box center [94, 224] width 148 height 408
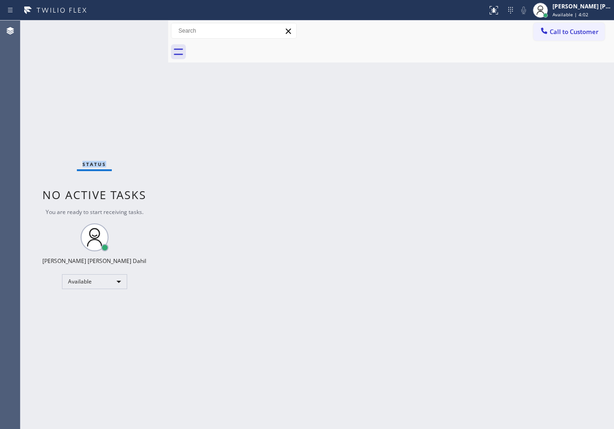
click at [138, 28] on div "Status No active tasks You are ready to start receiving tasks. [PERSON_NAME] [P…" at bounding box center [94, 224] width 148 height 408
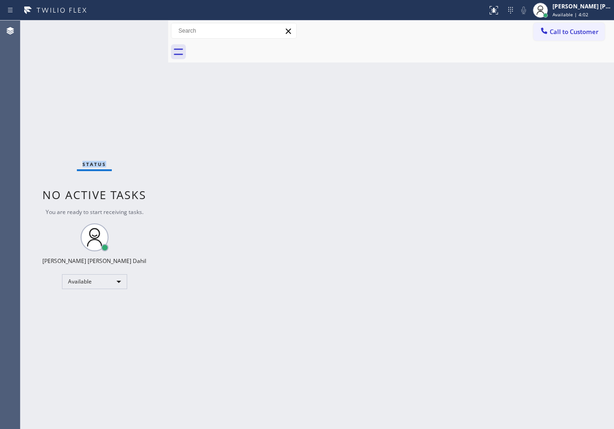
click at [138, 28] on div "Status No active tasks You are ready to start receiving tasks. [PERSON_NAME] [P…" at bounding box center [94, 224] width 148 height 408
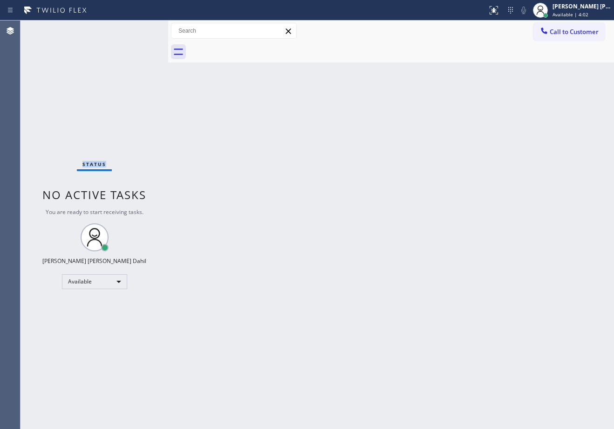
click at [138, 28] on div "Status No active tasks You are ready to start receiving tasks. [PERSON_NAME] [P…" at bounding box center [94, 224] width 148 height 408
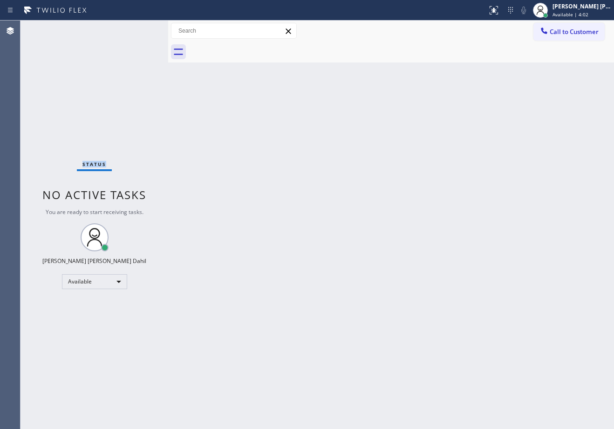
click at [138, 28] on div "Status No active tasks You are ready to start receiving tasks. [PERSON_NAME] [P…" at bounding box center [94, 224] width 148 height 408
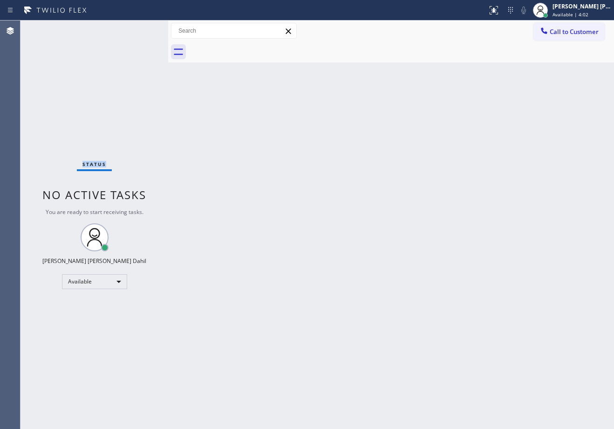
click at [138, 28] on div "Status No active tasks You are ready to start receiving tasks. [PERSON_NAME] [P…" at bounding box center [94, 224] width 148 height 408
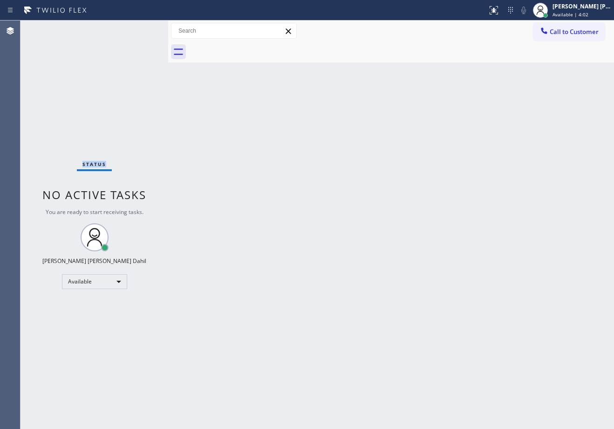
click at [138, 28] on div "Status No active tasks You are ready to start receiving tasks. [PERSON_NAME] [P…" at bounding box center [94, 224] width 148 height 408
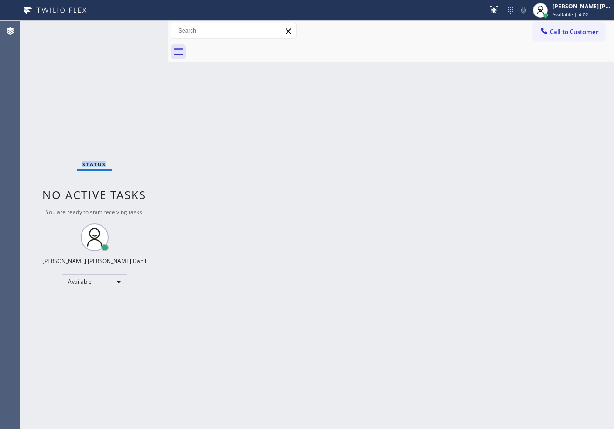
click at [138, 28] on div "Status No active tasks You are ready to start receiving tasks. [PERSON_NAME] [P…" at bounding box center [94, 224] width 148 height 408
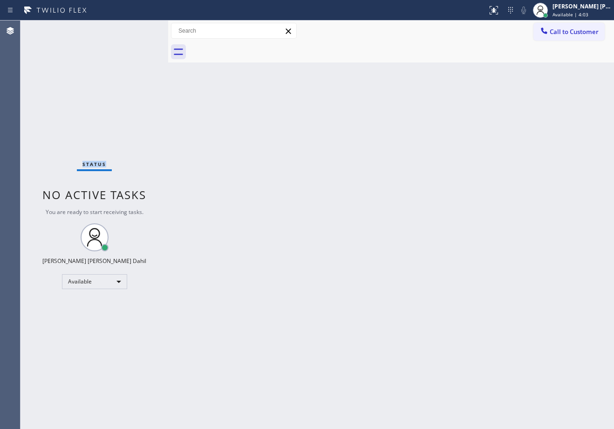
click at [138, 28] on div "Status No active tasks You are ready to start receiving tasks. [PERSON_NAME] [P…" at bounding box center [94, 224] width 148 height 408
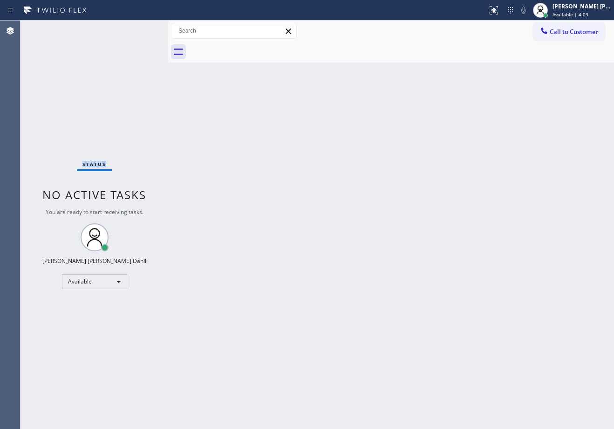
click at [138, 28] on div "Status No active tasks You are ready to start receiving tasks. [PERSON_NAME] [P…" at bounding box center [94, 224] width 148 height 408
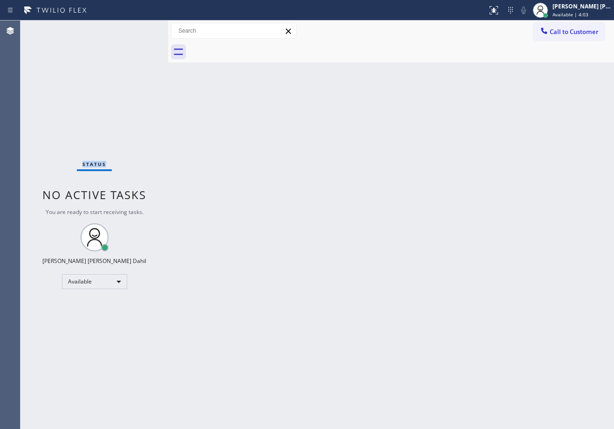
click at [138, 28] on div "Status No active tasks You are ready to start receiving tasks. [PERSON_NAME] [P…" at bounding box center [94, 224] width 148 height 408
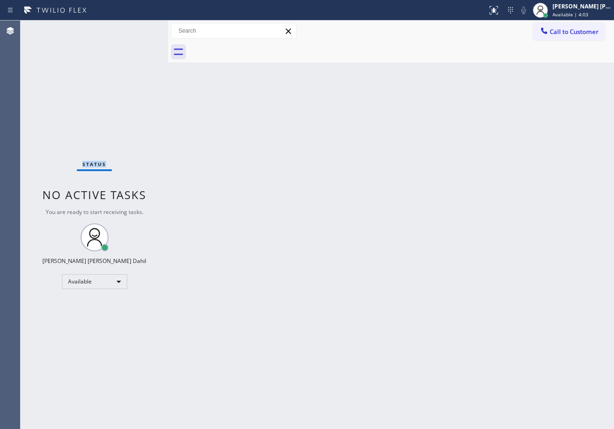
click at [138, 28] on div "Status No active tasks You are ready to start receiving tasks. [PERSON_NAME] [P…" at bounding box center [94, 224] width 148 height 408
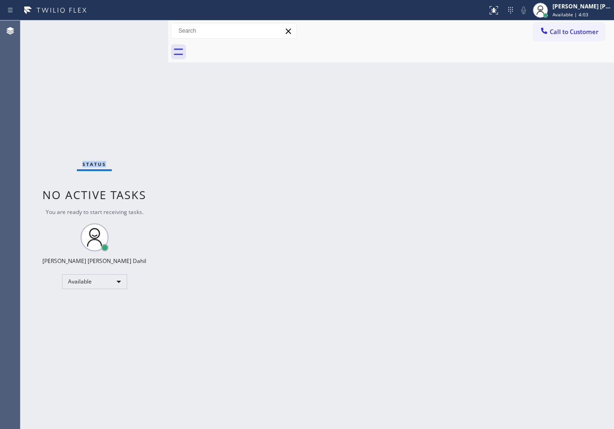
click at [138, 28] on div "Status No active tasks You are ready to start receiving tasks. [PERSON_NAME] [P…" at bounding box center [94, 224] width 148 height 408
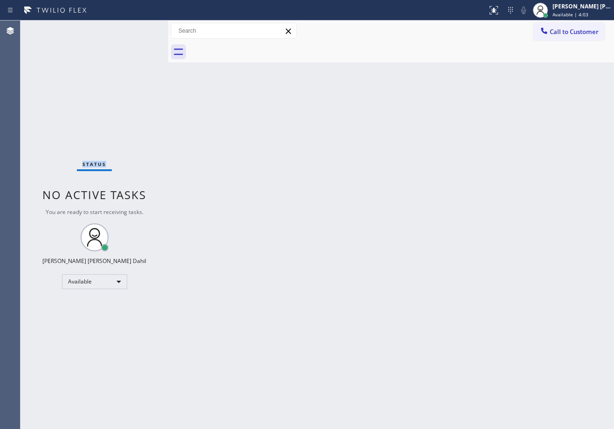
click at [138, 28] on div "Status No active tasks You are ready to start receiving tasks. [PERSON_NAME] [P…" at bounding box center [94, 224] width 148 height 408
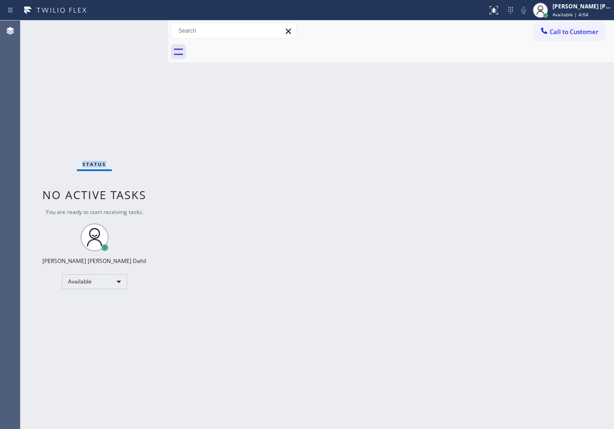
click at [138, 28] on div "Status No active tasks You are ready to start receiving tasks. [PERSON_NAME] [P…" at bounding box center [94, 224] width 148 height 408
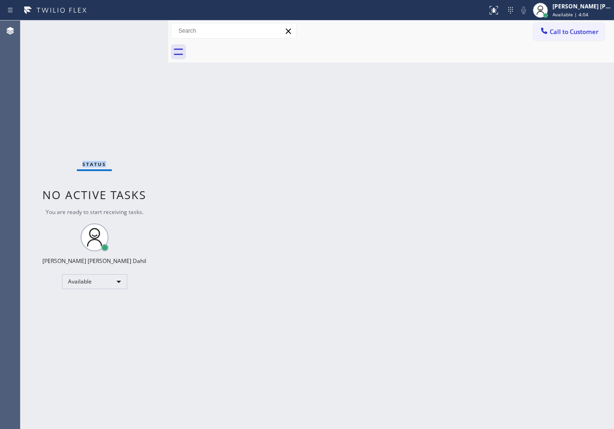
click at [138, 28] on div "Status No active tasks You are ready to start receiving tasks. [PERSON_NAME] [P…" at bounding box center [94, 224] width 148 height 408
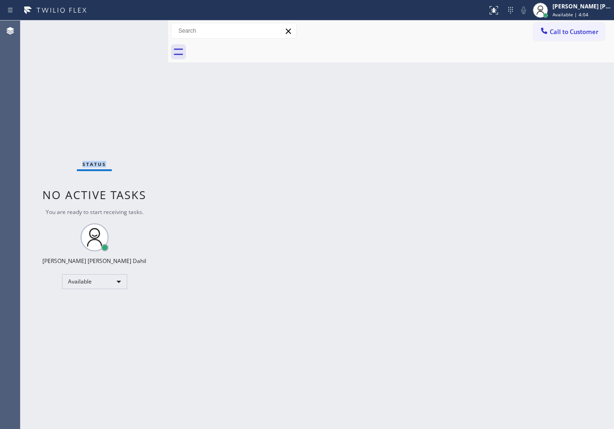
click at [138, 28] on div "Status No active tasks You are ready to start receiving tasks. [PERSON_NAME] [P…" at bounding box center [94, 224] width 148 height 408
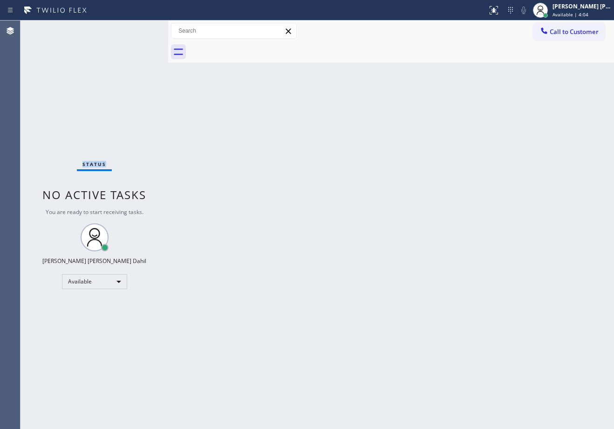
click at [138, 28] on div "Status No active tasks You are ready to start receiving tasks. [PERSON_NAME] [P…" at bounding box center [94, 224] width 148 height 408
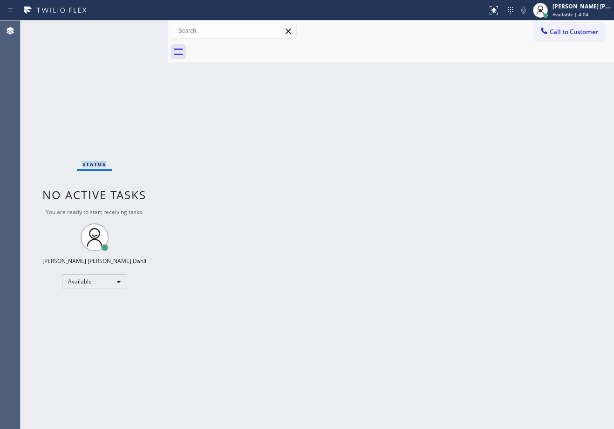
click at [138, 28] on div "Status No active tasks You are ready to start receiving tasks. [PERSON_NAME] [P…" at bounding box center [94, 224] width 148 height 408
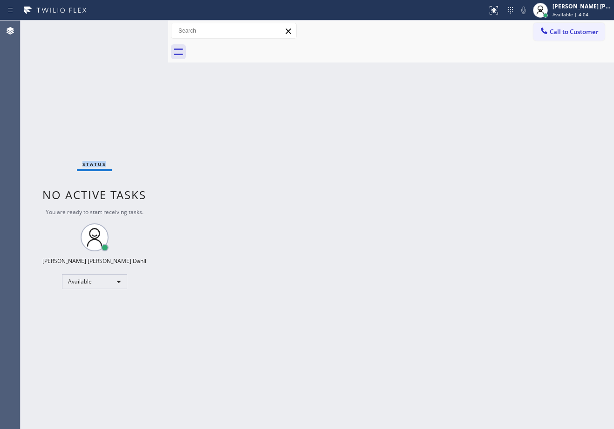
click at [138, 28] on div "Status No active tasks You are ready to start receiving tasks. [PERSON_NAME] [P…" at bounding box center [94, 224] width 148 height 408
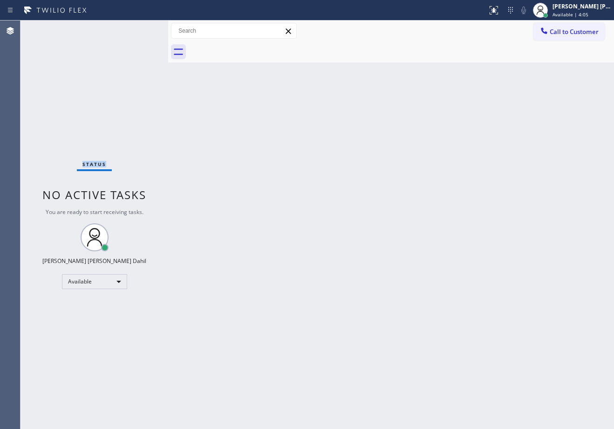
click at [138, 28] on div "Status No active tasks You are ready to start receiving tasks. [PERSON_NAME] [P…" at bounding box center [94, 224] width 148 height 408
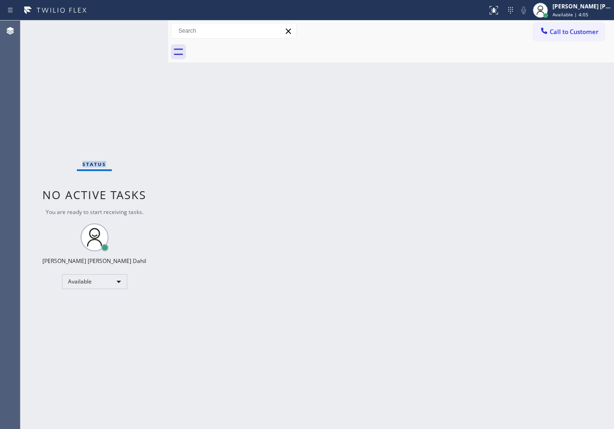
click at [138, 28] on div "Status No active tasks You are ready to start receiving tasks. [PERSON_NAME] [P…" at bounding box center [94, 224] width 148 height 408
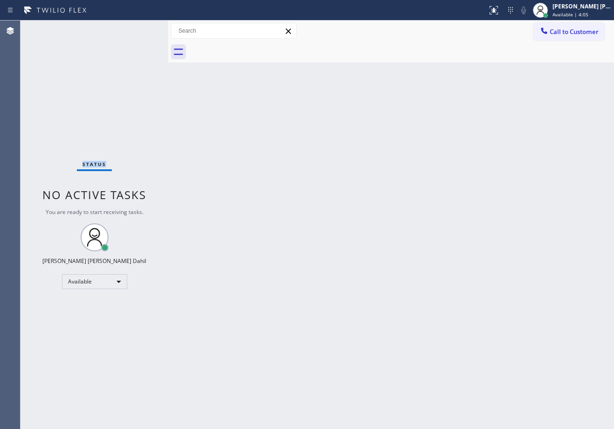
click at [138, 28] on div "Status No active tasks You are ready to start receiving tasks. [PERSON_NAME] [P…" at bounding box center [94, 224] width 148 height 408
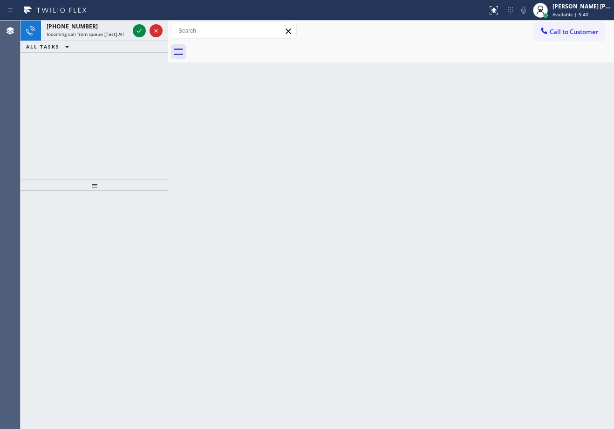
click at [138, 28] on icon at bounding box center [139, 30] width 11 height 11
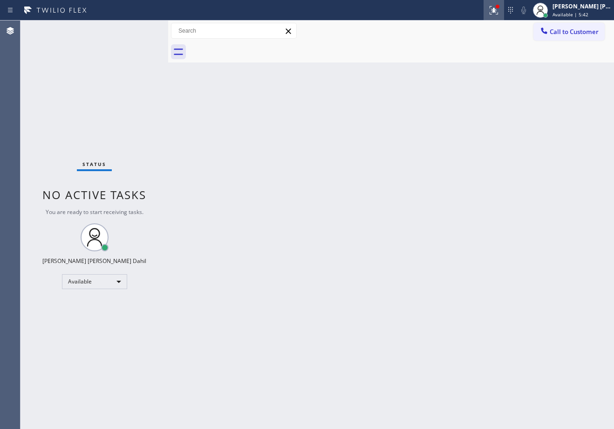
click at [499, 5] on icon at bounding box center [493, 10] width 11 height 11
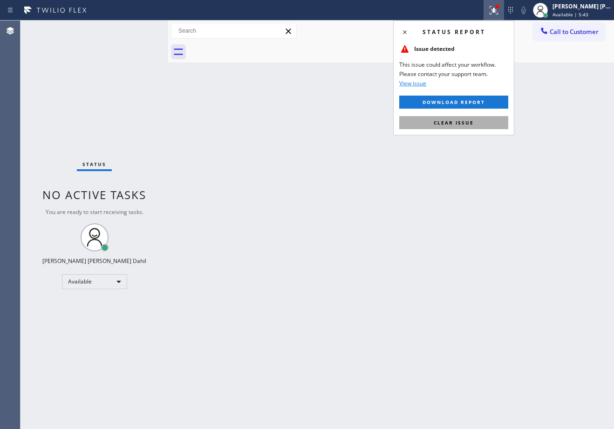
click at [471, 124] on span "Clear issue" at bounding box center [454, 122] width 40 height 7
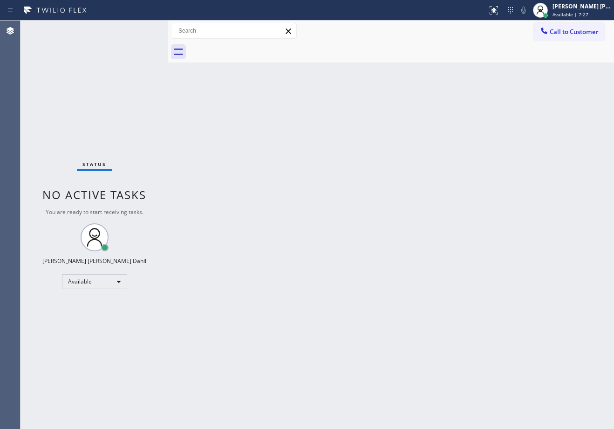
click at [328, 221] on div "Back to Dashboard Change Sender ID Customers Technicians Select a contact Outbo…" at bounding box center [391, 224] width 446 height 408
click at [364, 243] on div "Back to Dashboard Change Sender ID Customers Technicians Select a contact Outbo…" at bounding box center [391, 224] width 446 height 408
click at [379, 298] on div "Back to Dashboard Change Sender ID Customers Technicians Select a contact Outbo…" at bounding box center [391, 224] width 446 height 408
click at [324, 263] on div "Back to Dashboard Change Sender ID Customers Technicians Select a contact Outbo…" at bounding box center [391, 224] width 446 height 408
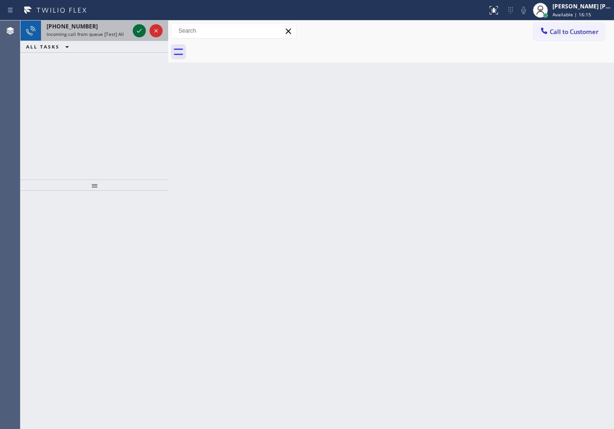
click at [138, 28] on icon at bounding box center [139, 30] width 11 height 11
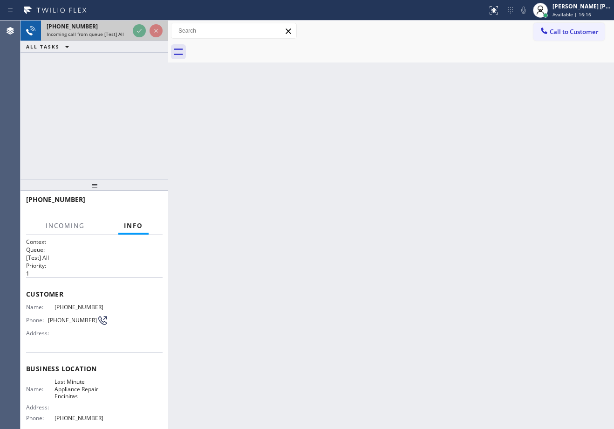
click at [138, 28] on icon at bounding box center [139, 30] width 11 height 11
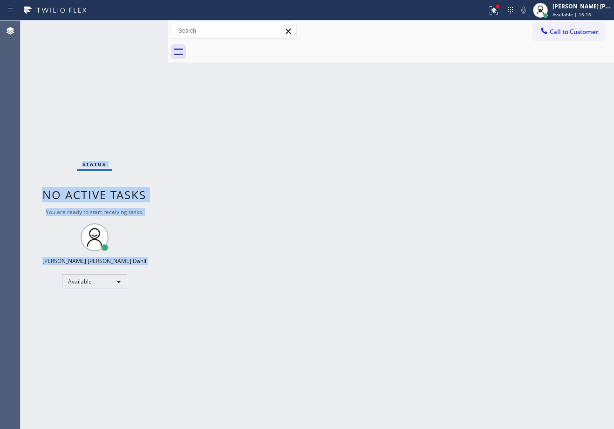
click at [138, 28] on div "Status No active tasks You are ready to start receiving tasks. [PERSON_NAME] [P…" at bounding box center [94, 224] width 148 height 408
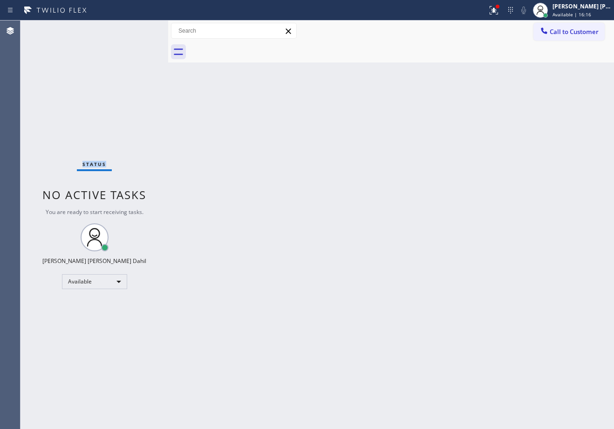
click at [138, 28] on div "Status No active tasks You are ready to start receiving tasks. [PERSON_NAME] [P…" at bounding box center [94, 224] width 148 height 408
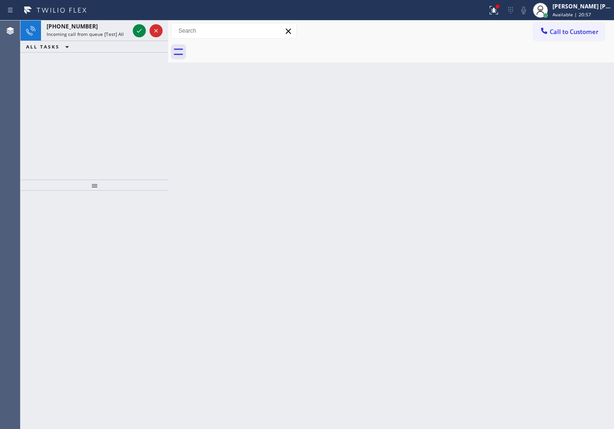
click at [138, 28] on icon at bounding box center [139, 30] width 11 height 11
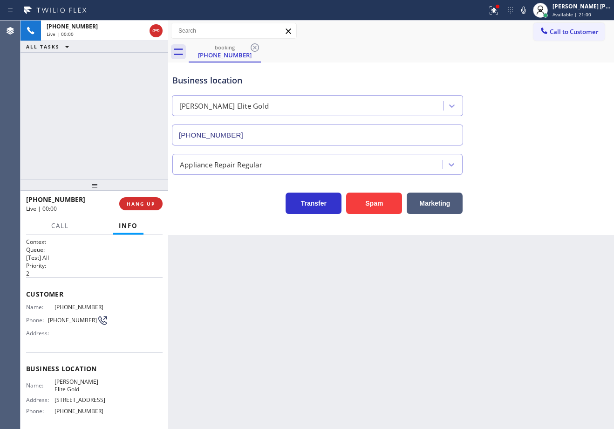
type input "(619) 485-6190"
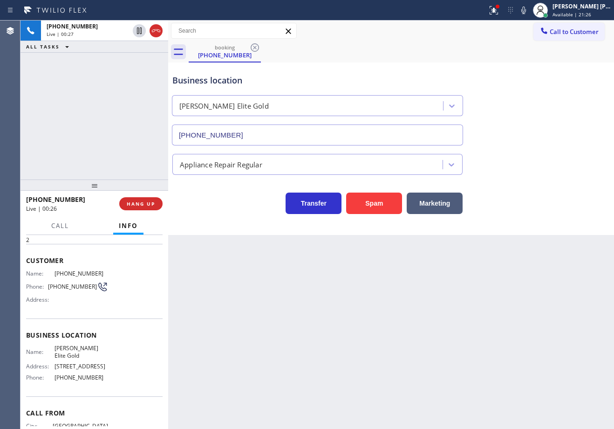
scroll to position [67, 0]
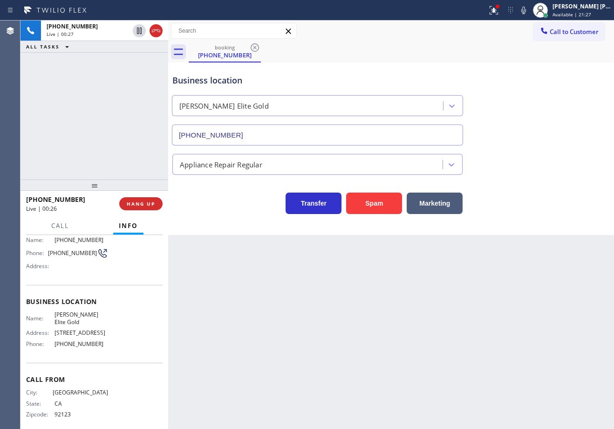
drag, startPoint x: 138, startPoint y: 132, endPoint x: 137, endPoint y: 191, distance: 58.7
click at [138, 148] on div "+16196220793 Live | 00:27 ALL TASKS ALL TASKS ACTIVE TASKS TASKS IN WRAP UP" at bounding box center [94, 99] width 148 height 159
click at [137, 202] on span "HANG UP" at bounding box center [141, 203] width 28 height 7
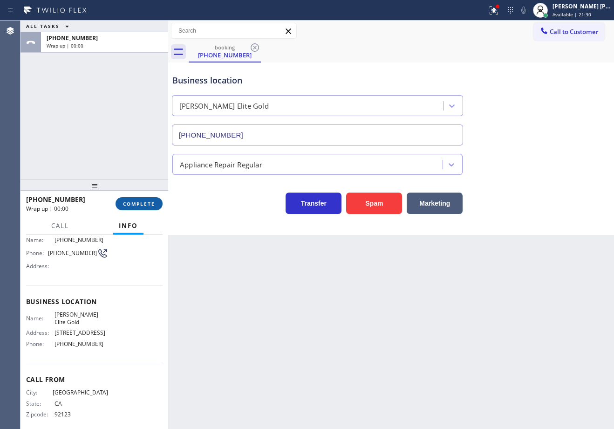
click at [137, 202] on span "COMPLETE" at bounding box center [139, 203] width 32 height 7
click at [137, 202] on div "Classify the call LOCATION NAME Mr. Heating and Cooling Brooklyn FROM PHONE (34…" at bounding box center [317, 224] width 594 height 408
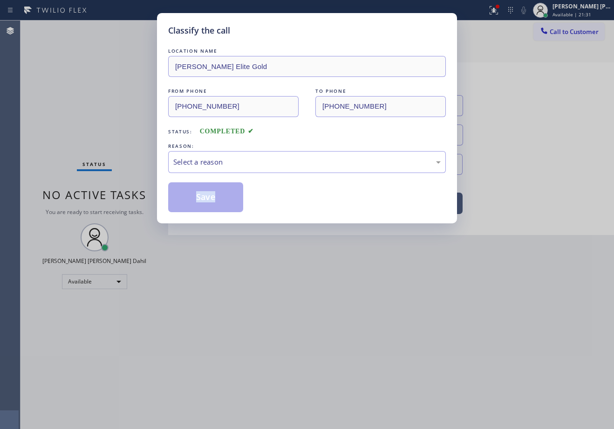
click at [137, 202] on div "Classify the call LOCATION NAME Fadden Elite Gold FROM PHONE (619) 622-0793 TO …" at bounding box center [307, 214] width 614 height 429
click at [217, 159] on div "Select a reason" at bounding box center [306, 162] width 267 height 11
click at [203, 195] on button "Save" at bounding box center [205, 197] width 75 height 30
click at [203, 196] on button "Save" at bounding box center [205, 197] width 75 height 30
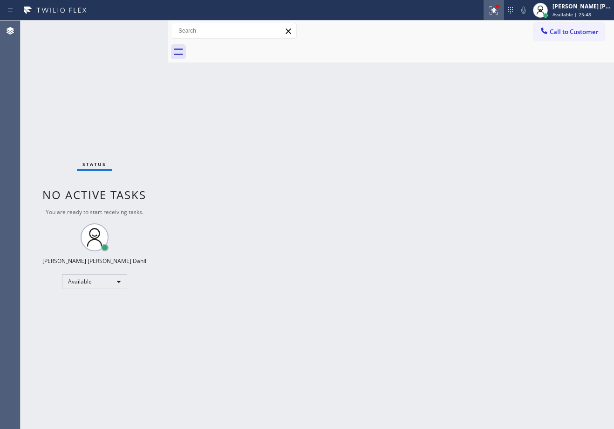
click at [499, 14] on icon at bounding box center [493, 10] width 11 height 11
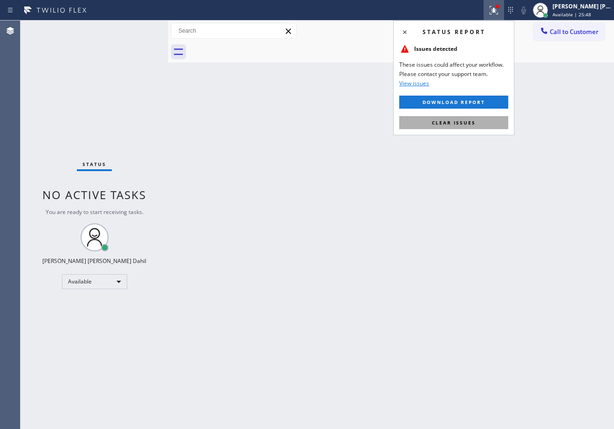
click at [478, 123] on button "Clear issues" at bounding box center [453, 122] width 109 height 13
click at [478, 123] on div "Back to Dashboard Change Sender ID Customers Technicians Select a contact Outbo…" at bounding box center [391, 224] width 446 height 408
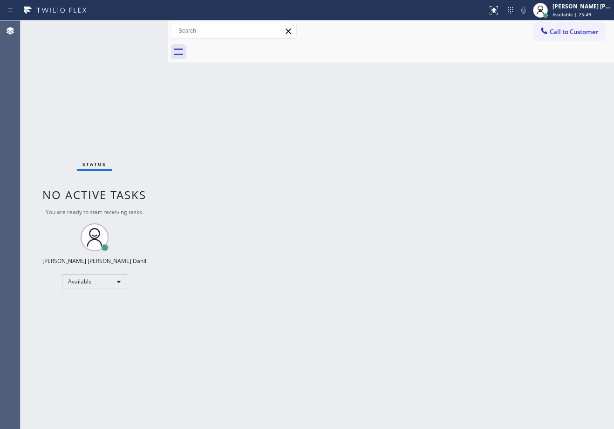
click at [476, 148] on div "Back to Dashboard Change Sender ID Customers Technicians Select a contact Outbo…" at bounding box center [391, 224] width 446 height 408
click at [474, 198] on div "Back to Dashboard Change Sender ID Customers Technicians Select a contact Outbo…" at bounding box center [391, 224] width 446 height 408
click at [479, 311] on div "Back to Dashboard Change Sender ID Customers Technicians Select a contact Outbo…" at bounding box center [391, 224] width 446 height 408
click at [324, 230] on div "Back to Dashboard Change Sender ID Customers Technicians Select a contact Outbo…" at bounding box center [391, 224] width 446 height 408
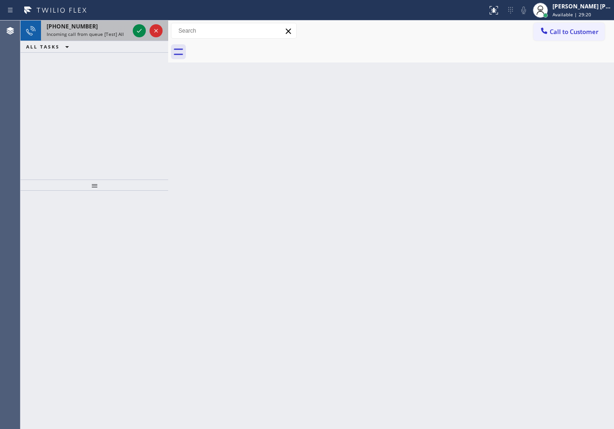
click at [110, 28] on div "+14807094988" at bounding box center [88, 26] width 82 height 8
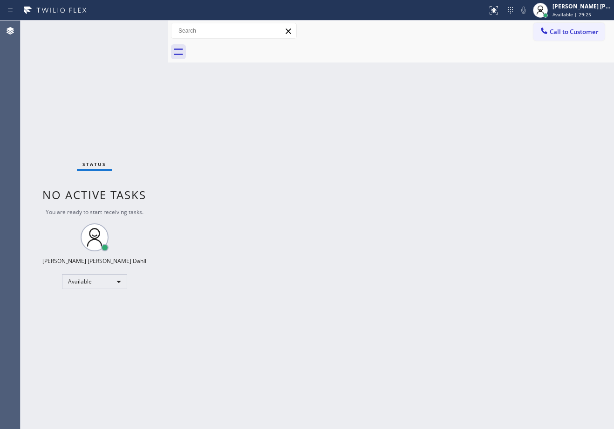
click at [376, 191] on div "Back to Dashboard Change Sender ID Customers Technicians Select a contact Outbo…" at bounding box center [391, 224] width 446 height 408
click at [464, 68] on div "Back to Dashboard Change Sender ID Customers Technicians Select a contact Outbo…" at bounding box center [391, 224] width 446 height 408
click at [477, 149] on div "Back to Dashboard Change Sender ID Customers Technicians Select a contact Outbo…" at bounding box center [391, 224] width 446 height 408
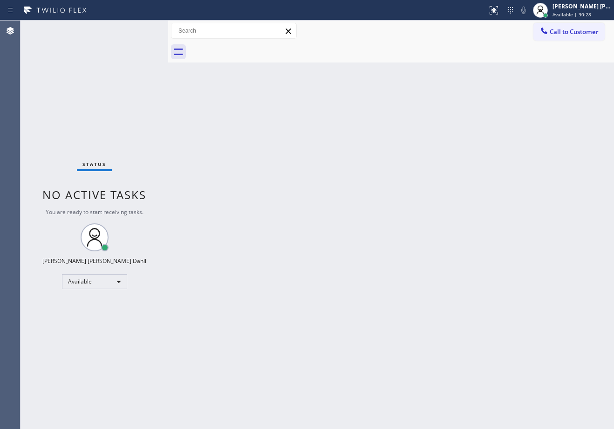
click at [477, 149] on div "Back to Dashboard Change Sender ID Customers Technicians Select a contact Outbo…" at bounding box center [391, 224] width 446 height 408
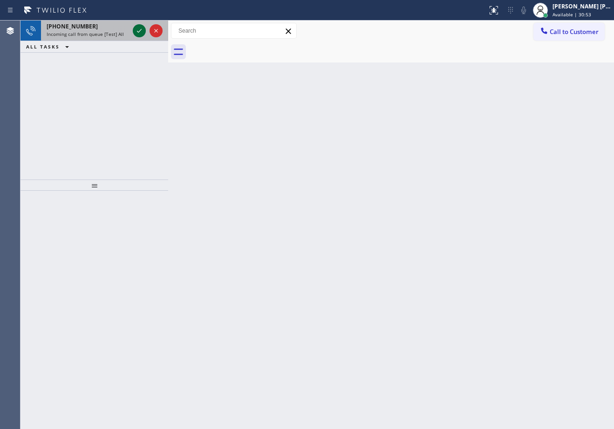
click at [138, 28] on icon at bounding box center [139, 30] width 11 height 11
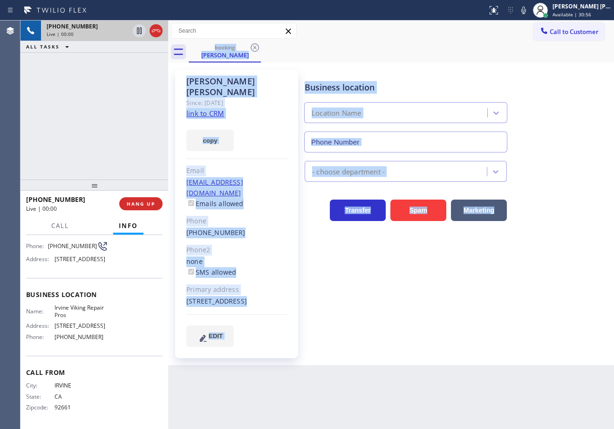
type input "(949) 398-2139"
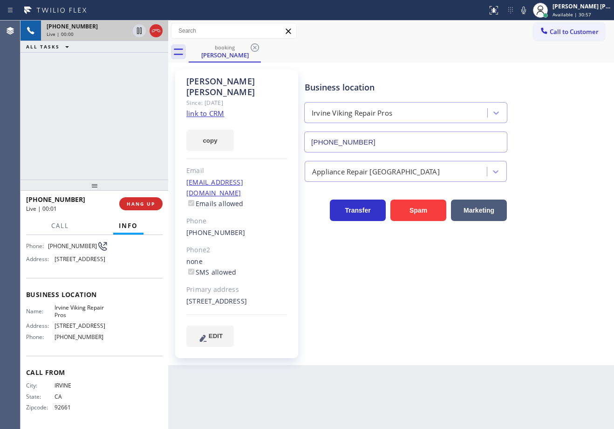
click at [154, 129] on div "+19492786770 Live | 00:00 ALL TASKS ALL TASKS ACTIVE TASKS TASKS IN WRAP UP" at bounding box center [94, 99] width 148 height 159
click at [218, 109] on link "link to CRM" at bounding box center [205, 113] width 38 height 9
click at [109, 117] on div "+19492786770 Live | 00:55 ALL TASKS ALL TASKS ACTIVE TASKS TASKS IN WRAP UP" at bounding box center [94, 99] width 148 height 159
click at [138, 33] on icon at bounding box center [139, 30] width 5 height 7
drag, startPoint x: 532, startPoint y: 14, endPoint x: 530, endPoint y: 25, distance: 11.7
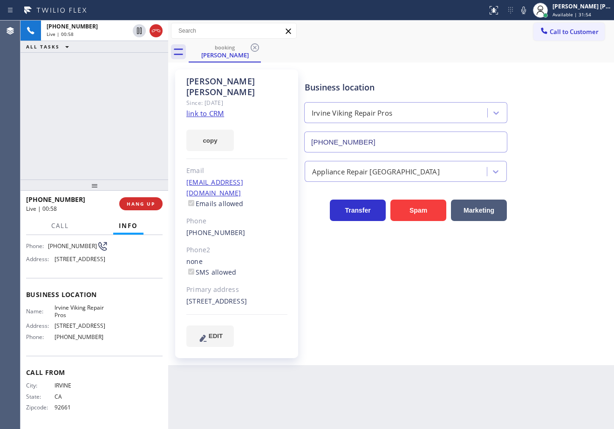
click at [532, 17] on div "Status report No issues detected If you experience an issue, please download th…" at bounding box center [549, 10] width 130 height 20
click at [526, 8] on icon at bounding box center [523, 10] width 5 height 7
click at [128, 62] on div "+19492786770 Live | 03:57 ALL TASKS ALL TASKS ACTIVE TASKS TASKS IN WRAP UP" at bounding box center [94, 99] width 148 height 159
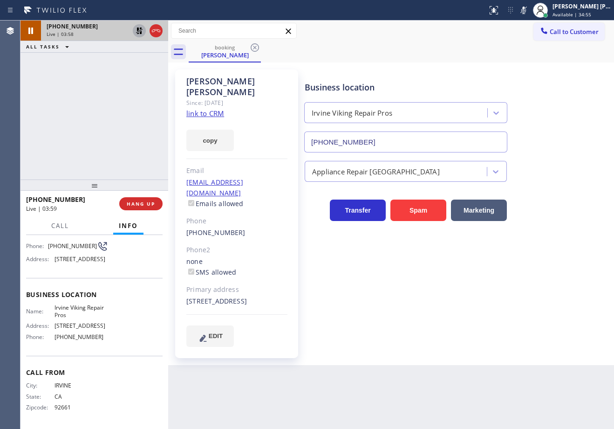
click at [138, 30] on icon at bounding box center [139, 30] width 7 height 7
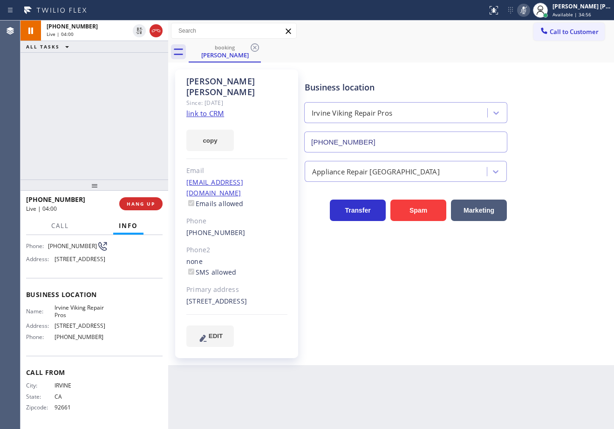
click at [529, 8] on icon at bounding box center [523, 10] width 11 height 11
click at [532, 41] on div "Call to Customer Outbound call Location Search location Your caller id phone nu…" at bounding box center [391, 30] width 446 height 21
click at [133, 143] on div "+19492786770 Live | 05:20 ALL TASKS ALL TASKS ACTIVE TASKS TASKS IN WRAP UP" at bounding box center [94, 99] width 148 height 159
click at [132, 143] on div "+19492786770 Live | 05:20 ALL TASKS ALL TASKS ACTIVE TASKS TASKS IN WRAP UP" at bounding box center [94, 99] width 148 height 159
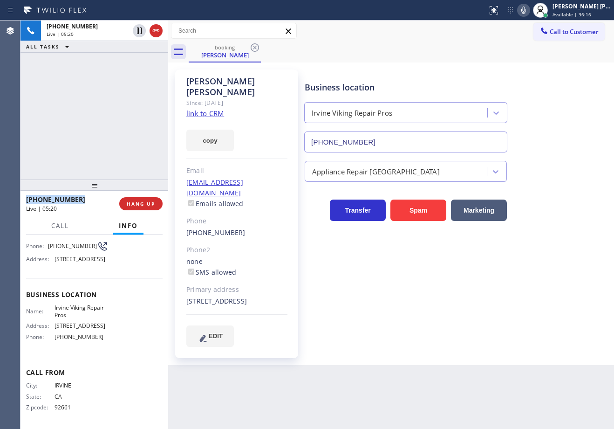
click at [132, 143] on div "+19492786770 Live | 05:20 ALL TASKS ALL TASKS ACTIVE TASKS TASKS IN WRAP UP" at bounding box center [94, 99] width 148 height 159
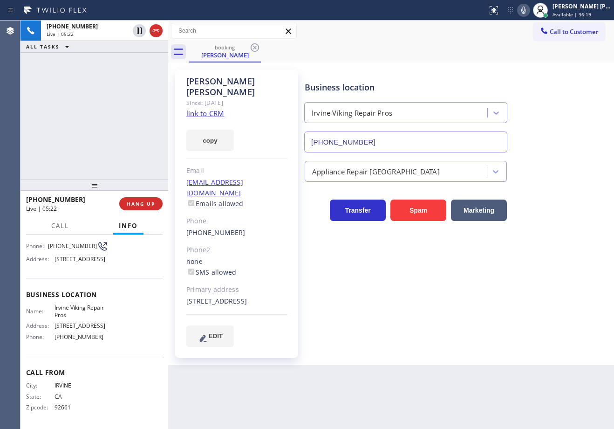
click at [132, 143] on div "+19492786770 Live | 05:22 ALL TASKS ALL TASKS ACTIVE TASKS TASKS IN WRAP UP" at bounding box center [94, 99] width 148 height 159
click at [124, 116] on div "+19492786770 Live | 05:32 ALL TASKS ALL TASKS ACTIVE TASKS TASKS IN WRAP UP" at bounding box center [94, 99] width 148 height 159
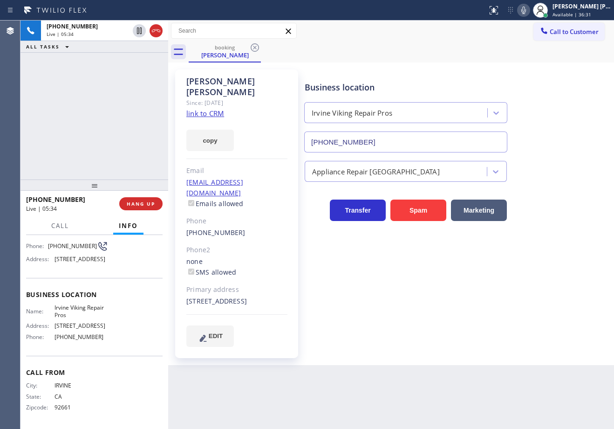
click at [127, 124] on div "+19492786770 Live | 05:34 ALL TASKS ALL TASKS ACTIVE TASKS TASKS IN WRAP UP" at bounding box center [94, 99] width 148 height 159
click at [97, 148] on div "+19492786770 Live | 05:35 ALL TASKS ALL TASKS ACTIVE TASKS TASKS IN WRAP UP" at bounding box center [94, 99] width 148 height 159
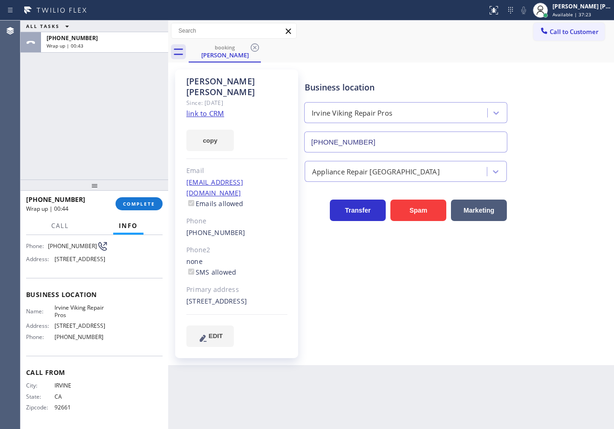
drag, startPoint x: 86, startPoint y: 119, endPoint x: 131, endPoint y: 173, distance: 69.8
click at [86, 119] on div "ALL TASKS ALL TASKS ACTIVE TASKS TASKS IN WRAP UP +19492786770 Wrap up | 00:43" at bounding box center [94, 99] width 148 height 159
click at [132, 203] on span "COMPLETE" at bounding box center [139, 203] width 32 height 7
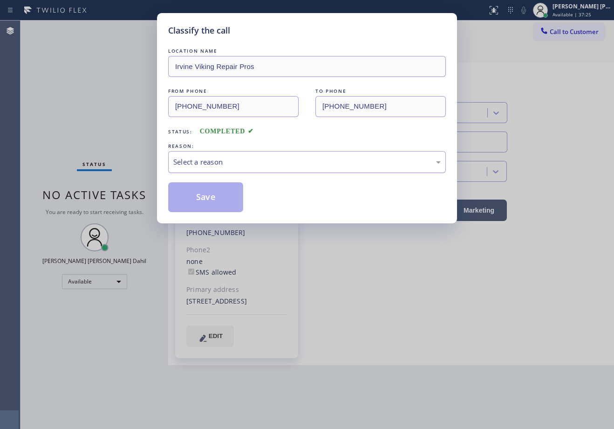
click at [232, 169] on div "Select a reason" at bounding box center [307, 162] width 278 height 22
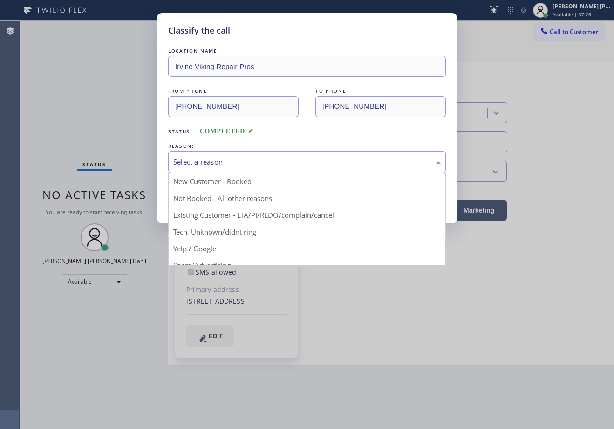
drag, startPoint x: 238, startPoint y: 214, endPoint x: 222, endPoint y: 206, distance: 17.9
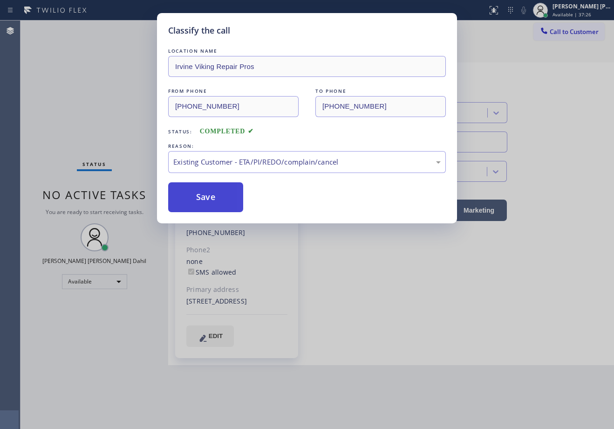
click at [201, 198] on button "Save" at bounding box center [205, 197] width 75 height 30
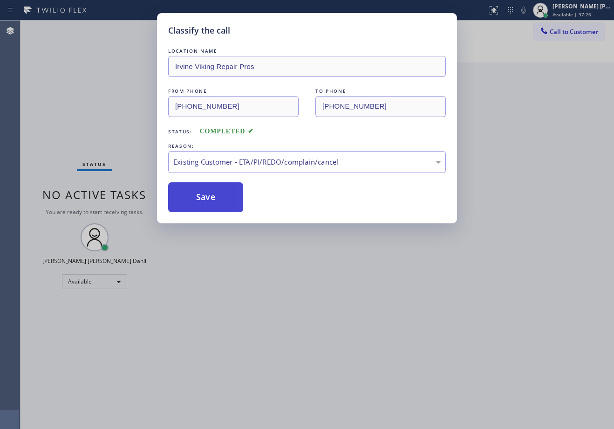
click at [201, 198] on button "Save" at bounding box center [205, 197] width 75 height 30
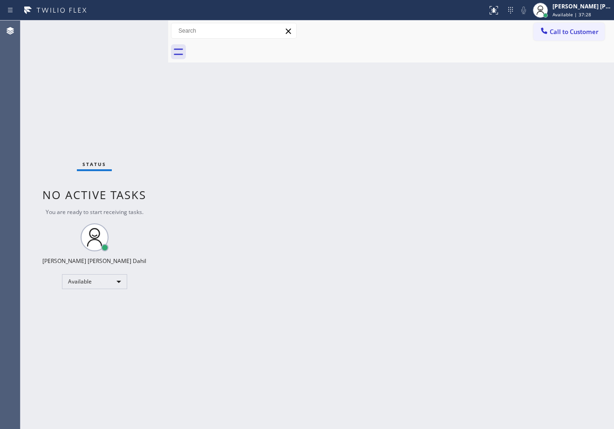
click at [397, 227] on div "Back to Dashboard Change Sender ID Customers Technicians Select a contact Outbo…" at bounding box center [391, 224] width 446 height 408
click at [138, 28] on div "Status No active tasks You are ready to start receiving tasks. [PERSON_NAME] [P…" at bounding box center [94, 224] width 148 height 408
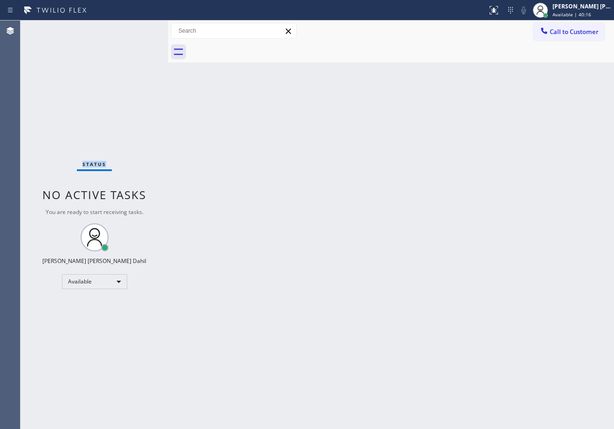
click at [138, 28] on div "Status No active tasks You are ready to start receiving tasks. [PERSON_NAME] [P…" at bounding box center [94, 224] width 148 height 408
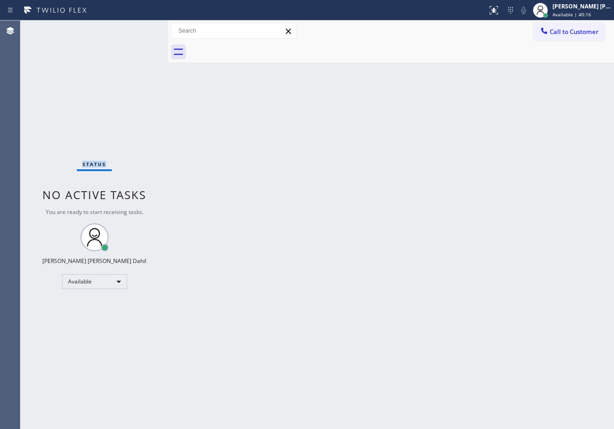
click at [138, 28] on div "Status No active tasks You are ready to start receiving tasks. [PERSON_NAME] [P…" at bounding box center [94, 224] width 148 height 408
drag, startPoint x: 340, startPoint y: 312, endPoint x: 348, endPoint y: 314, distance: 8.3
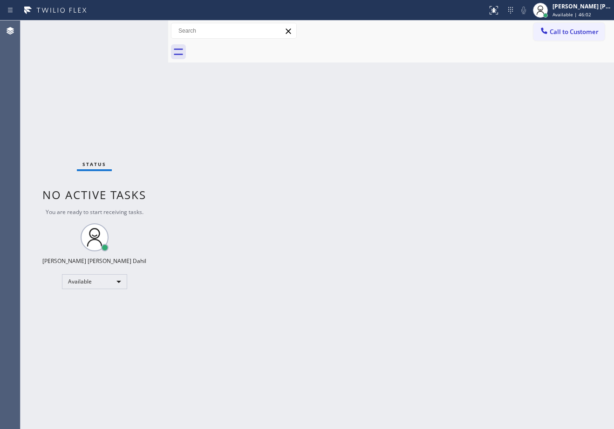
click at [340, 312] on div "Back to Dashboard Change Sender ID Customers Technicians Select a contact Outbo…" at bounding box center [391, 224] width 446 height 408
drag, startPoint x: 382, startPoint y: 270, endPoint x: 422, endPoint y: 417, distance: 152.1
click at [384, 276] on div "Back to Dashboard Change Sender ID Customers Technicians Select a contact Outbo…" at bounding box center [391, 224] width 446 height 408
click at [137, 40] on div "Status No active tasks You are ready to start receiving tasks. [PERSON_NAME] [P…" at bounding box center [94, 224] width 148 height 408
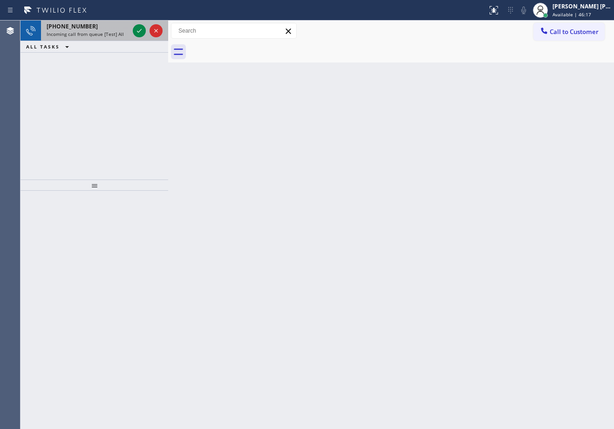
click at [121, 30] on div "+16168204230 Incoming call from queue [Test] All" at bounding box center [86, 30] width 90 height 20
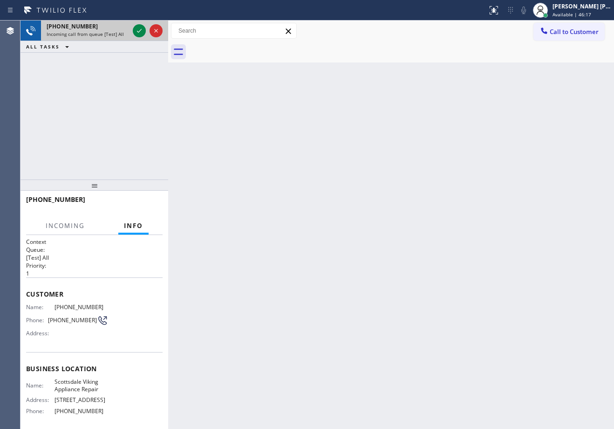
click at [121, 30] on div "+16168204230 Incoming call from queue [Test] All" at bounding box center [86, 30] width 90 height 20
click at [121, 30] on div "+16168204230" at bounding box center [88, 26] width 82 height 8
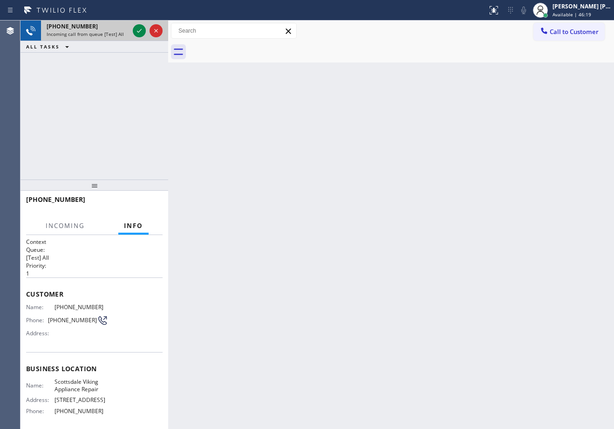
click at [123, 29] on div "+16168204230" at bounding box center [88, 26] width 82 height 8
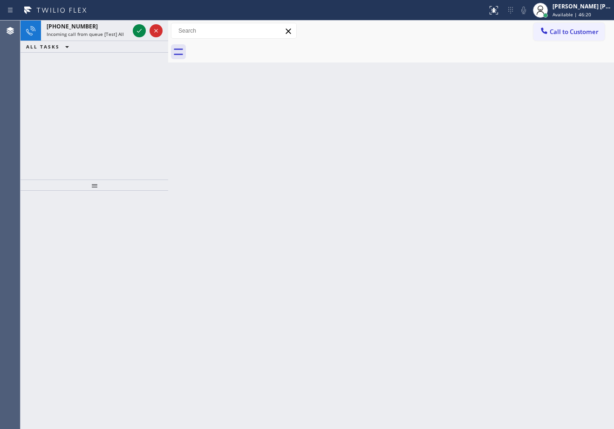
click at [132, 29] on div at bounding box center [148, 30] width 34 height 20
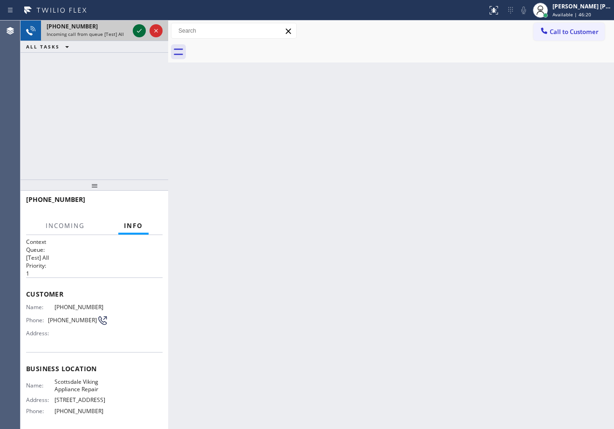
click at [134, 31] on div at bounding box center [139, 30] width 13 height 11
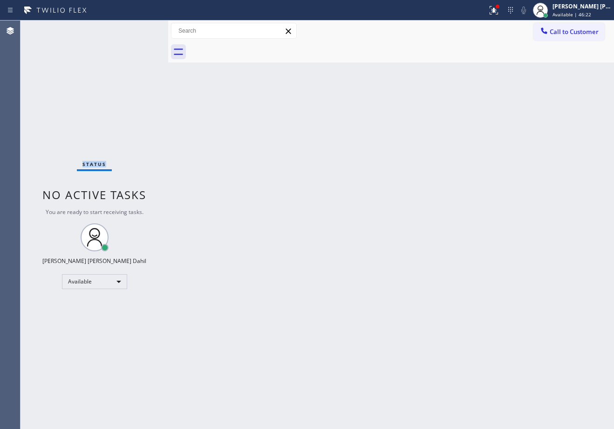
click at [137, 26] on div "Status No active tasks You are ready to start receiving tasks. [PERSON_NAME] [P…" at bounding box center [94, 224] width 148 height 408
click at [499, 12] on icon at bounding box center [493, 10] width 11 height 11
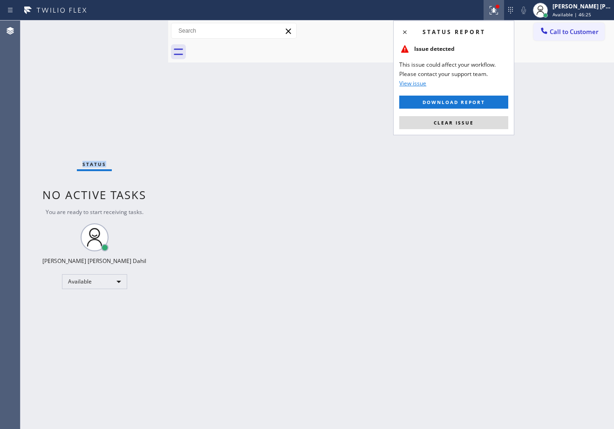
click at [468, 128] on button "Clear issue" at bounding box center [453, 122] width 109 height 13
click at [468, 128] on div "Back to Dashboard Change Sender ID Customers Technicians Select a contact Outbo…" at bounding box center [391, 224] width 446 height 408
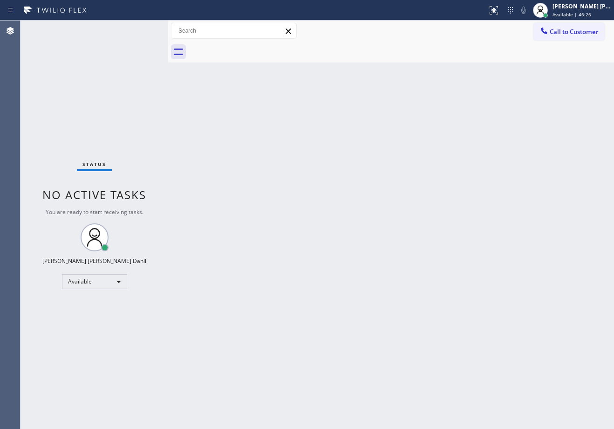
click at [468, 137] on div "Back to Dashboard Change Sender ID Customers Technicians Select a contact Outbo…" at bounding box center [391, 224] width 446 height 408
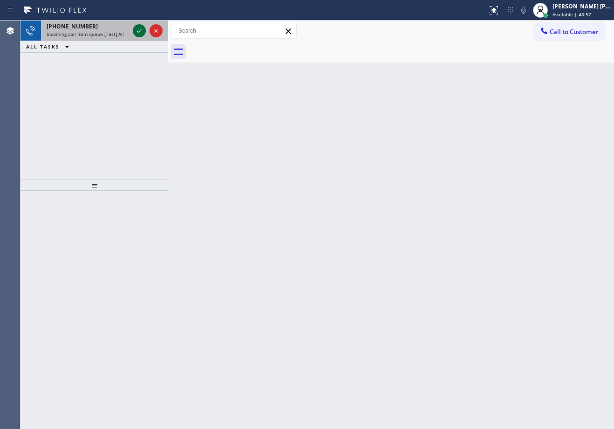
click at [138, 28] on icon at bounding box center [139, 30] width 11 height 11
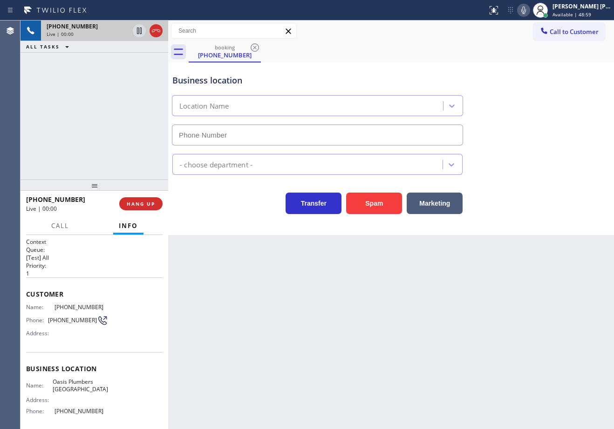
type input "(805) 883-6154"
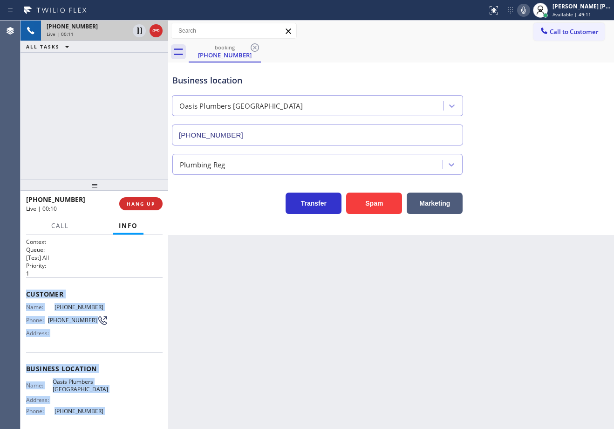
scroll to position [74, 0]
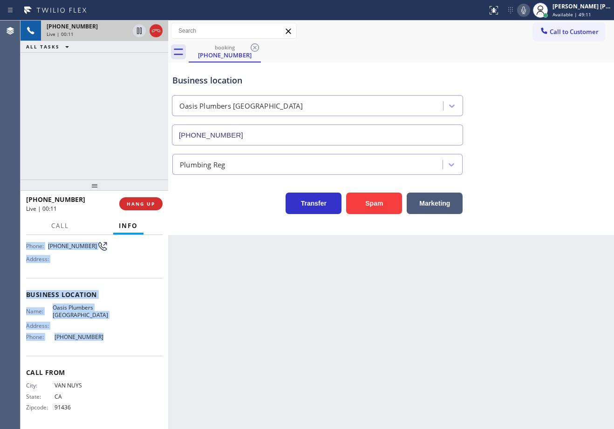
drag, startPoint x: 22, startPoint y: 289, endPoint x: 113, endPoint y: 347, distance: 107.7
click at [113, 347] on div "Context Queue: [Test] All Priority: 1 Customer Name: (818) 390-1822 Phone: (818…" at bounding box center [94, 332] width 148 height 194
copy div "Customer Name: (818) 390-1822 Phone: (818) 390-1822 Address: Business location …"
click at [102, 114] on div "+18183901822 Live | 00:20 ALL TASKS ALL TASKS ACTIVE TASKS TASKS IN WRAP UP" at bounding box center [94, 99] width 148 height 159
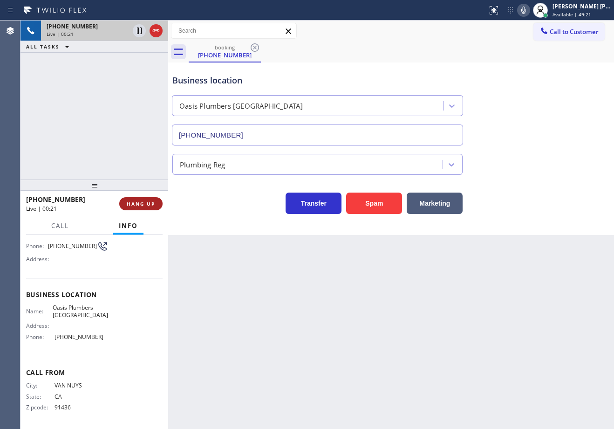
click at [148, 204] on span "HANG UP" at bounding box center [141, 203] width 28 height 7
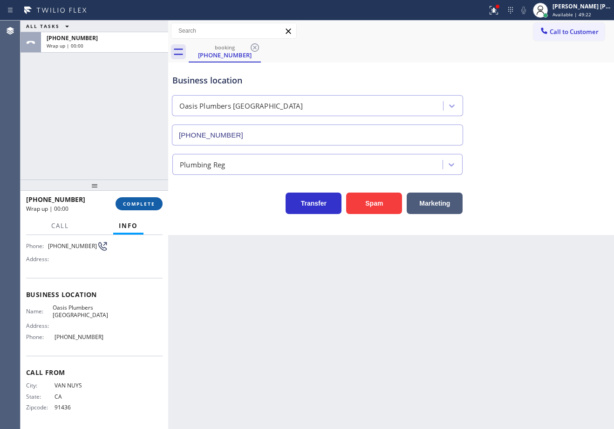
click at [148, 204] on span "COMPLETE" at bounding box center [139, 203] width 32 height 7
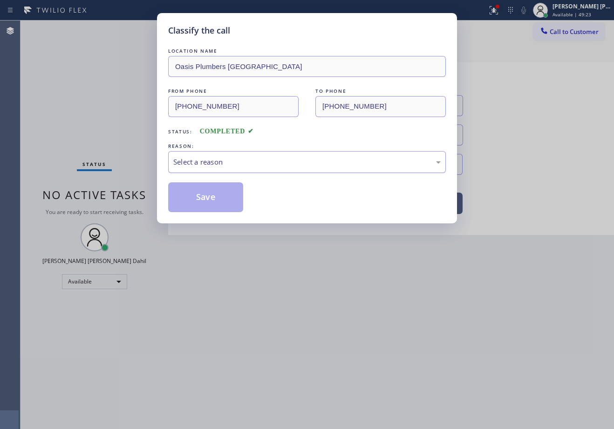
click at [224, 159] on div "Select a reason" at bounding box center [306, 162] width 267 height 11
click at [211, 199] on button "Save" at bounding box center [205, 197] width 75 height 30
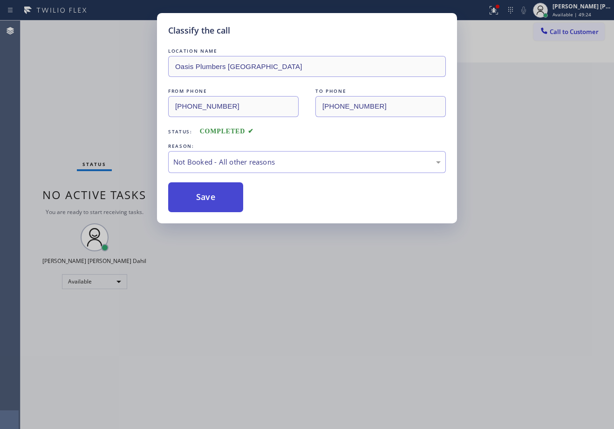
click at [211, 199] on button "Save" at bounding box center [205, 197] width 75 height 30
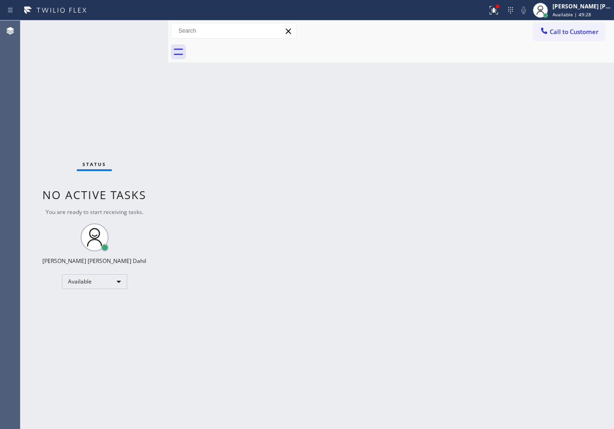
click at [222, 116] on div "Back to Dashboard Change Sender ID Customers Technicians Select a contact Outbo…" at bounding box center [391, 224] width 446 height 408
click at [386, 186] on div "Back to Dashboard Change Sender ID Customers Technicians Select a contact Outbo…" at bounding box center [391, 224] width 446 height 408
click at [232, 147] on div "Back to Dashboard Change Sender ID Customers Technicians Select a contact Outbo…" at bounding box center [391, 224] width 446 height 408
click at [499, 7] on icon at bounding box center [493, 10] width 11 height 11
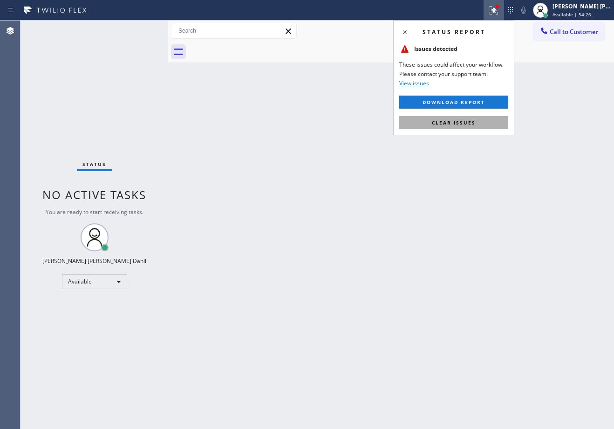
click at [467, 120] on span "Clear issues" at bounding box center [454, 122] width 44 height 7
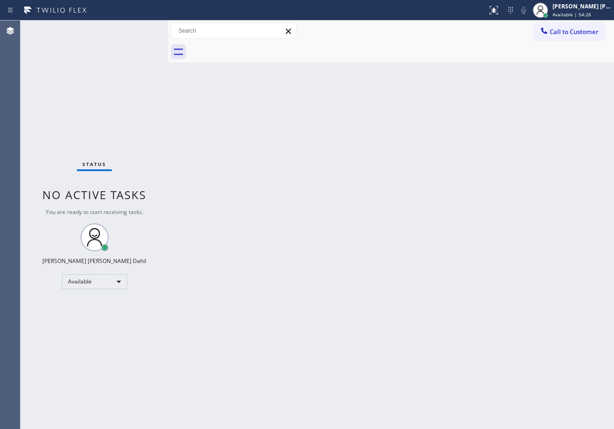
click at [470, 122] on div "Back to Dashboard Change Sender ID Customers Technicians Select a contact Outbo…" at bounding box center [391, 224] width 446 height 408
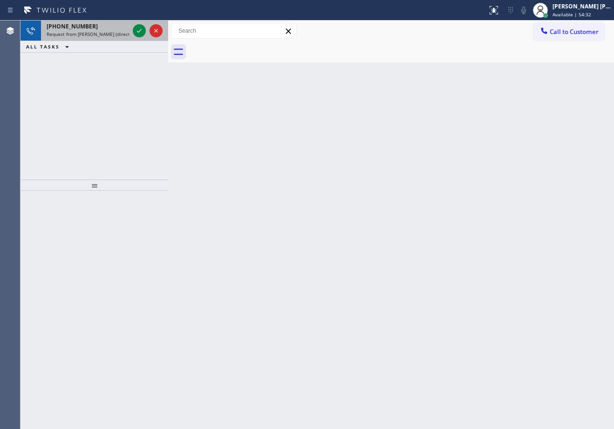
click at [114, 29] on div "[PHONE_NUMBER]" at bounding box center [88, 26] width 82 height 8
click at [113, 29] on div "[PHONE_NUMBER]" at bounding box center [88, 26] width 82 height 8
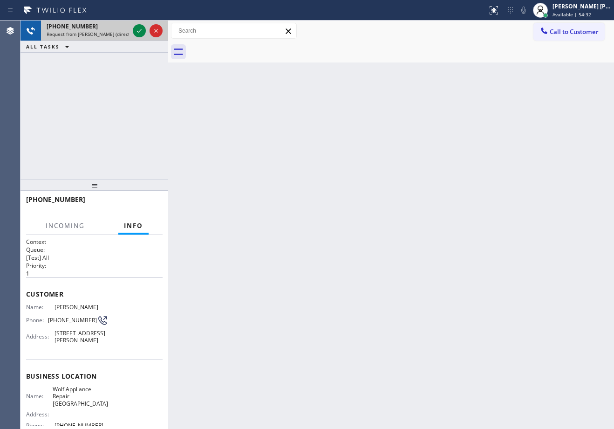
click at [113, 29] on div "[PHONE_NUMBER]" at bounding box center [88, 26] width 82 height 8
click at [141, 29] on icon at bounding box center [139, 30] width 11 height 11
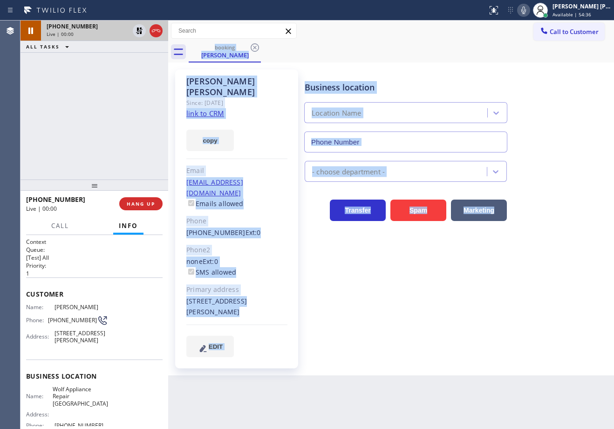
type input "[PHONE_NUMBER]"
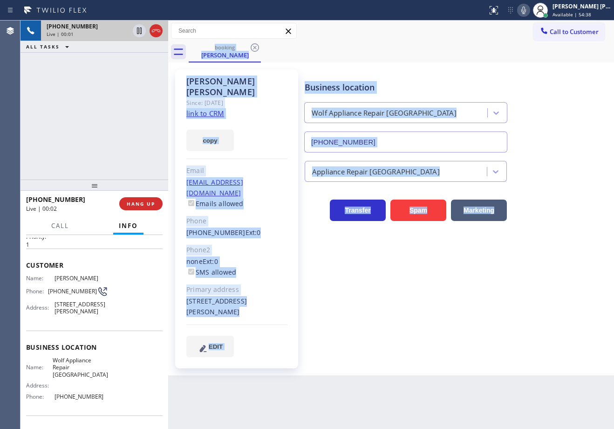
scroll to position [89, 0]
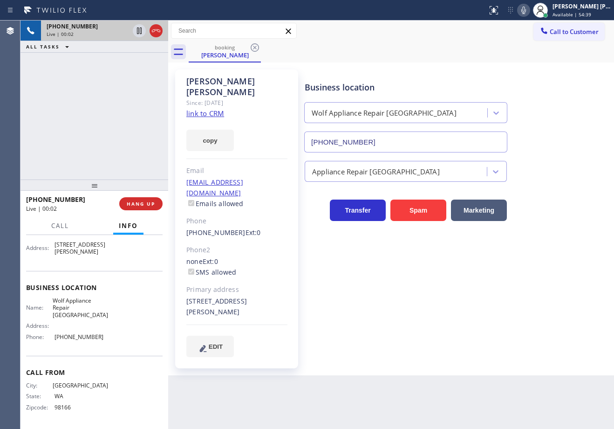
drag, startPoint x: 105, startPoint y: 104, endPoint x: 212, endPoint y: 108, distance: 106.3
click at [110, 105] on div "+12066943473 Live | 00:02 ALL TASKS ALL TASKS ACTIVE TASKS TASKS IN WRAP UP" at bounding box center [94, 99] width 148 height 159
click at [211, 109] on link "link to CRM" at bounding box center [205, 113] width 38 height 9
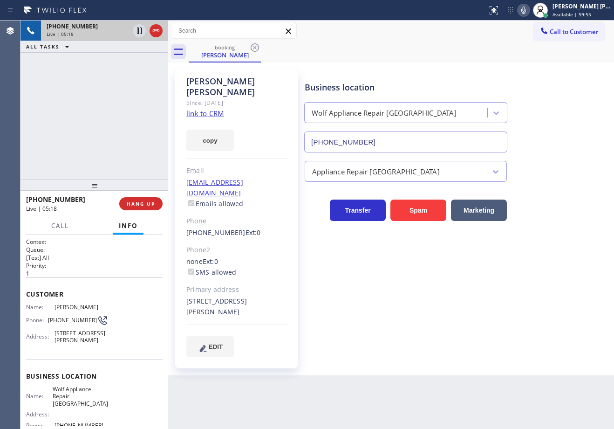
click at [400, 62] on div "Erin Carey Since: 20 may 2020 link to CRM copy Email escarey@gmail.com Emails a…" at bounding box center [391, 218] width 446 height 313
click at [528, 14] on icon at bounding box center [523, 10] width 11 height 11
click at [529, 12] on icon at bounding box center [523, 10] width 11 height 11
click at [538, 97] on div "Business location Wolf Appliance Repair [GEOGRAPHIC_DATA] [PHONE_NUMBER]" at bounding box center [457, 110] width 309 height 84
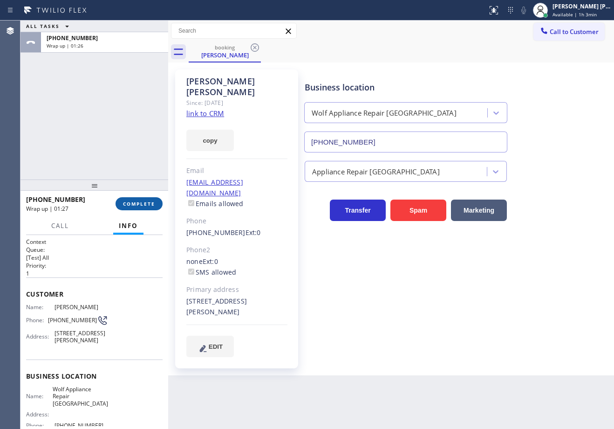
click at [133, 205] on span "COMPLETE" at bounding box center [139, 203] width 32 height 7
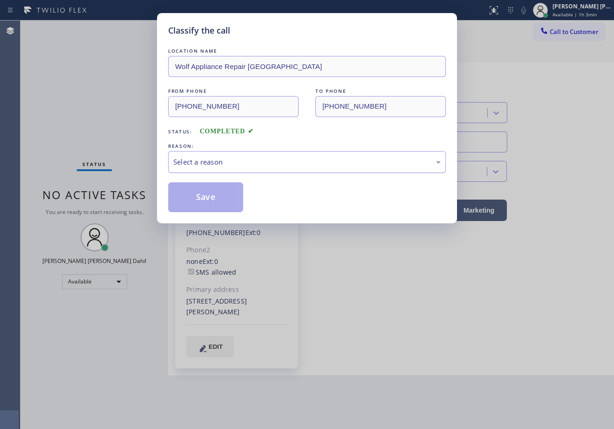
click at [231, 161] on div "Select a reason" at bounding box center [306, 162] width 267 height 11
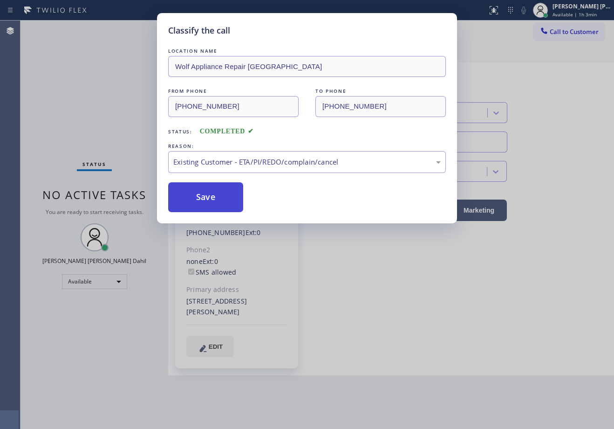
drag, startPoint x: 213, startPoint y: 193, endPoint x: 609, endPoint y: 137, distance: 400.4
click at [212, 193] on button "Save" at bounding box center [205, 197] width 75 height 30
click at [212, 192] on button "Save" at bounding box center [205, 197] width 75 height 30
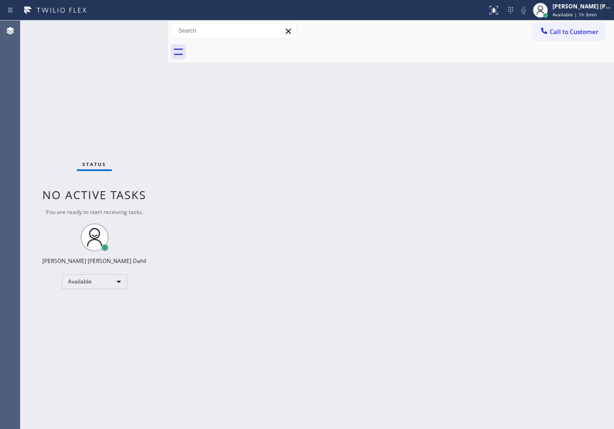
drag, startPoint x: 321, startPoint y: 208, endPoint x: 382, endPoint y: 252, distance: 75.0
click at [323, 208] on div "Back to Dashboard Change Sender ID Customers Technicians Select a contact Outbo…" at bounding box center [391, 224] width 446 height 408
click at [413, 322] on div "Back to Dashboard Change Sender ID Customers Technicians Select a contact Outbo…" at bounding box center [391, 224] width 446 height 408
click at [135, 62] on div "Status No active tasks You are ready to start receiving tasks. [PERSON_NAME] [P…" at bounding box center [94, 224] width 148 height 408
click at [386, 203] on div "Back to Dashboard Change Sender ID Customers Technicians Select a contact Outbo…" at bounding box center [391, 224] width 446 height 408
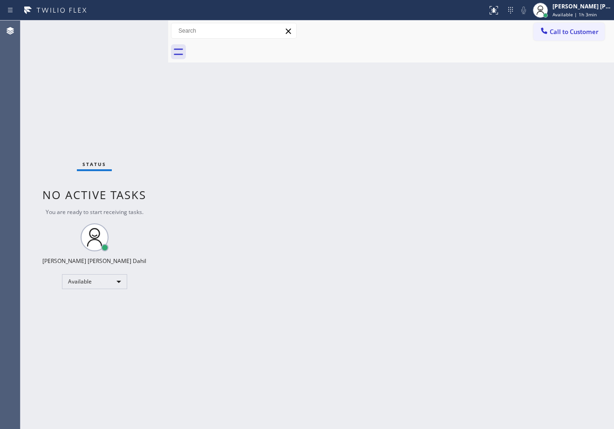
click at [138, 28] on div "Status No active tasks You are ready to start receiving tasks. [PERSON_NAME] [P…" at bounding box center [94, 224] width 148 height 408
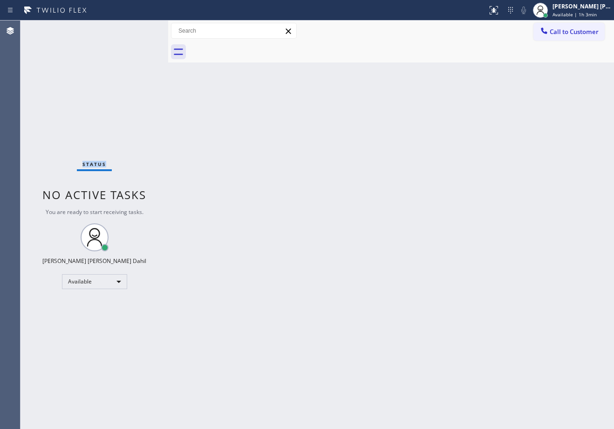
click at [138, 28] on div "Status No active tasks You are ready to start receiving tasks. [PERSON_NAME] [P…" at bounding box center [94, 224] width 148 height 408
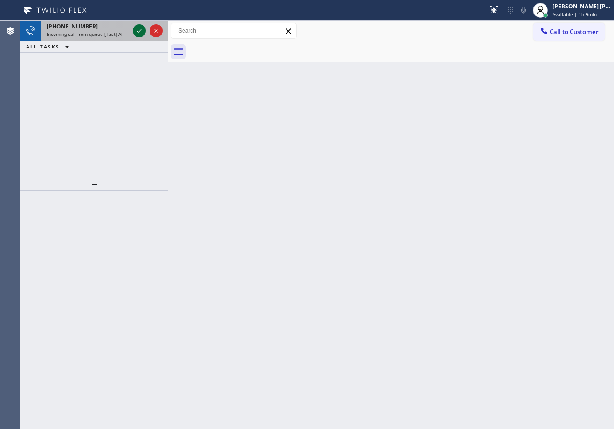
click at [138, 28] on icon at bounding box center [139, 30] width 11 height 11
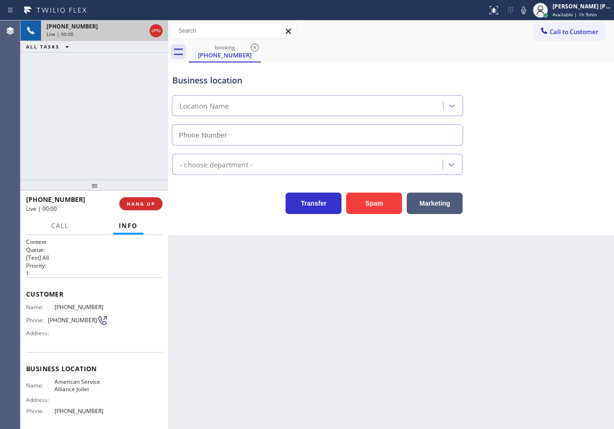
type input "(779) 212-7220"
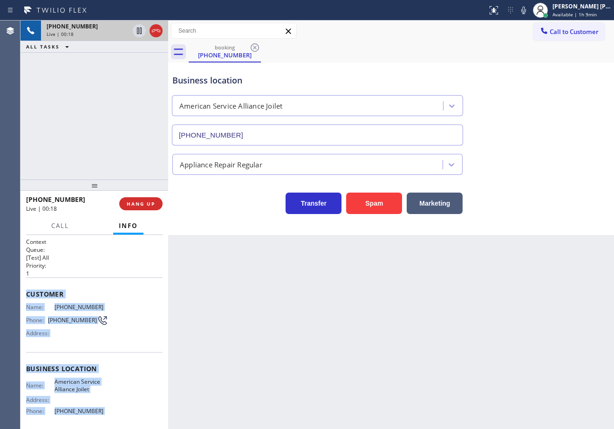
scroll to position [74, 0]
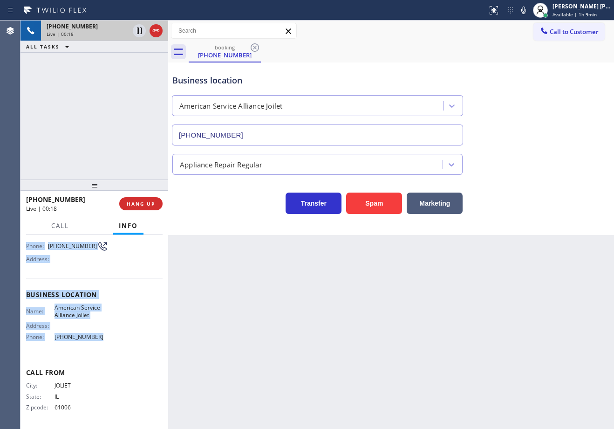
drag, startPoint x: 22, startPoint y: 291, endPoint x: 109, endPoint y: 340, distance: 99.9
click at [109, 340] on div "Context Queue: [Test] All Priority: 1 Customer Name: (815) 545-5741 Phone: (815…" at bounding box center [94, 332] width 148 height 194
copy div "Customer Name: (815) 545-5741 Phone: (815) 545-5741 Address: Business location …"
click at [283, 68] on div "Business location American Service Alliance Joilet (779) 212-7220" at bounding box center [318, 105] width 294 height 81
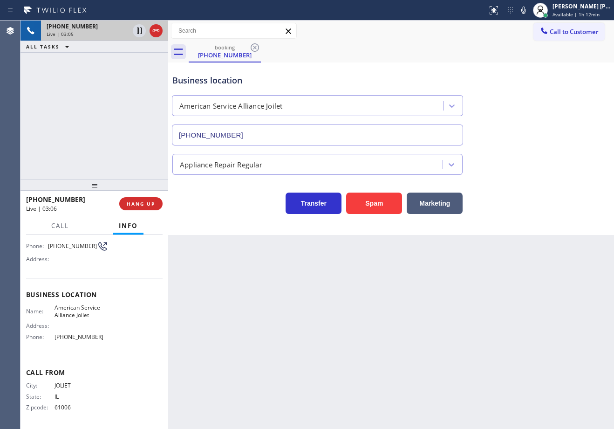
click at [353, 271] on div "Back to Dashboard Change Sender ID Customers Technicians Select a contact Outbo…" at bounding box center [391, 224] width 446 height 408
click at [398, 339] on div "Back to Dashboard Change Sender ID Customers Technicians Select a contact Outbo…" at bounding box center [391, 224] width 446 height 408
click at [399, 347] on div "Back to Dashboard Change Sender ID Customers Technicians Select a contact Outbo…" at bounding box center [391, 224] width 446 height 408
click at [529, 11] on icon at bounding box center [523, 10] width 11 height 11
click at [542, 52] on div "booking (815) 545-5741" at bounding box center [401, 51] width 425 height 21
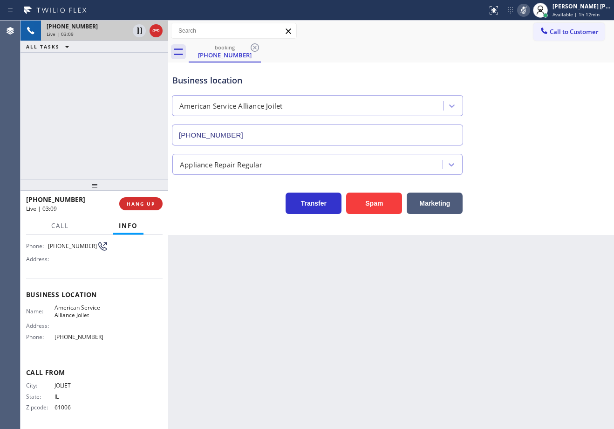
drag, startPoint x: 89, startPoint y: 87, endPoint x: 119, endPoint y: 57, distance: 42.2
click at [91, 80] on div "+18155455741 Live | 03:09 ALL TASKS ALL TASKS ACTIVE TASKS TASKS IN WRAP UP" at bounding box center [94, 99] width 148 height 159
click at [136, 32] on icon at bounding box center [139, 30] width 11 height 11
click at [109, 71] on div "+18155455741 Live | 03:10 ALL TASKS ALL TASKS ACTIVE TASKS TASKS IN WRAP UP" at bounding box center [94, 99] width 148 height 159
click at [140, 28] on icon at bounding box center [139, 30] width 7 height 7
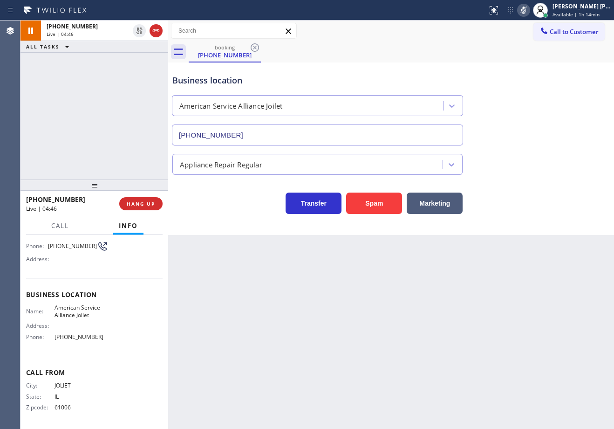
drag, startPoint x: 123, startPoint y: 71, endPoint x: 482, endPoint y: 87, distance: 359.5
click at [129, 71] on div "+18155455741 Live | 04:46 ALL TASKS ALL TASKS ACTIVE TASKS TASKS IN WRAP UP" at bounding box center [94, 99] width 148 height 159
click at [527, 12] on rect at bounding box center [523, 9] width 7 height 7
click at [557, 152] on div "Appliance Repair Regular" at bounding box center [391, 162] width 441 height 25
click at [346, 345] on div "Back to Dashboard Change Sender ID Customers Technicians Select a contact Outbo…" at bounding box center [391, 224] width 446 height 408
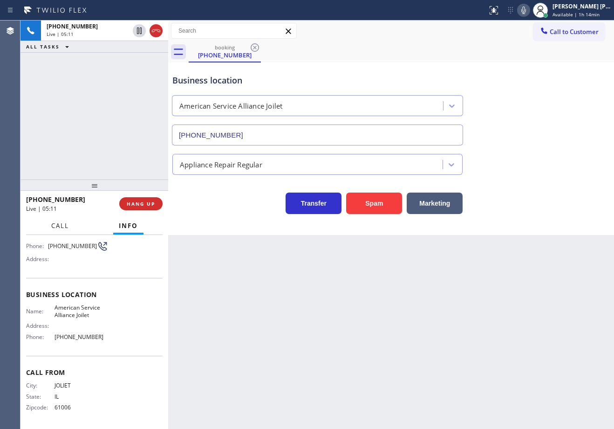
click at [61, 228] on span "Call" at bounding box center [60, 225] width 18 height 8
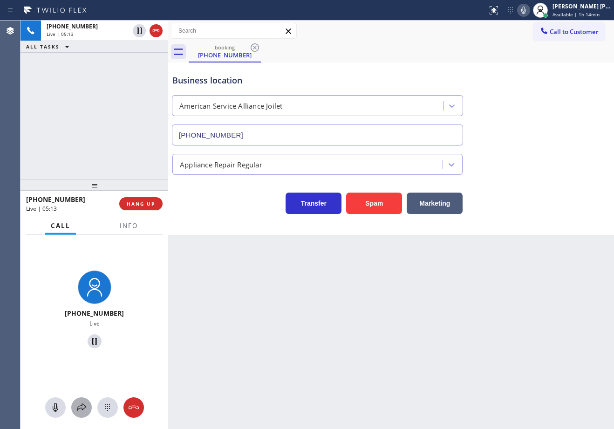
click at [86, 409] on icon at bounding box center [81, 407] width 11 height 11
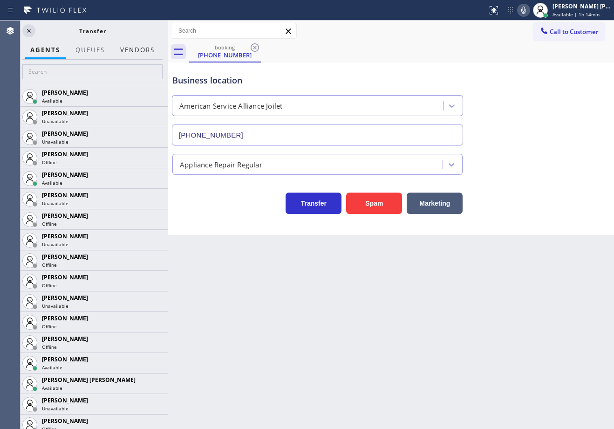
click at [137, 48] on button "Vendors" at bounding box center [138, 50] width 46 height 18
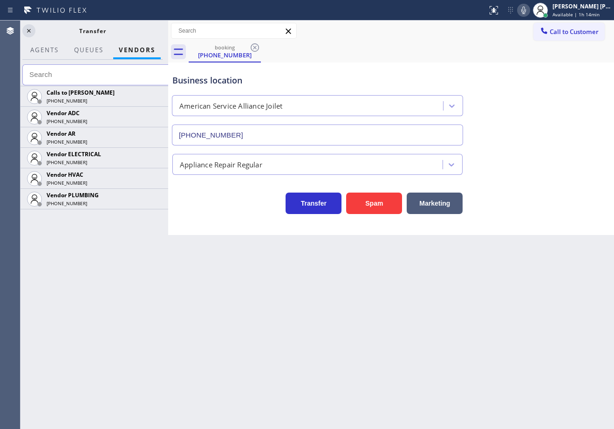
drag, startPoint x: 155, startPoint y: 139, endPoint x: 163, endPoint y: 76, distance: 62.9
click at [0, 0] on icon at bounding box center [0, 0] width 0 height 0
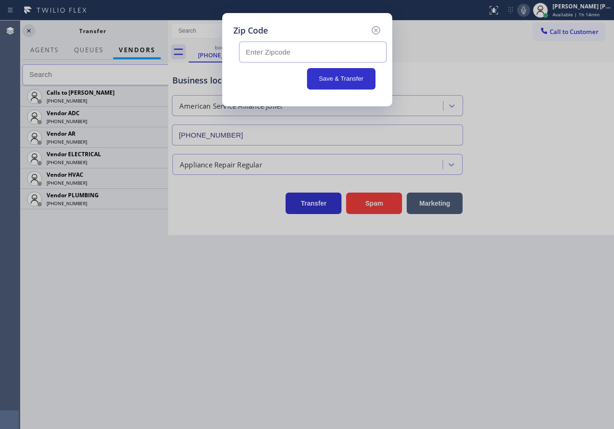
click at [263, 45] on input "text" at bounding box center [313, 51] width 148 height 21
click at [259, 47] on input "text" at bounding box center [313, 51] width 148 height 21
paste input "60403"
type input "60403"
click at [337, 81] on button "Save & Transfer" at bounding box center [341, 78] width 68 height 21
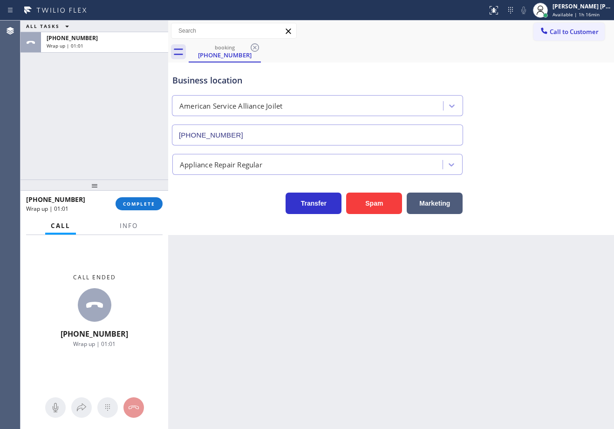
click at [145, 213] on div "+18155455741 Wrap up | 01:01 COMPLETE" at bounding box center [94, 203] width 137 height 24
click at [144, 208] on div "+18155455741 Wrap up | 01:01 COMPLETE" at bounding box center [94, 203] width 137 height 24
click at [144, 206] on span "COMPLETE" at bounding box center [139, 203] width 32 height 7
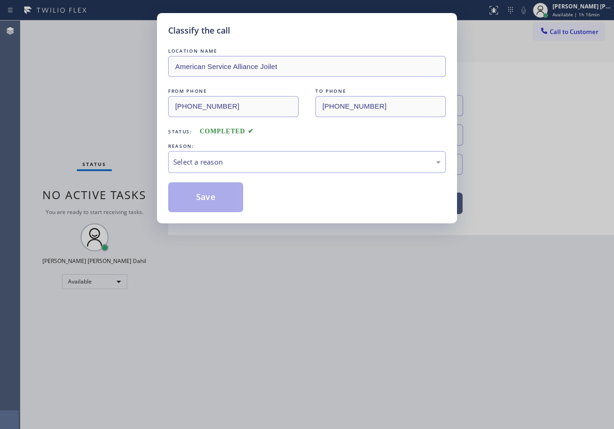
click at [224, 173] on div "LOCATION NAME American Service Alliance Joilet FROM PHONE (815) 545-5741 TO PHO…" at bounding box center [307, 129] width 278 height 166
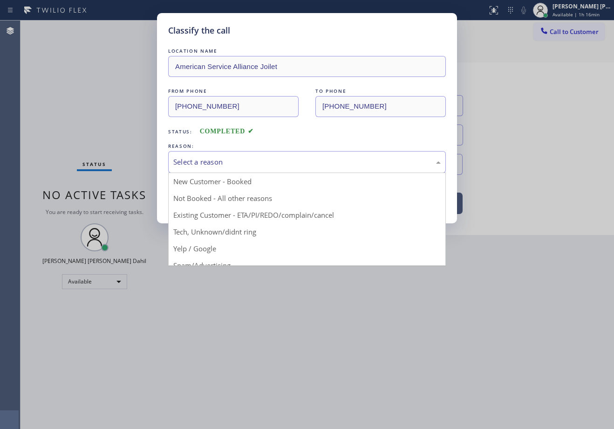
click at [221, 161] on div "Select a reason" at bounding box center [306, 162] width 267 height 11
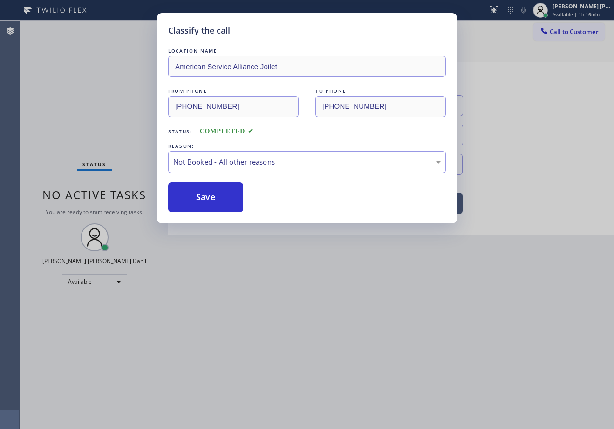
click at [211, 191] on button "Save" at bounding box center [205, 197] width 75 height 30
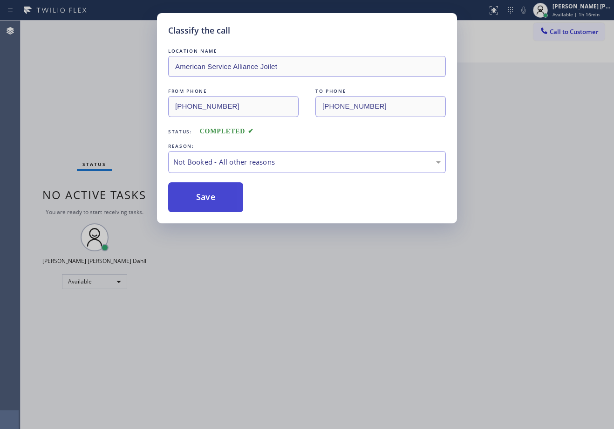
click at [209, 191] on button "Save" at bounding box center [205, 197] width 75 height 30
click at [208, 190] on button "Save" at bounding box center [205, 197] width 75 height 30
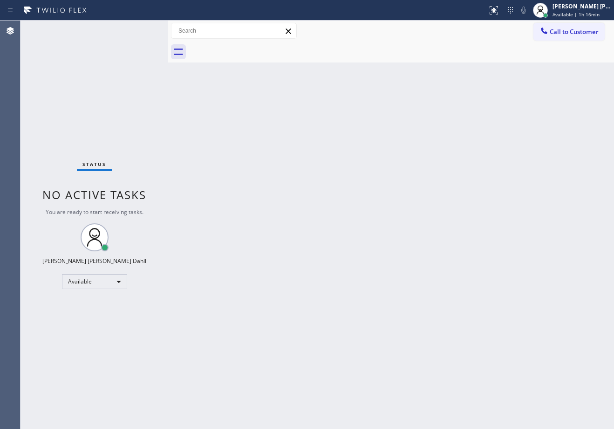
click at [242, 189] on div "Back to Dashboard Change Sender ID Customers Technicians Select a contact Outbo…" at bounding box center [391, 224] width 446 height 408
click at [242, 191] on div "Back to Dashboard Change Sender ID Customers Technicians Select a contact Outbo…" at bounding box center [391, 224] width 446 height 408
click at [394, 289] on div "Back to Dashboard Change Sender ID Customers Technicians Select a contact Outbo…" at bounding box center [391, 224] width 446 height 408
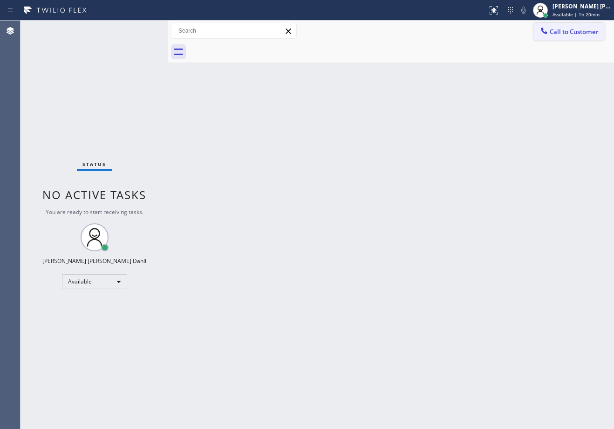
click at [575, 24] on button "Call to Customer" at bounding box center [568, 32] width 71 height 18
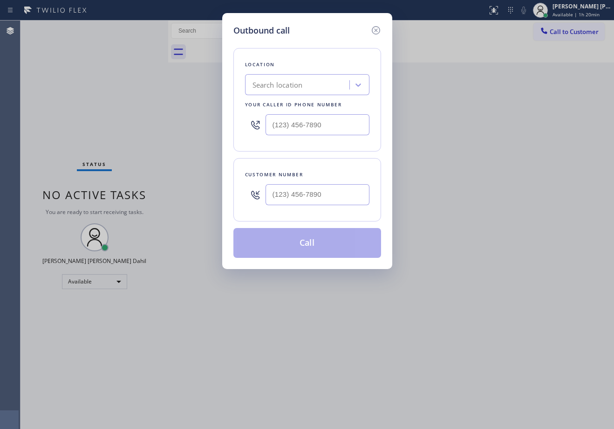
click at [377, 29] on icon at bounding box center [375, 30] width 11 height 11
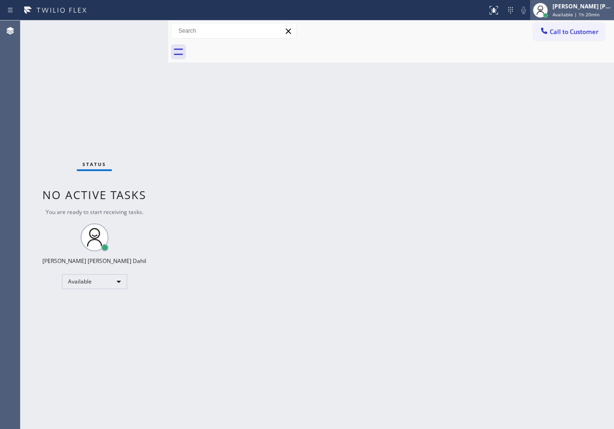
click at [588, 13] on span "Available | 1h 20min" at bounding box center [576, 14] width 47 height 7
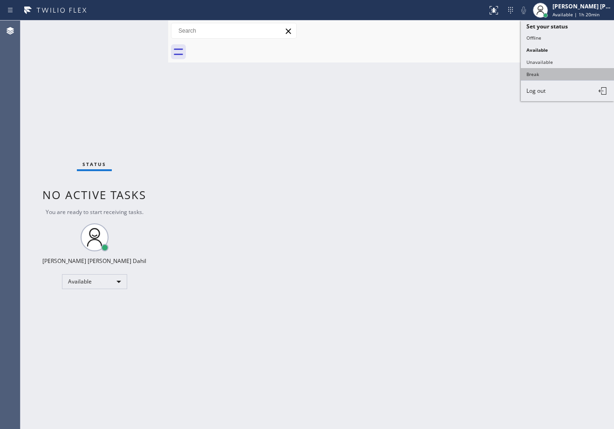
click at [561, 72] on button "Break" at bounding box center [567, 74] width 93 height 12
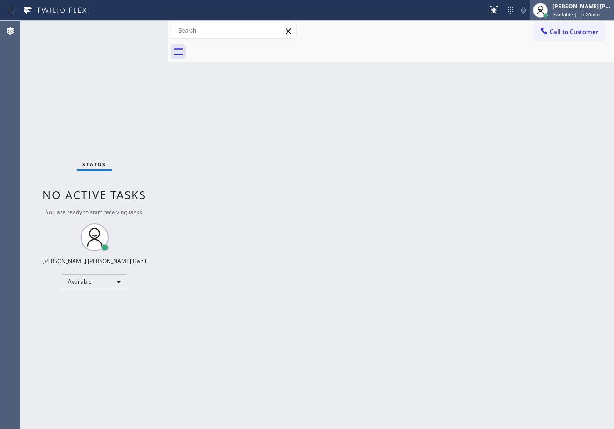
click at [586, 12] on span "Available | 1h 20min" at bounding box center [576, 14] width 47 height 7
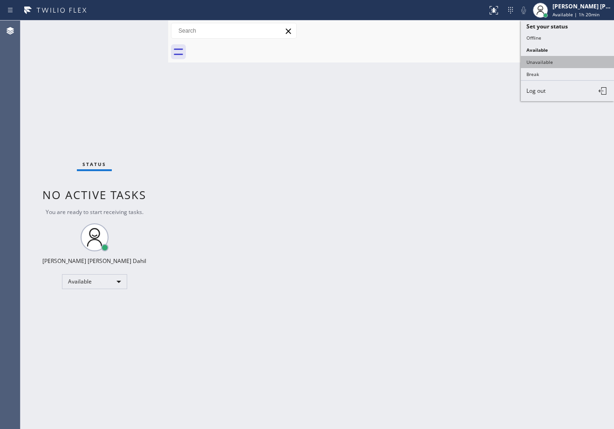
click at [567, 58] on button "Unavailable" at bounding box center [567, 62] width 93 height 12
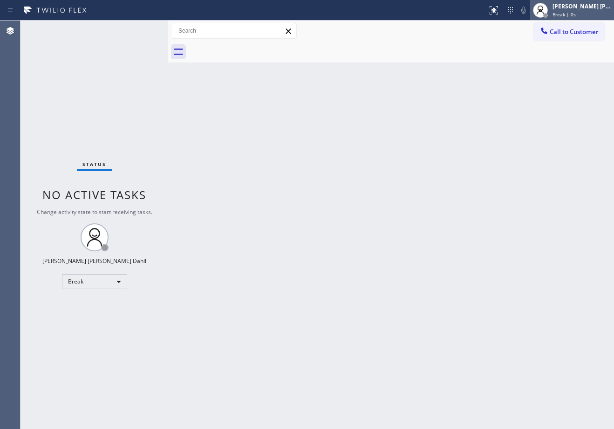
click at [578, 10] on div "[PERSON_NAME] [PERSON_NAME] Dahil" at bounding box center [582, 6] width 59 height 8
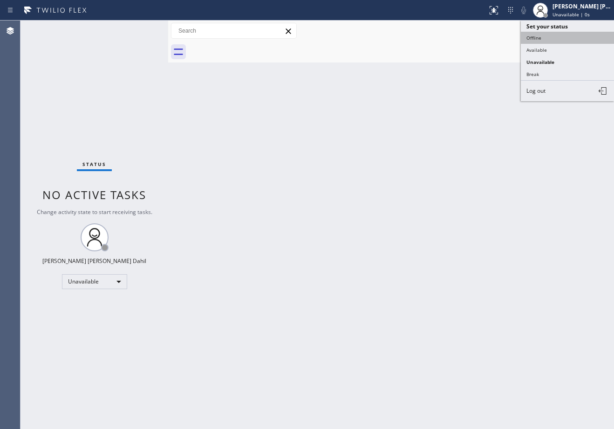
click at [569, 38] on button "Offline" at bounding box center [567, 38] width 93 height 12
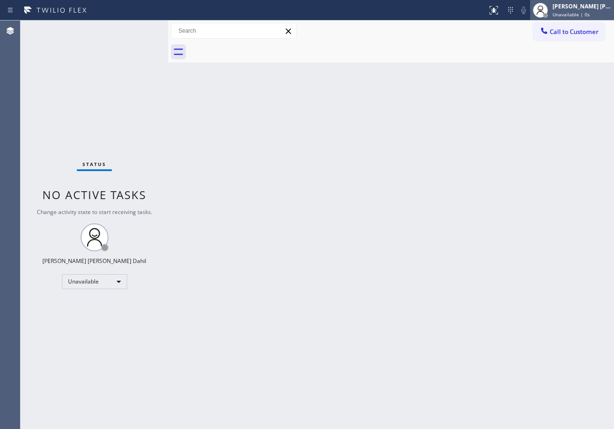
click at [580, 9] on div "[PERSON_NAME] [PERSON_NAME] Dahil" at bounding box center [582, 6] width 59 height 8
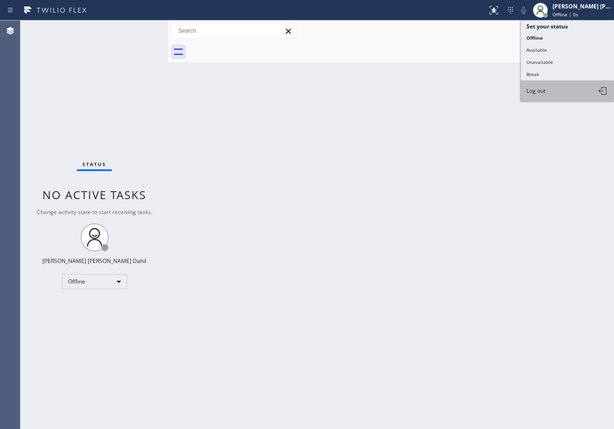
click at [558, 87] on button "Log out" at bounding box center [567, 91] width 93 height 20
